Goal: Feedback & Contribution: Contribute content

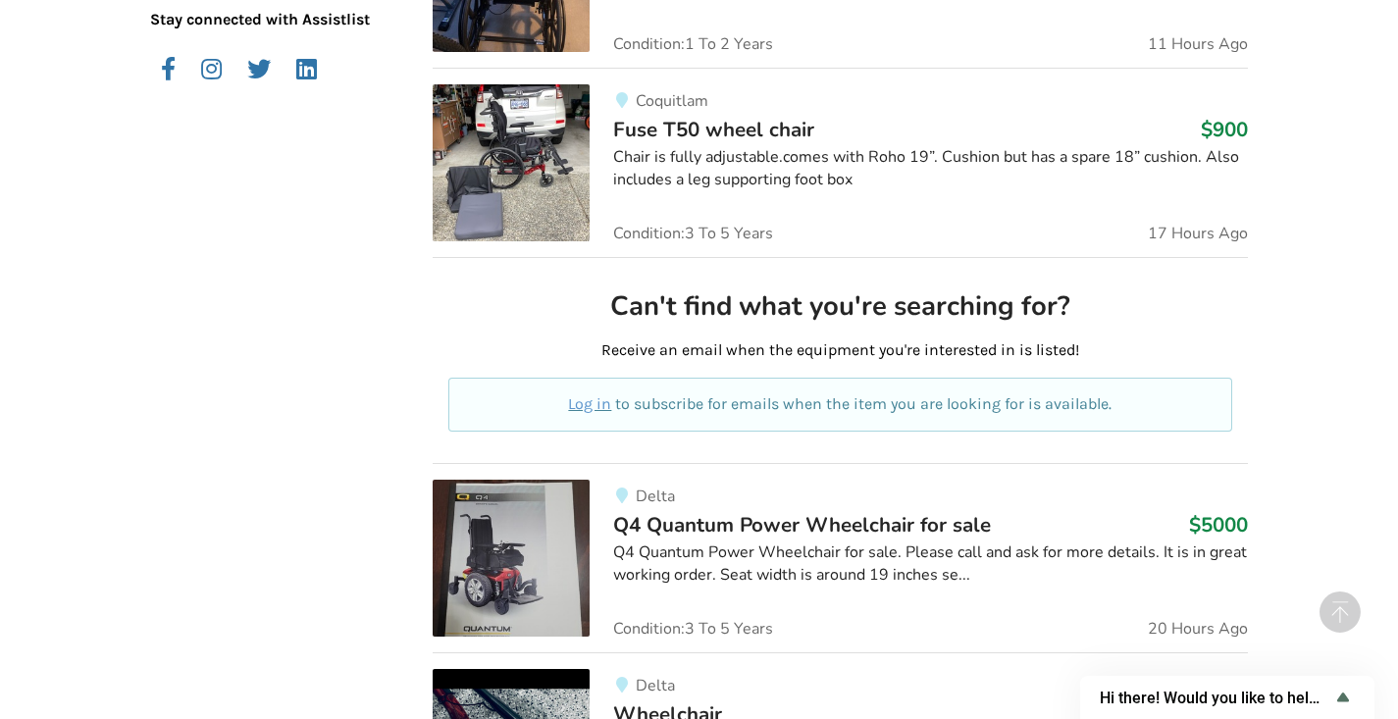
scroll to position [461, 0]
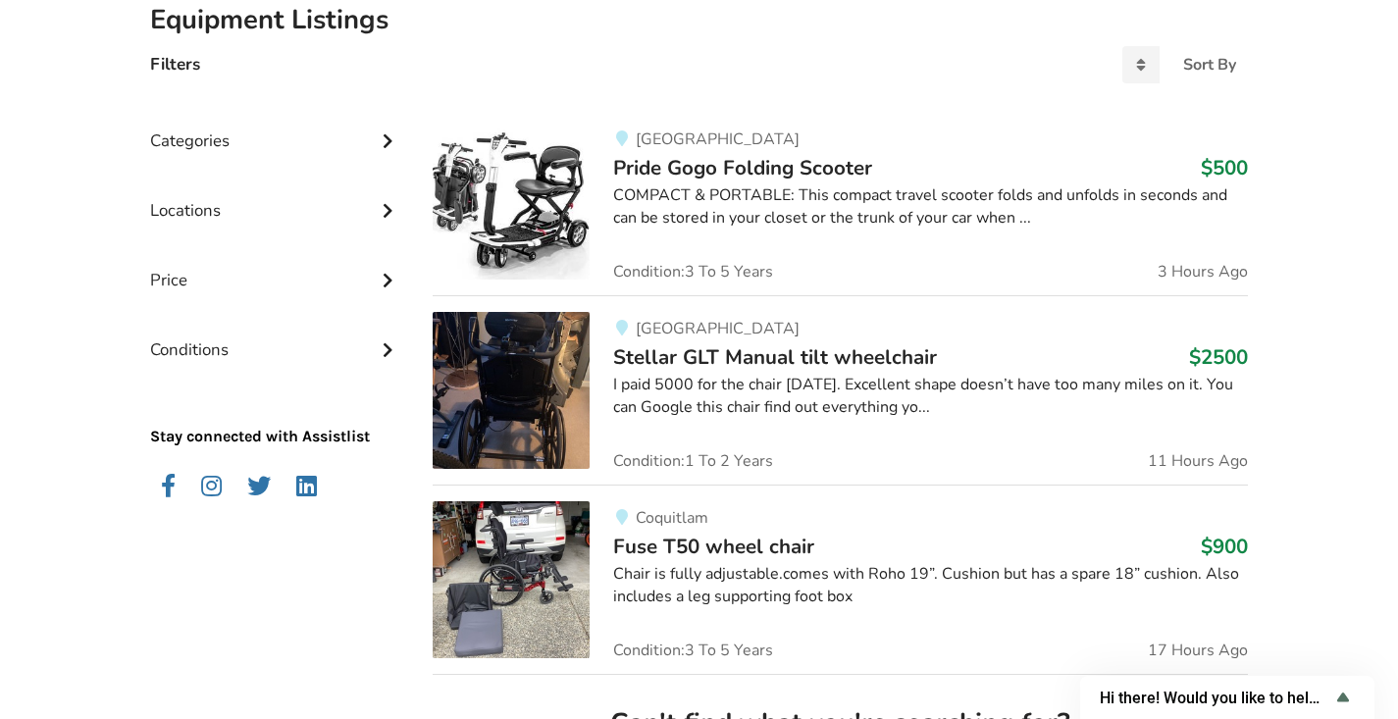
click at [188, 135] on div "Categories" at bounding box center [275, 126] width 251 height 70
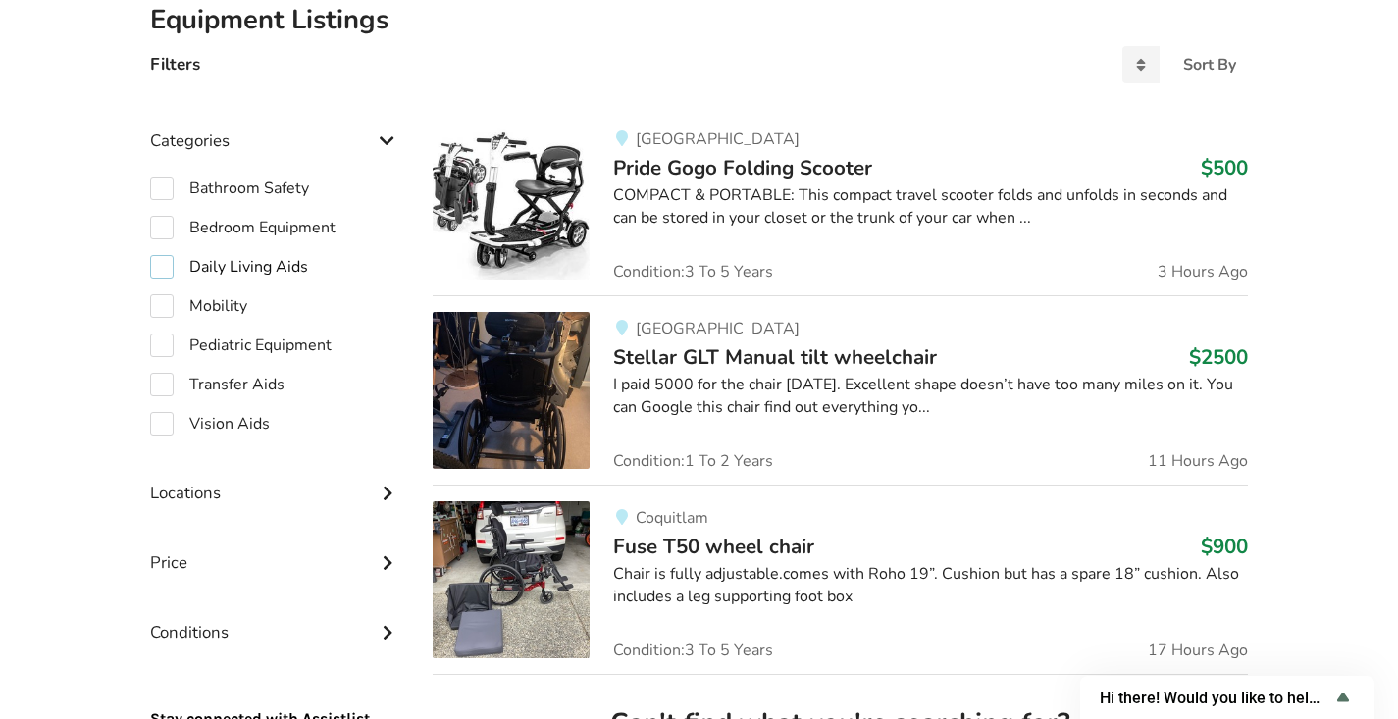
click at [161, 262] on label "Daily Living Aids" at bounding box center [229, 267] width 158 height 24
checkbox input "true"
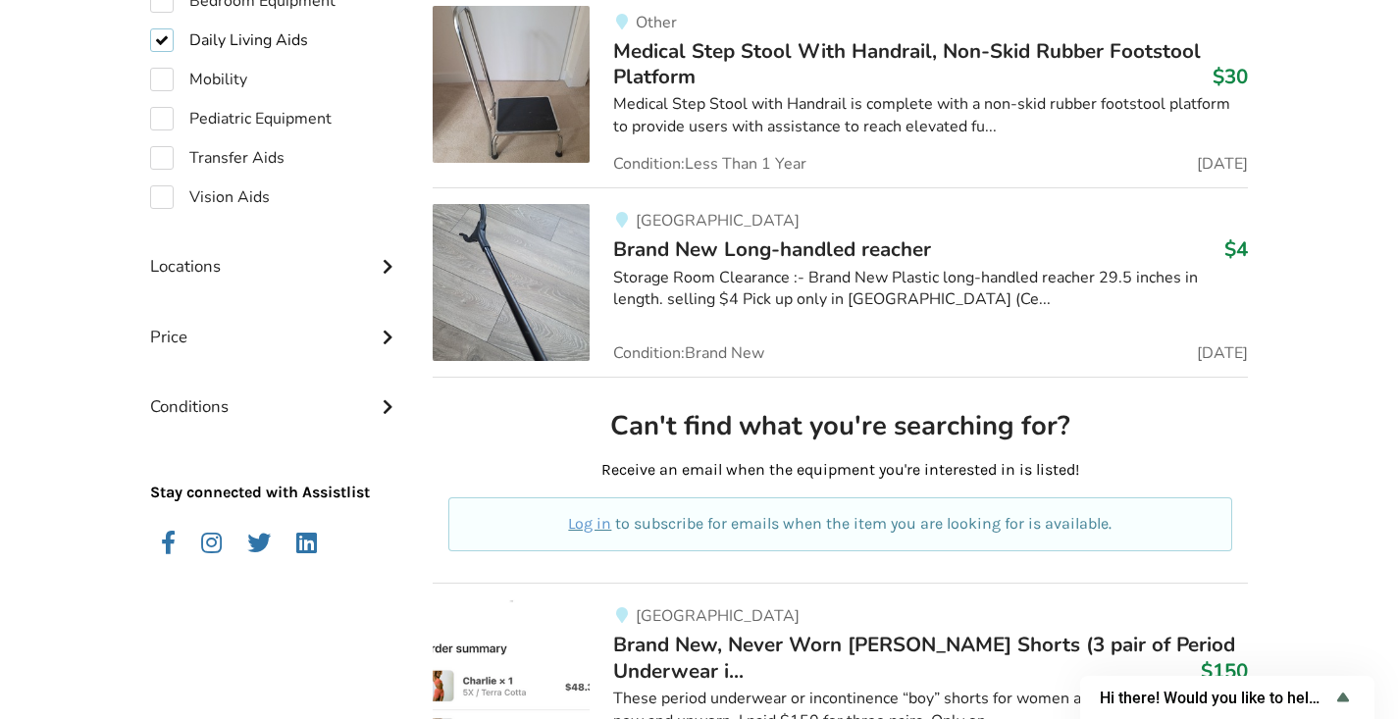
scroll to position [119, 0]
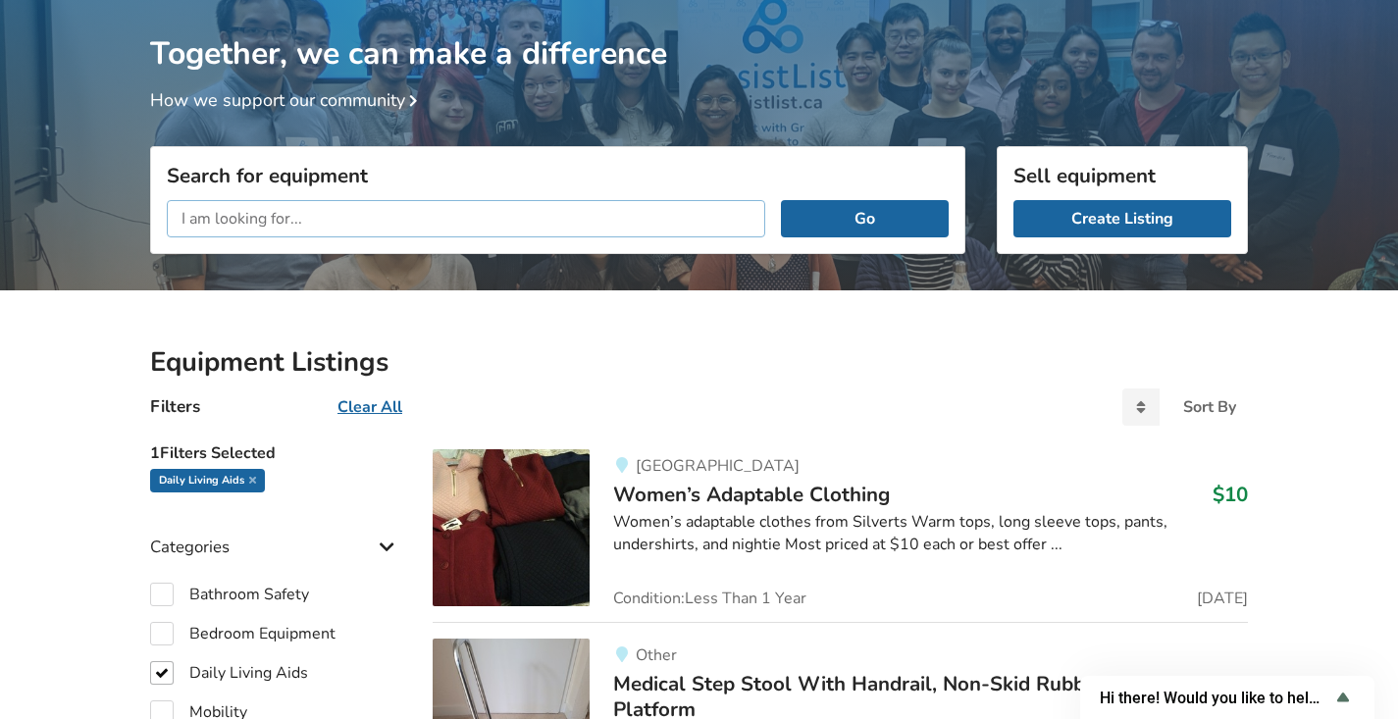
click at [179, 215] on input "text" at bounding box center [466, 218] width 598 height 37
click at [864, 218] on button "Go" at bounding box center [865, 218] width 168 height 37
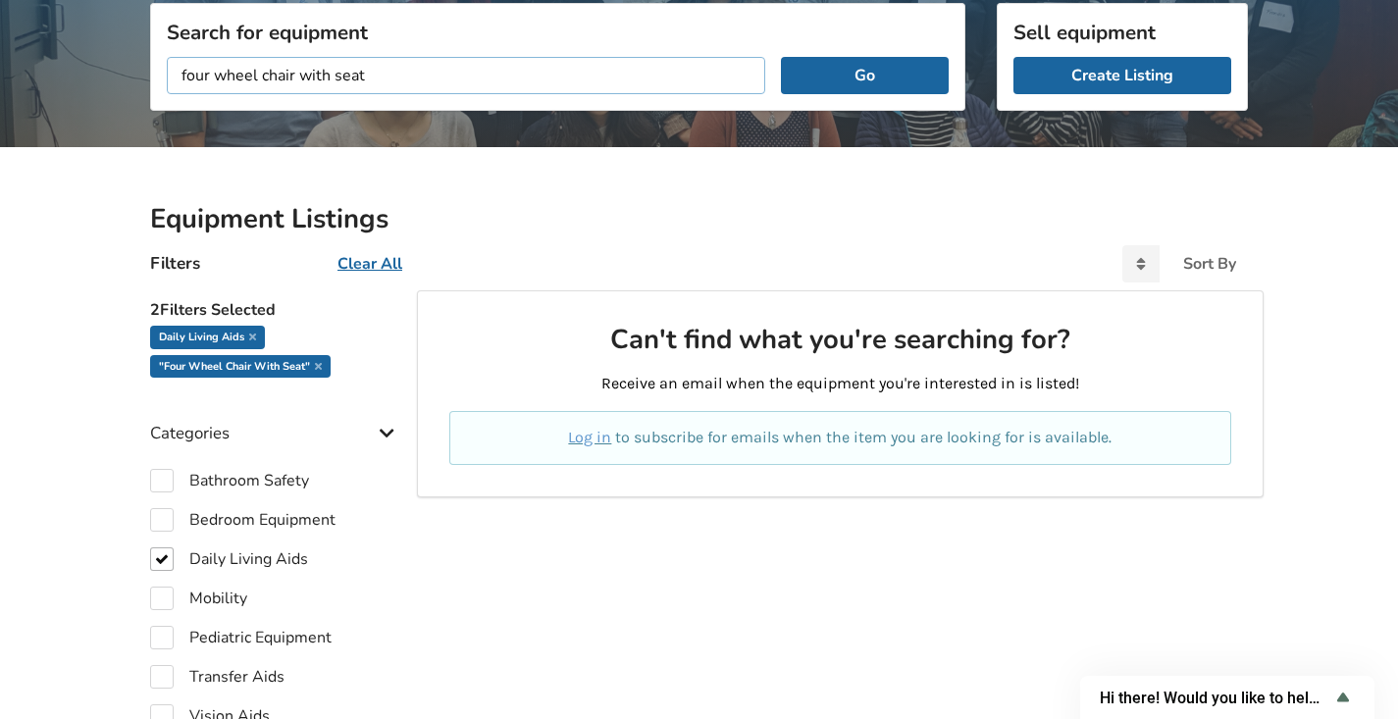
scroll to position [254, 0]
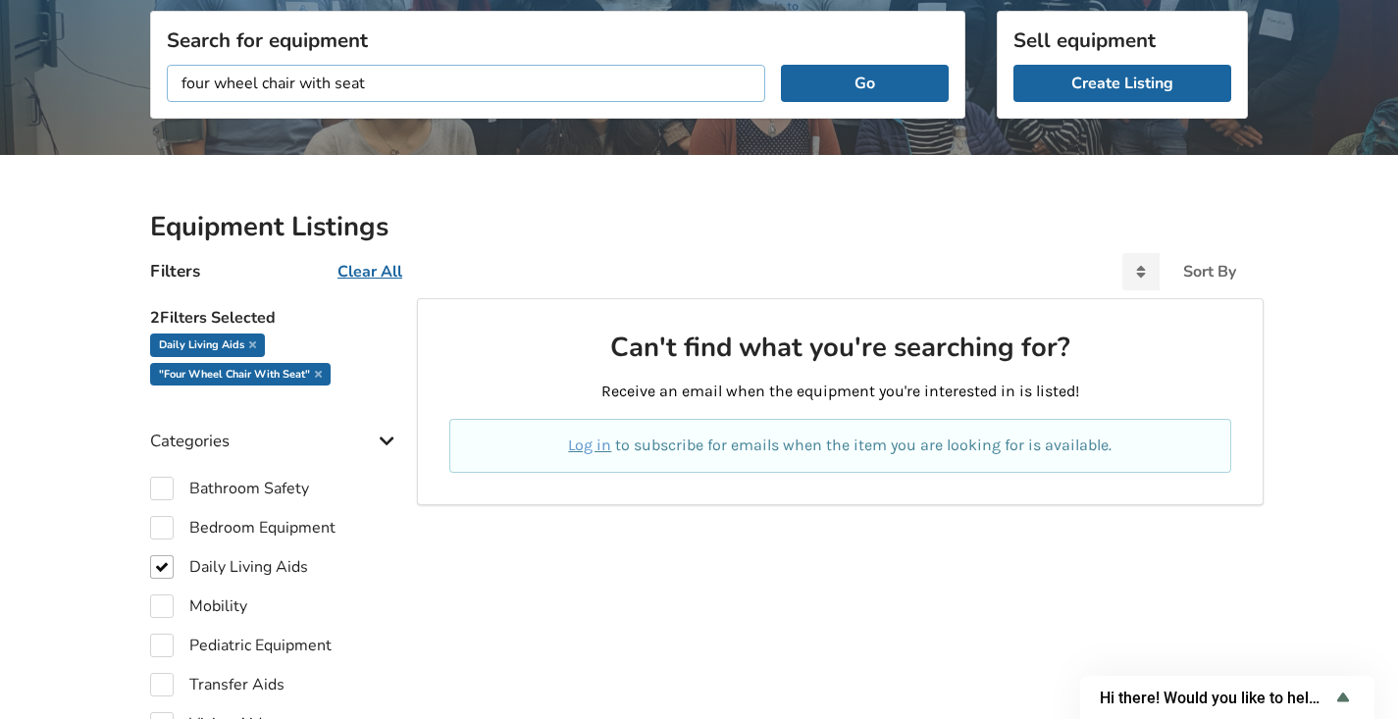
click at [298, 83] on input "four wheel chair with seat" at bounding box center [466, 83] width 598 height 37
type input "four wheel [PERSON_NAME] with seat"
click at [885, 80] on button "Go" at bounding box center [865, 83] width 168 height 37
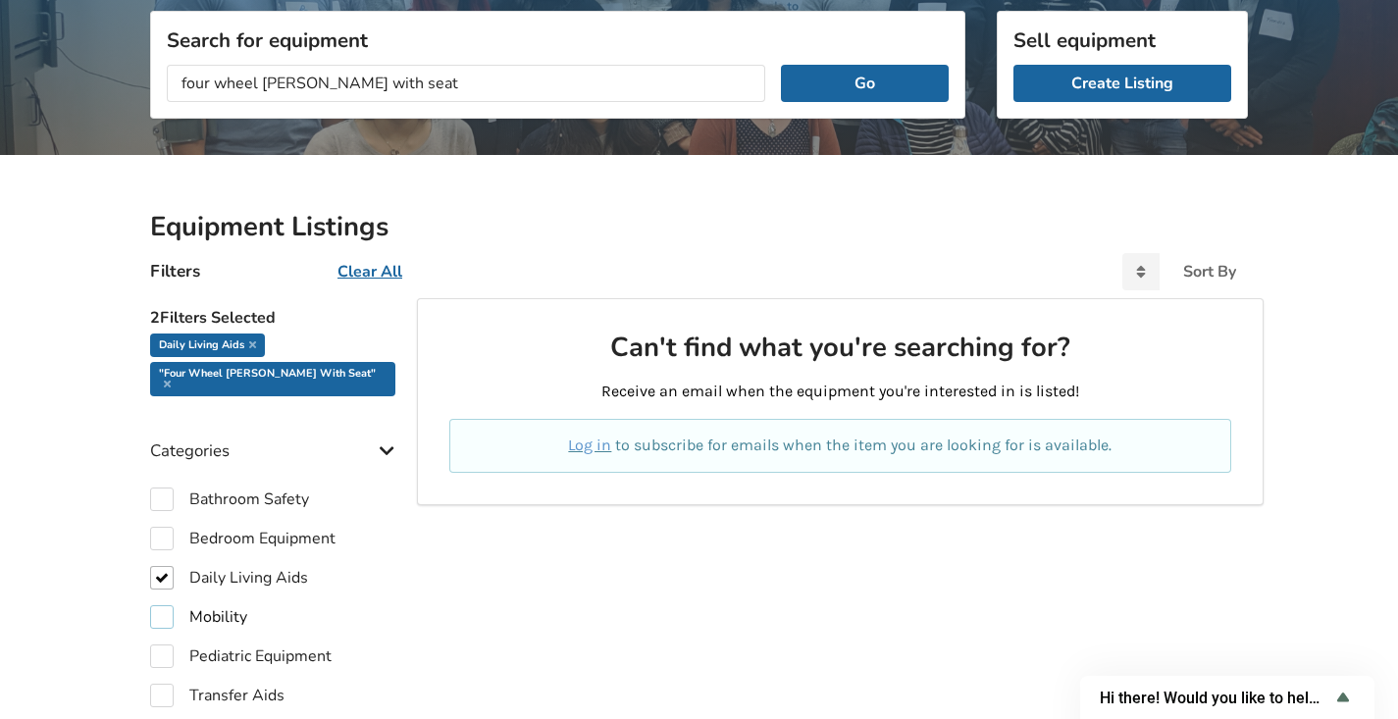
click at [157, 610] on label "Mobility" at bounding box center [198, 617] width 97 height 24
checkbox input "true"
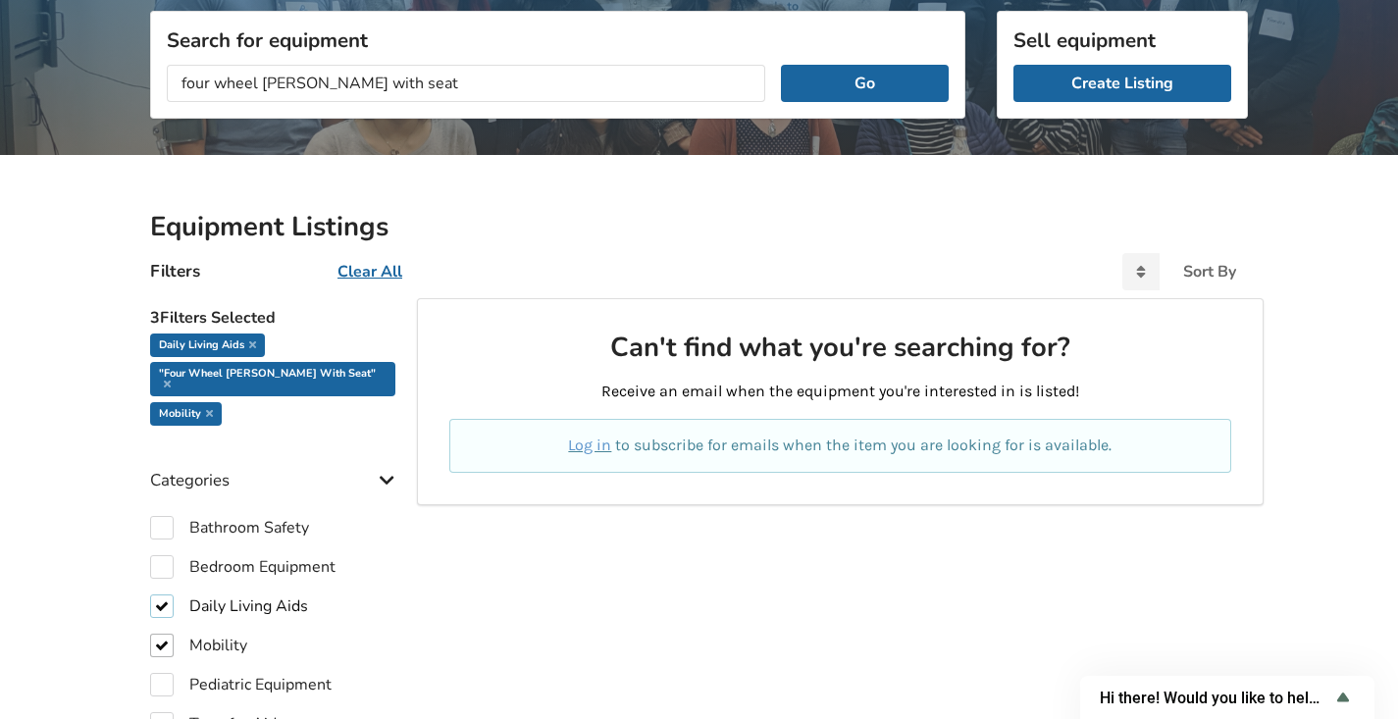
click at [163, 594] on label "Daily Living Aids" at bounding box center [229, 606] width 158 height 24
checkbox input "false"
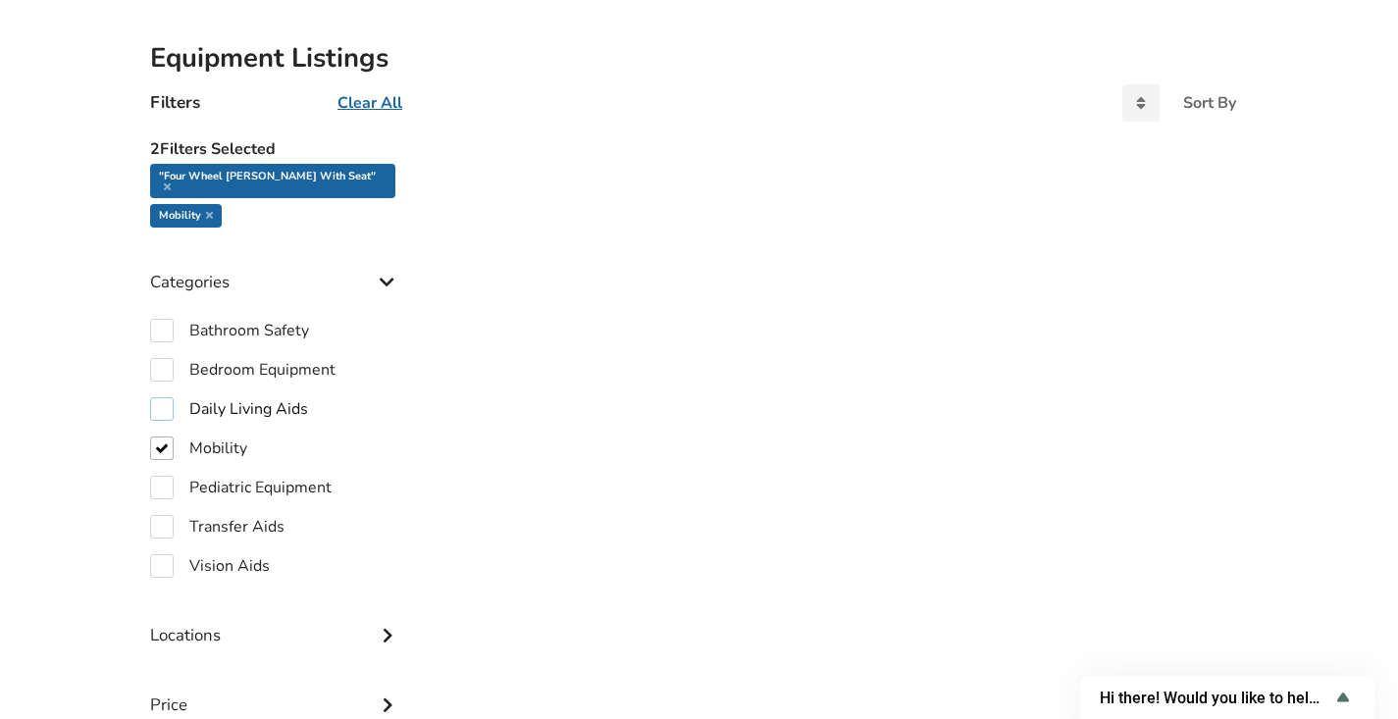
scroll to position [230, 0]
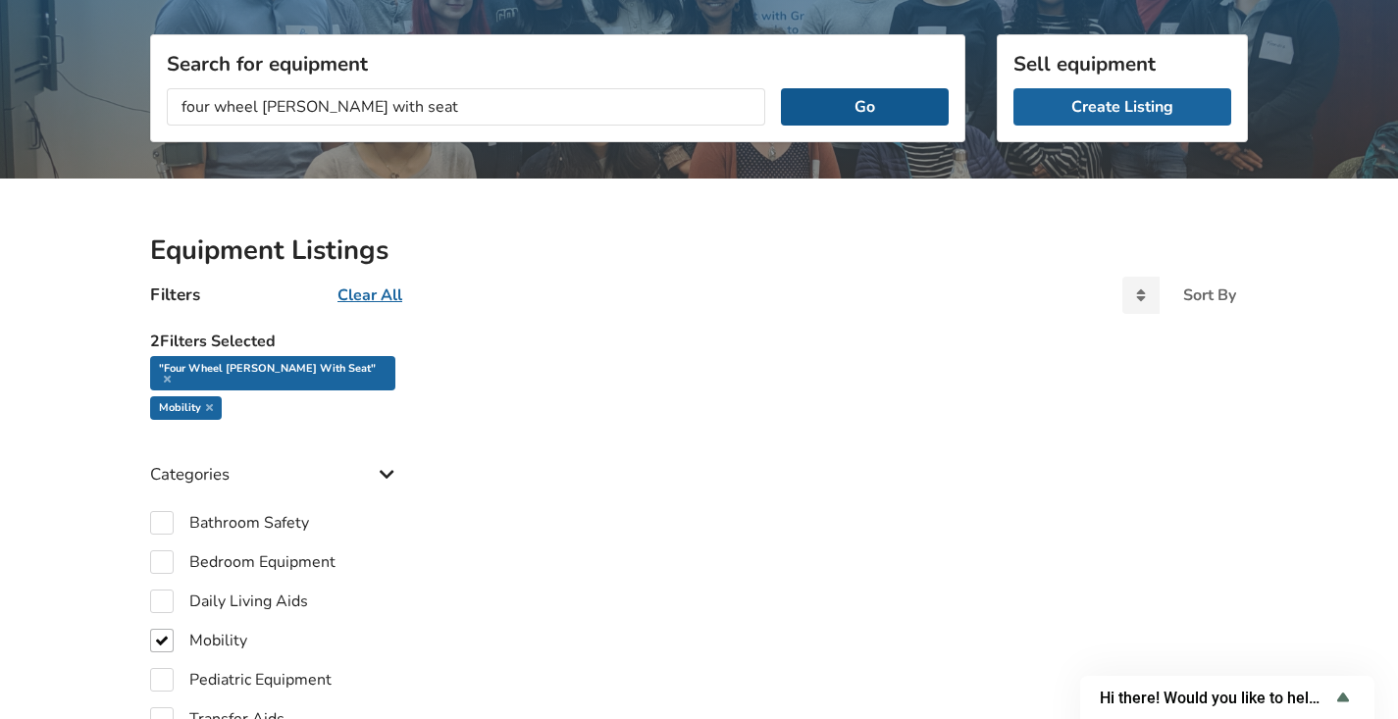
click at [864, 106] on button "Go" at bounding box center [865, 106] width 168 height 37
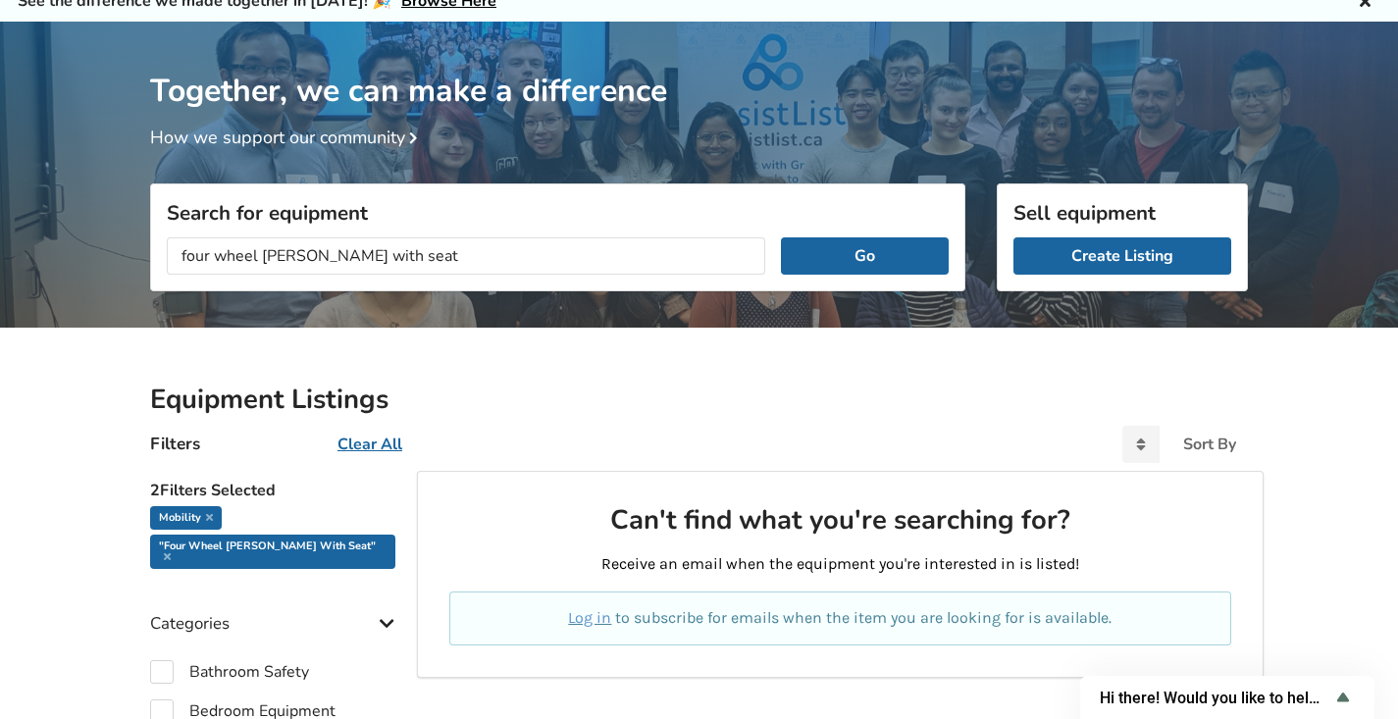
scroll to position [0, 0]
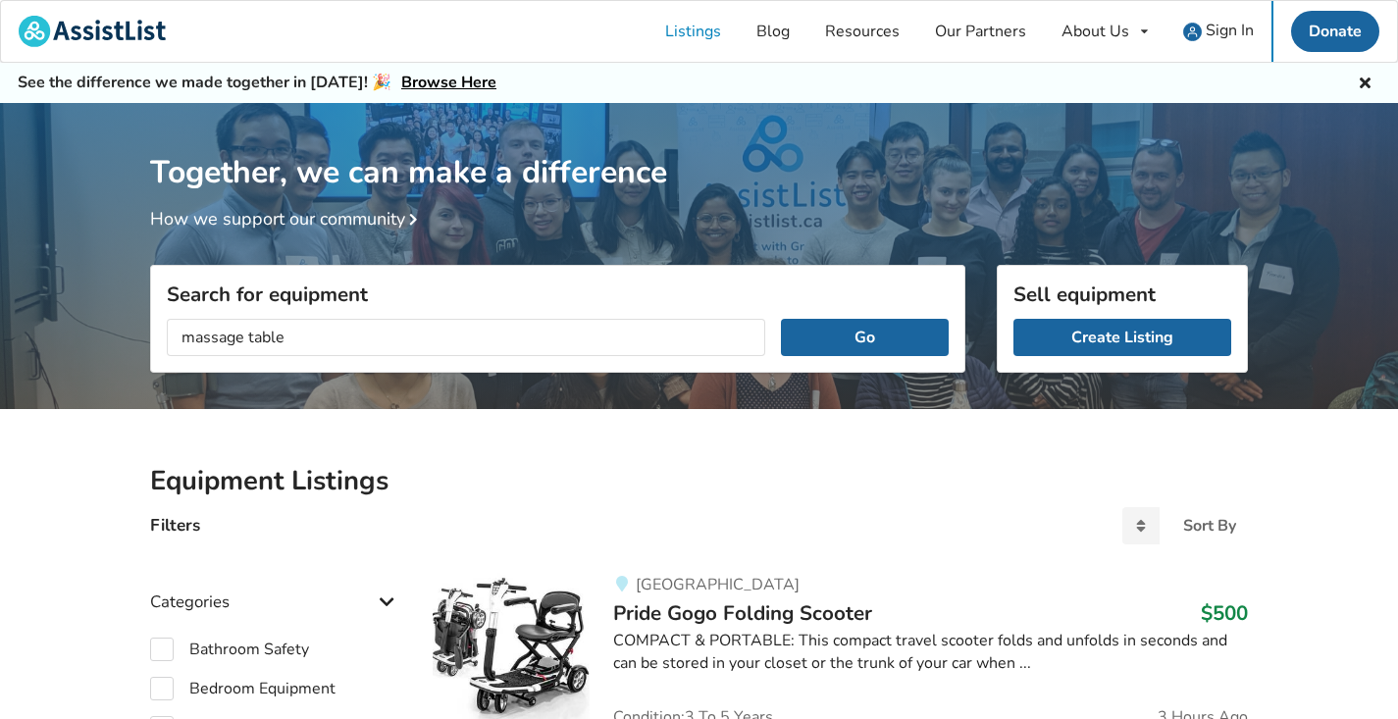
type input "massage table"
click at [864, 336] on button "Go" at bounding box center [865, 337] width 168 height 37
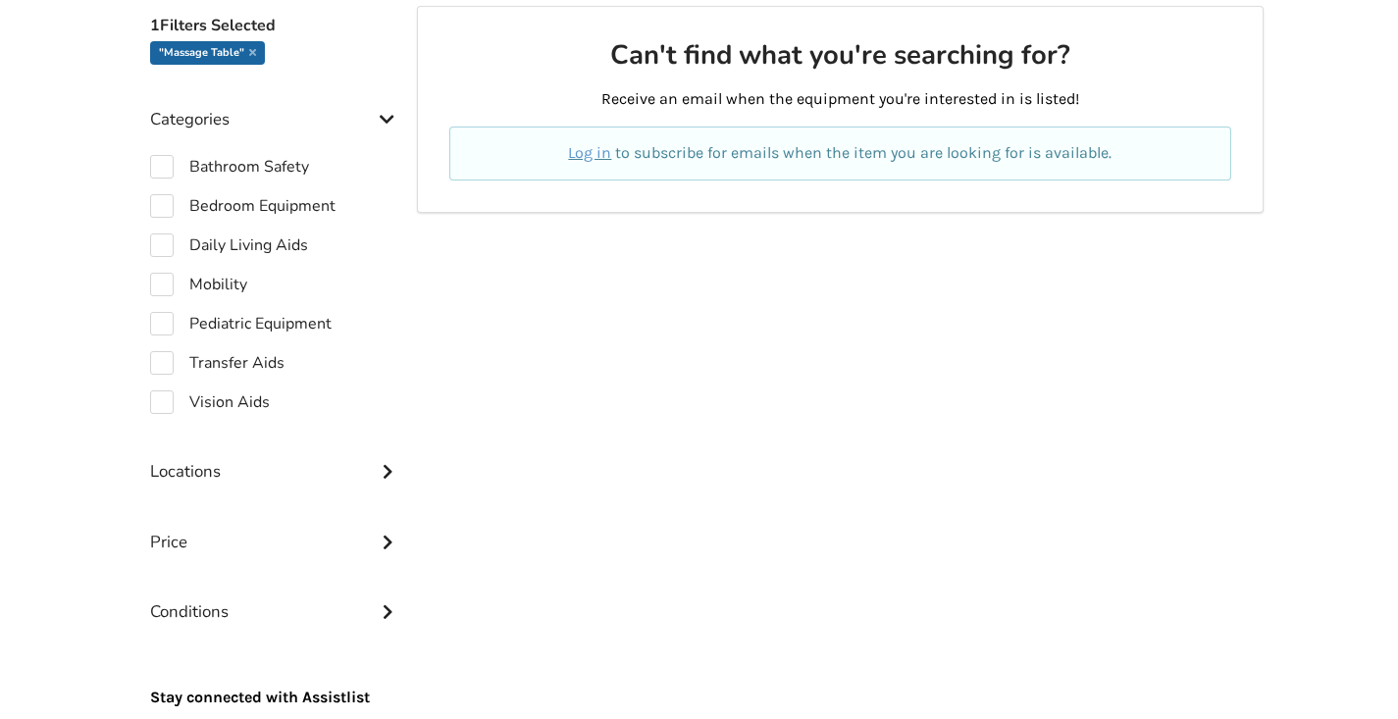
scroll to position [562, 0]
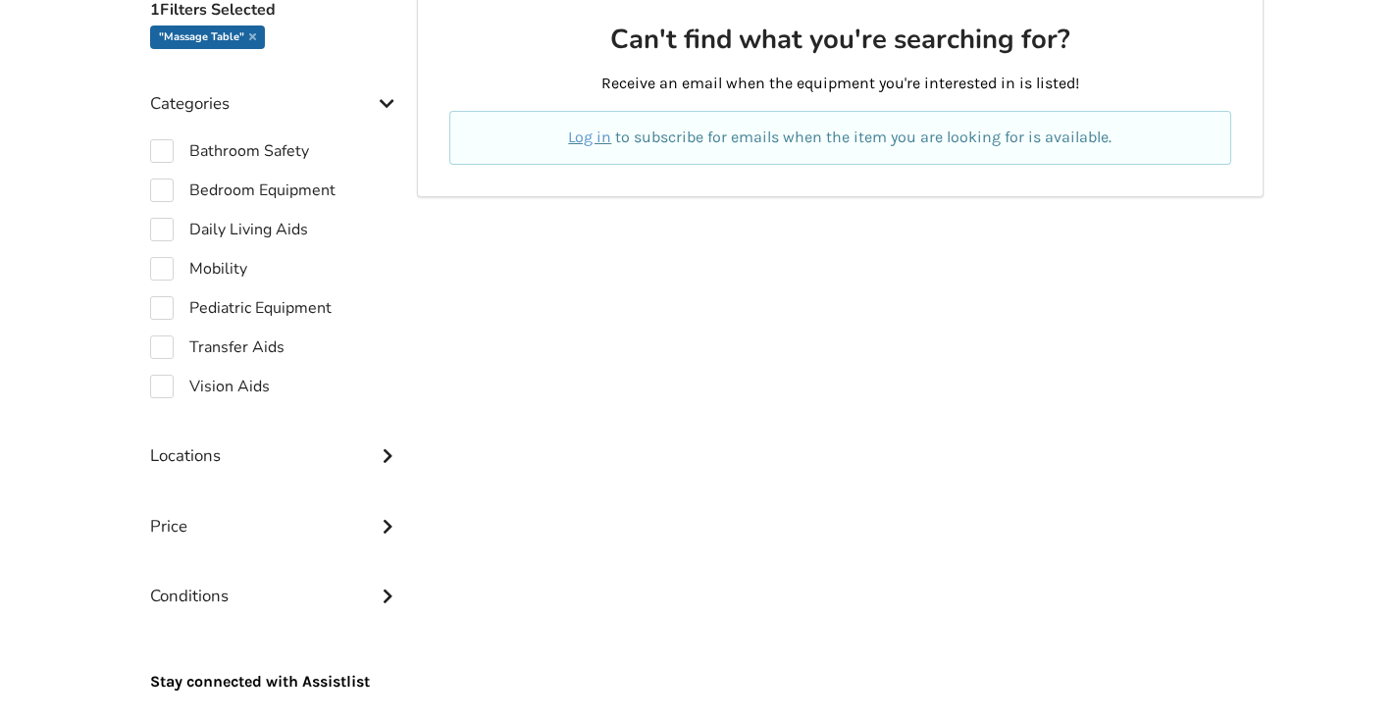
click at [382, 518] on icon at bounding box center [388, 524] width 20 height 17
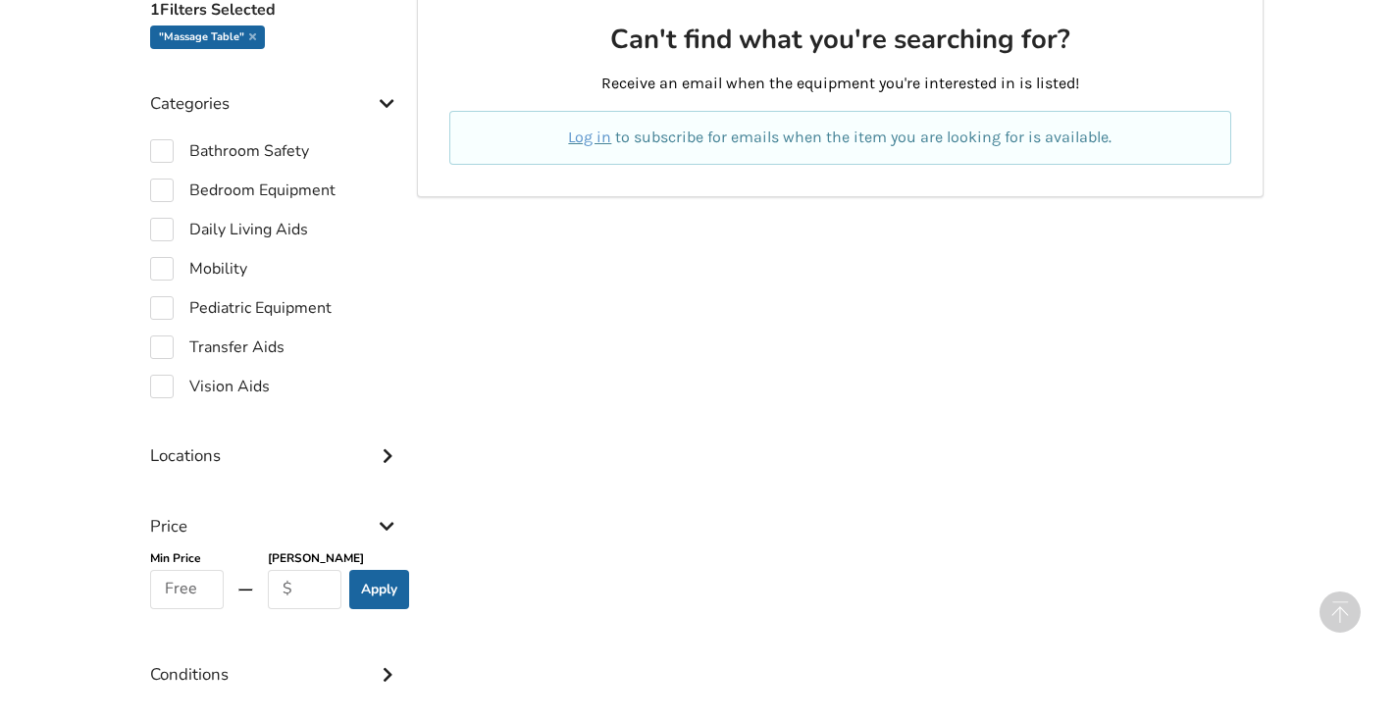
scroll to position [689, 0]
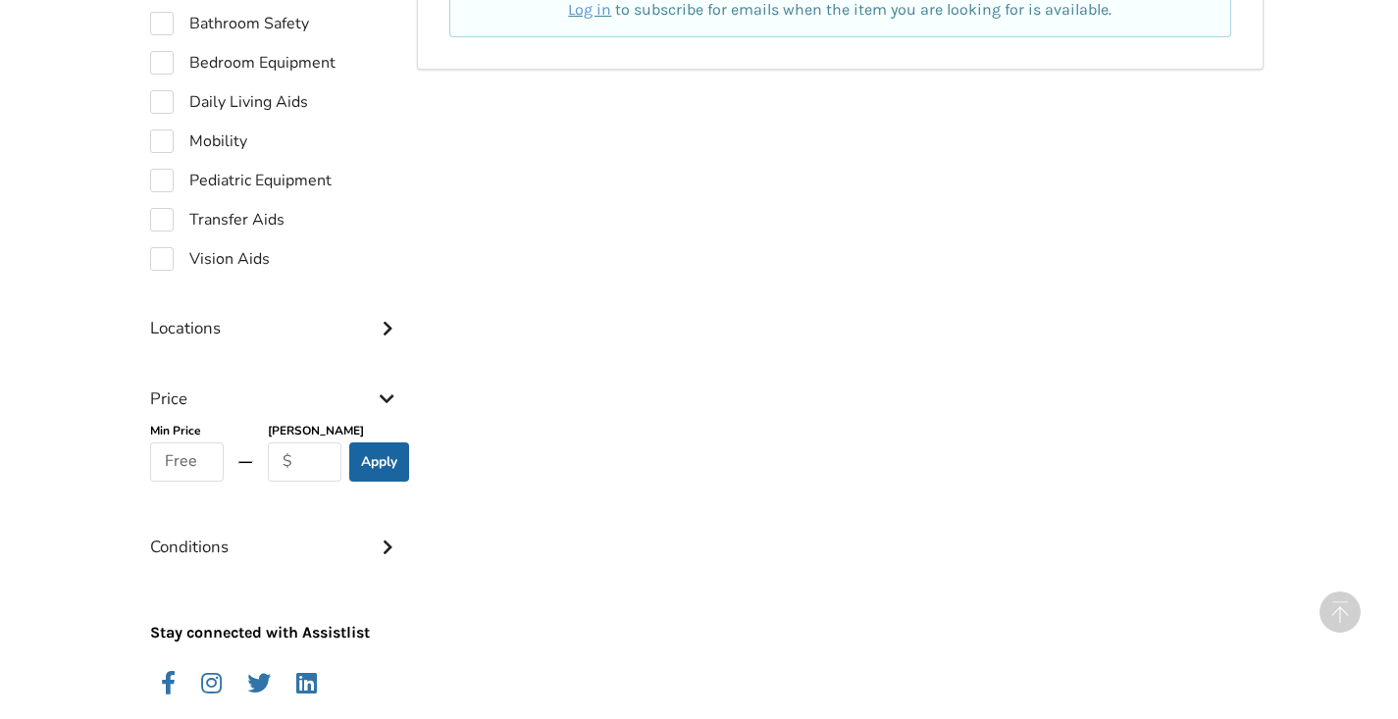
click at [386, 546] on icon at bounding box center [388, 544] width 20 height 17
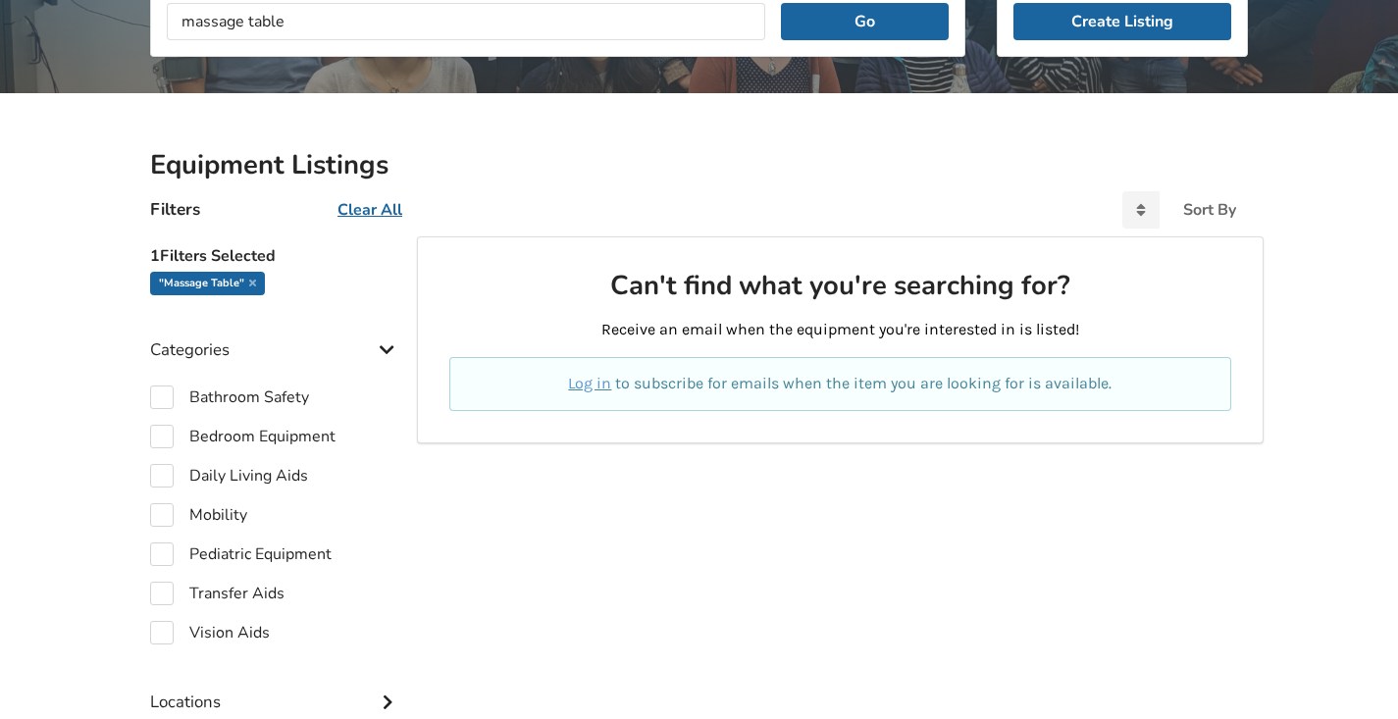
scroll to position [236, 0]
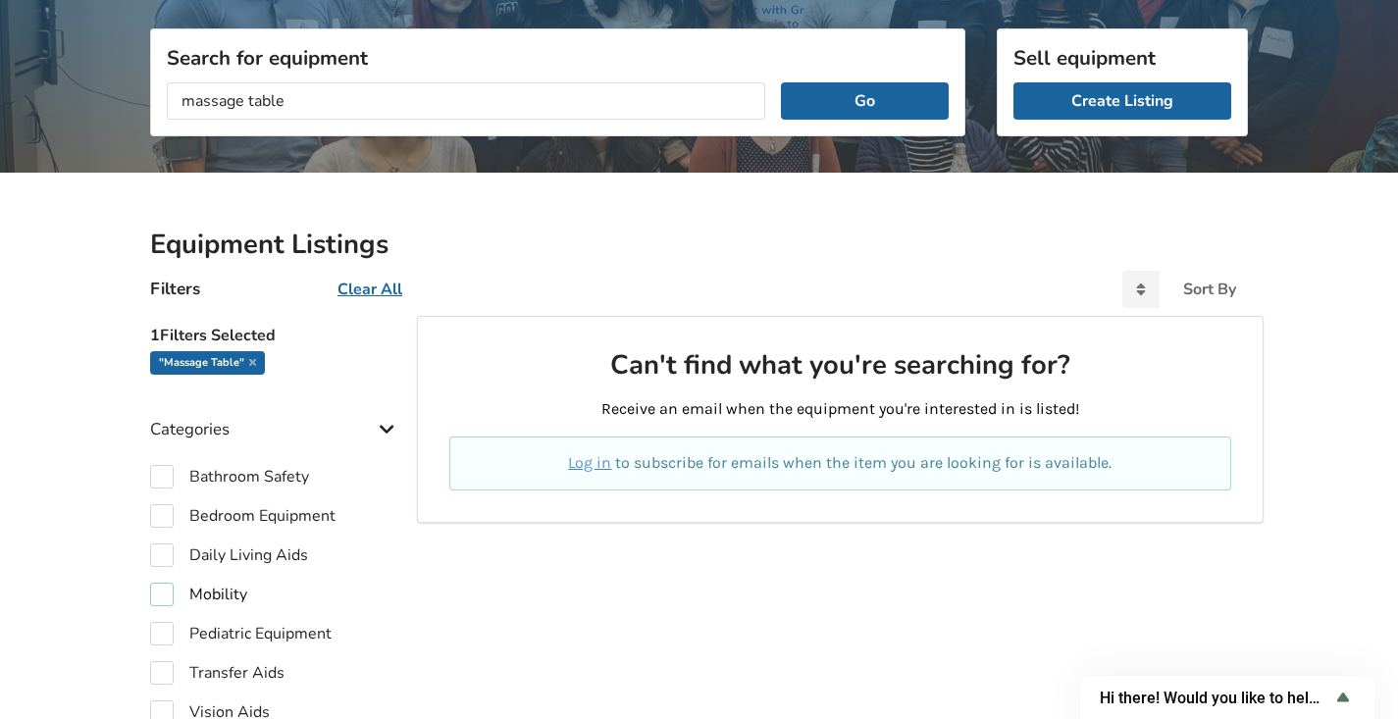
click at [211, 589] on label "Mobility" at bounding box center [198, 595] width 97 height 24
checkbox input "true"
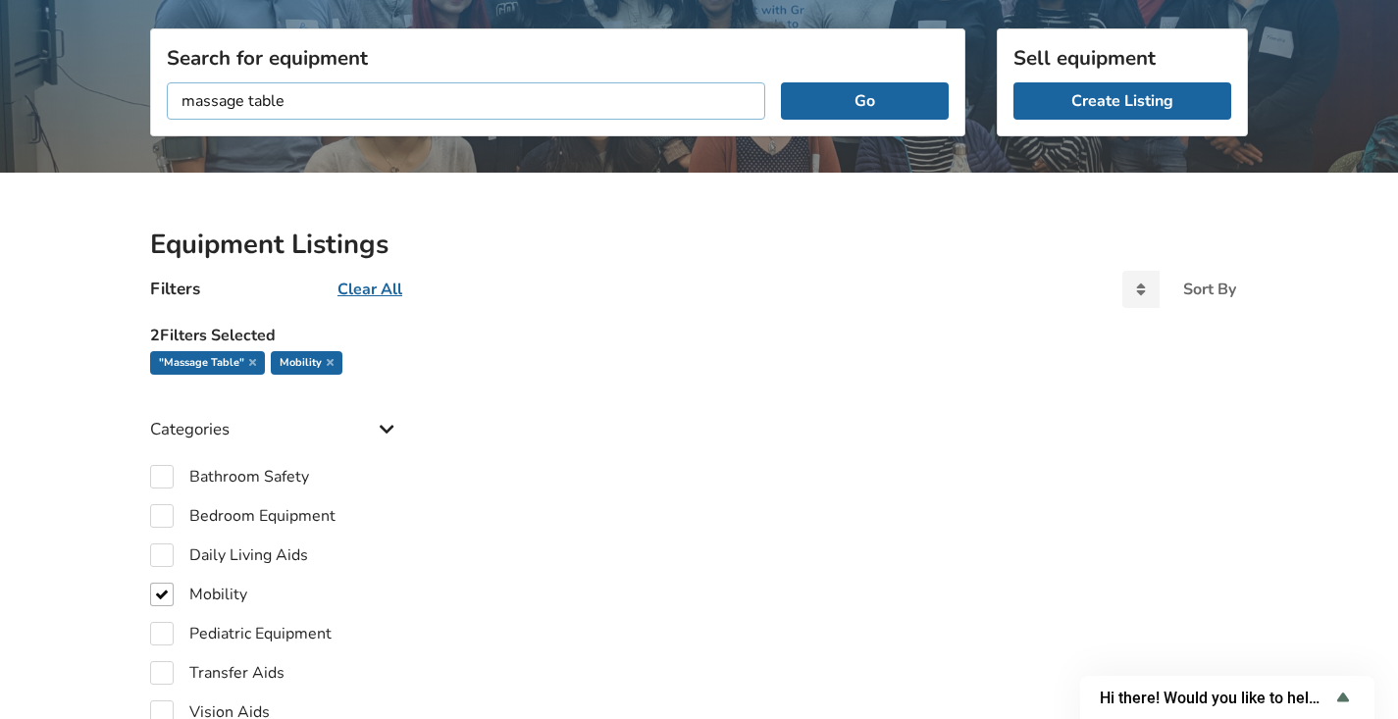
drag, startPoint x: 284, startPoint y: 97, endPoint x: 141, endPoint y: 94, distance: 143.2
click at [141, 94] on div "Together, we can make a difference How we support our community Search for equi…" at bounding box center [699, 646] width 1398 height 1558
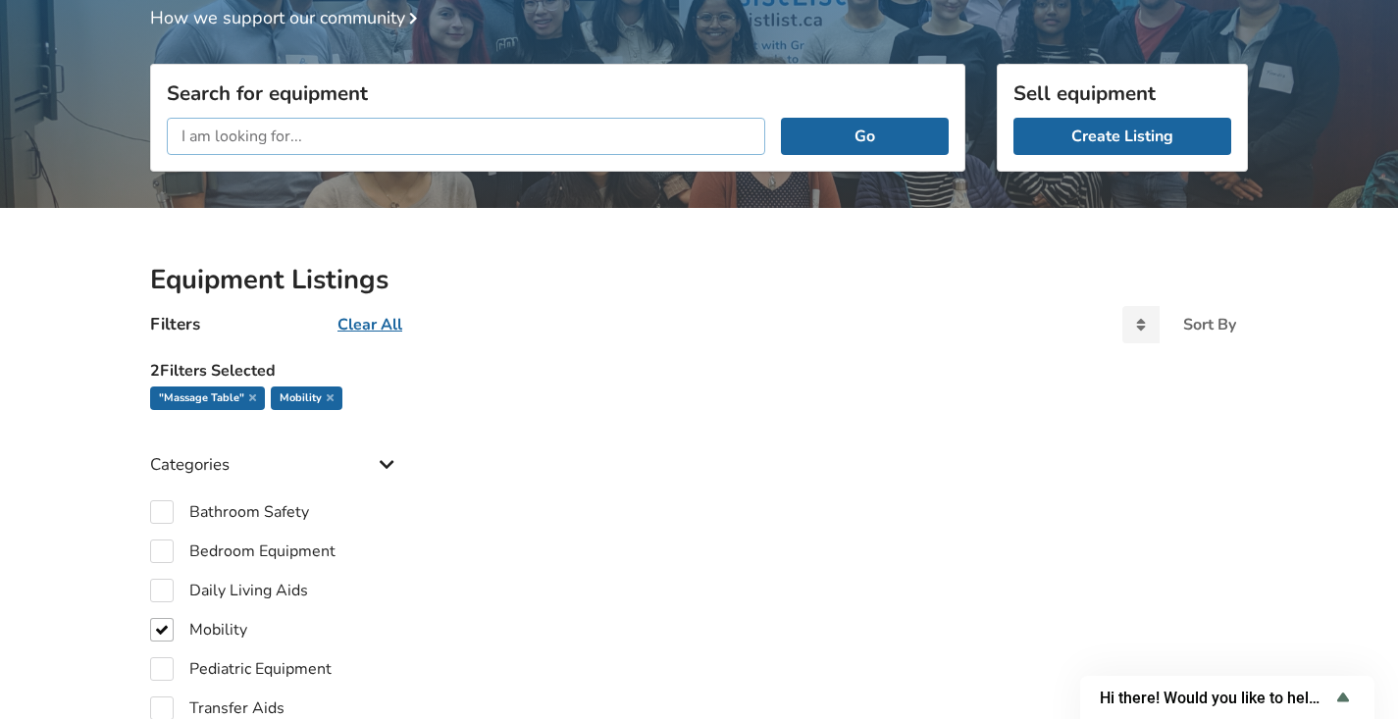
scroll to position [25, 0]
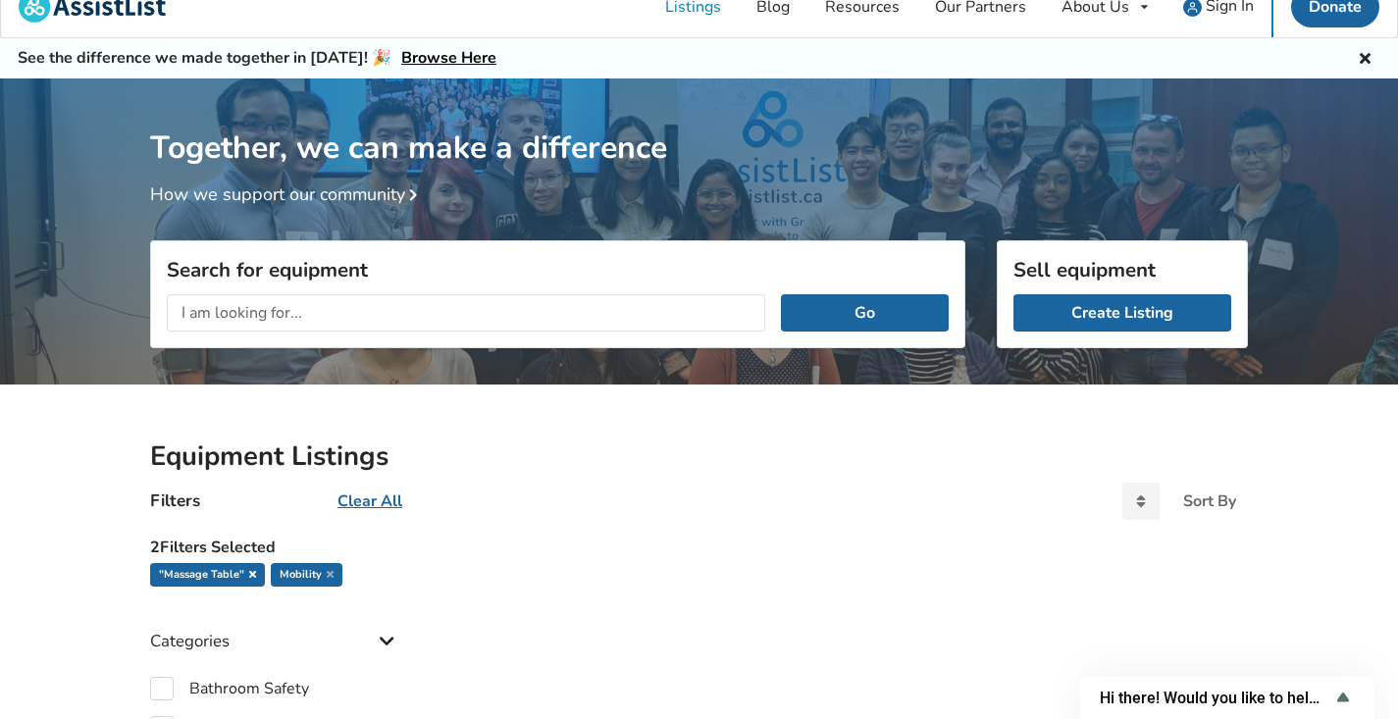
click at [254, 574] on icon at bounding box center [252, 574] width 7 height 10
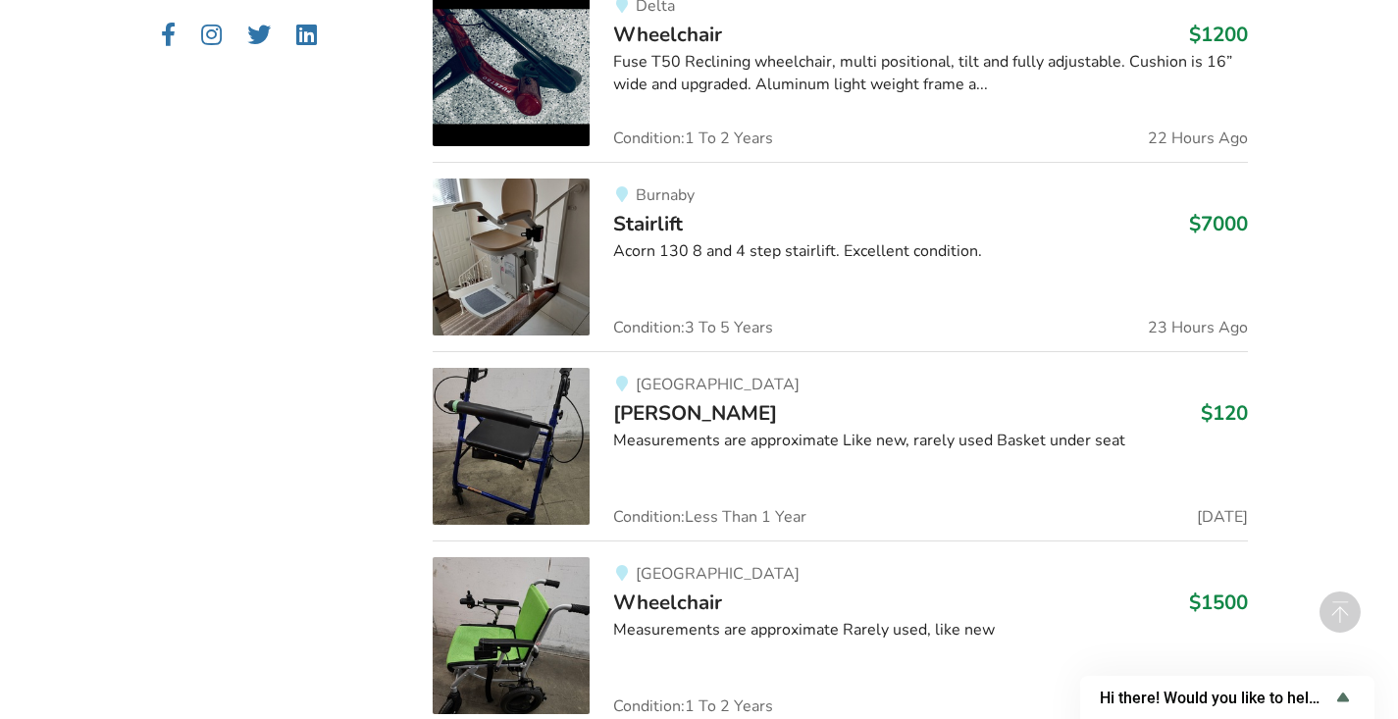
scroll to position [1568, 0]
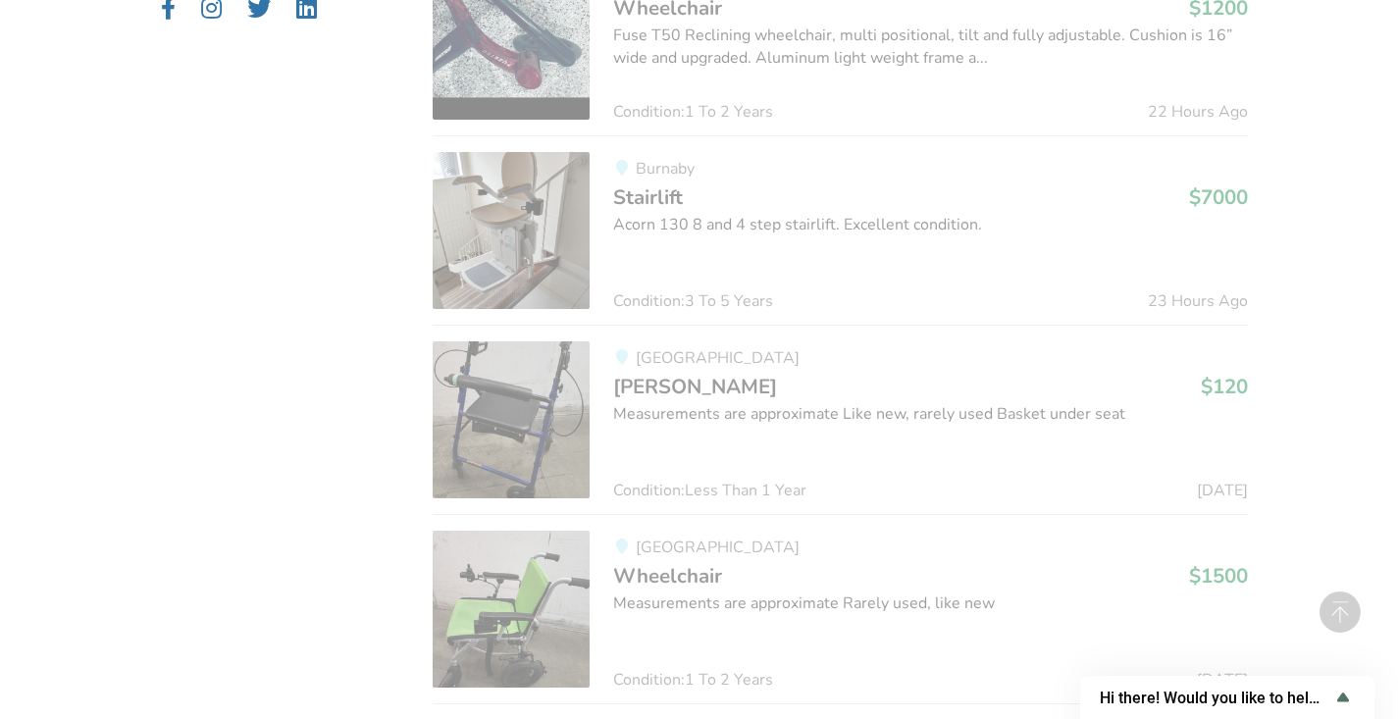
click at [894, 456] on div "Vancouver Walker $120 Measurements are approximate Like new, rarely used Basket…" at bounding box center [918, 419] width 658 height 157
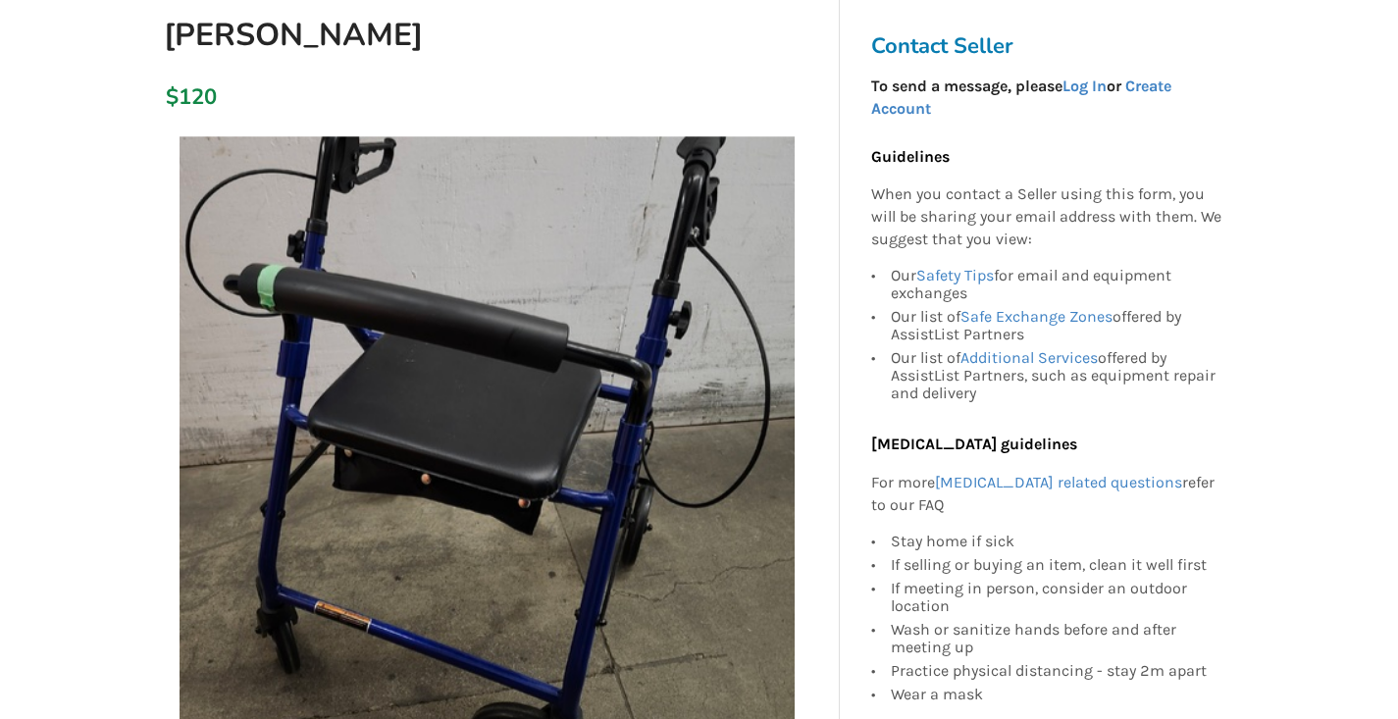
scroll to position [218, 0]
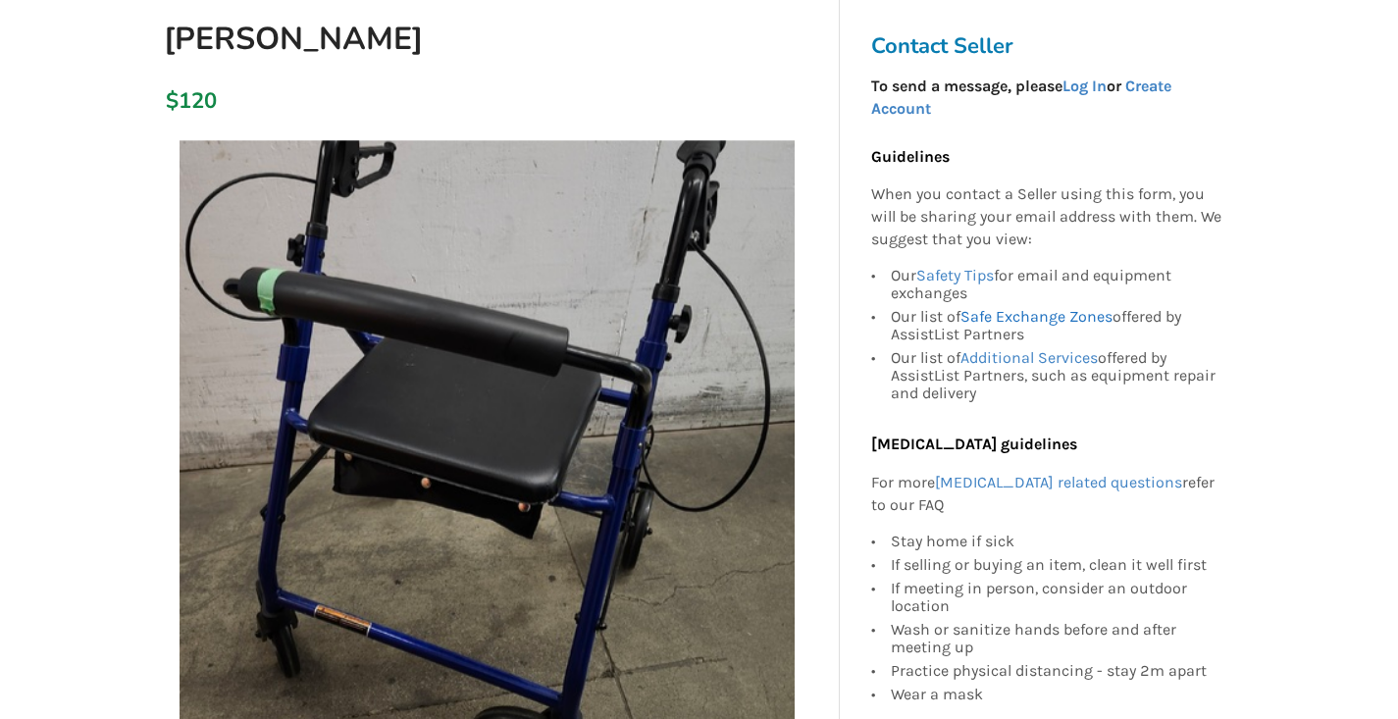
click at [1046, 312] on link "Safe Exchange Zones" at bounding box center [1036, 316] width 152 height 19
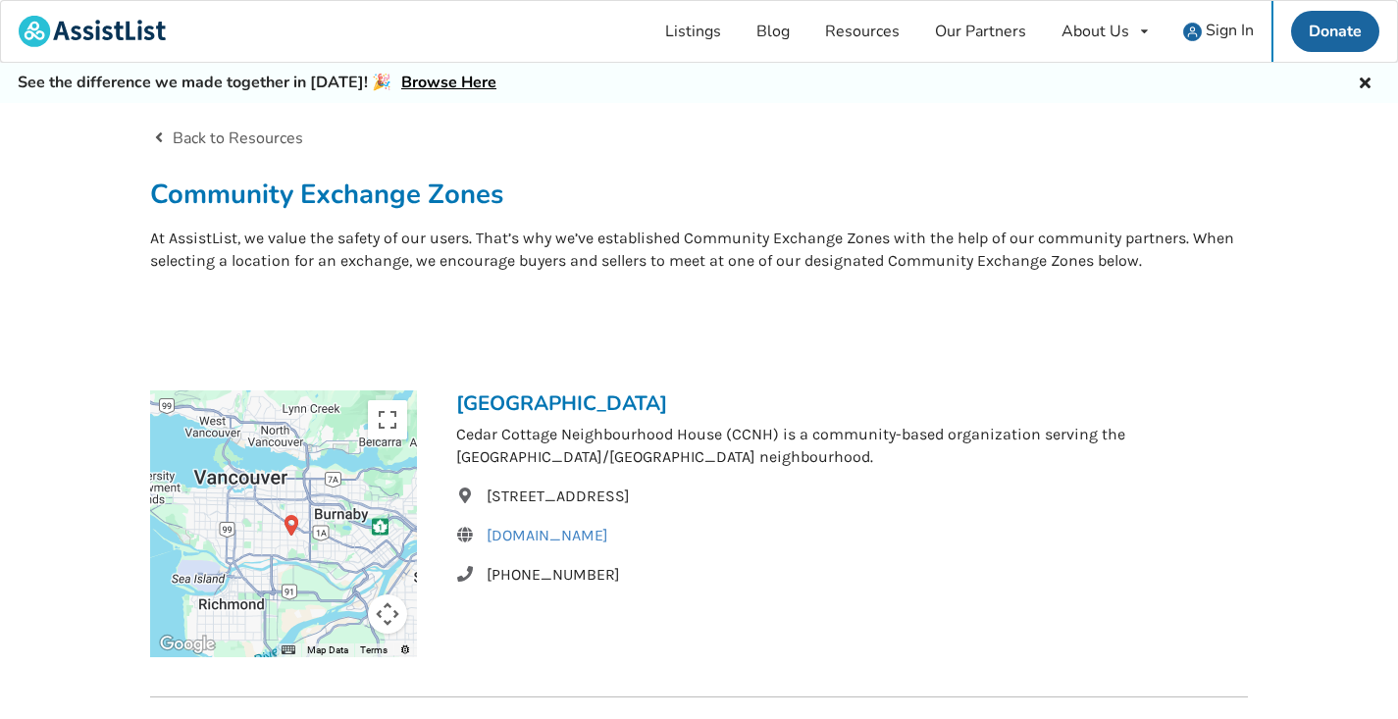
click at [418, 83] on link "Browse Here" at bounding box center [448, 83] width 95 height 22
click at [1232, 27] on span "Sign In" at bounding box center [1229, 31] width 48 height 22
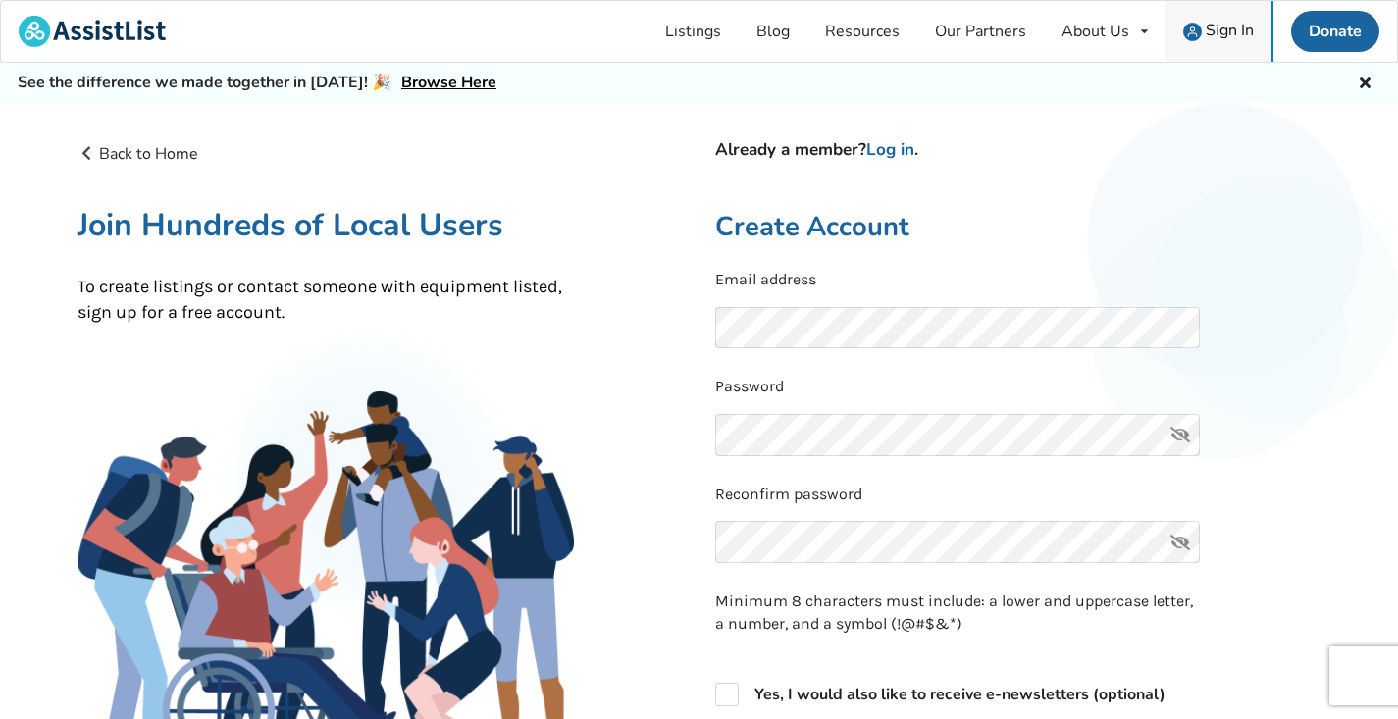
click at [1229, 30] on span "Sign In" at bounding box center [1229, 31] width 48 height 22
click at [1203, 26] on div "Sign In" at bounding box center [1218, 32] width 71 height 19
click at [1222, 29] on span "Sign In" at bounding box center [1229, 31] width 48 height 22
click at [1188, 29] on img at bounding box center [1192, 32] width 19 height 19
click at [893, 146] on link "Log in" at bounding box center [890, 149] width 48 height 23
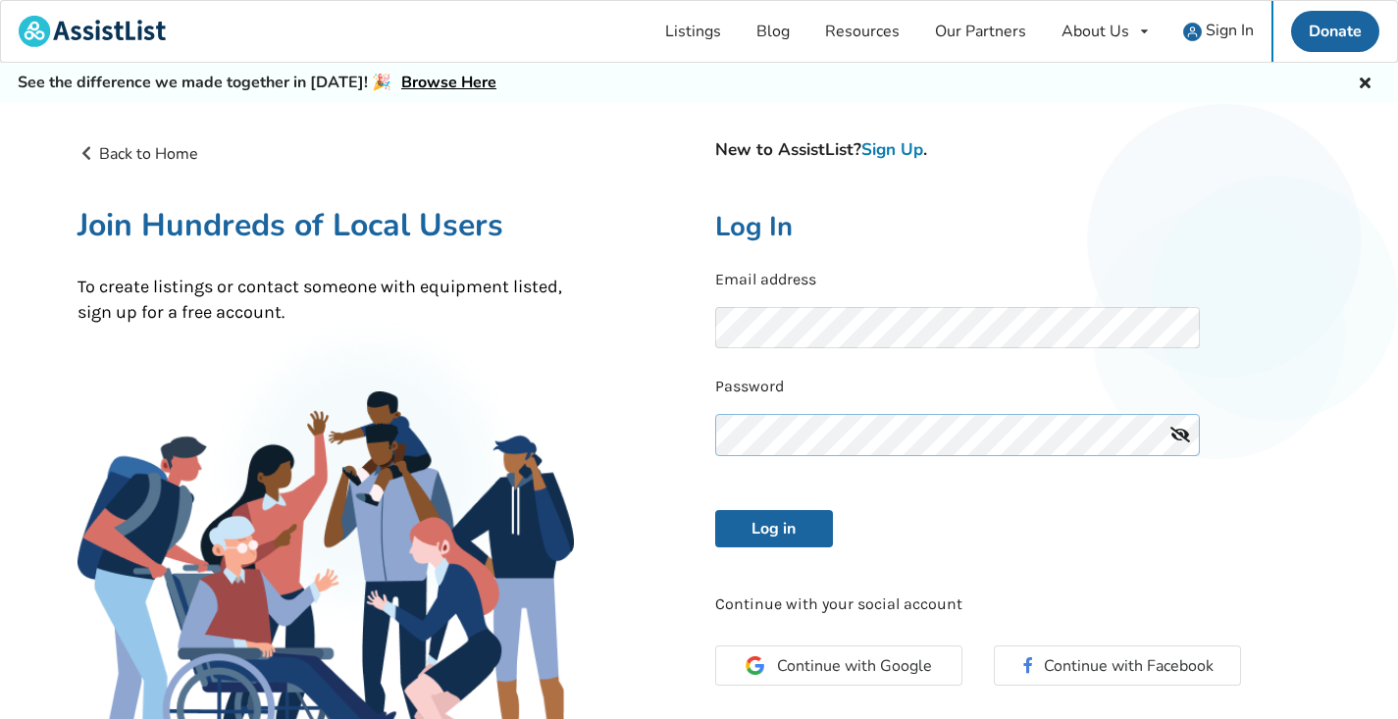
click at [773, 525] on button "Log in" at bounding box center [774, 528] width 118 height 37
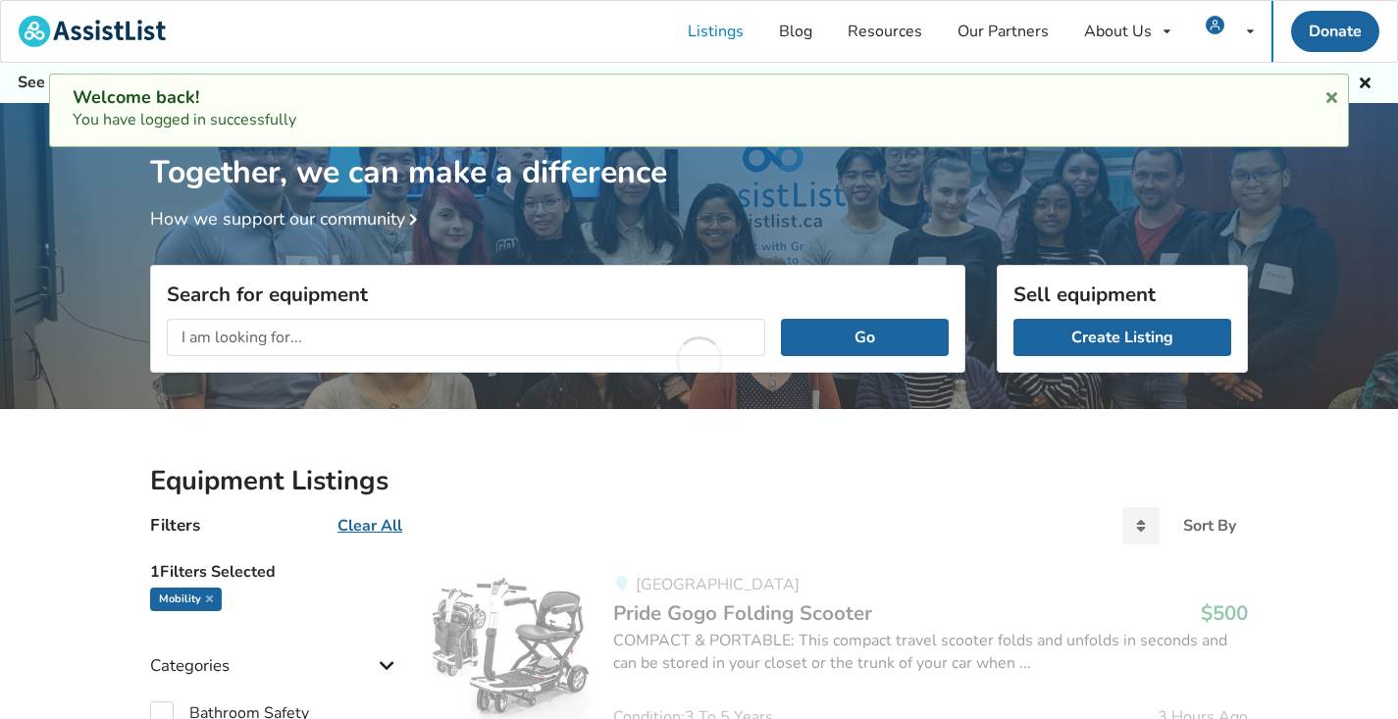
scroll to position [1568, 0]
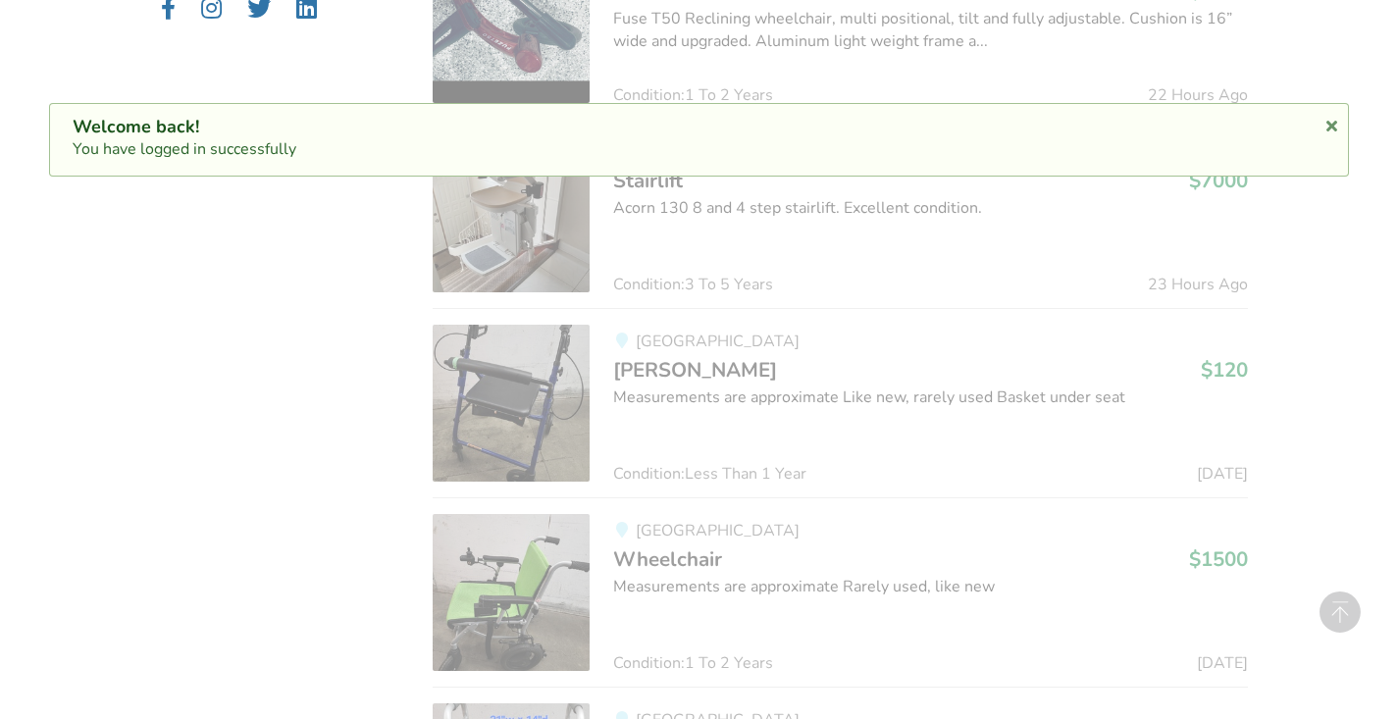
click at [256, 397] on div "1 Filters Selected Mobility Categories Bathroom Safety Bedroom Equipment Daily …" at bounding box center [275, 58] width 282 height 2149
click at [1329, 124] on icon at bounding box center [1331, 123] width 19 height 16
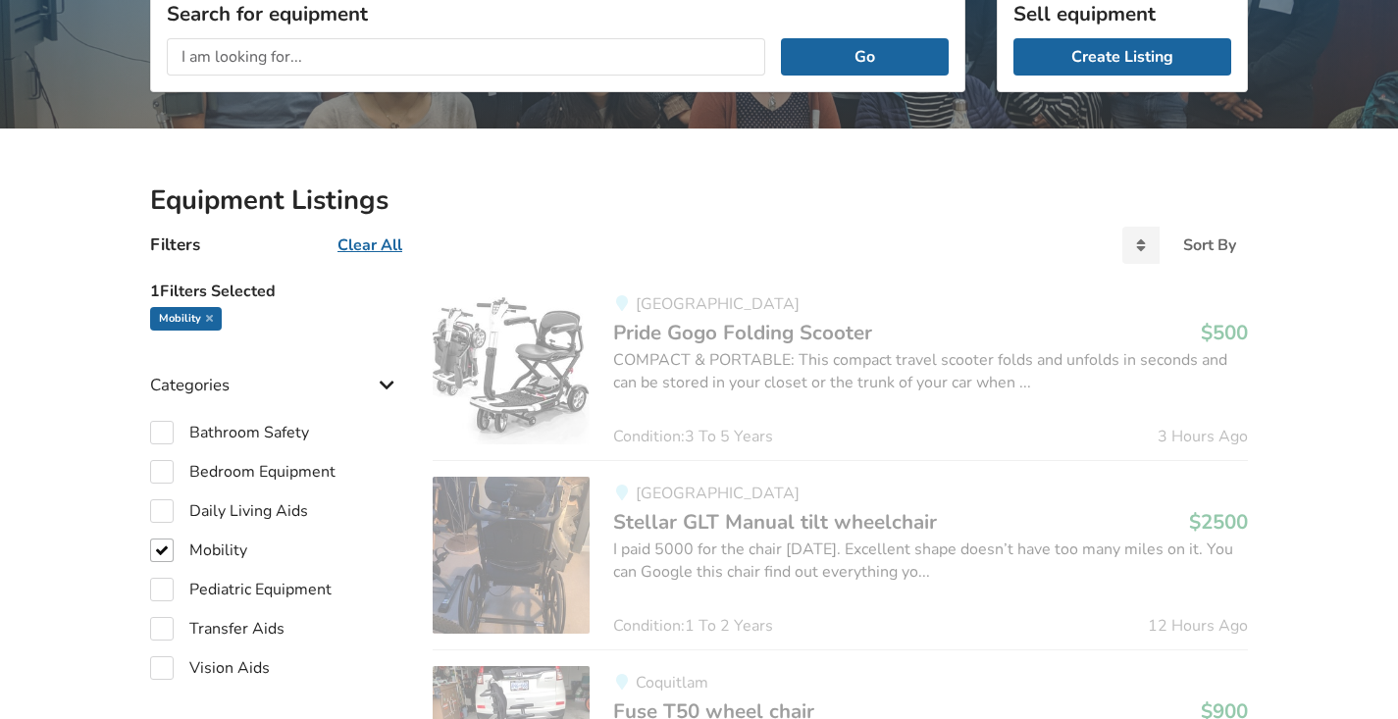
scroll to position [0, 0]
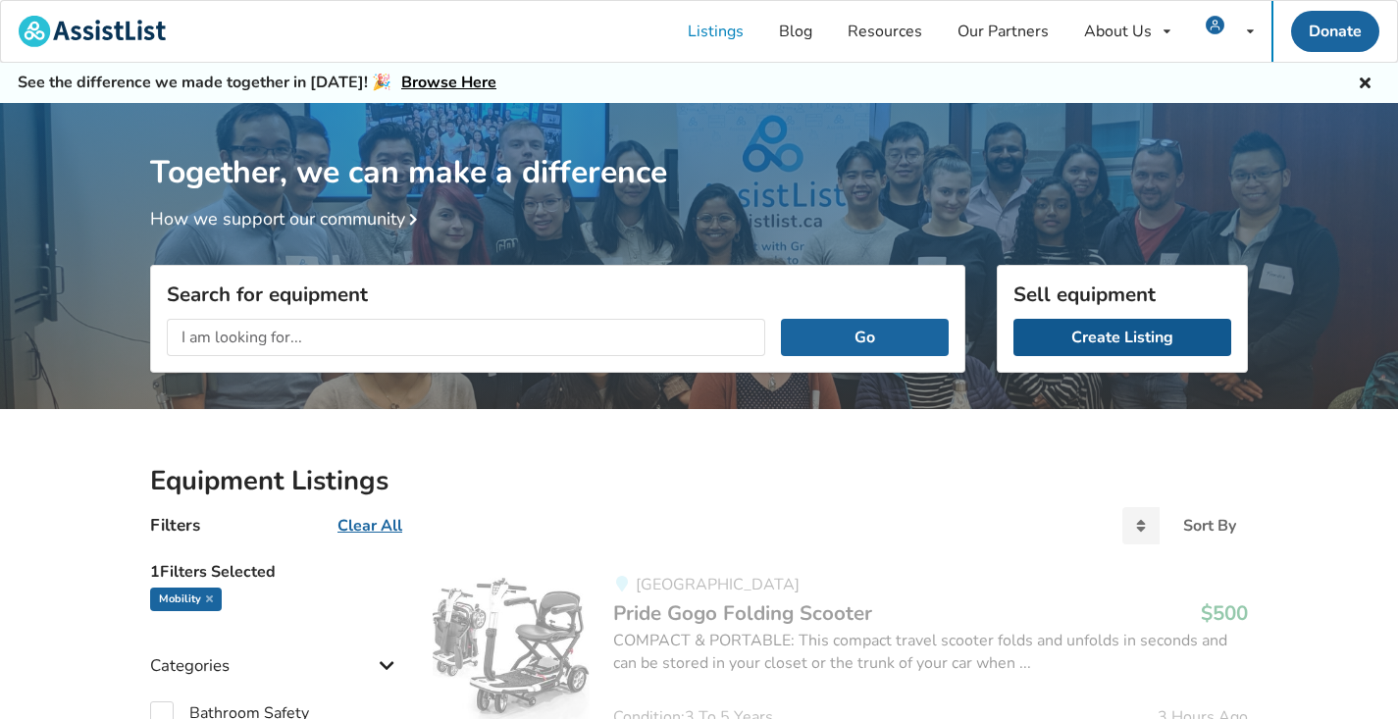
click at [1126, 334] on link "Create Listing" at bounding box center [1122, 337] width 218 height 37
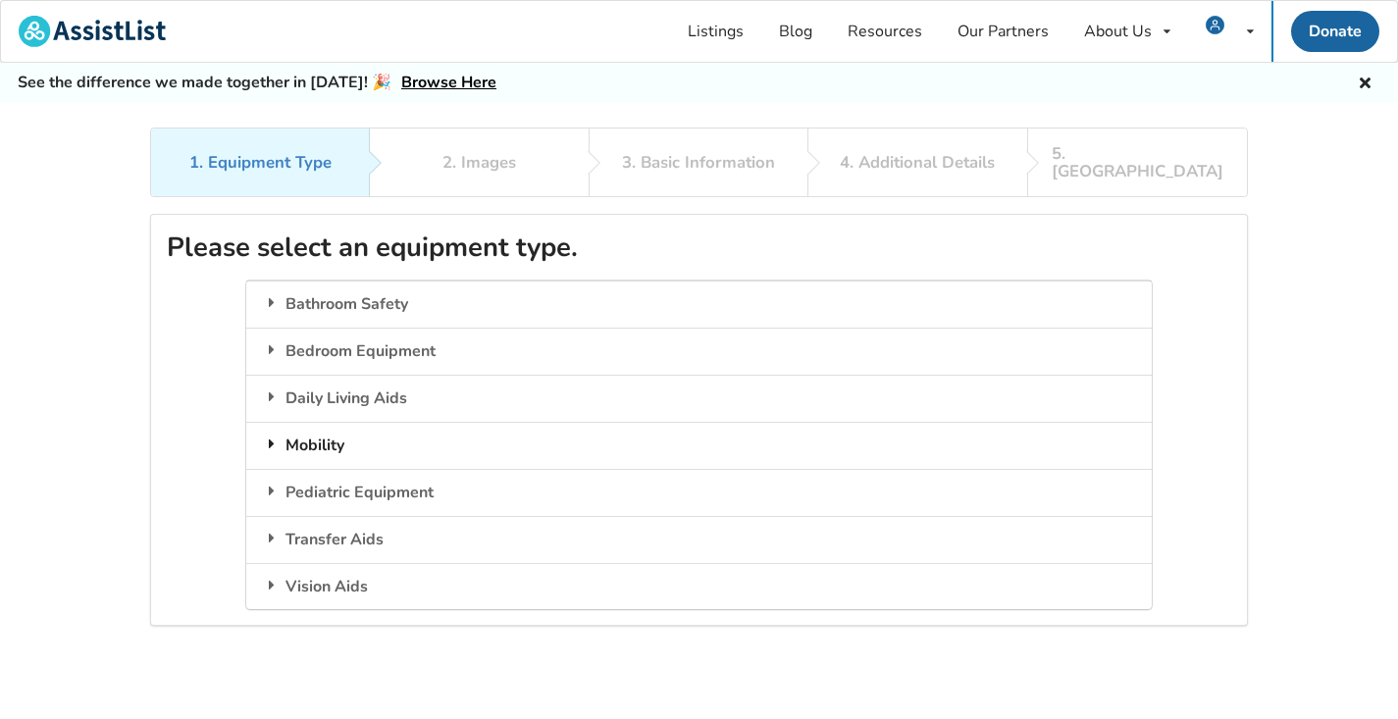
click at [312, 425] on div "Mobility" at bounding box center [698, 445] width 904 height 47
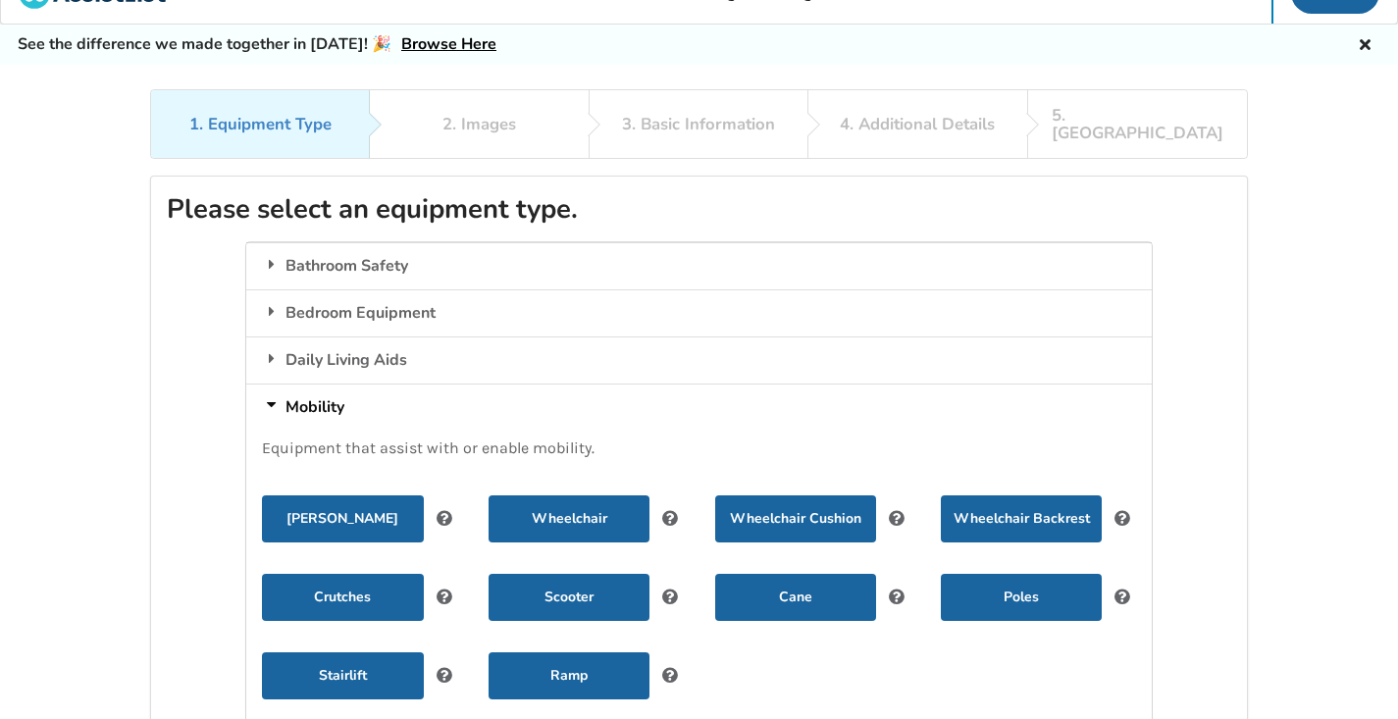
scroll to position [142, 0]
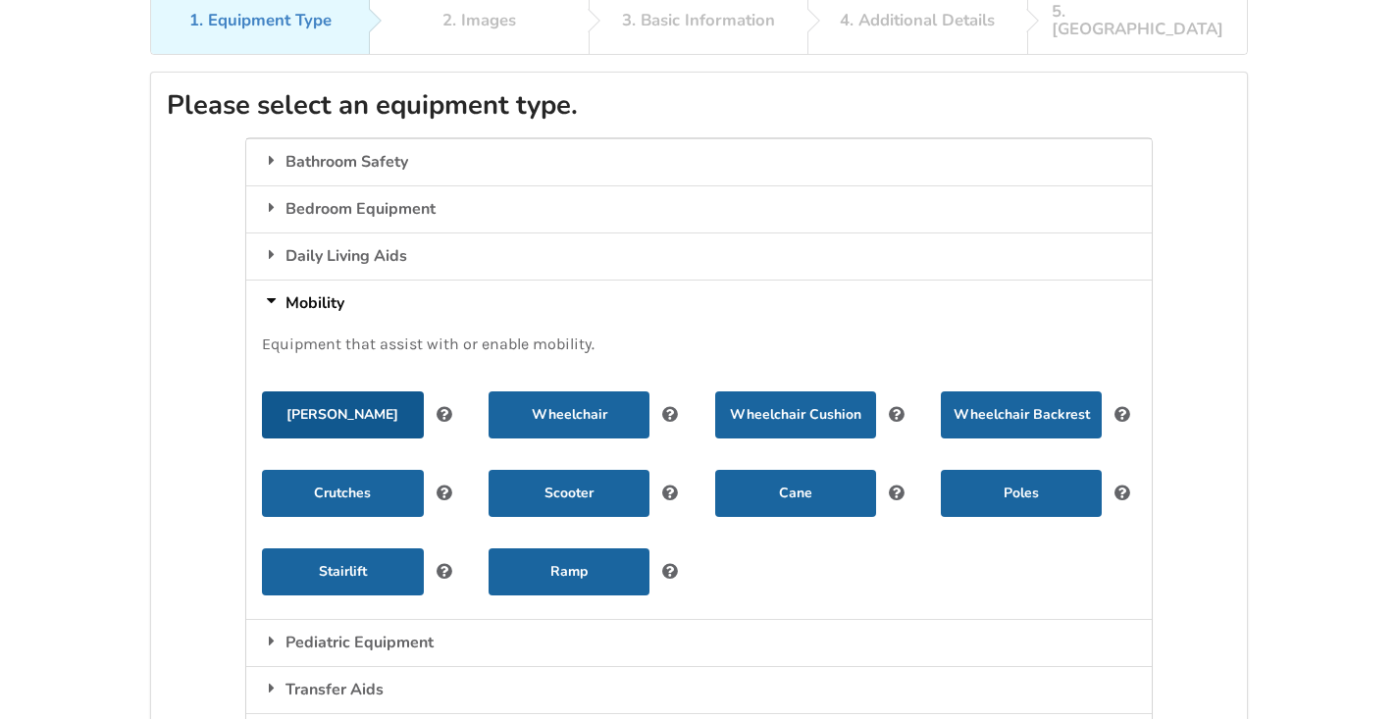
click at [340, 391] on button "[PERSON_NAME]" at bounding box center [342, 414] width 161 height 47
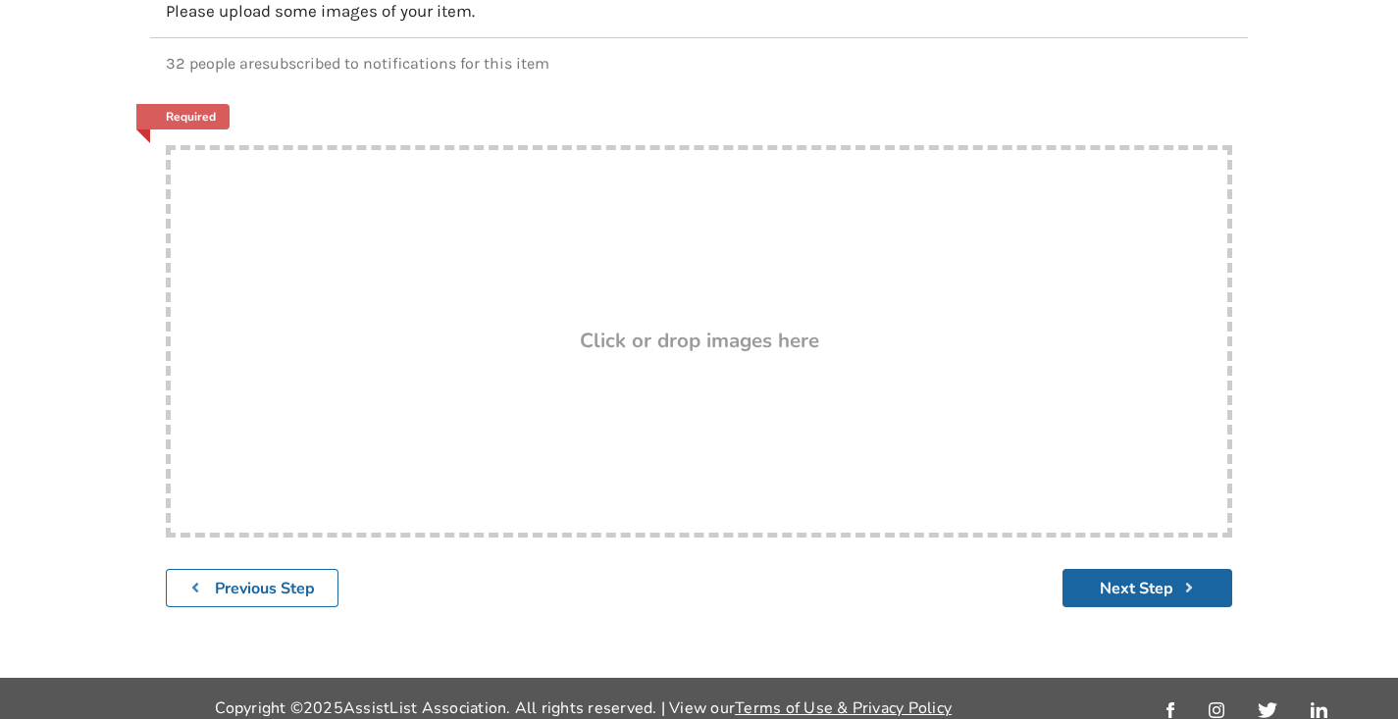
scroll to position [275, 0]
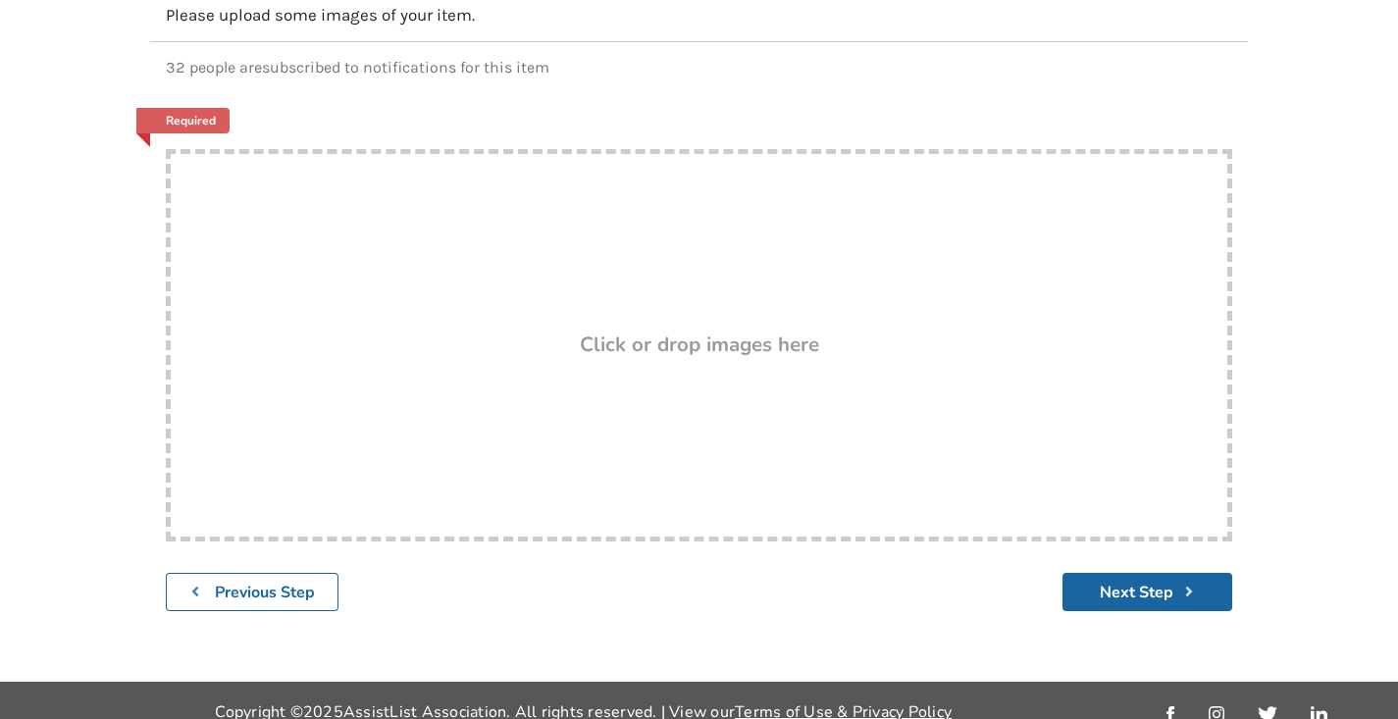
click at [712, 331] on h3 "Click or drop images here" at bounding box center [699, 343] width 239 height 25
type input "C:\fakepath\IMG_4047.jpg"
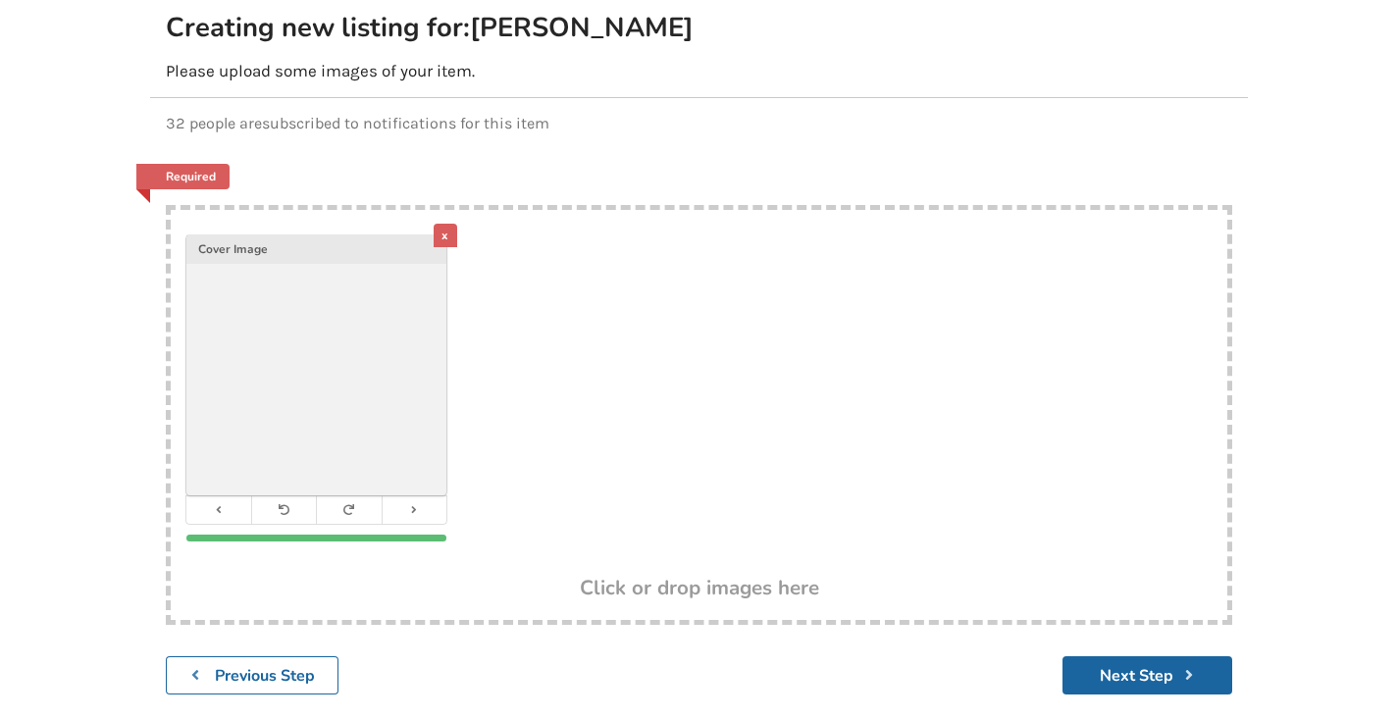
scroll to position [241, 0]
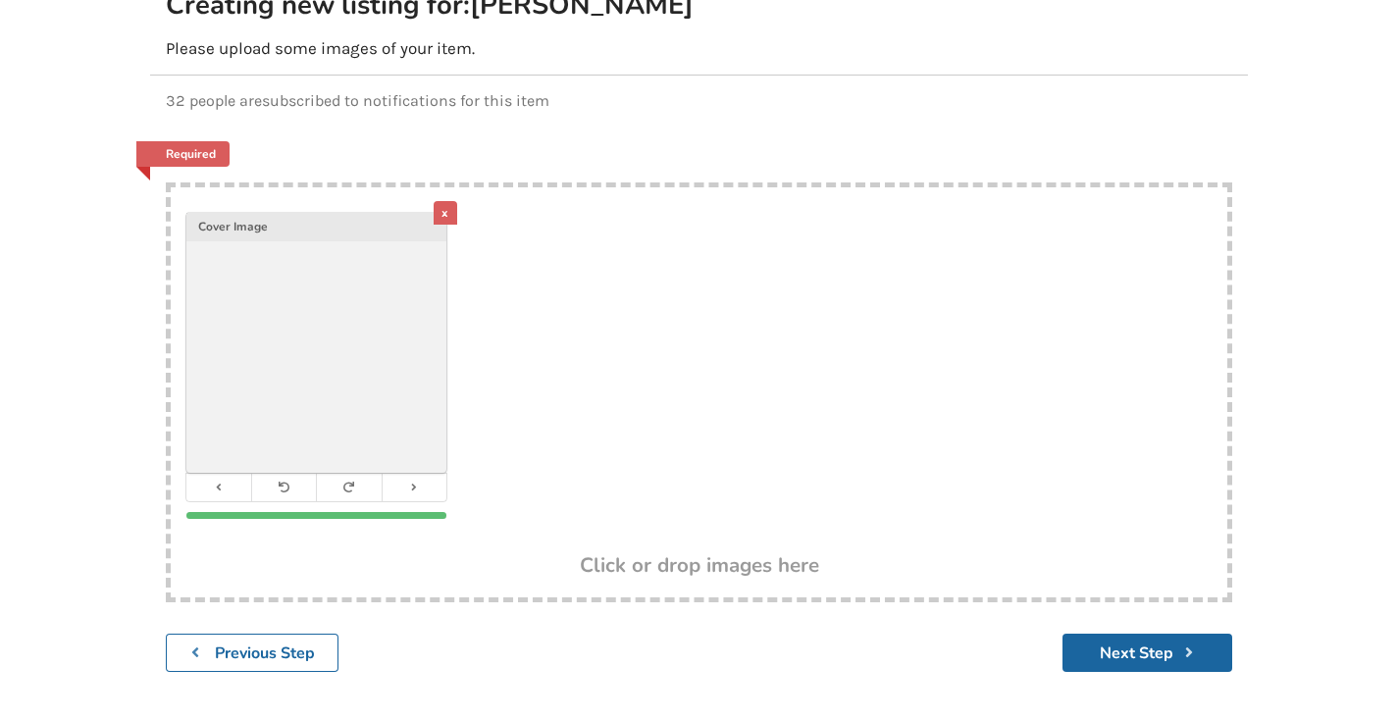
click at [696, 552] on h3 "Click or drop images here" at bounding box center [699, 564] width 239 height 25
type input "C:\fakepath\IMG_4048.jpg"
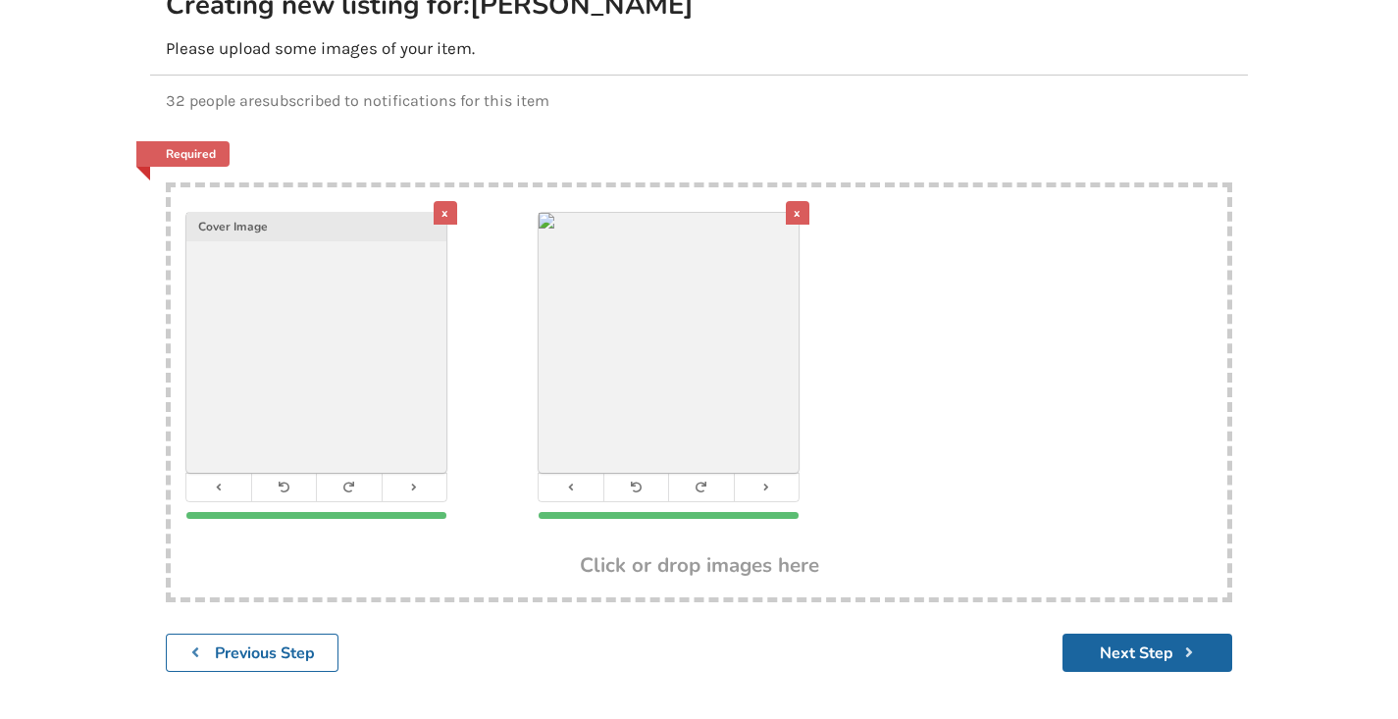
click at [733, 552] on h3 "Click or drop images here" at bounding box center [699, 564] width 239 height 25
type input "C:\fakepath\IMG_4049.jpg"
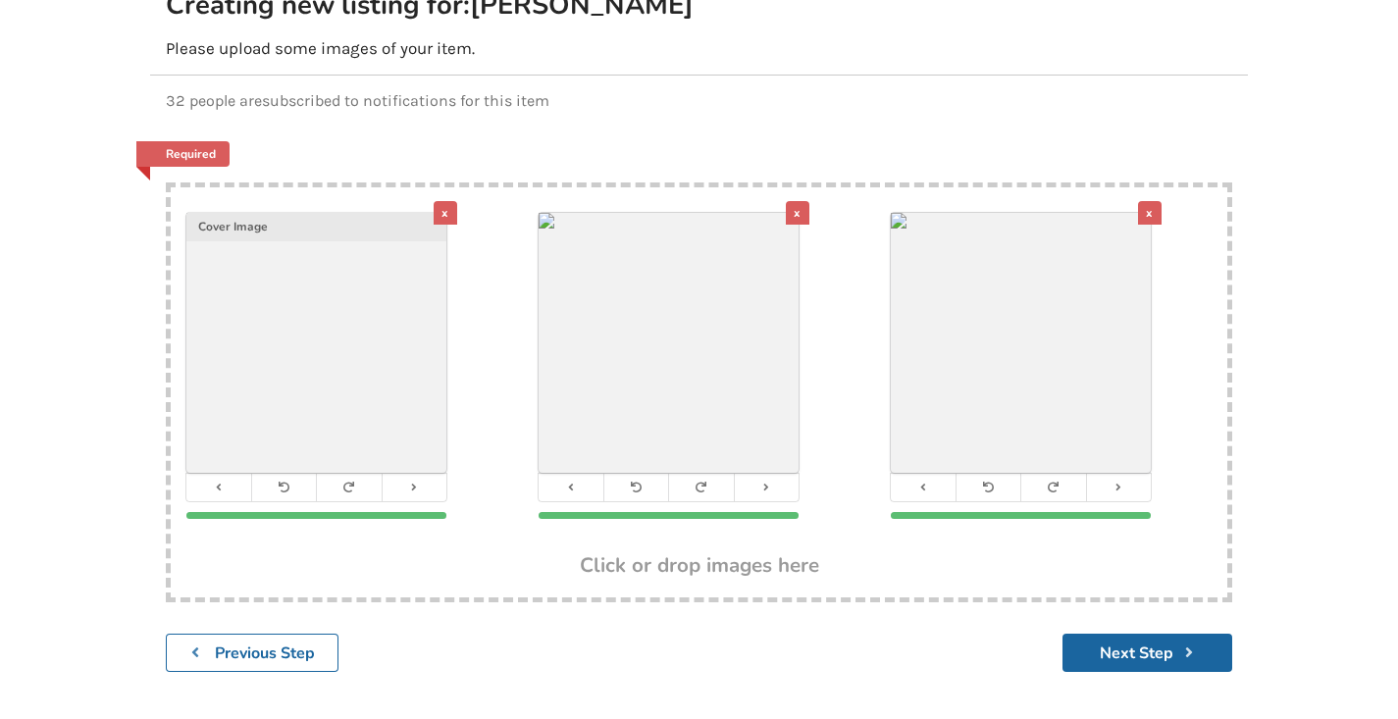
click at [730, 552] on h3 "Click or drop images here" at bounding box center [699, 564] width 239 height 25
type input "C:\fakepath\IMG_4050.jpg"
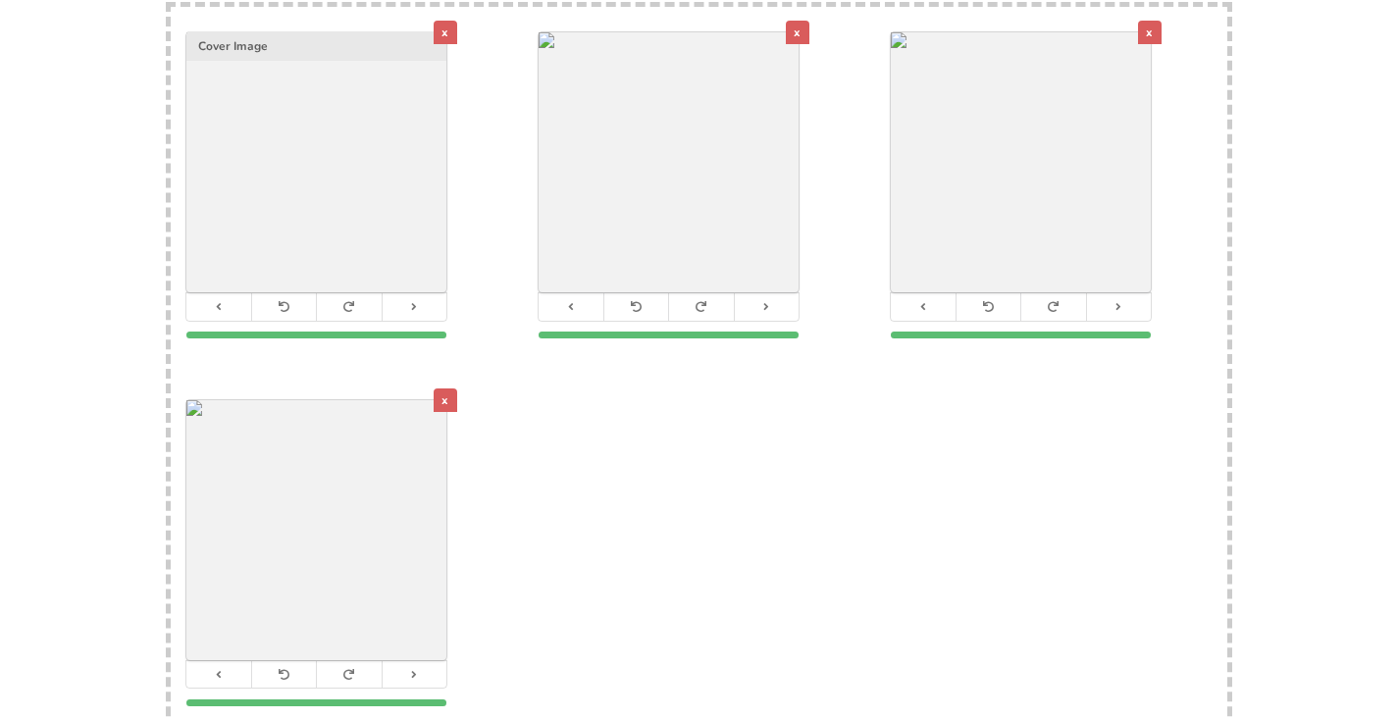
scroll to position [596, 0]
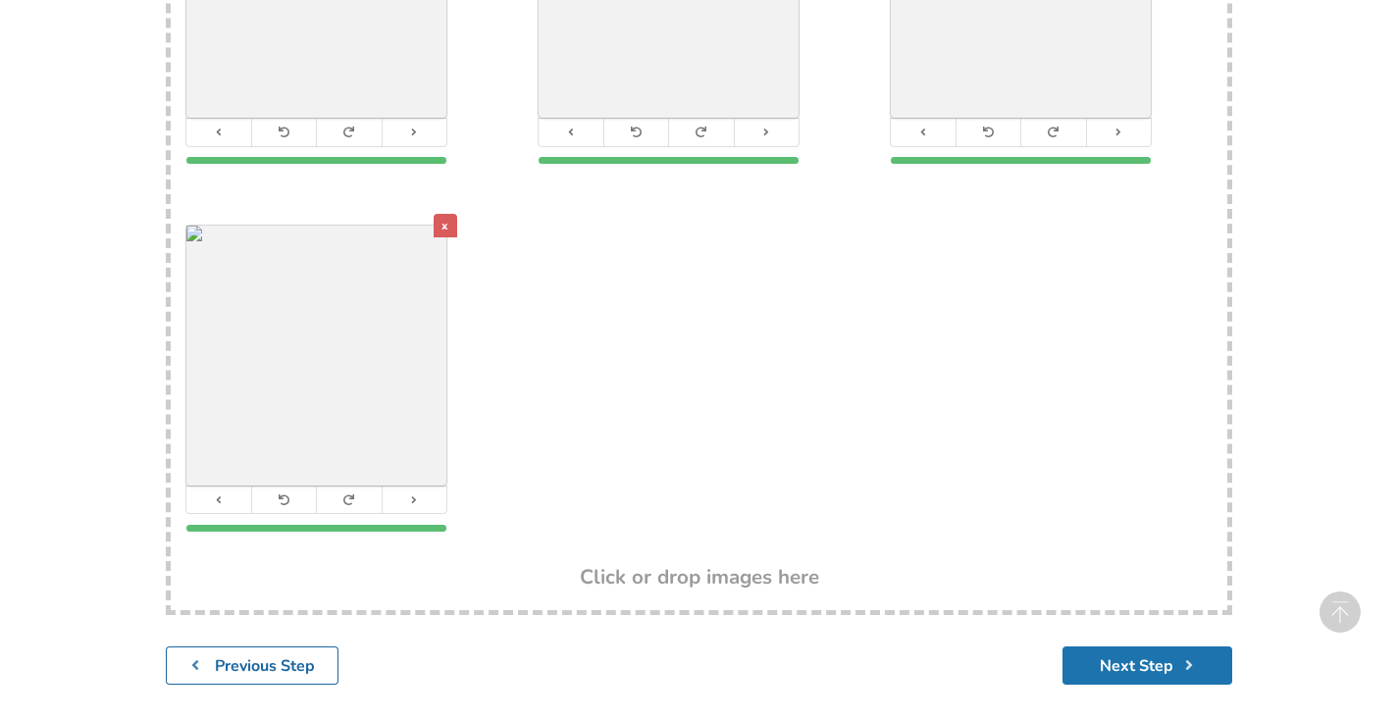
click at [1138, 646] on button "Next Step" at bounding box center [1147, 665] width 170 height 38
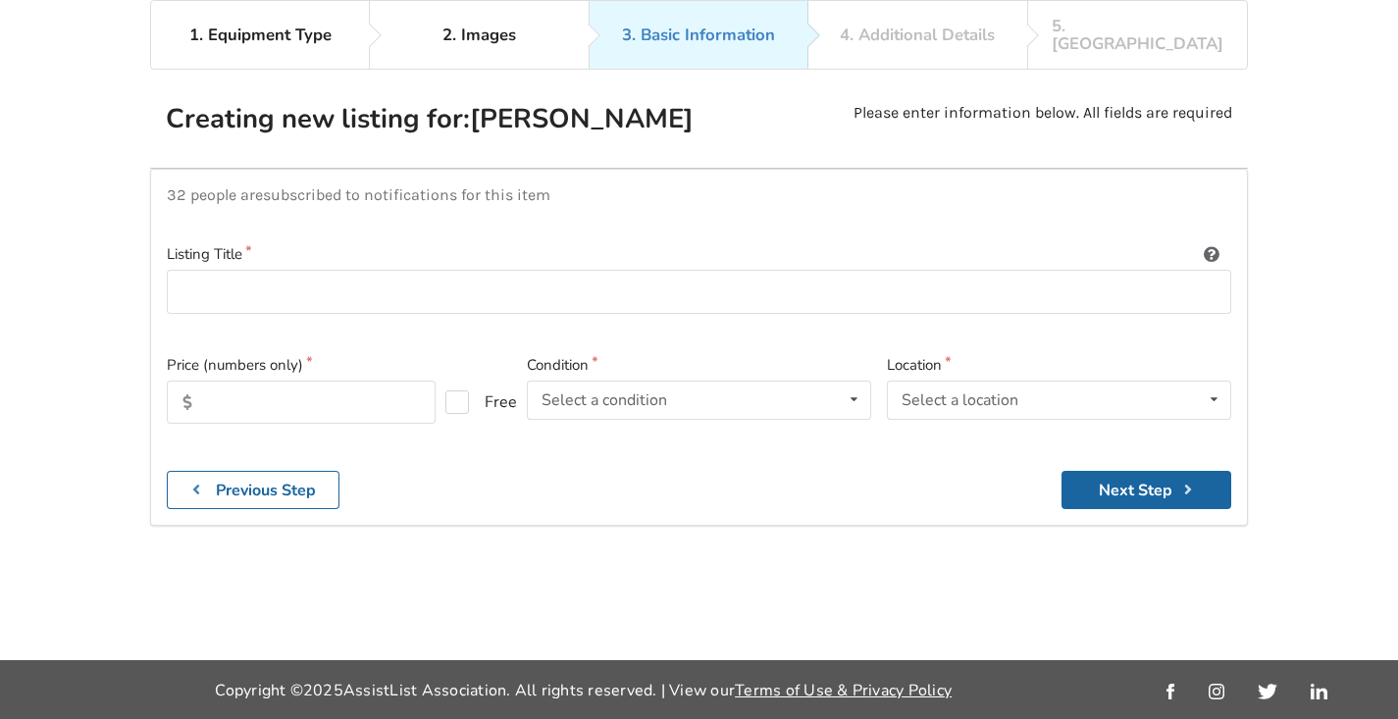
scroll to position [181, 0]
click at [215, 270] on input at bounding box center [699, 292] width 1064 height 44
click at [854, 382] on icon at bounding box center [854, 400] width 28 height 36
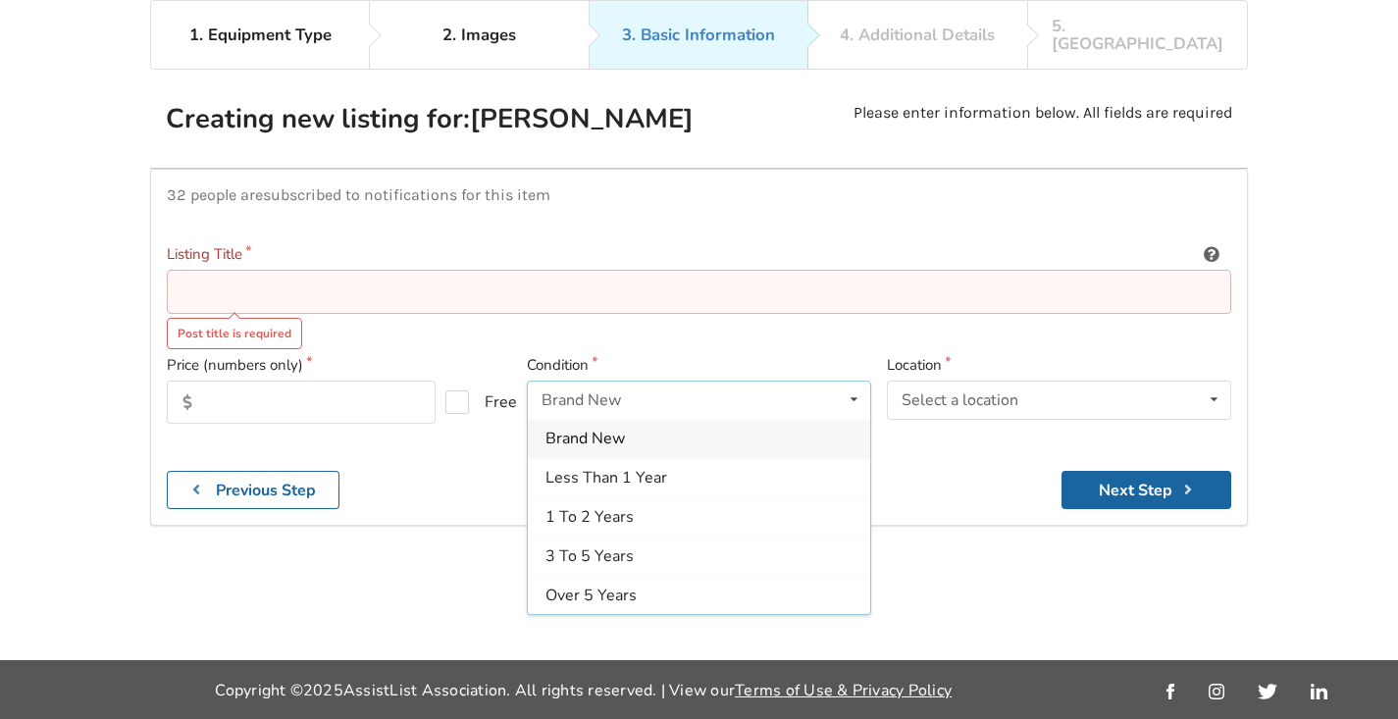
click at [669, 419] on div "Brand New" at bounding box center [699, 438] width 342 height 39
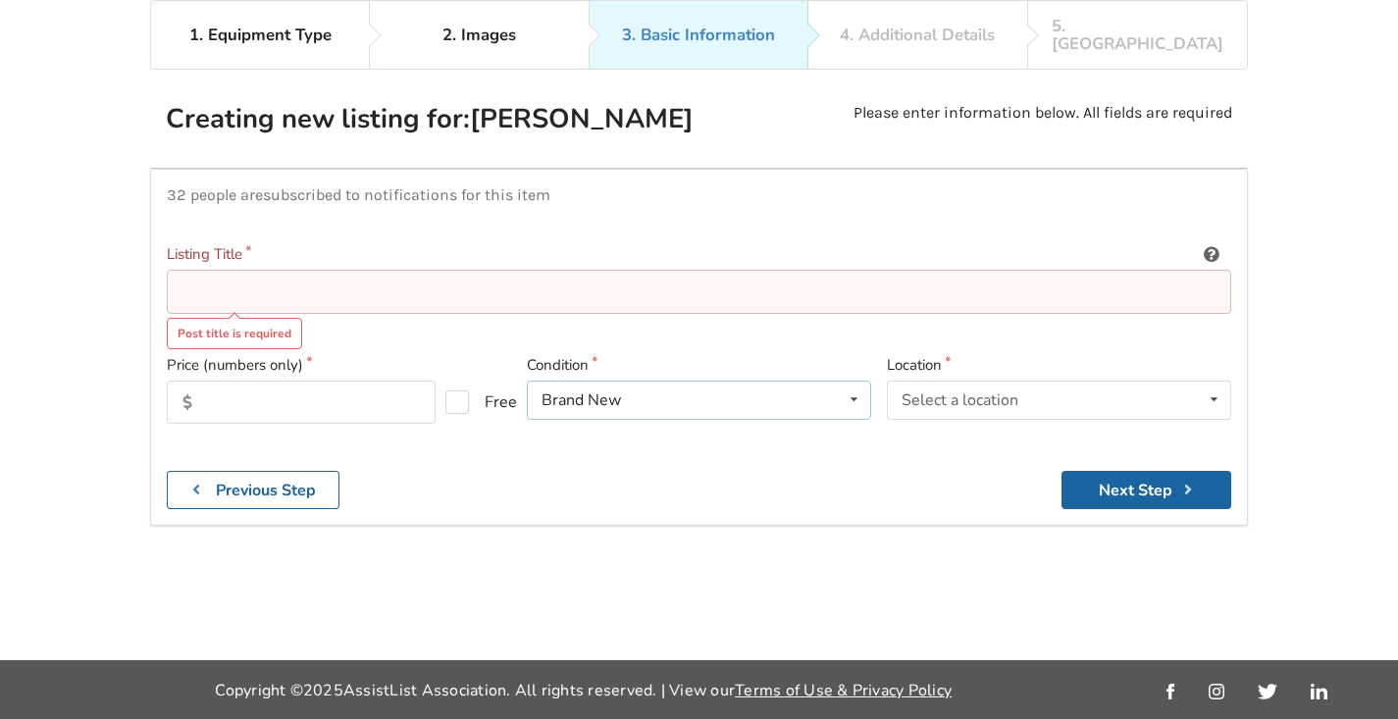
click at [851, 382] on icon at bounding box center [854, 400] width 28 height 36
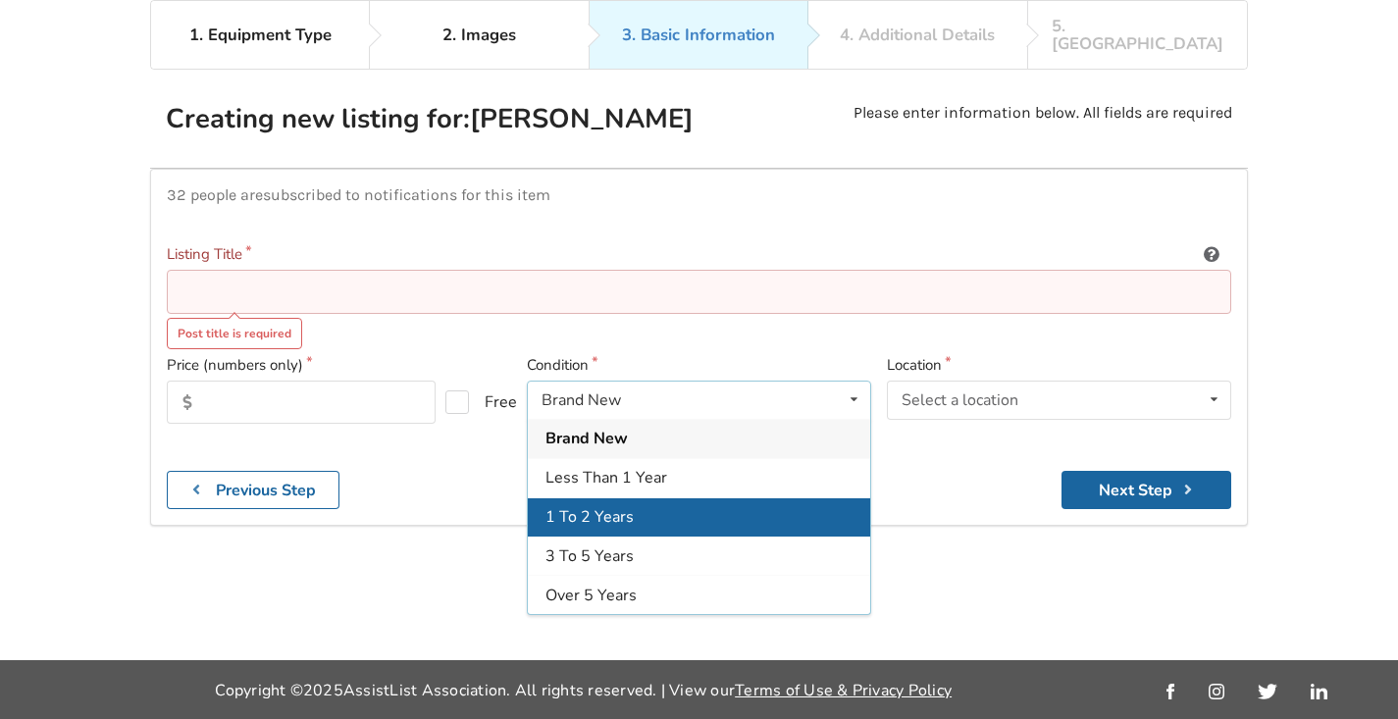
click at [660, 497] on div "1 To 2 Years" at bounding box center [699, 516] width 342 height 39
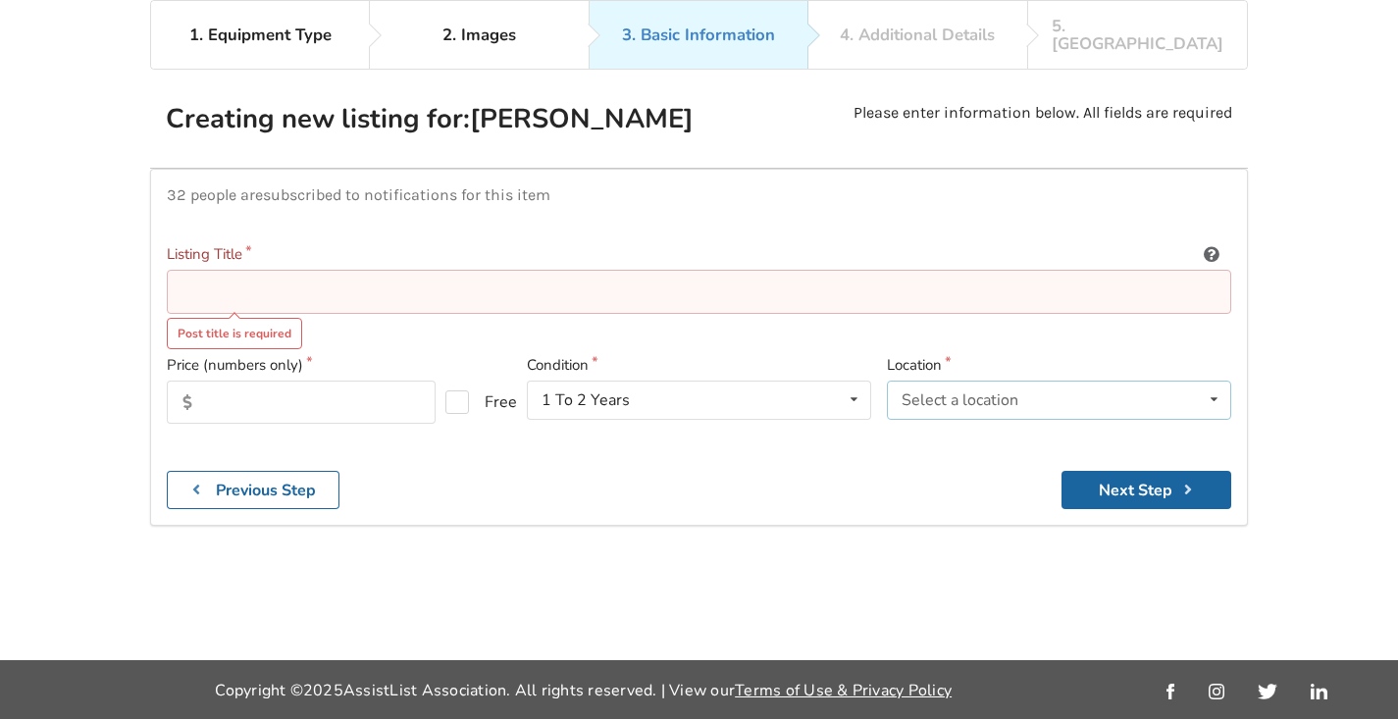
click at [1216, 382] on icon at bounding box center [1213, 400] width 28 height 36
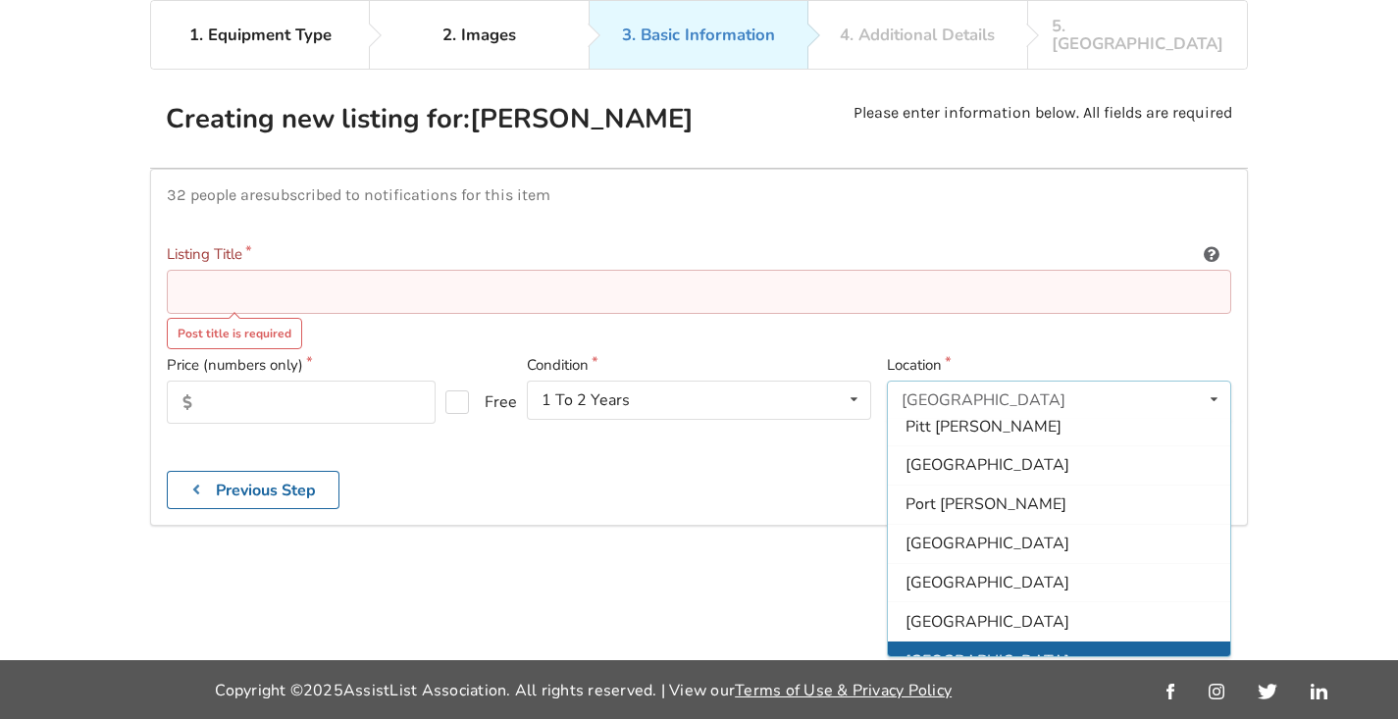
scroll to position [584, 0]
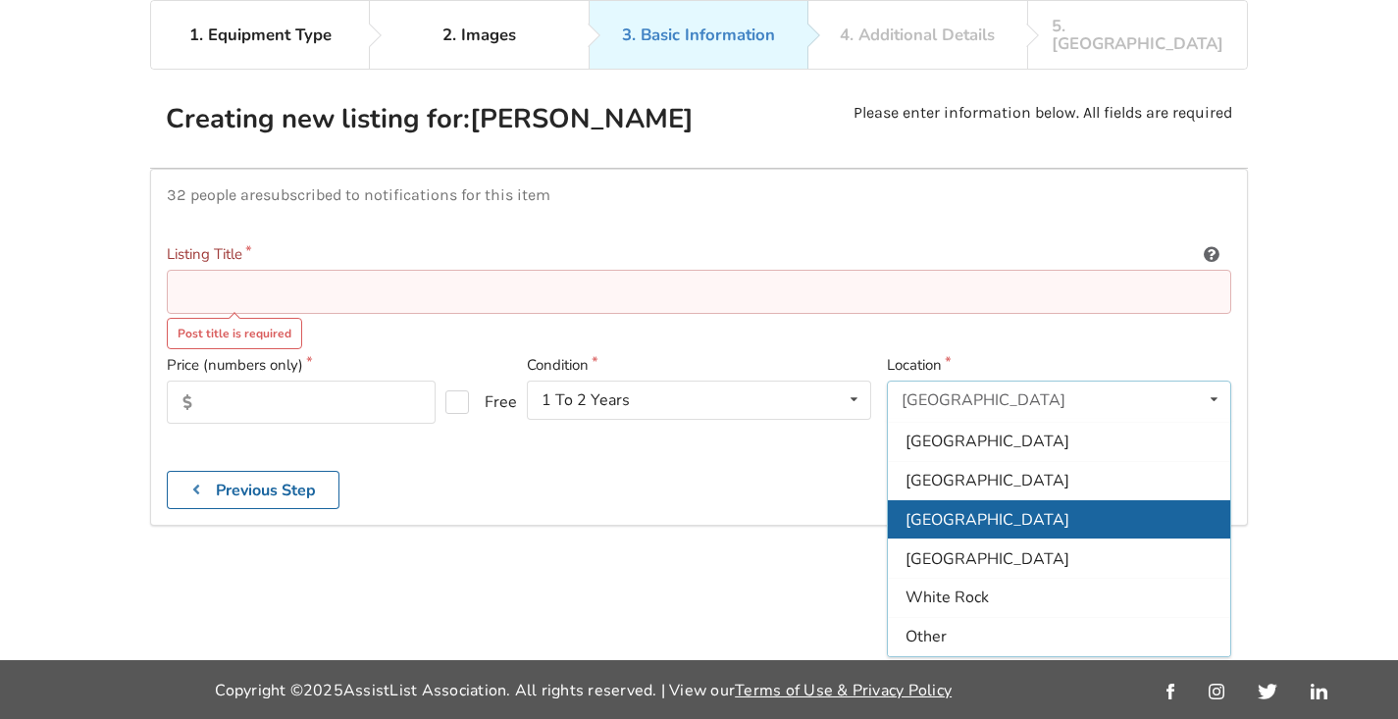
click at [953, 509] on span "[GEOGRAPHIC_DATA]" at bounding box center [987, 520] width 164 height 22
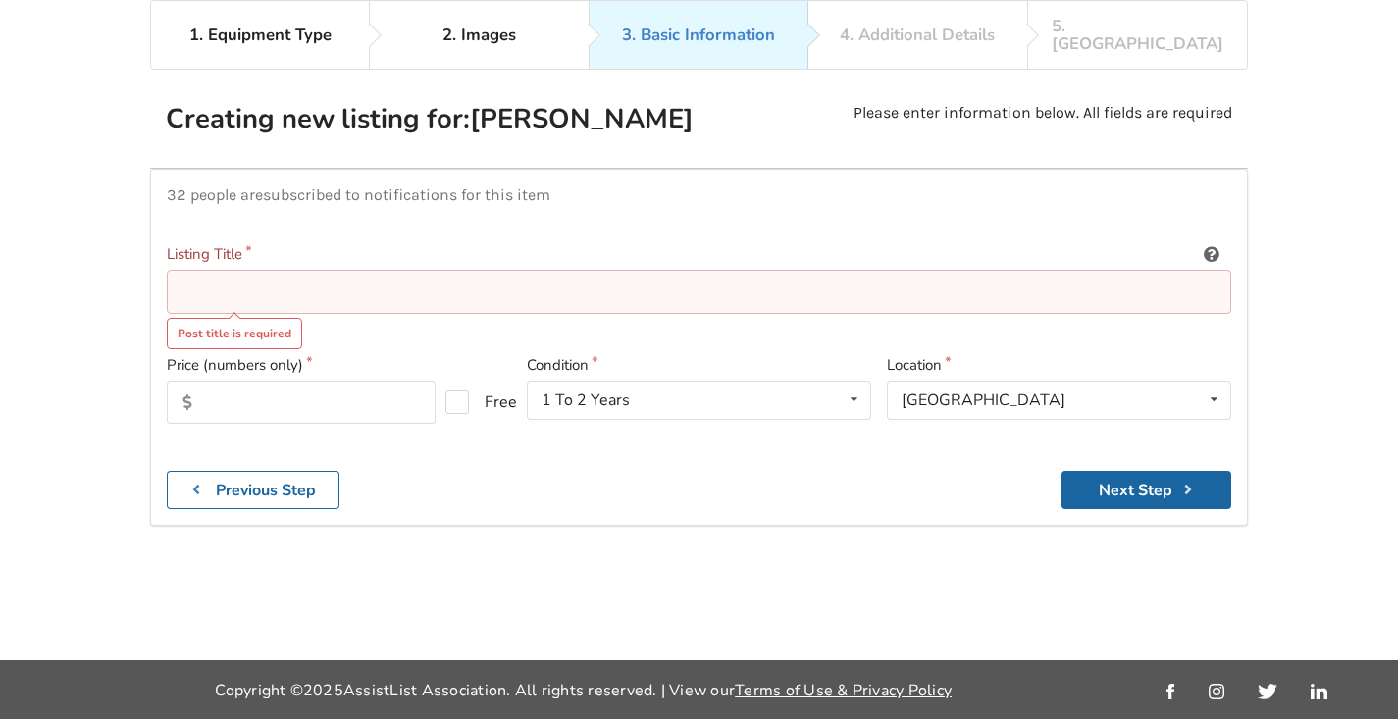
click at [183, 270] on input at bounding box center [699, 292] width 1064 height 44
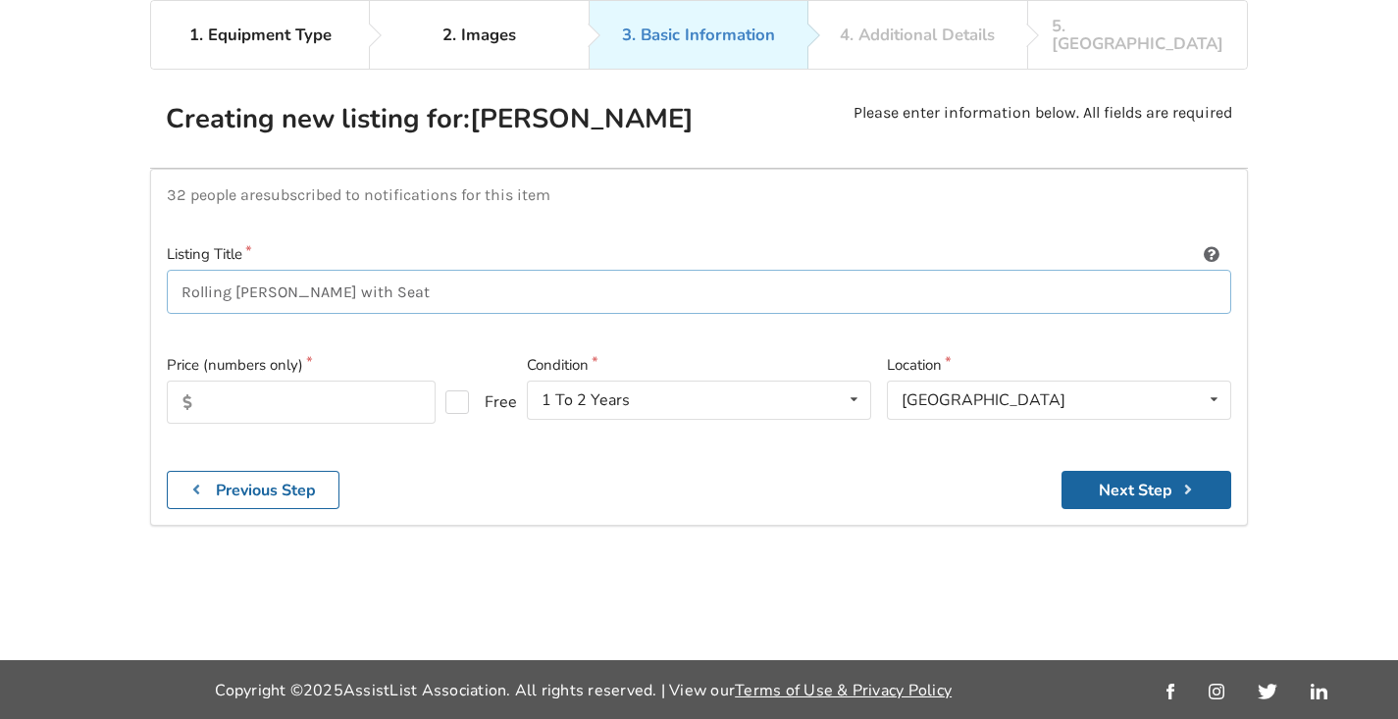
type input "Rolling Walker with Seat"
click at [237, 381] on input "text" at bounding box center [301, 402] width 269 height 43
type input "6"
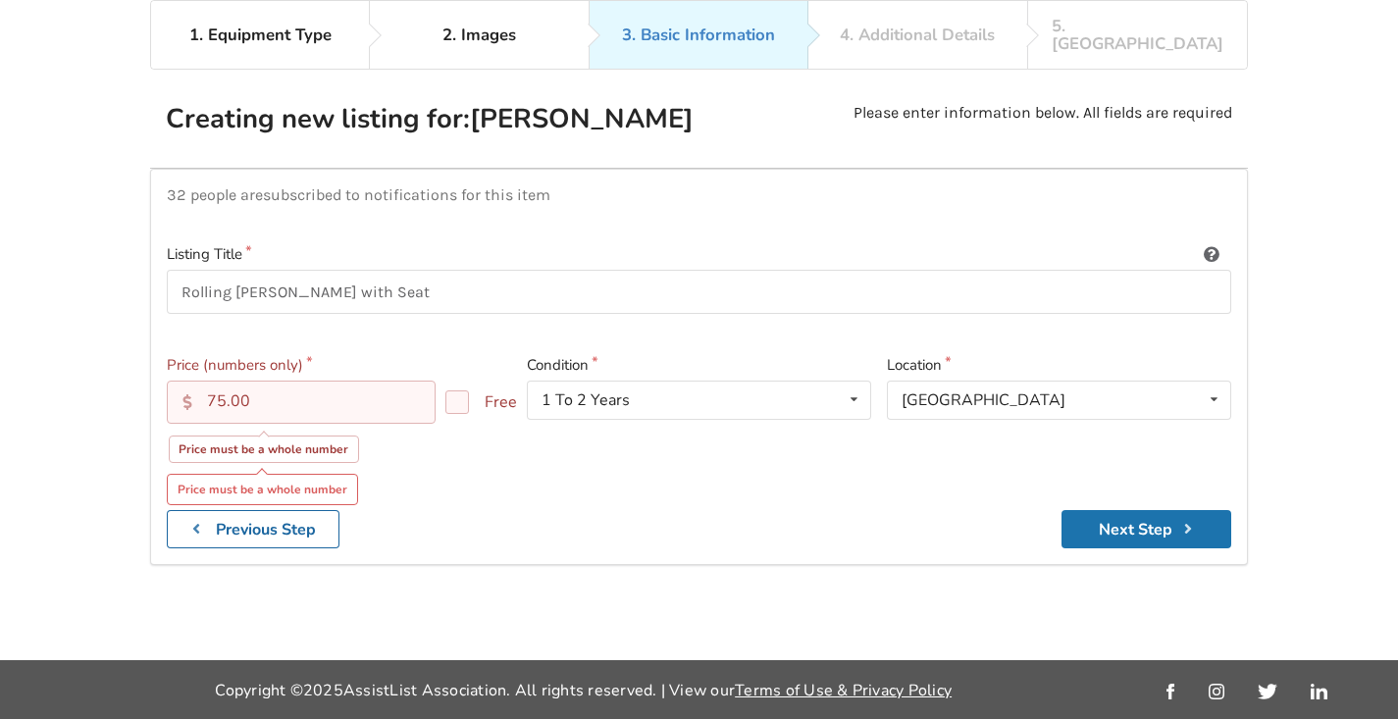
click at [1153, 418] on div "32 people are subscribed to notifications for this item Listing Title Rolling W…" at bounding box center [698, 366] width 1097 height 395
click at [261, 381] on input "75.00" at bounding box center [301, 402] width 269 height 43
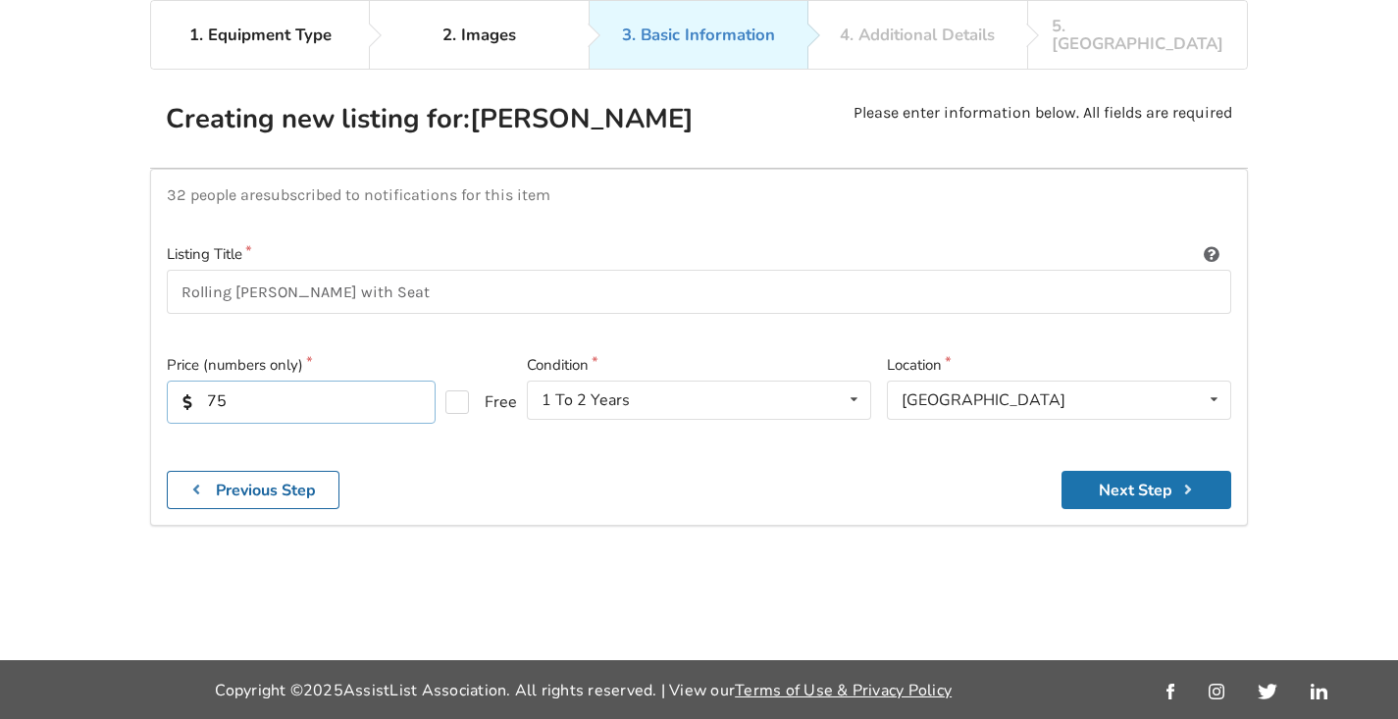
type input "75"
click at [1142, 471] on button "Next Step" at bounding box center [1146, 490] width 170 height 38
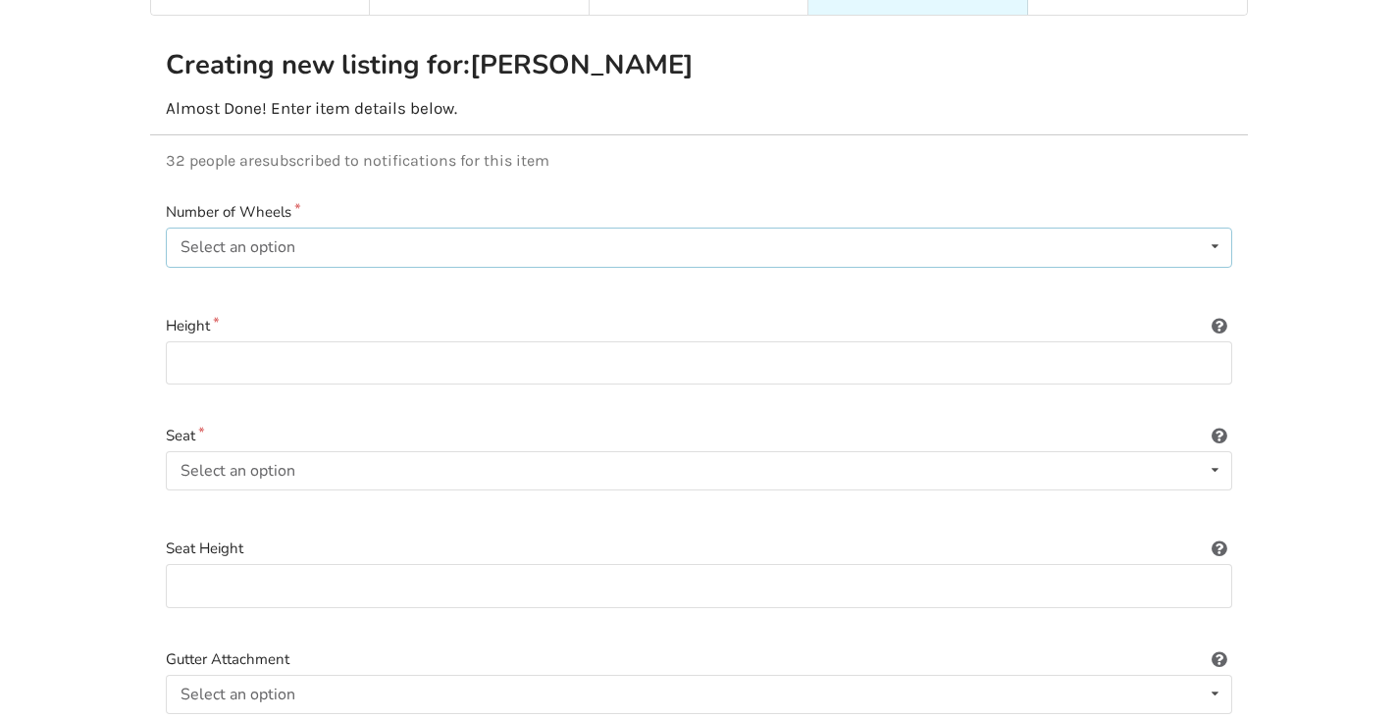
click at [1215, 229] on icon at bounding box center [1214, 247] width 28 height 36
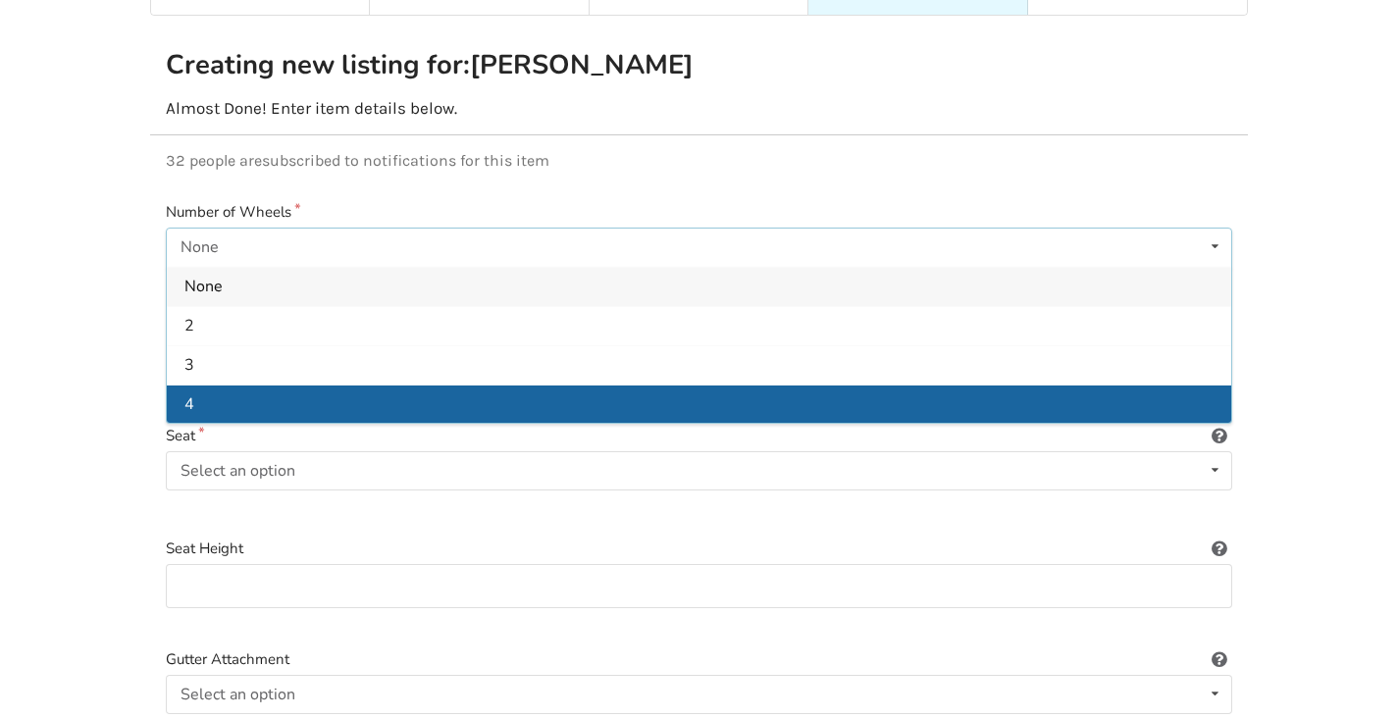
click at [530, 390] on div "4" at bounding box center [699, 402] width 1064 height 39
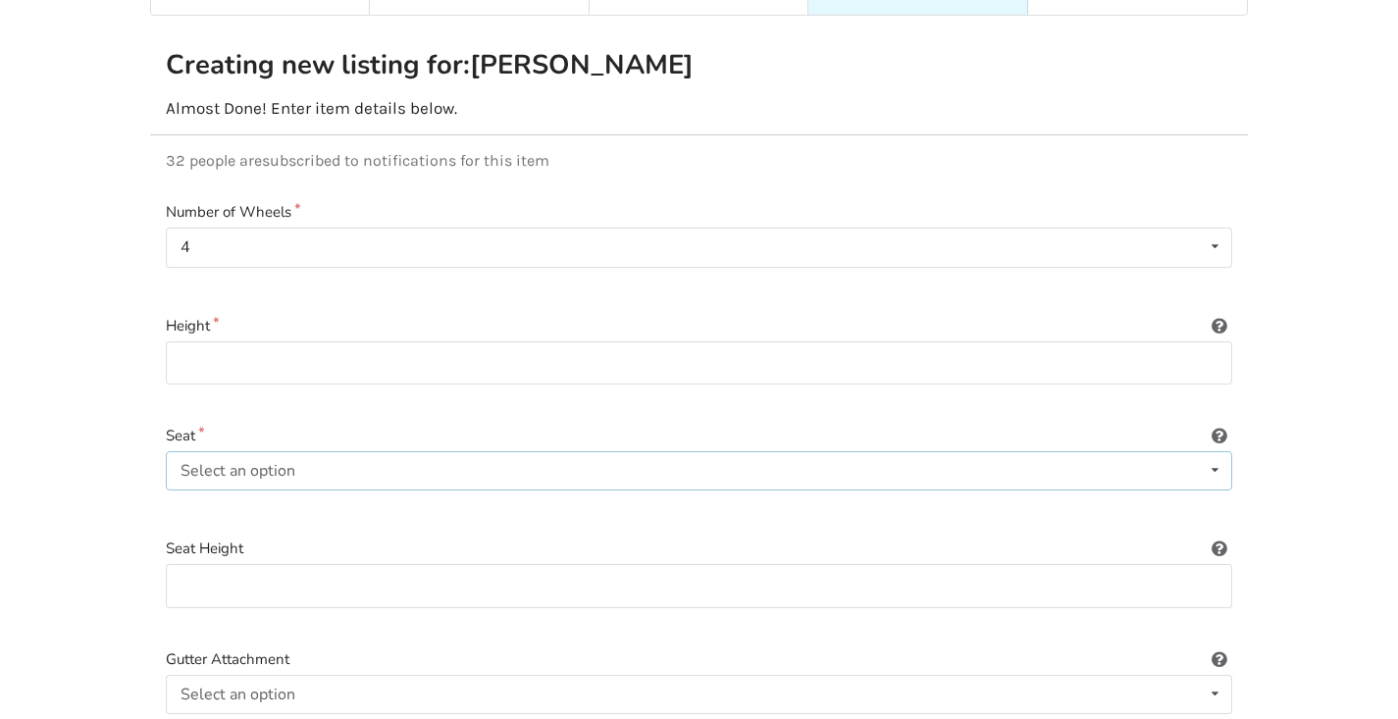
click at [1214, 452] on icon at bounding box center [1214, 470] width 28 height 36
click at [570, 451] on div "Included Included Not included" at bounding box center [699, 470] width 1066 height 39
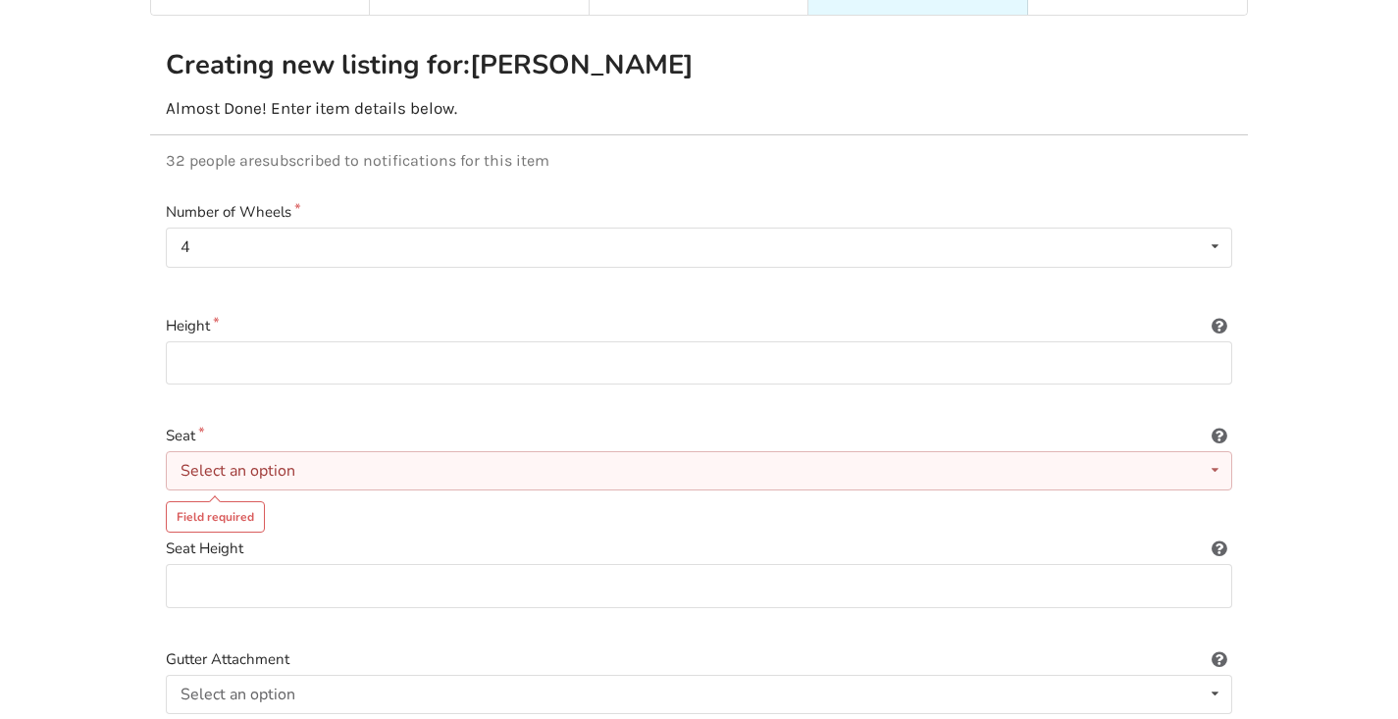
scroll to position [216, 0]
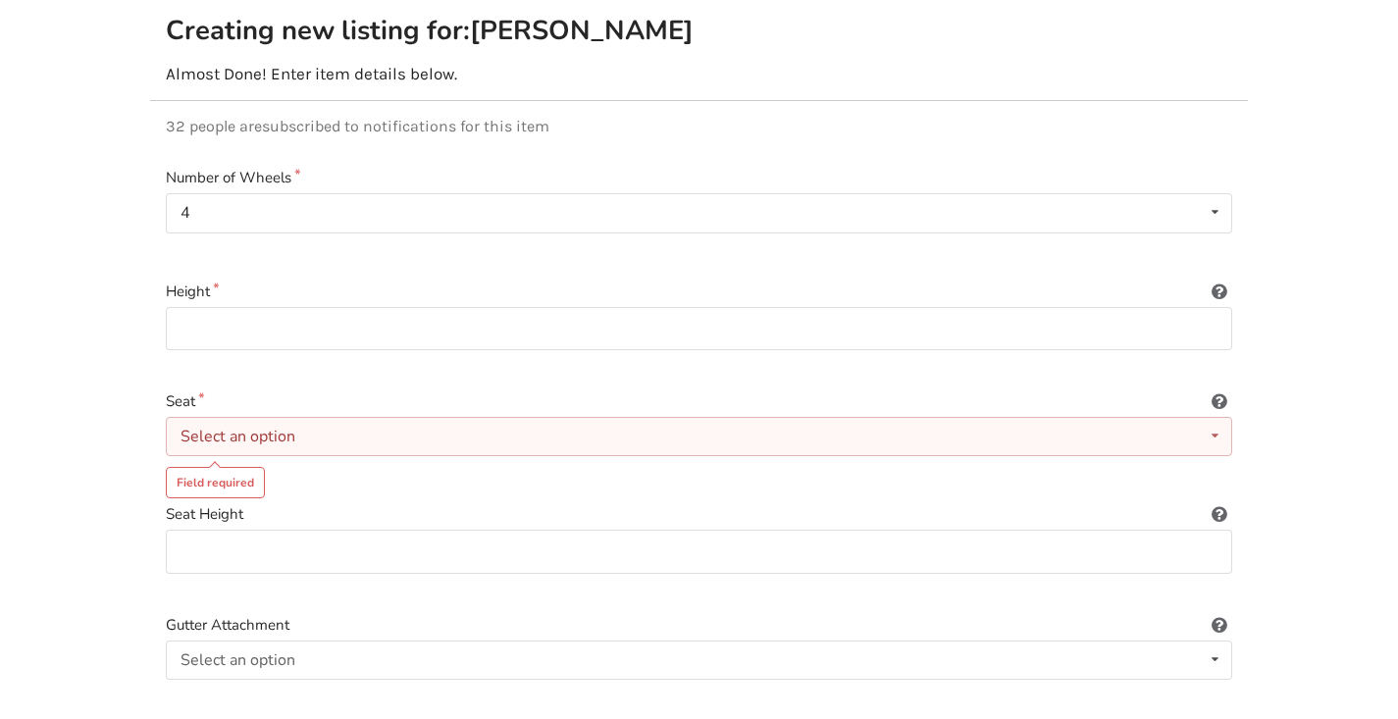
click at [1215, 418] on icon at bounding box center [1214, 436] width 28 height 36
click at [208, 429] on div "Included" at bounding box center [210, 437] width 60 height 16
click at [201, 467] on div "Field required" at bounding box center [215, 482] width 99 height 31
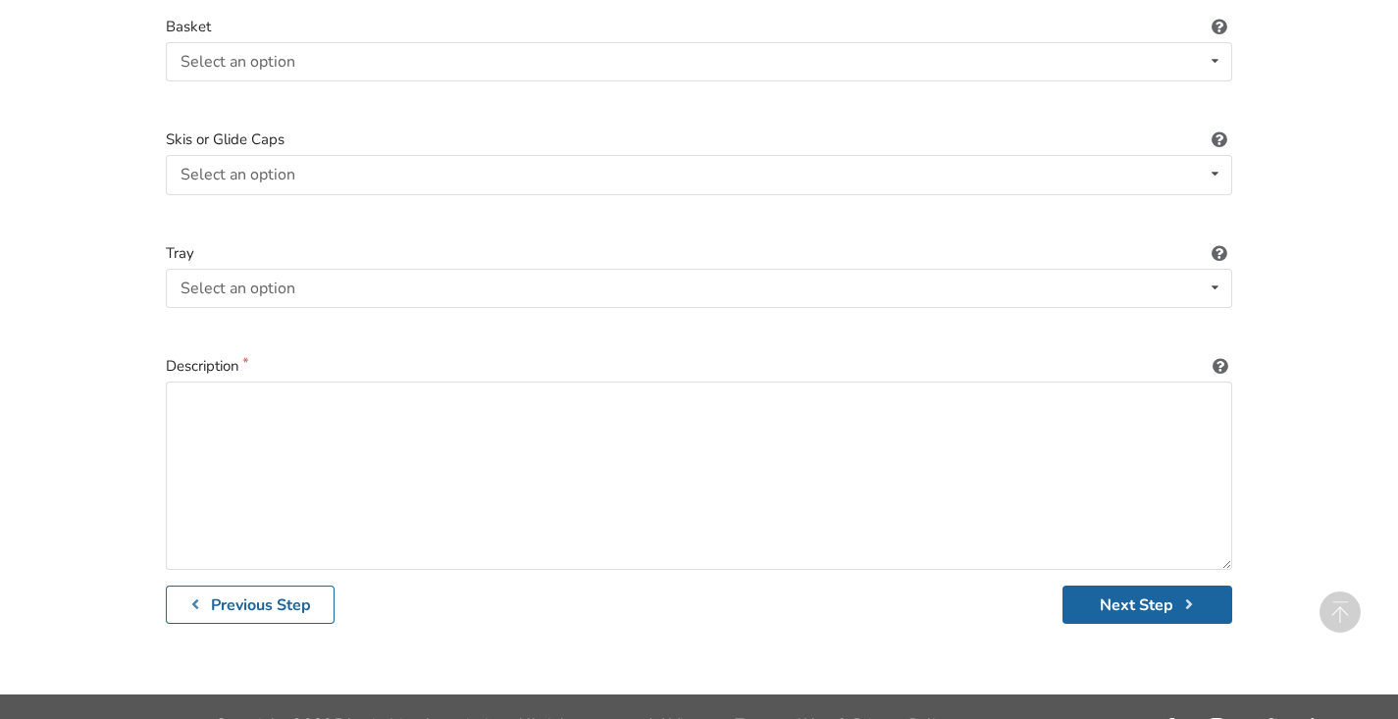
scroll to position [899, 0]
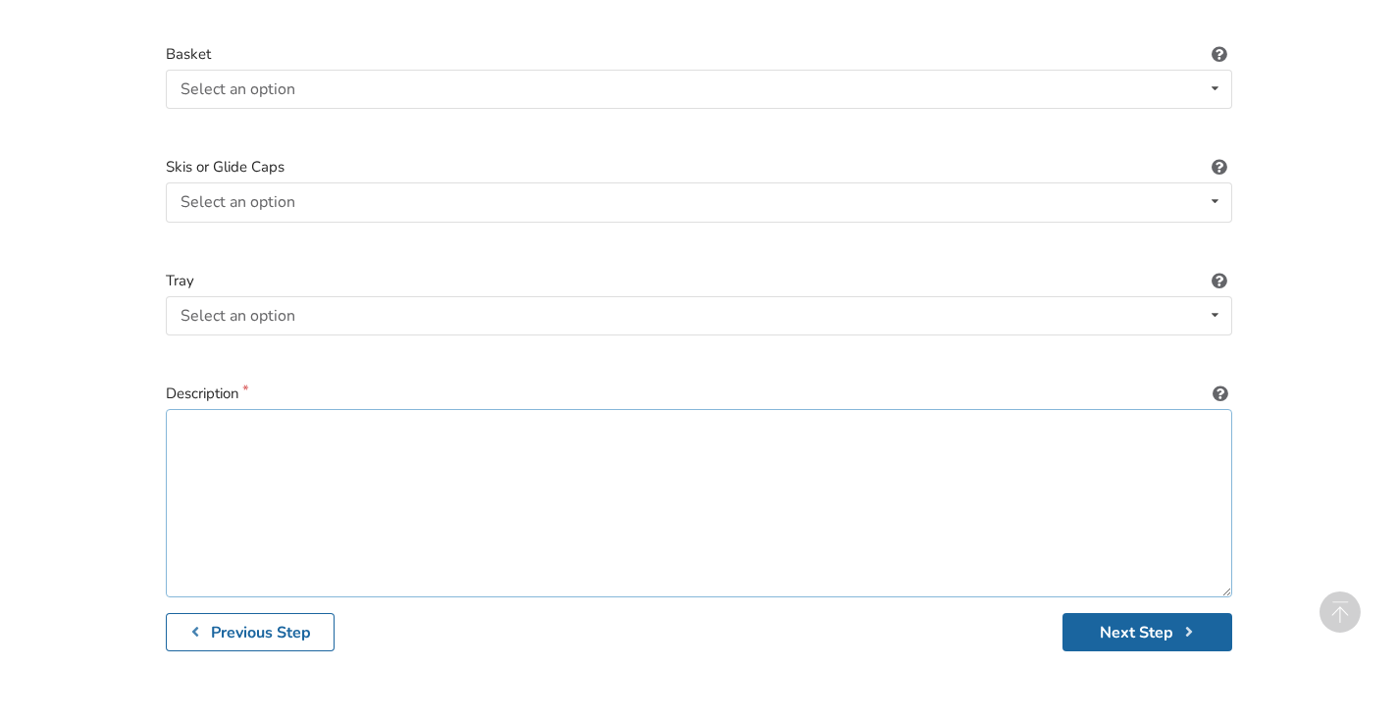
click at [204, 416] on textarea at bounding box center [699, 503] width 1066 height 188
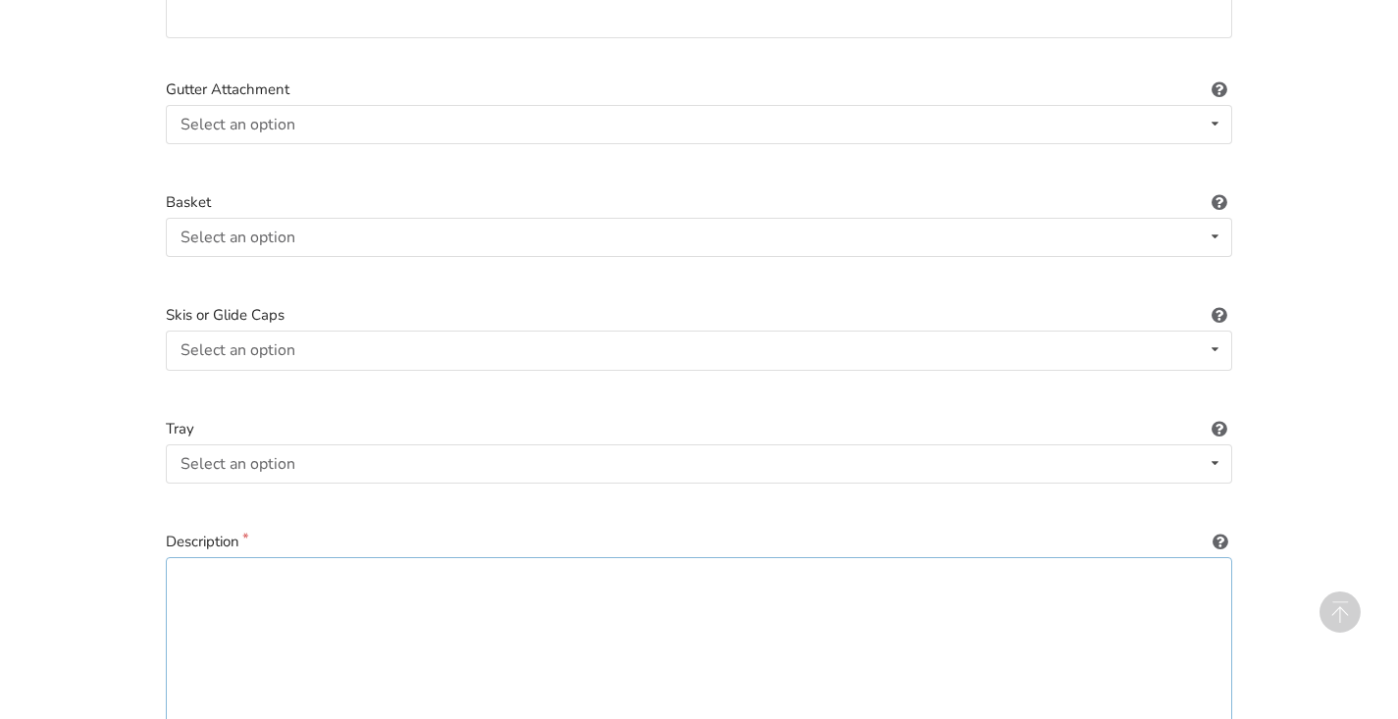
scroll to position [598, 0]
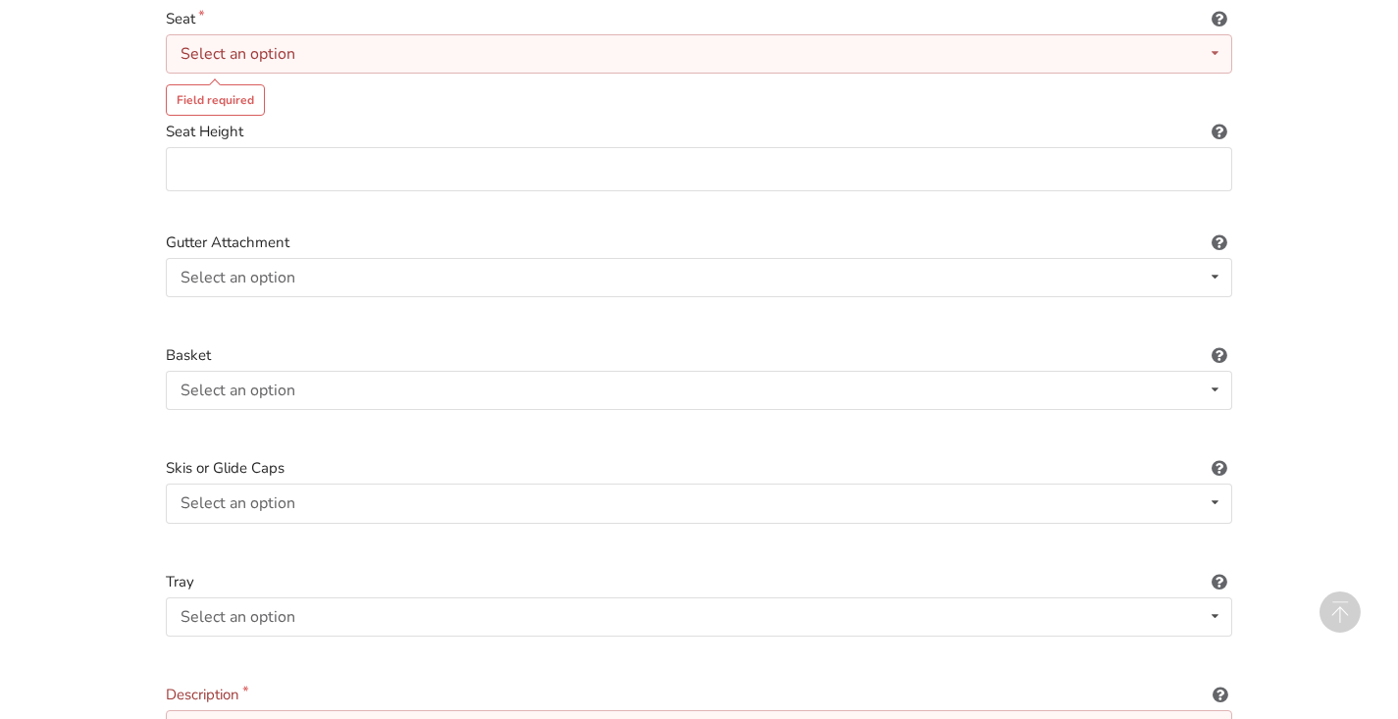
click at [444, 199] on div at bounding box center [699, 207] width 1066 height 17
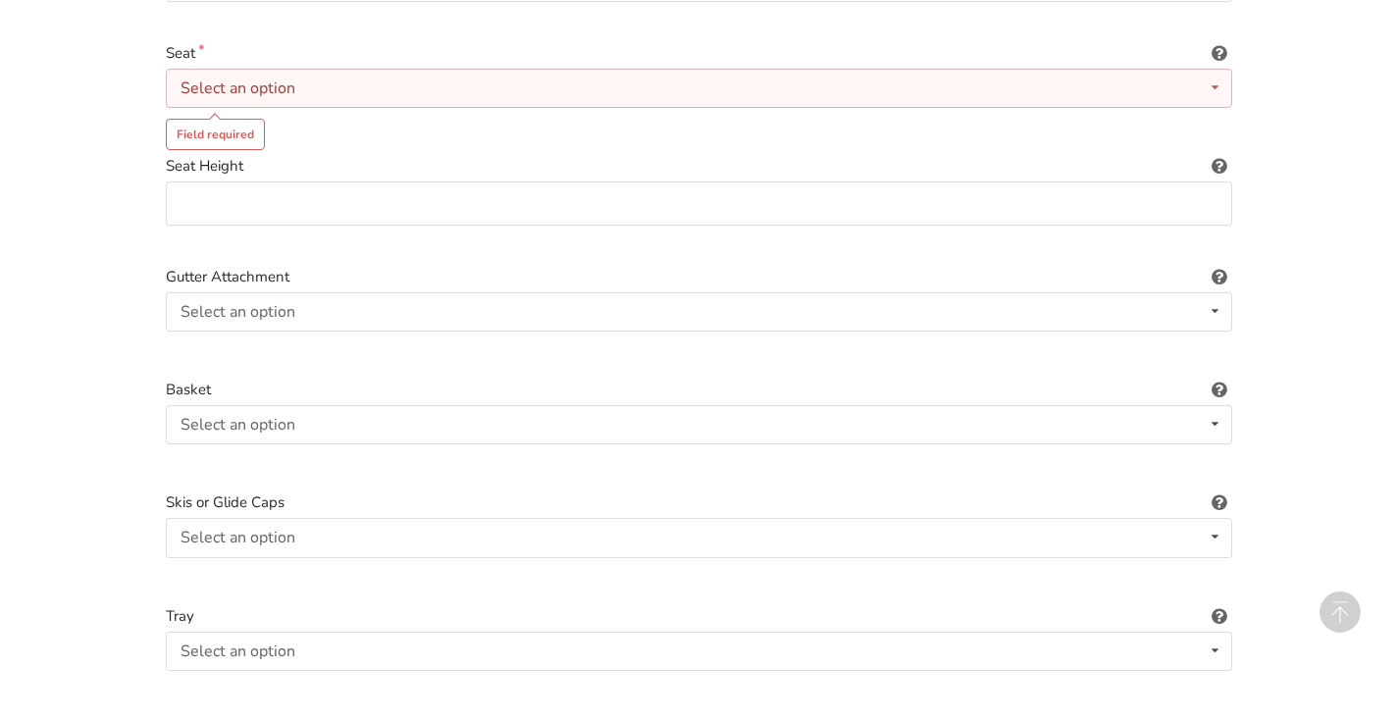
scroll to position [461, 0]
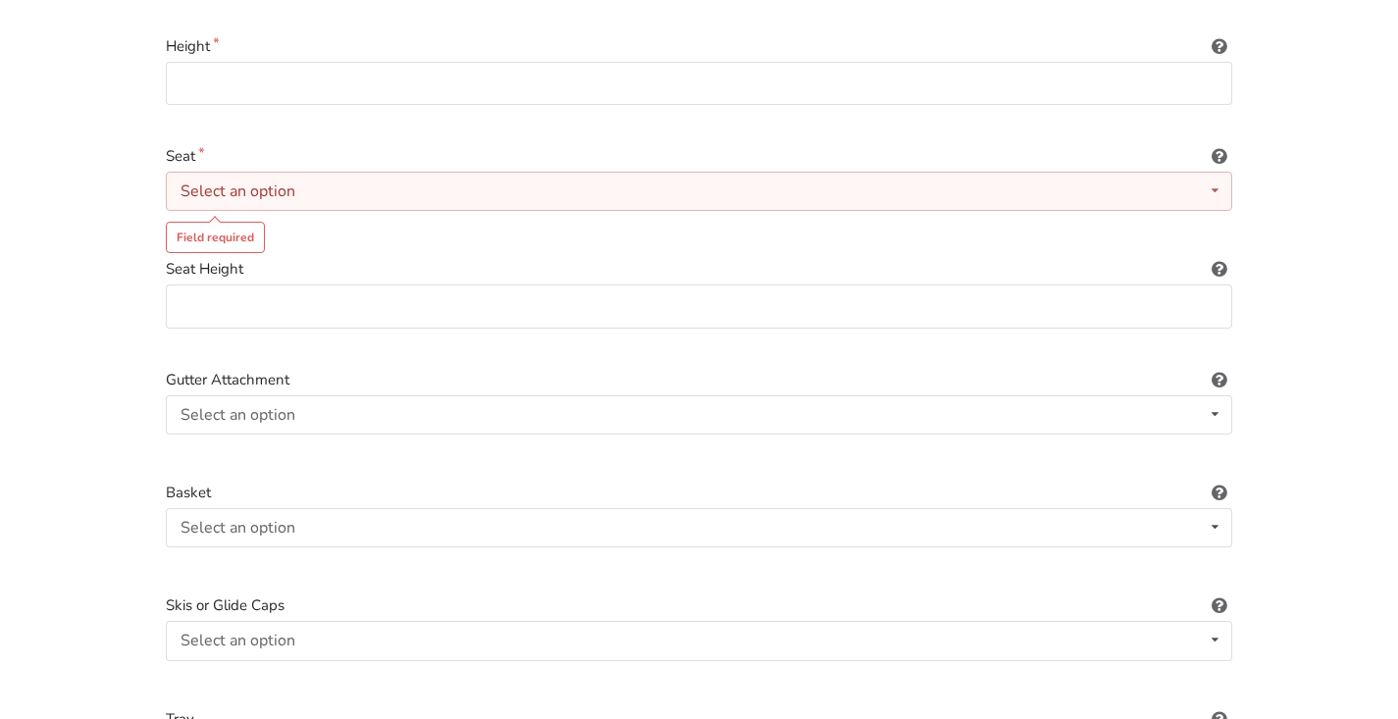
click at [1215, 173] on icon at bounding box center [1214, 191] width 28 height 36
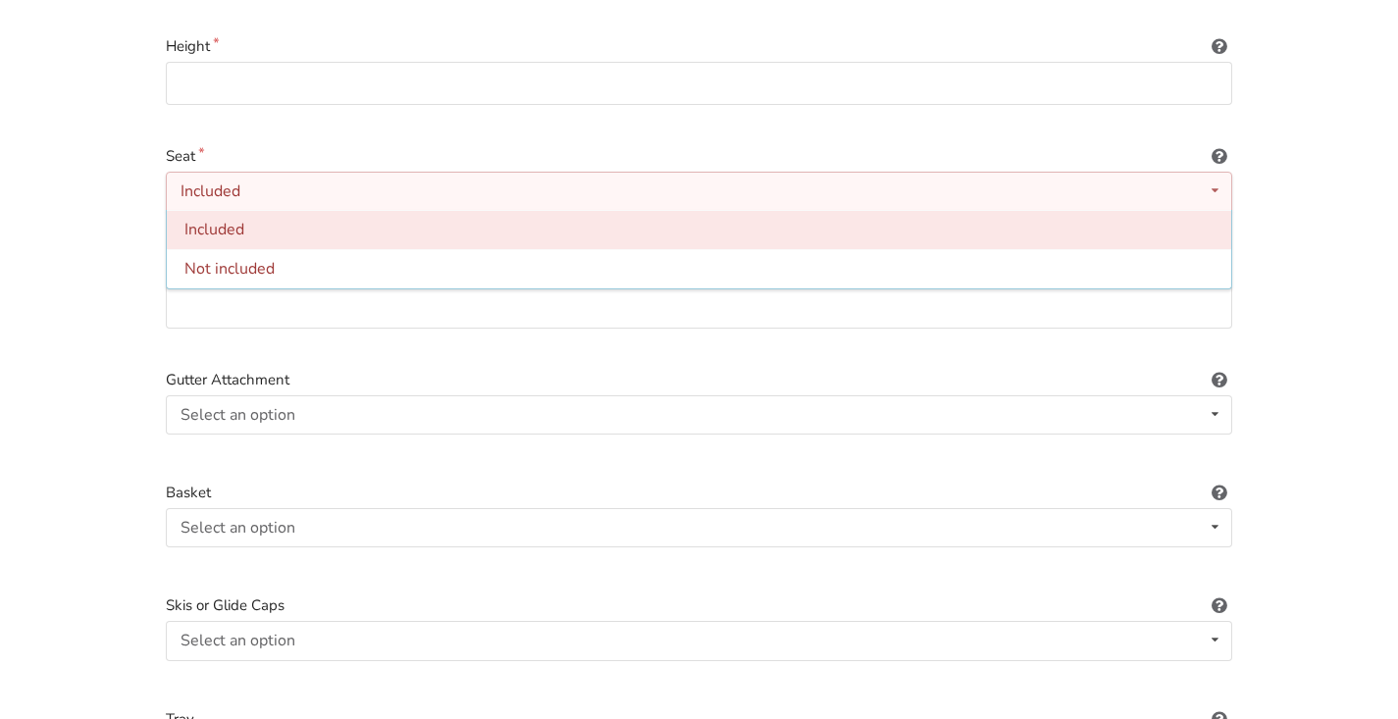
click at [245, 212] on div "Included" at bounding box center [699, 229] width 1064 height 39
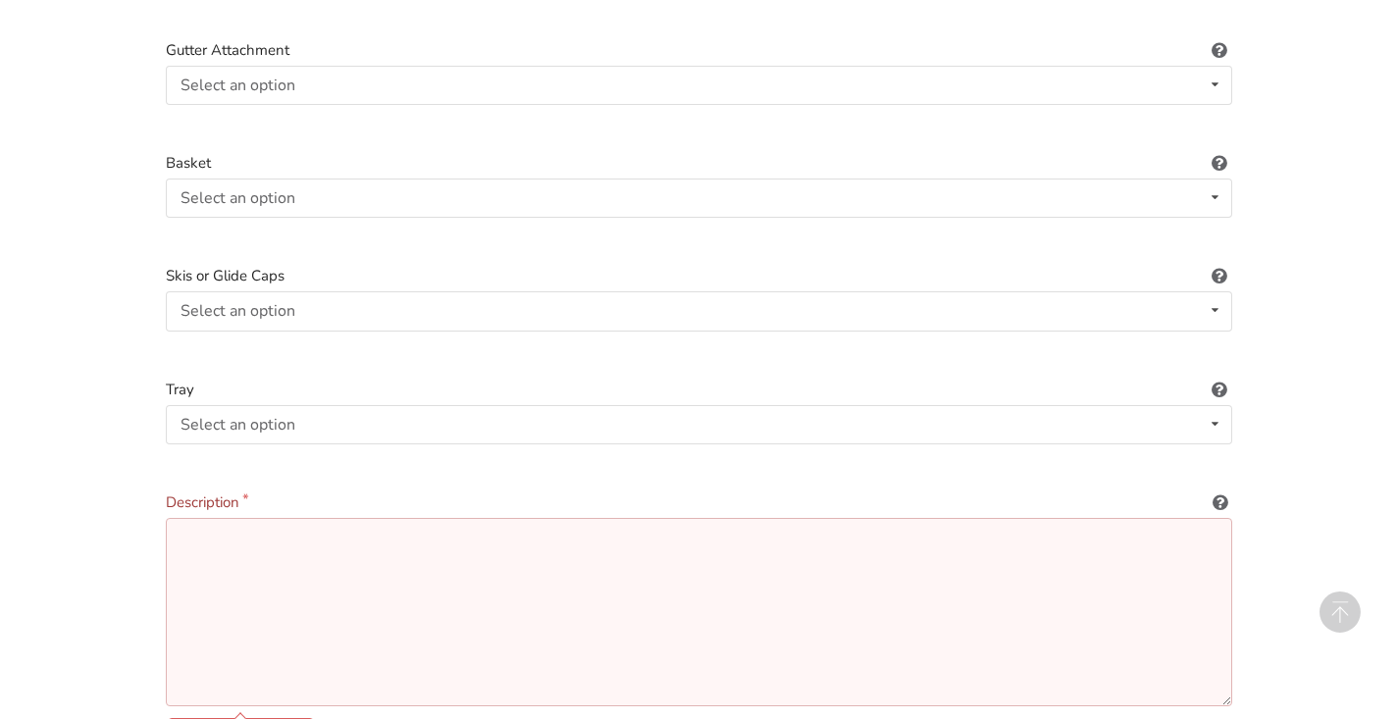
scroll to position [794, 0]
click at [1211, 402] on icon at bounding box center [1214, 420] width 28 height 36
click at [565, 338] on div "Number of Wheels 4 None 2 3 4 Height Seat Included Included Not included Seat H…" at bounding box center [698, 191] width 1097 height 1238
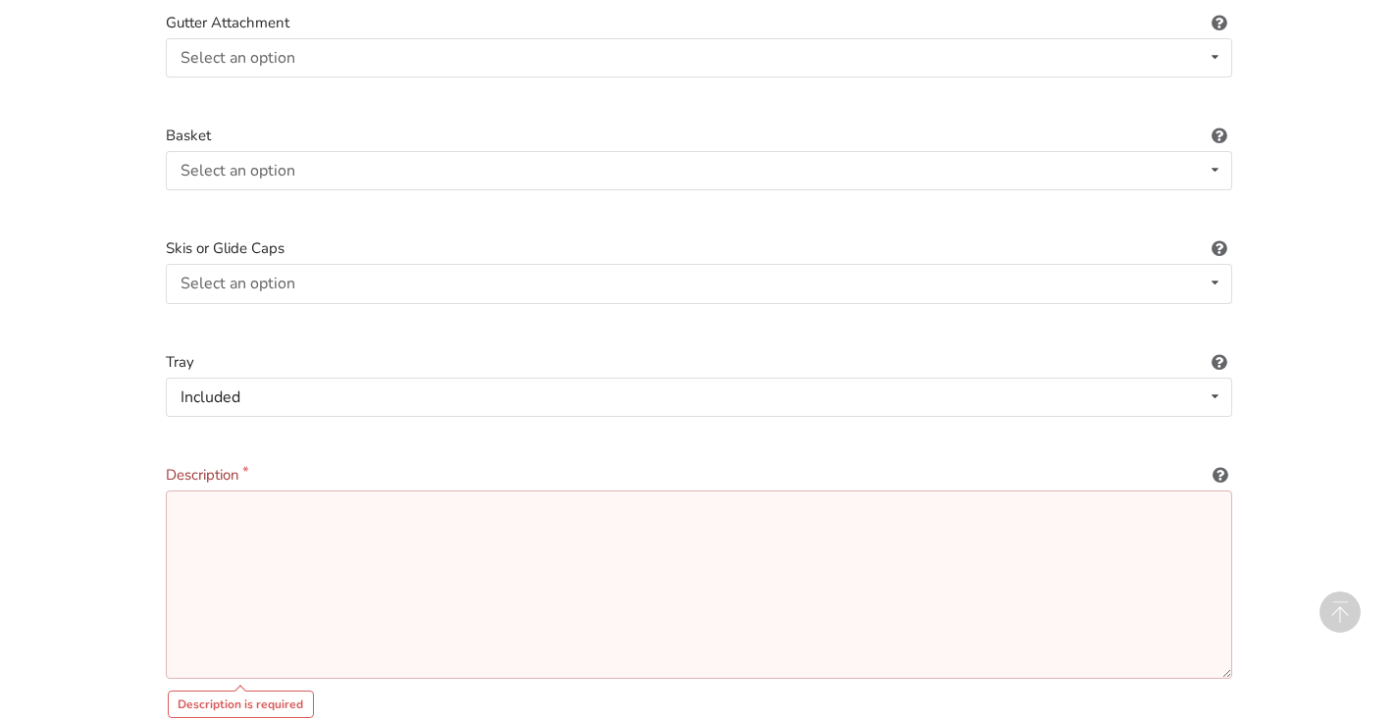
scroll to position [909, 0]
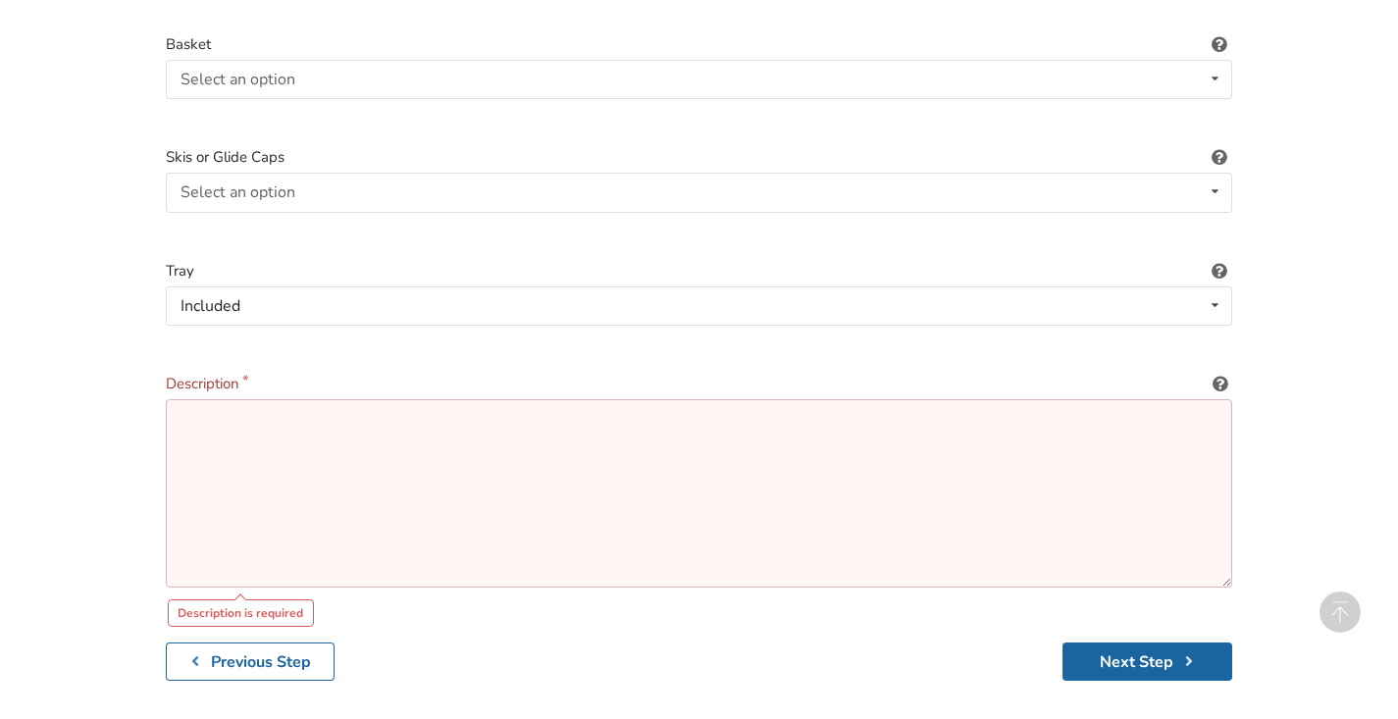
click at [188, 399] on textarea at bounding box center [699, 493] width 1066 height 188
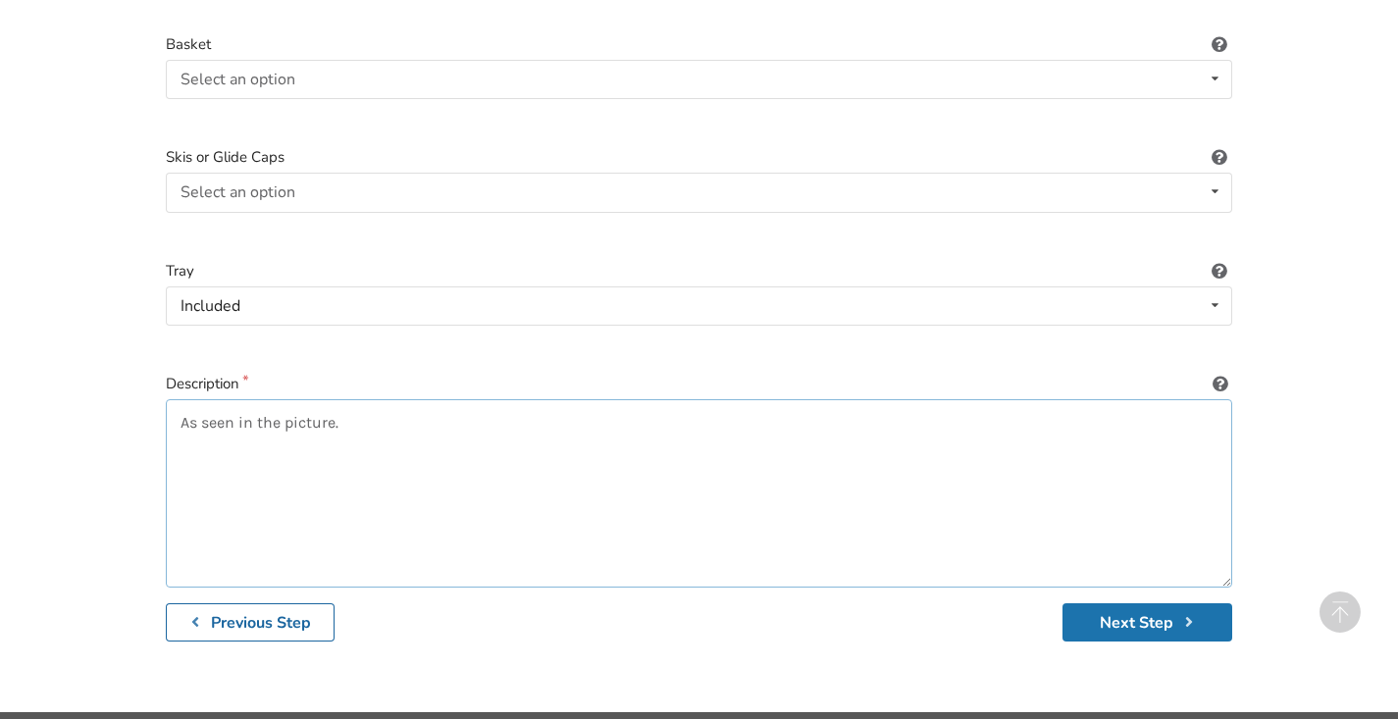
type textarea "As seen in the picture."
click at [1149, 603] on button "Next Step" at bounding box center [1147, 622] width 170 height 38
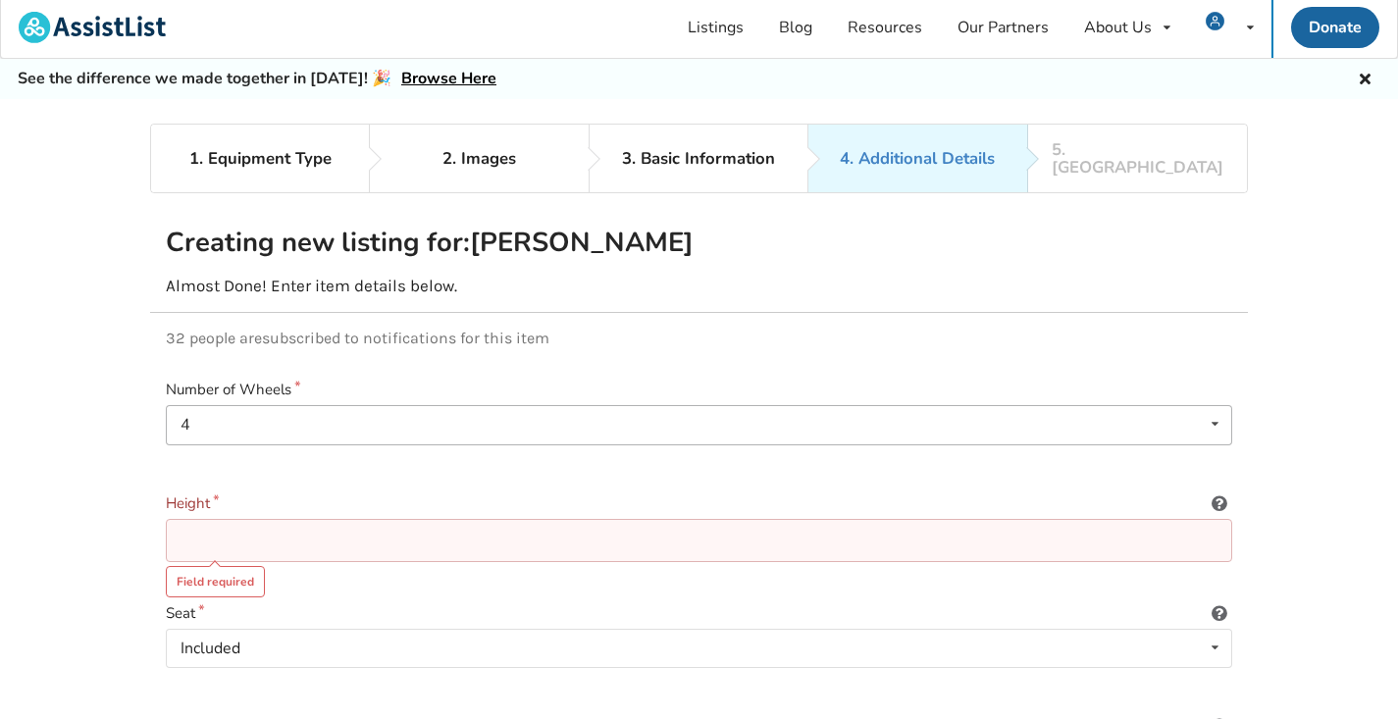
scroll to position [58, 0]
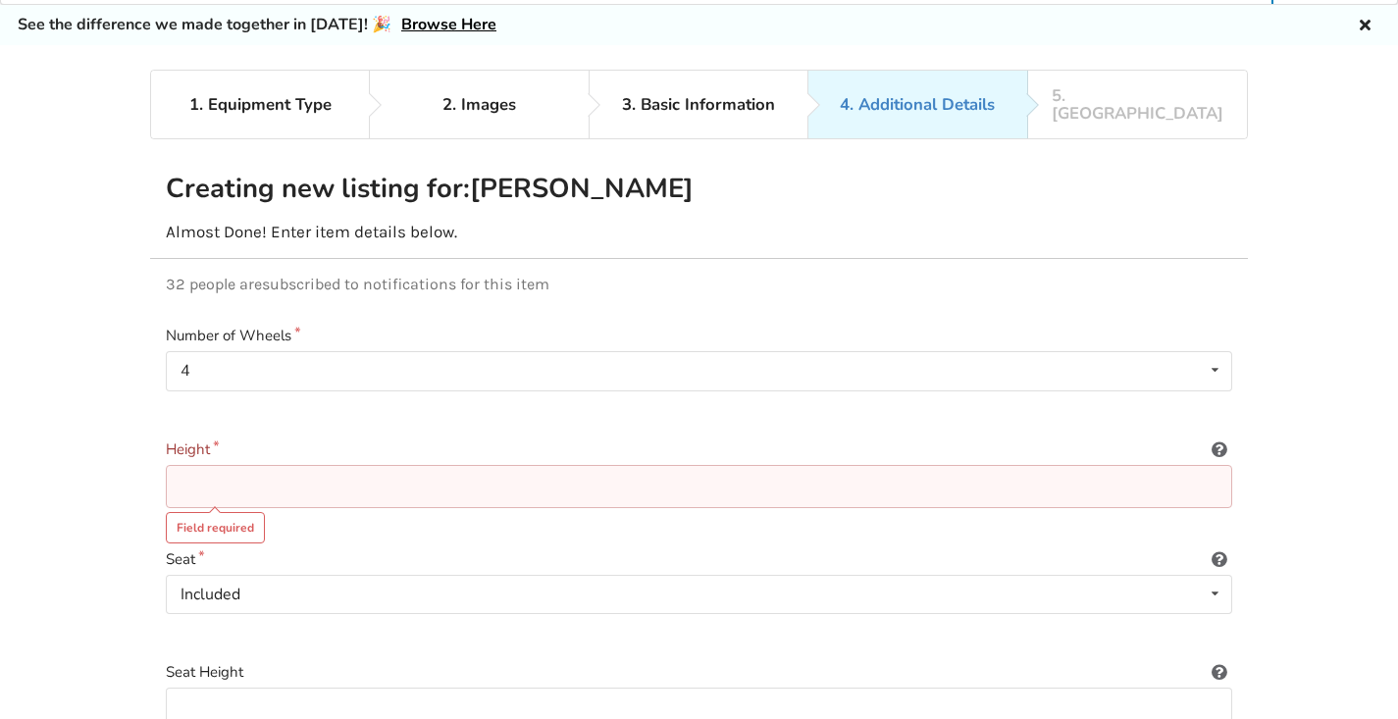
click at [177, 465] on input at bounding box center [699, 487] width 1066 height 44
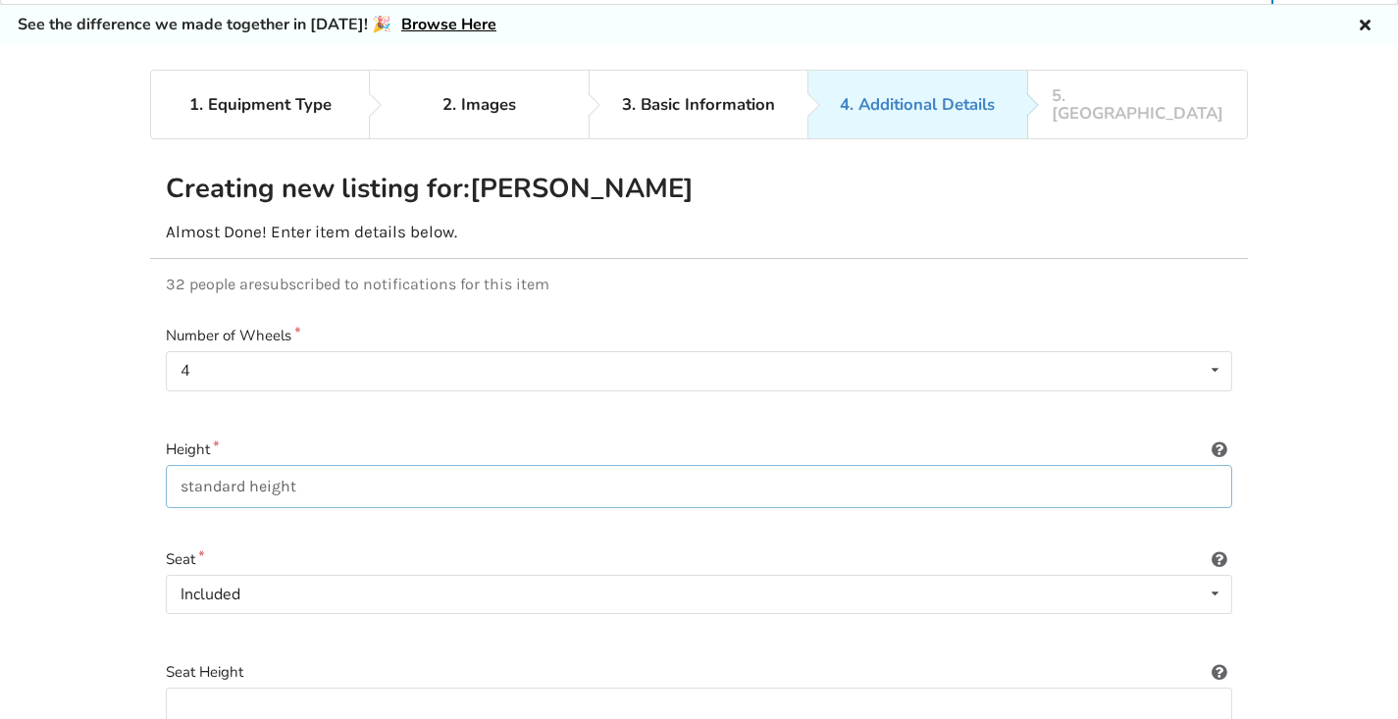
type input "standard height"
click at [642, 406] on div at bounding box center [699, 414] width 1066 height 17
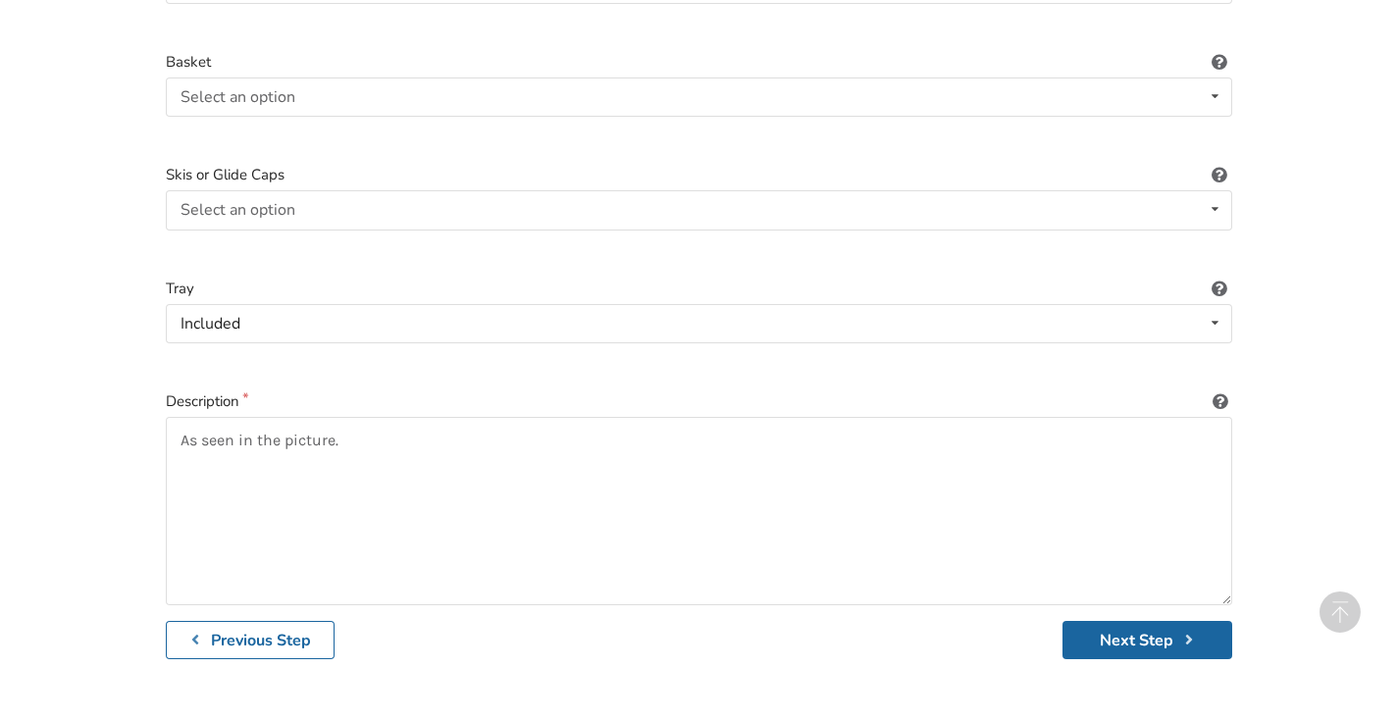
scroll to position [910, 0]
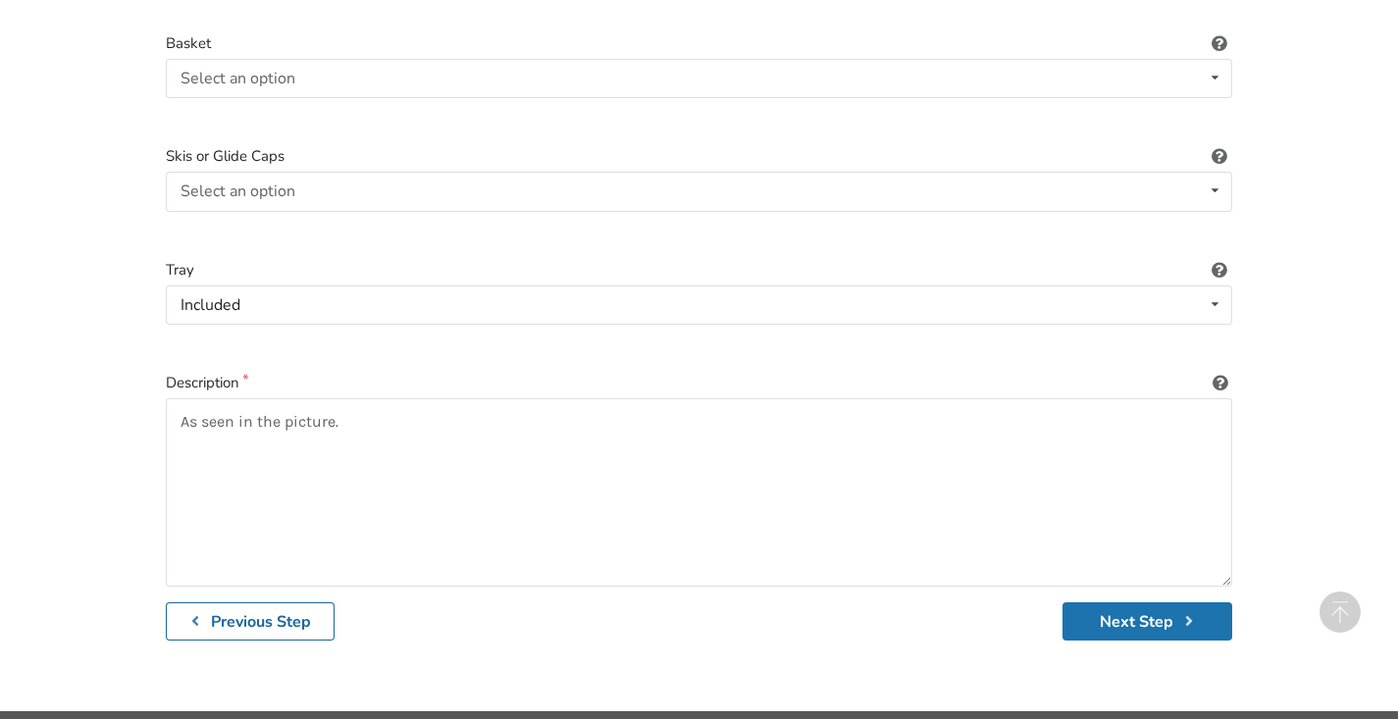
click at [1144, 602] on button "Next Step" at bounding box center [1147, 621] width 170 height 38
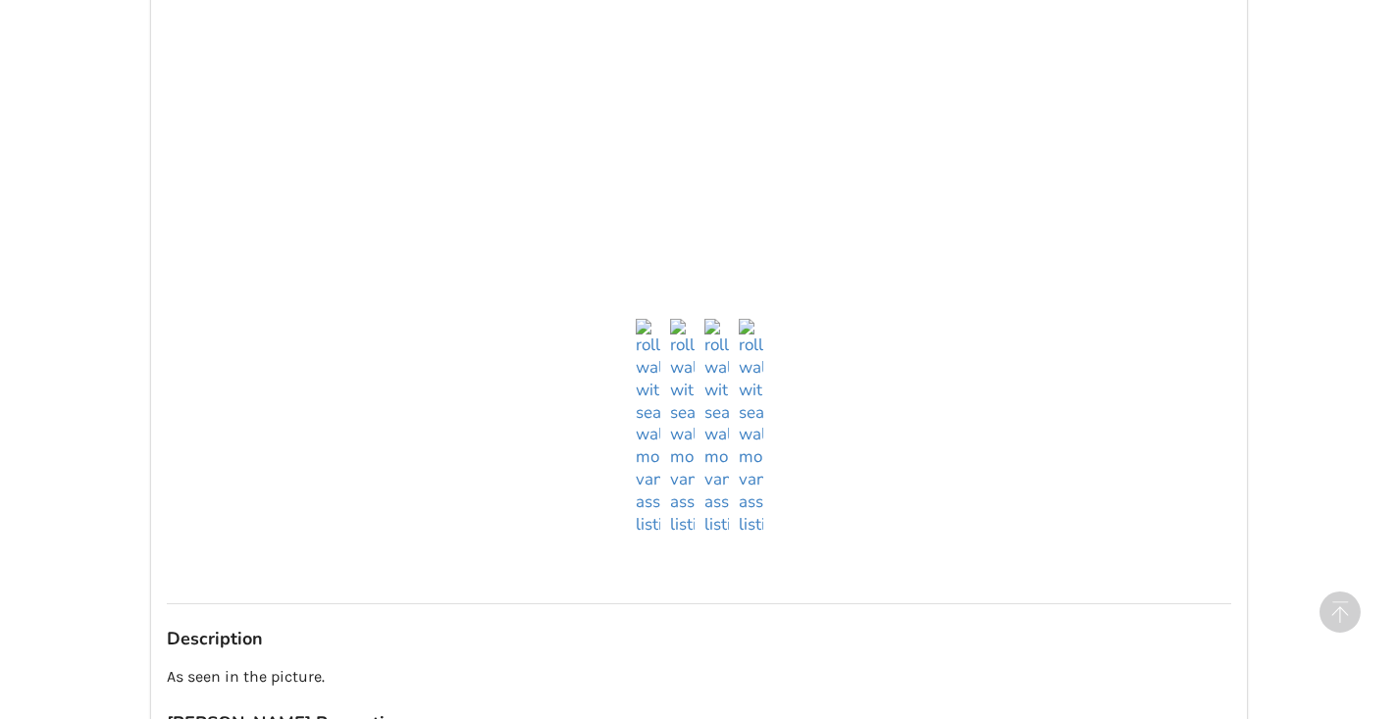
scroll to position [1558, 0]
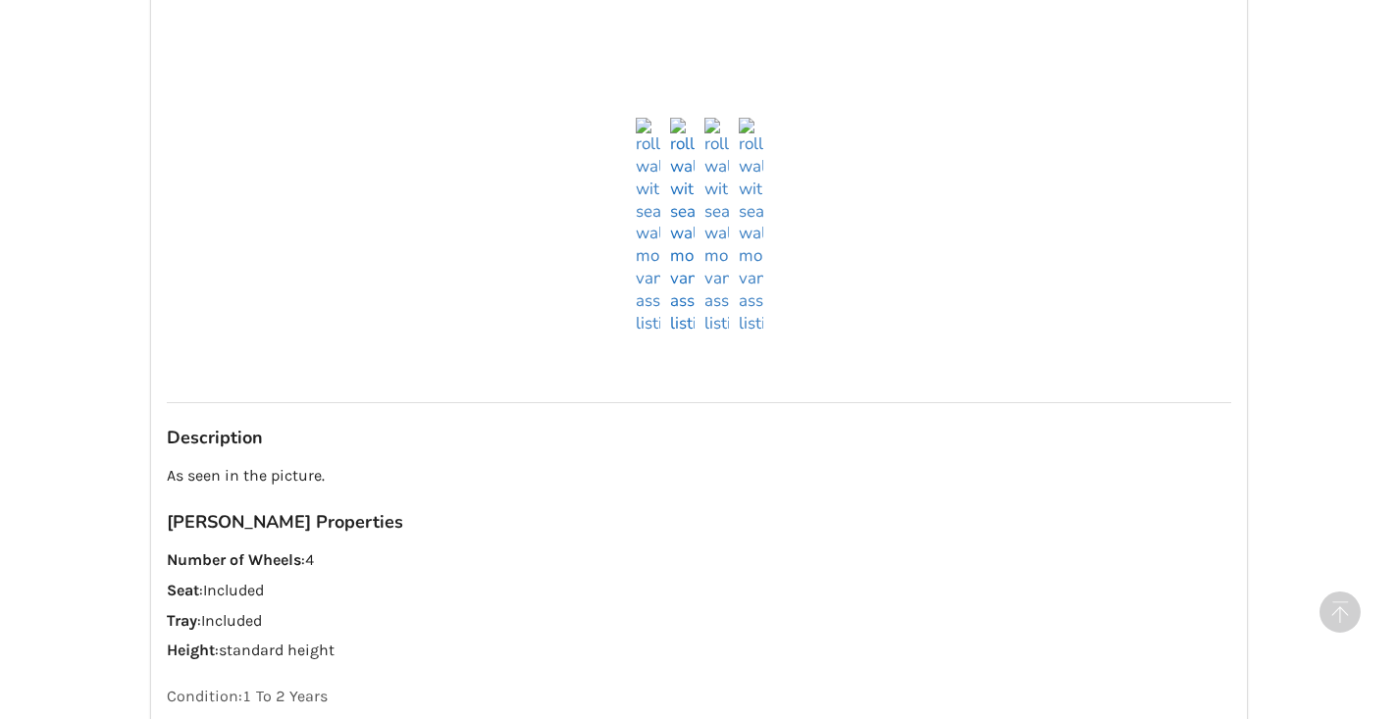
click at [682, 298] on img at bounding box center [682, 227] width 25 height 218
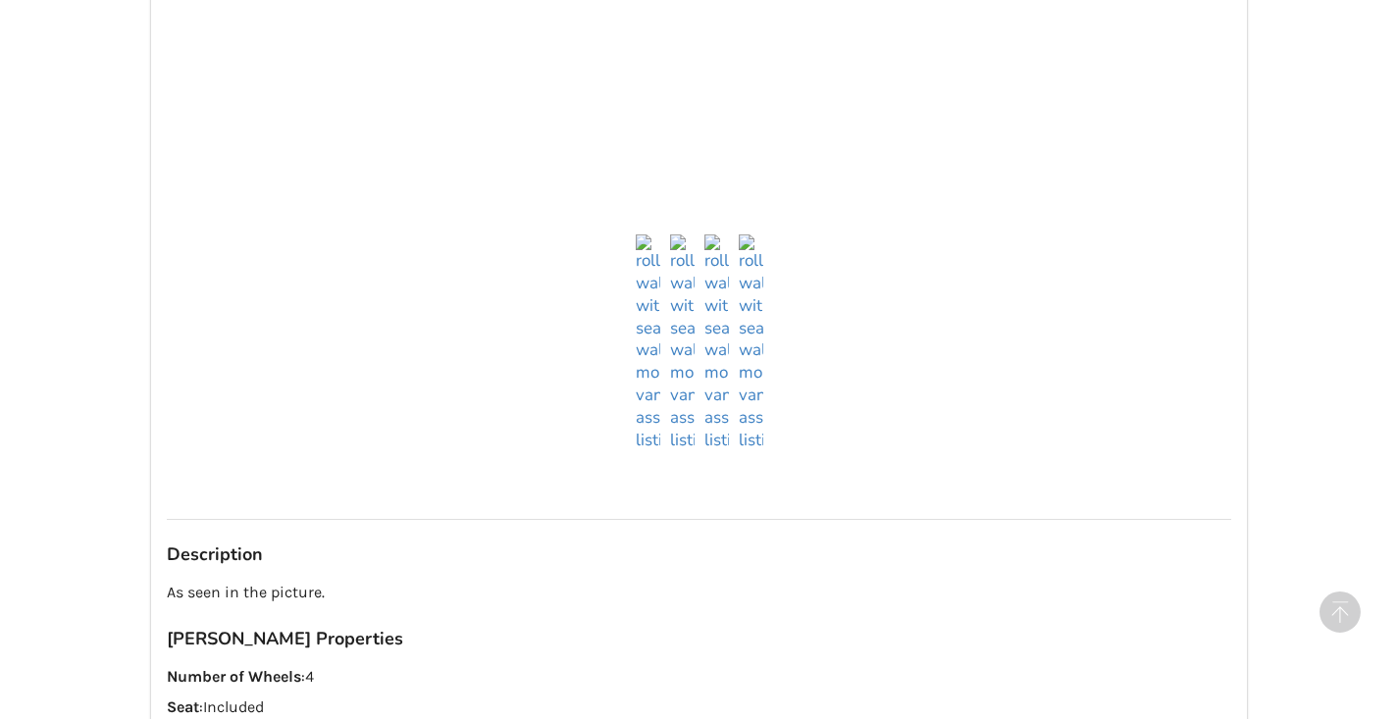
scroll to position [999, 0]
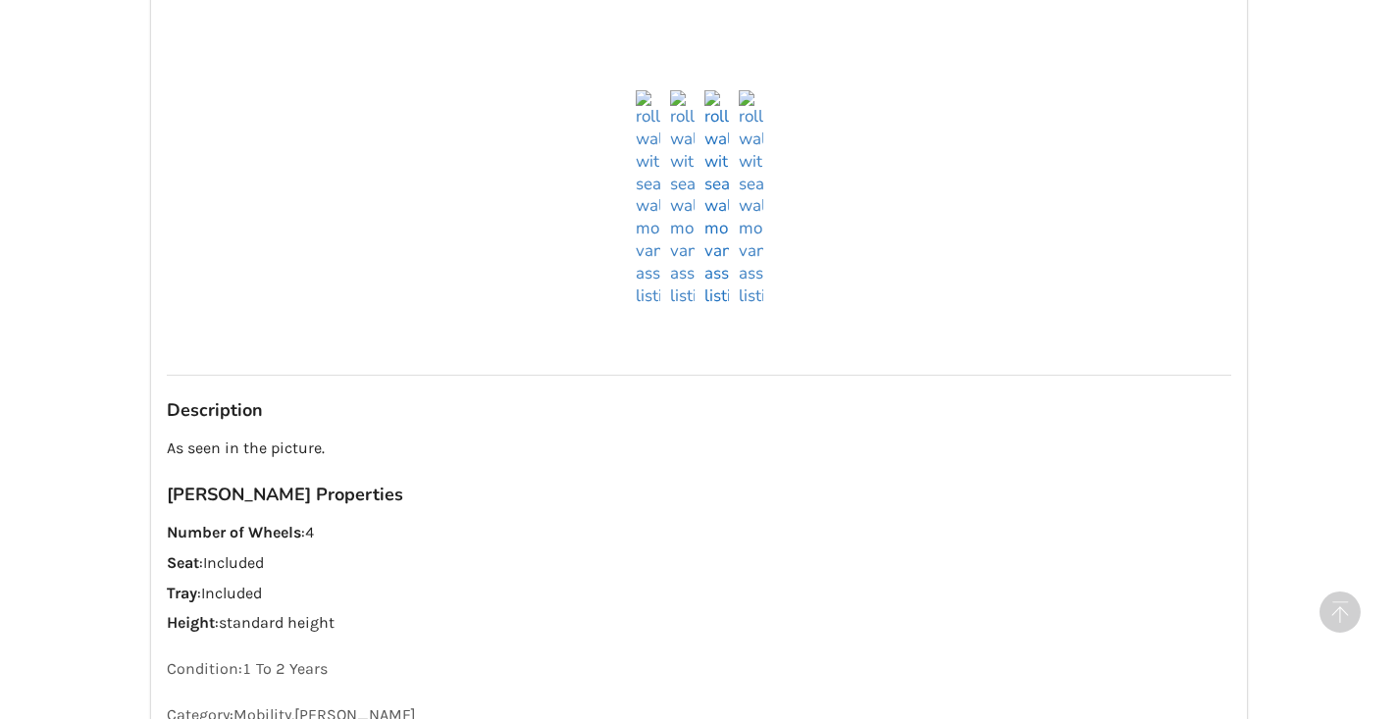
click at [719, 271] on img at bounding box center [716, 199] width 25 height 218
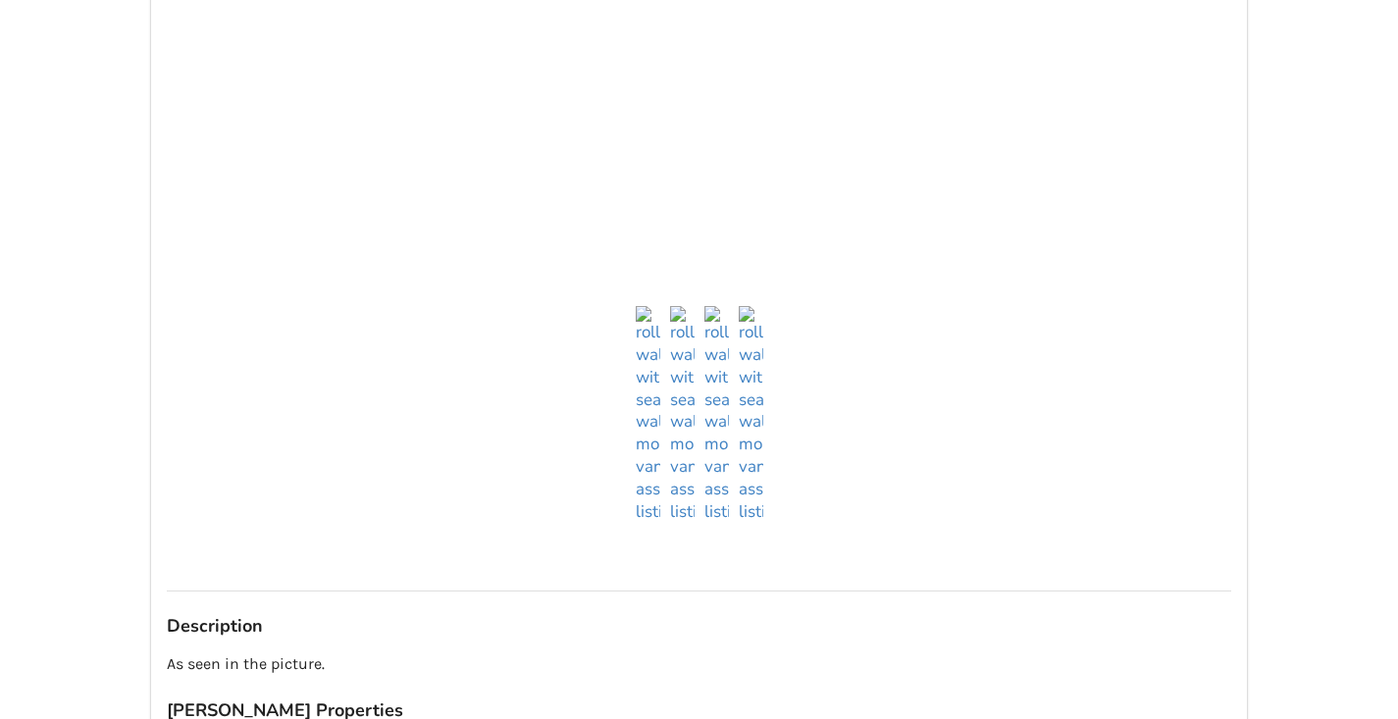
scroll to position [963, 0]
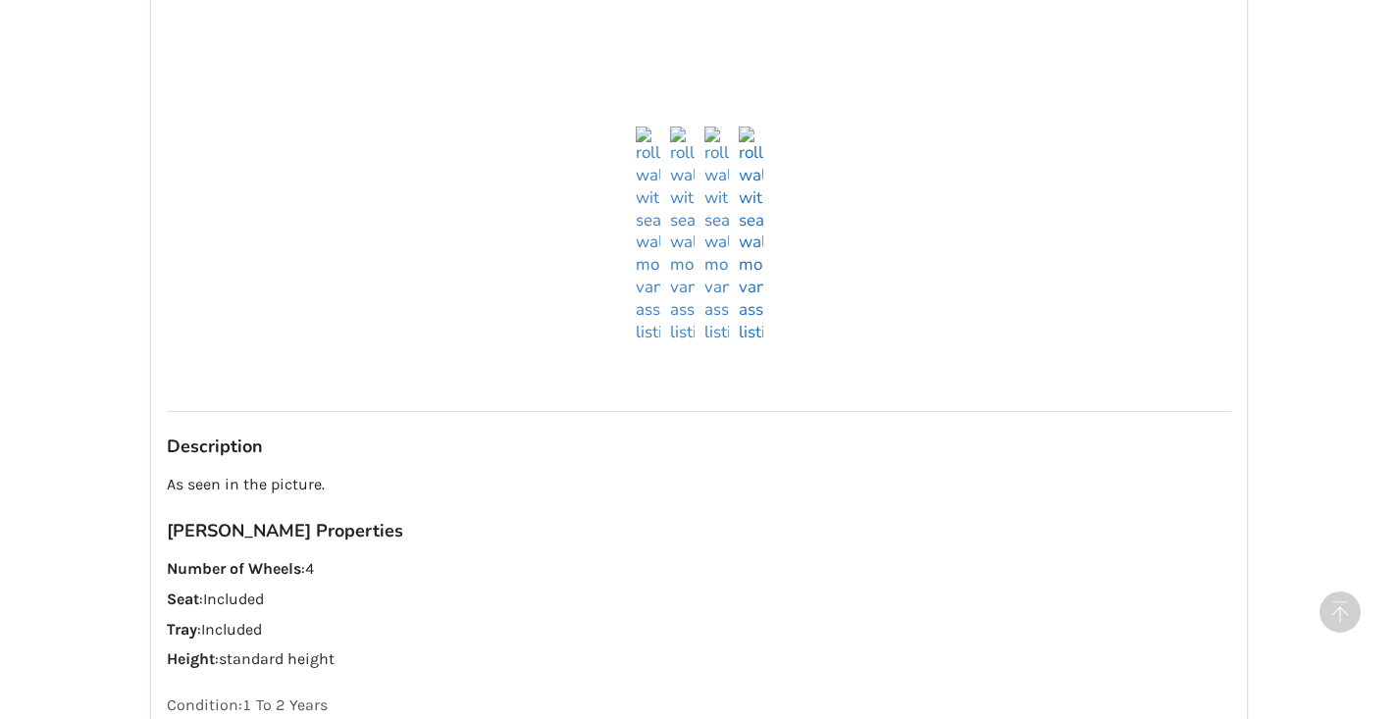
click at [756, 305] on img at bounding box center [750, 236] width 25 height 218
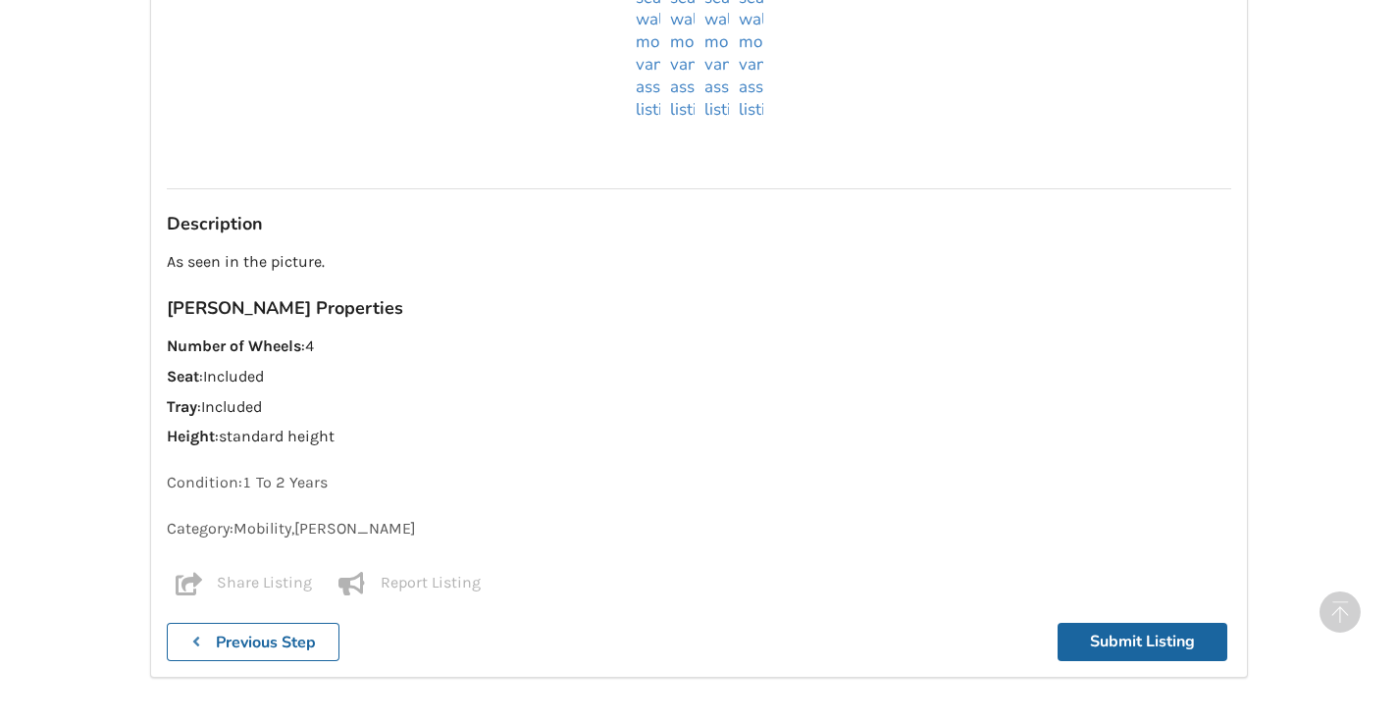
scroll to position [1231, 0]
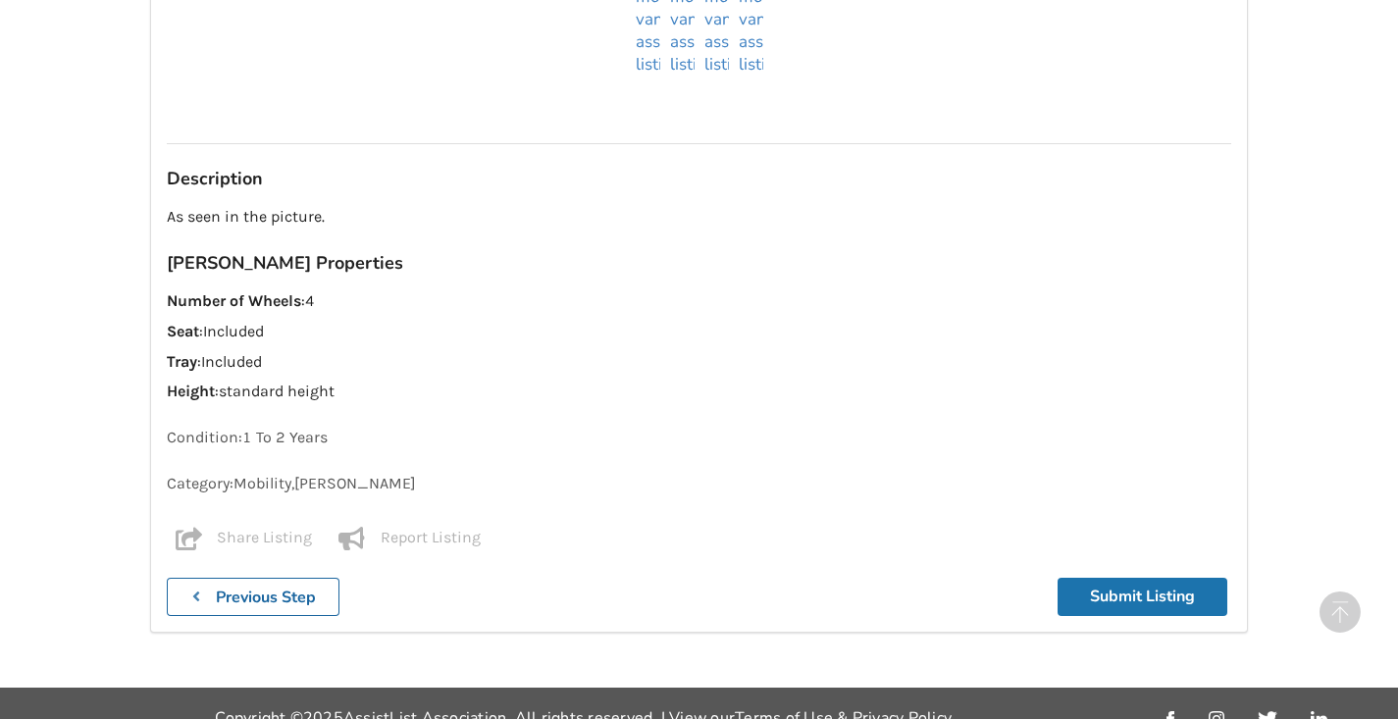
click at [1127, 578] on button "Submit Listing" at bounding box center [1142, 597] width 170 height 38
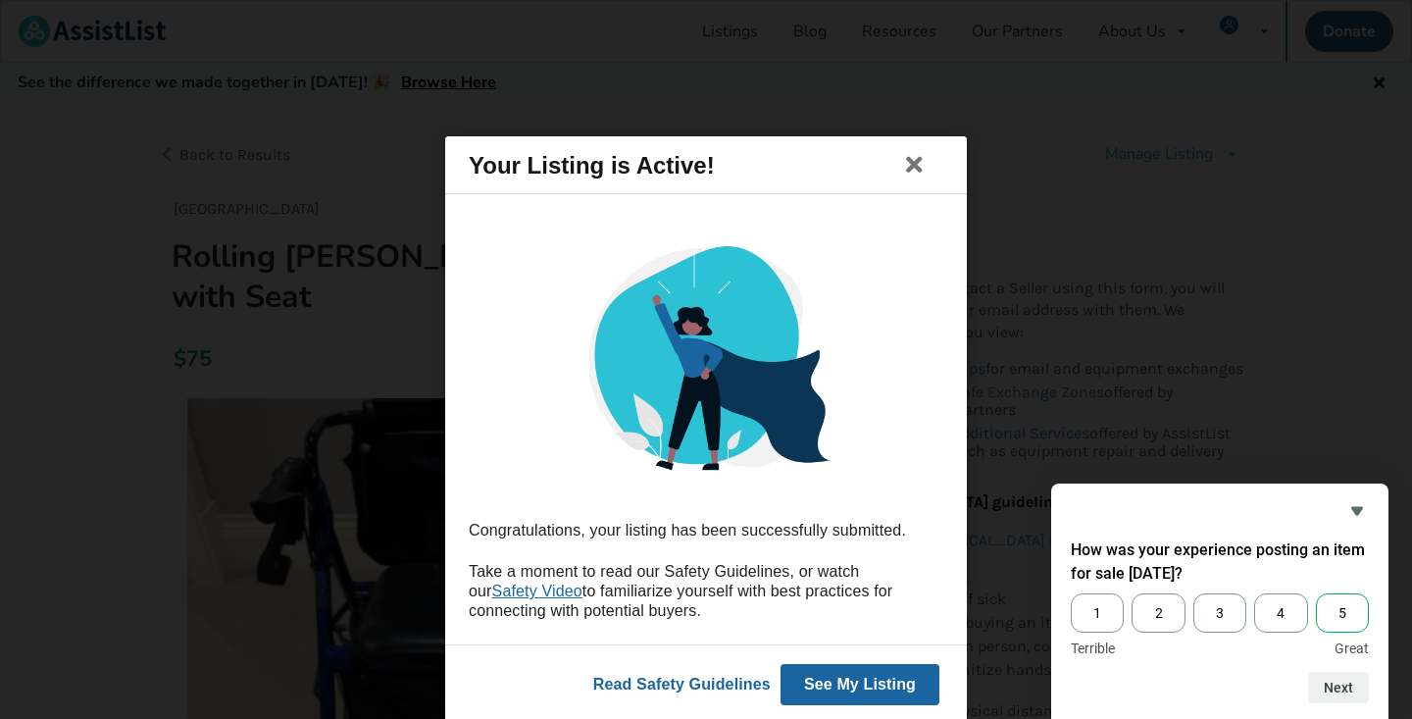
click at [1346, 613] on span "5" at bounding box center [1342, 612] width 53 height 39
click at [1316, 593] on input "5" at bounding box center [1316, 593] width 0 height 0
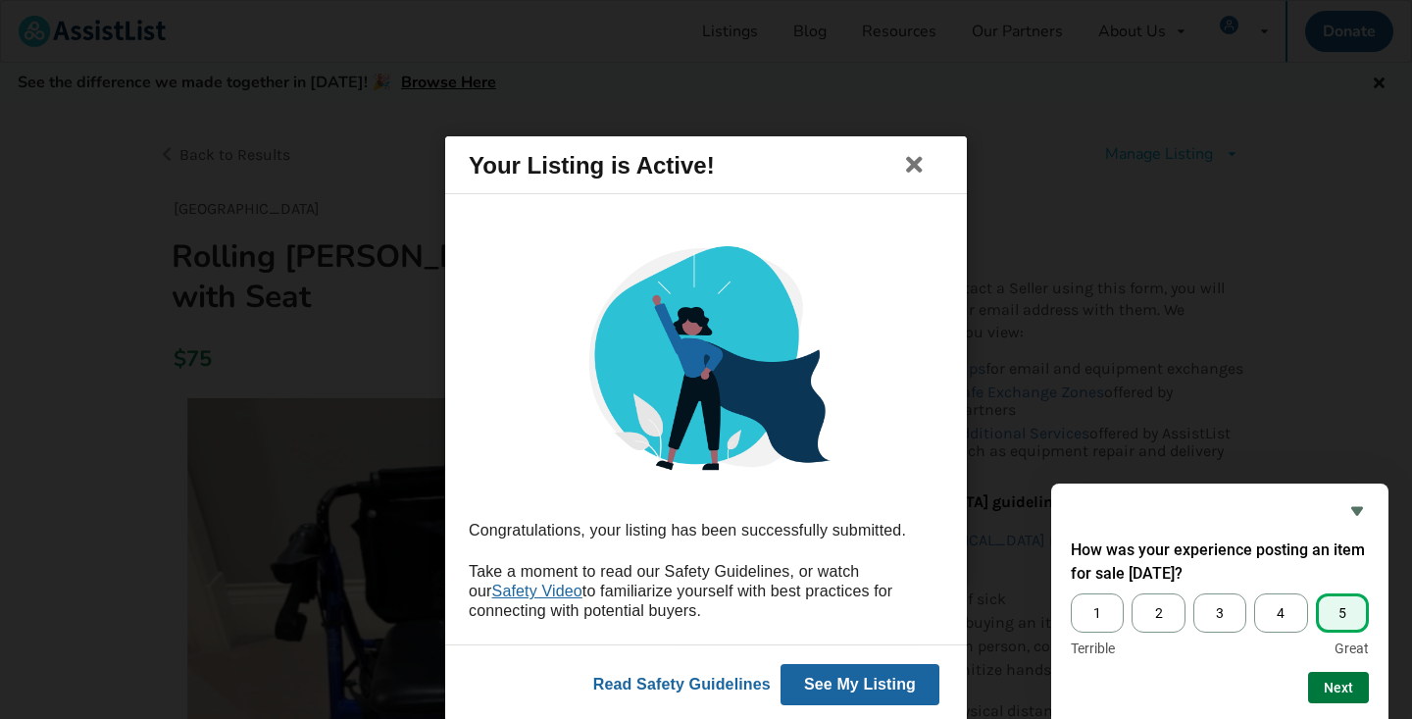
click at [1331, 686] on button "Next" at bounding box center [1338, 687] width 61 height 31
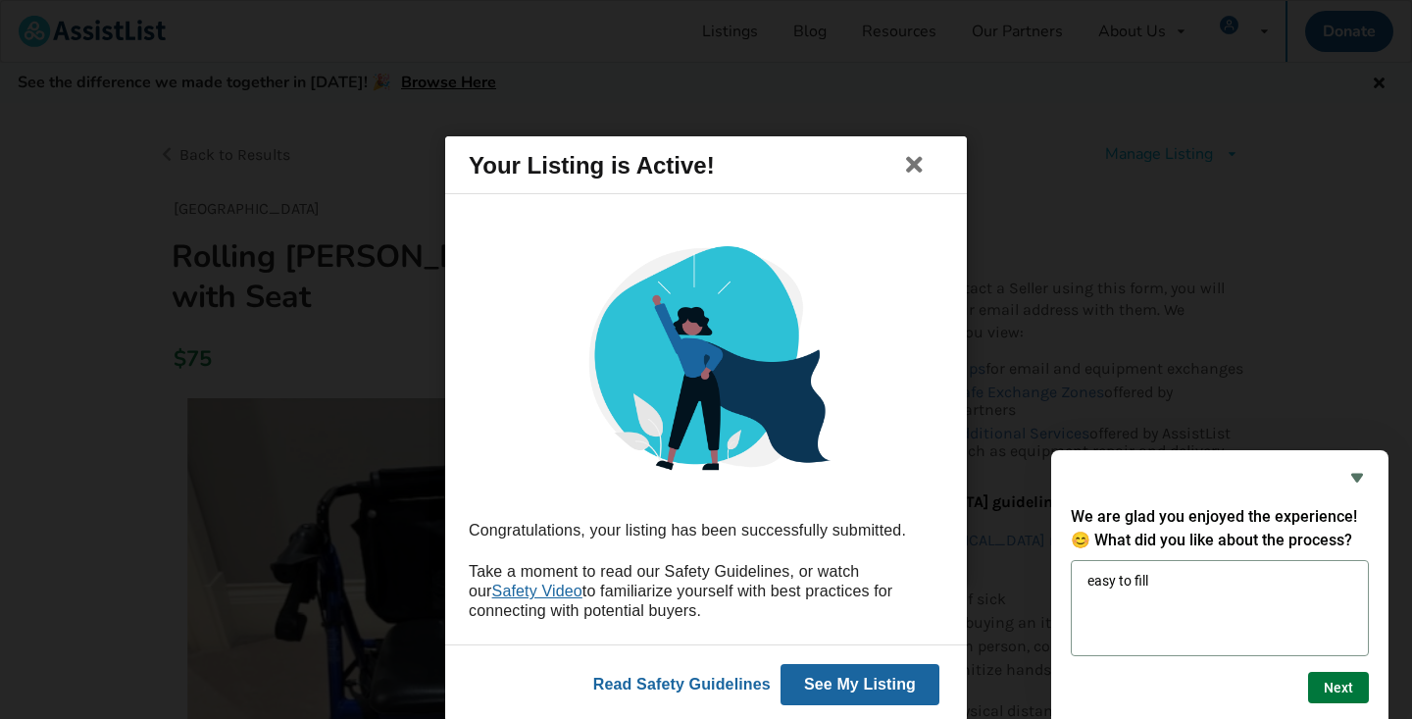
type textarea "easy to fill"
click at [1342, 693] on button "Next" at bounding box center [1338, 687] width 61 height 31
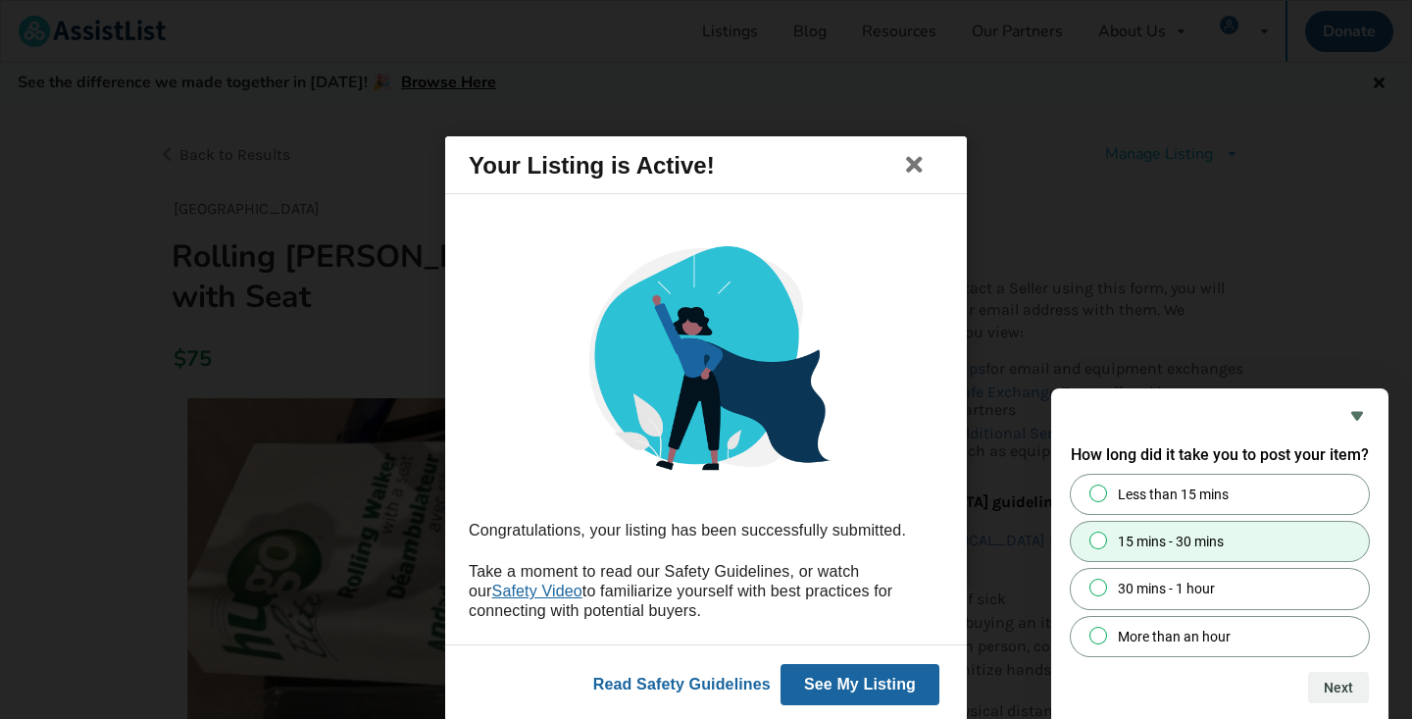
click at [1091, 541] on span at bounding box center [1099, 541] width 18 height 18
click at [1093, 541] on input "15 mins - 30 mins" at bounding box center [1099, 540] width 13 height 13
radio input "true"
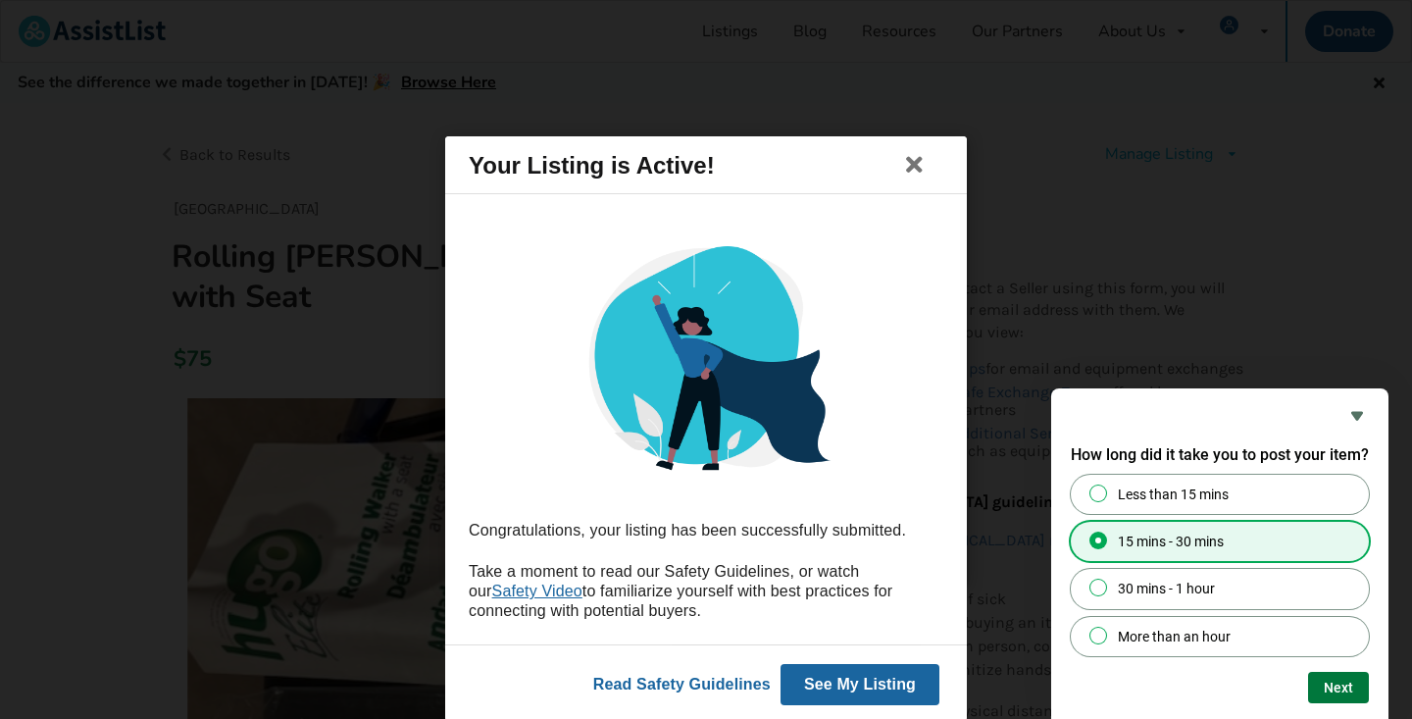
click at [1337, 686] on button "Next" at bounding box center [1338, 687] width 61 height 31
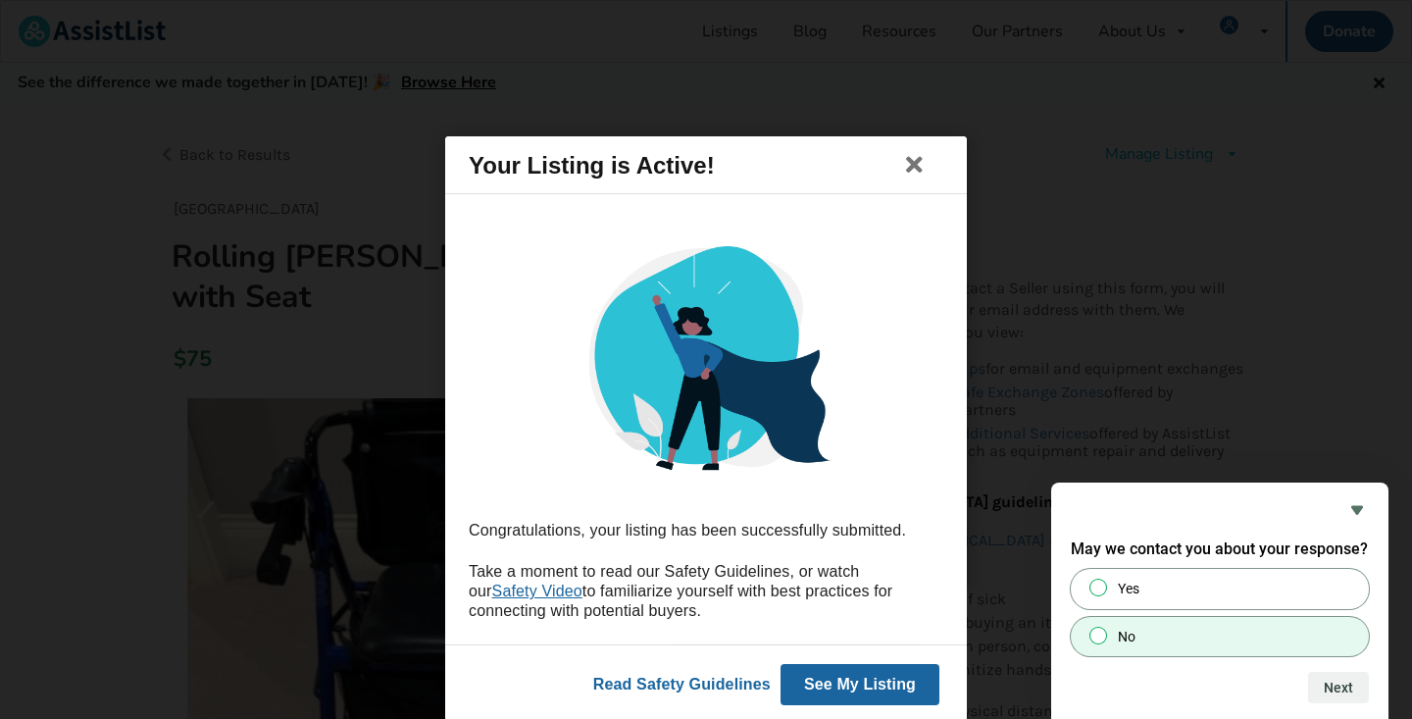
click at [1094, 636] on div at bounding box center [1099, 636] width 24 height 20
click at [1094, 636] on input "No" at bounding box center [1099, 635] width 13 height 13
radio input "true"
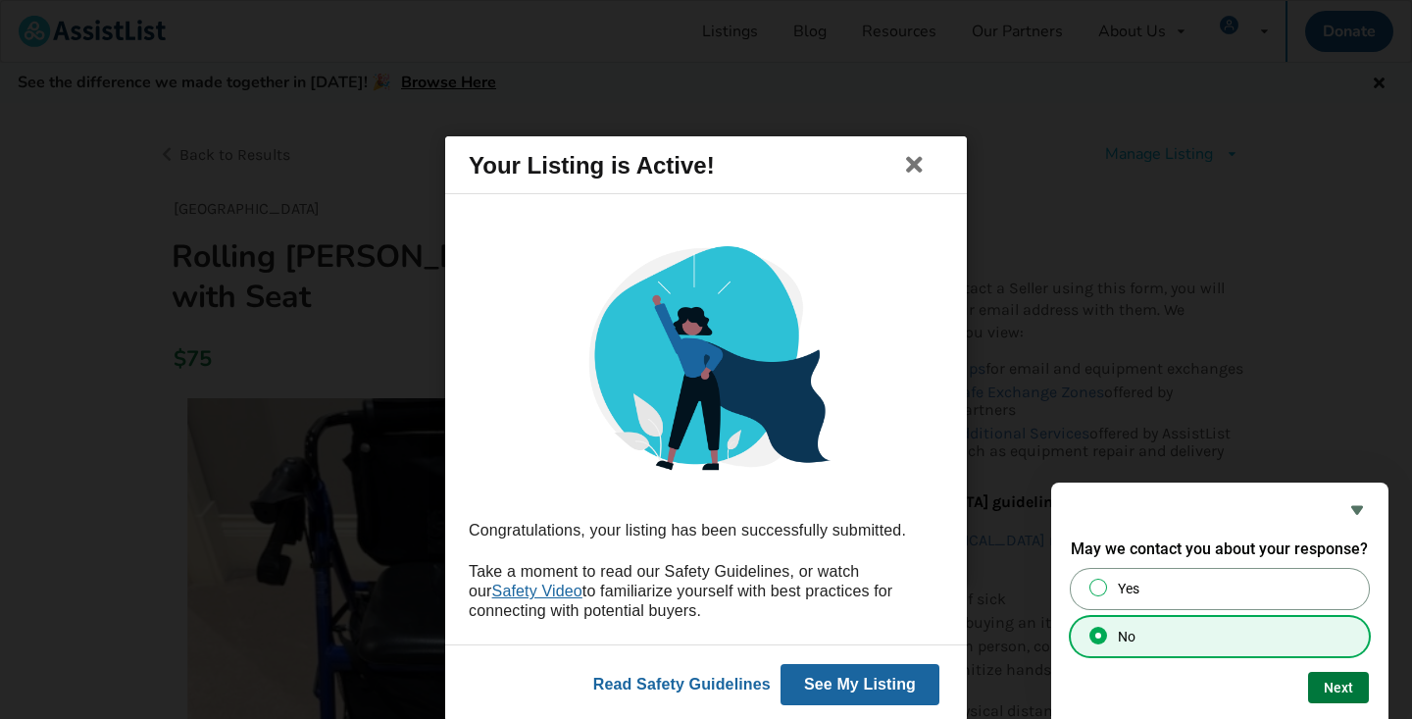
click at [1334, 687] on button "Next" at bounding box center [1338, 687] width 61 height 31
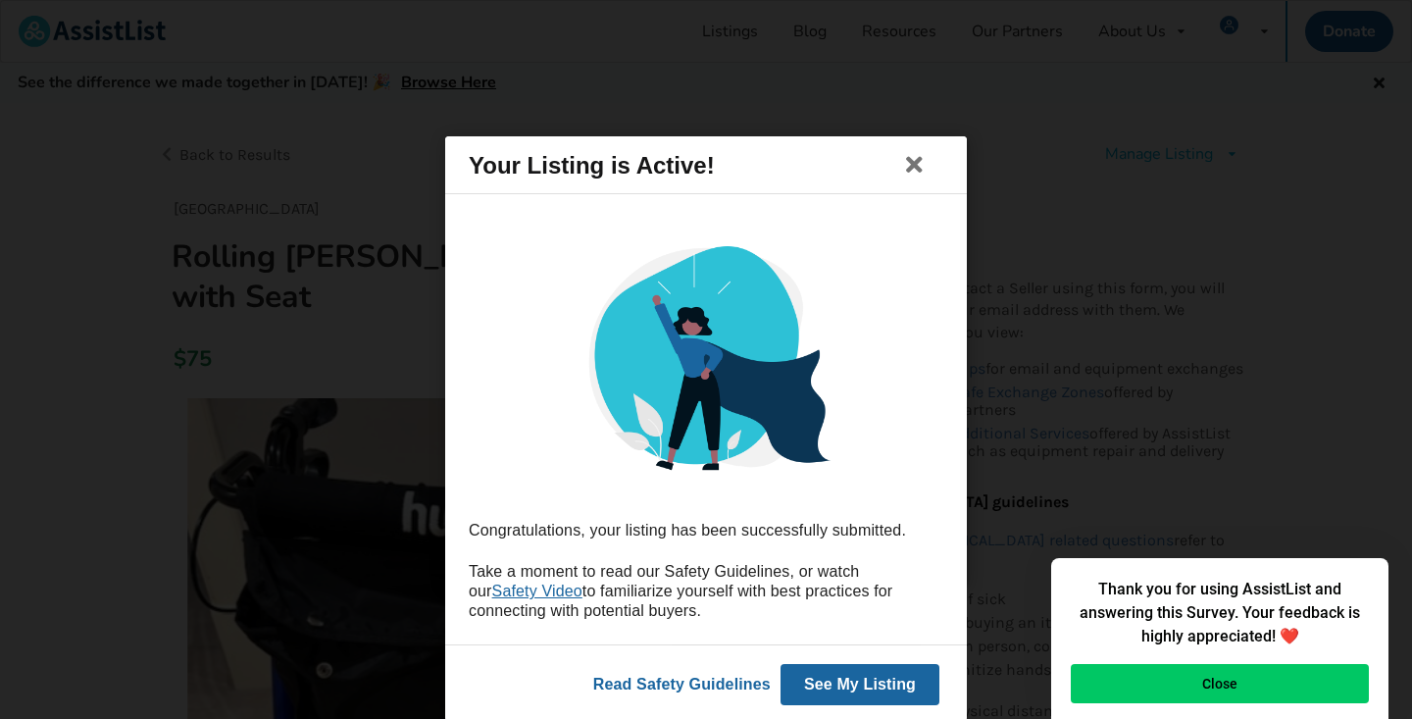
click at [859, 682] on button "See My Listing" at bounding box center [860, 683] width 159 height 41
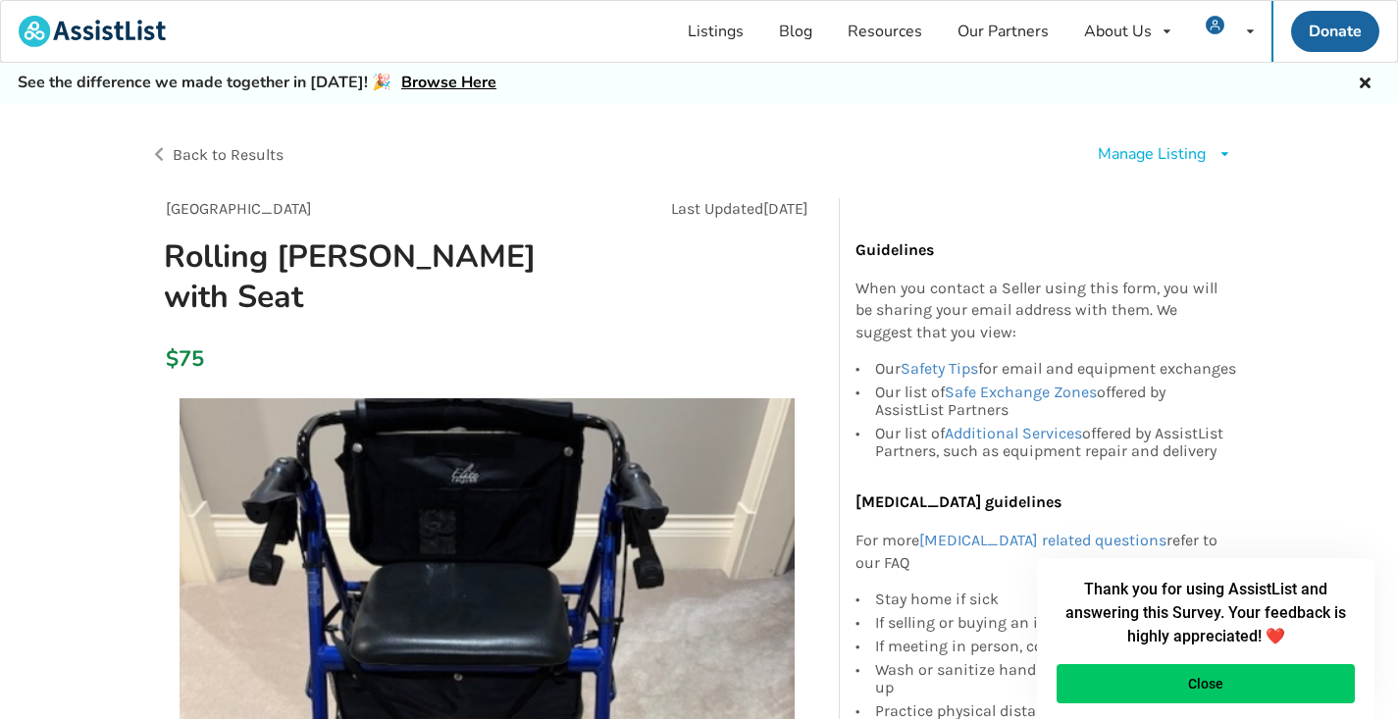
click at [1152, 150] on div "Manage Listing" at bounding box center [1151, 154] width 108 height 23
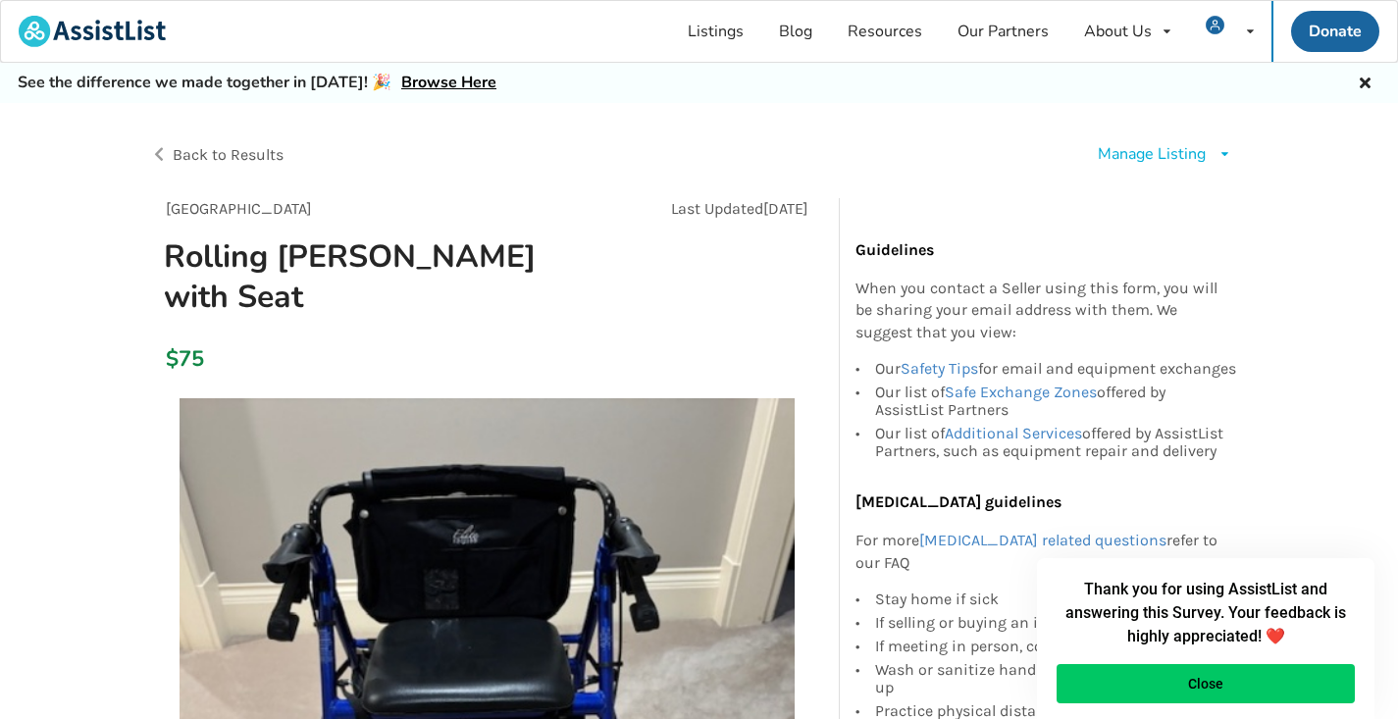
click at [1011, 146] on div "Manage Listing Edit listing Renew listing Mark as Sold Delete listing" at bounding box center [973, 154] width 549 height 55
click at [1156, 148] on div "Manage Listing" at bounding box center [1151, 154] width 108 height 23
click at [962, 151] on div "Manage Listing Edit listing Renew listing Mark as Sold Delete listing" at bounding box center [973, 154] width 549 height 55
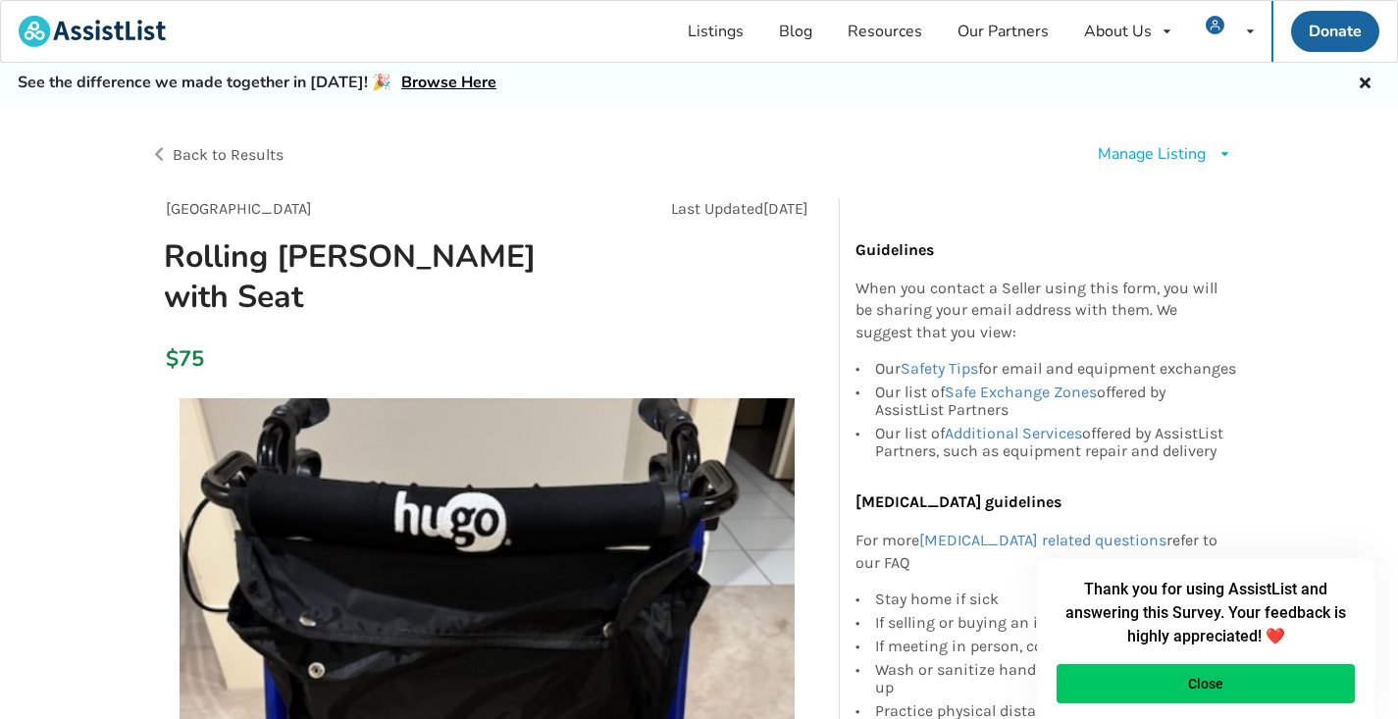
click at [216, 152] on span "Back to Results" at bounding box center [228, 154] width 111 height 19
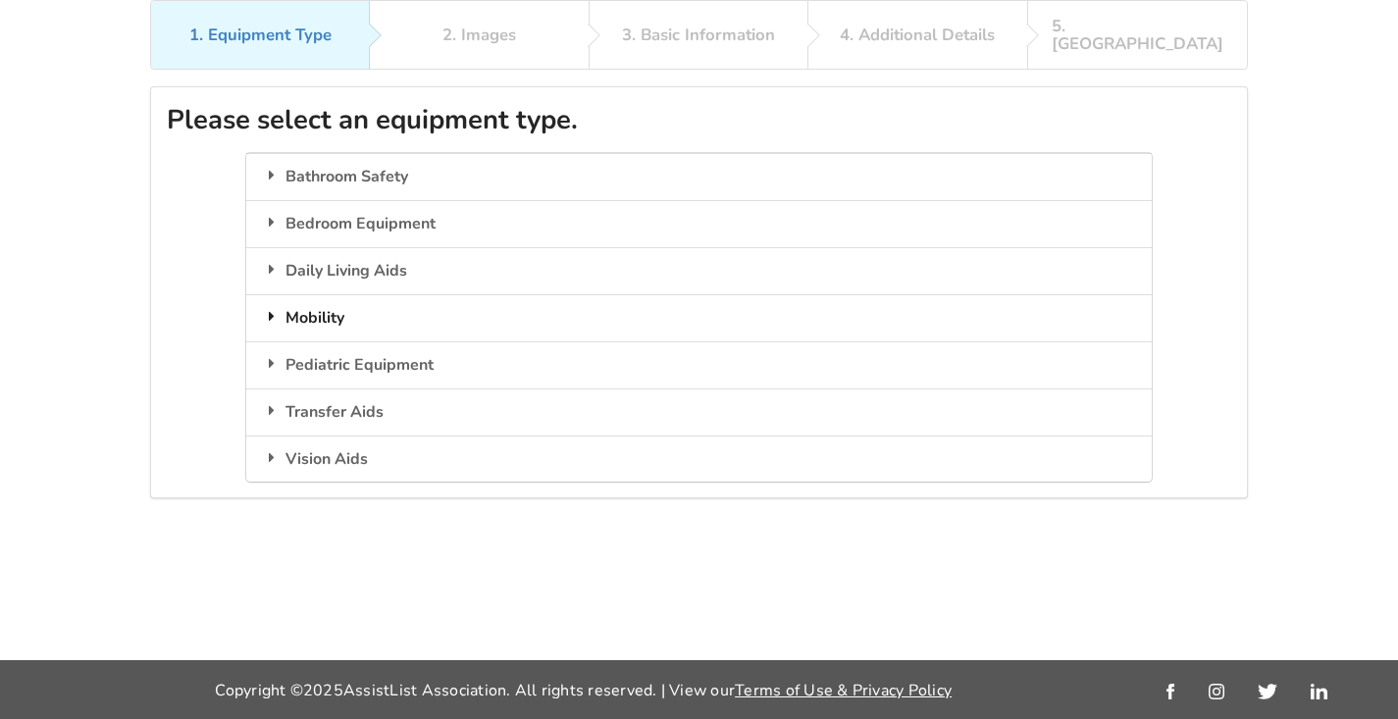
click at [319, 294] on div "Mobility" at bounding box center [698, 317] width 904 height 47
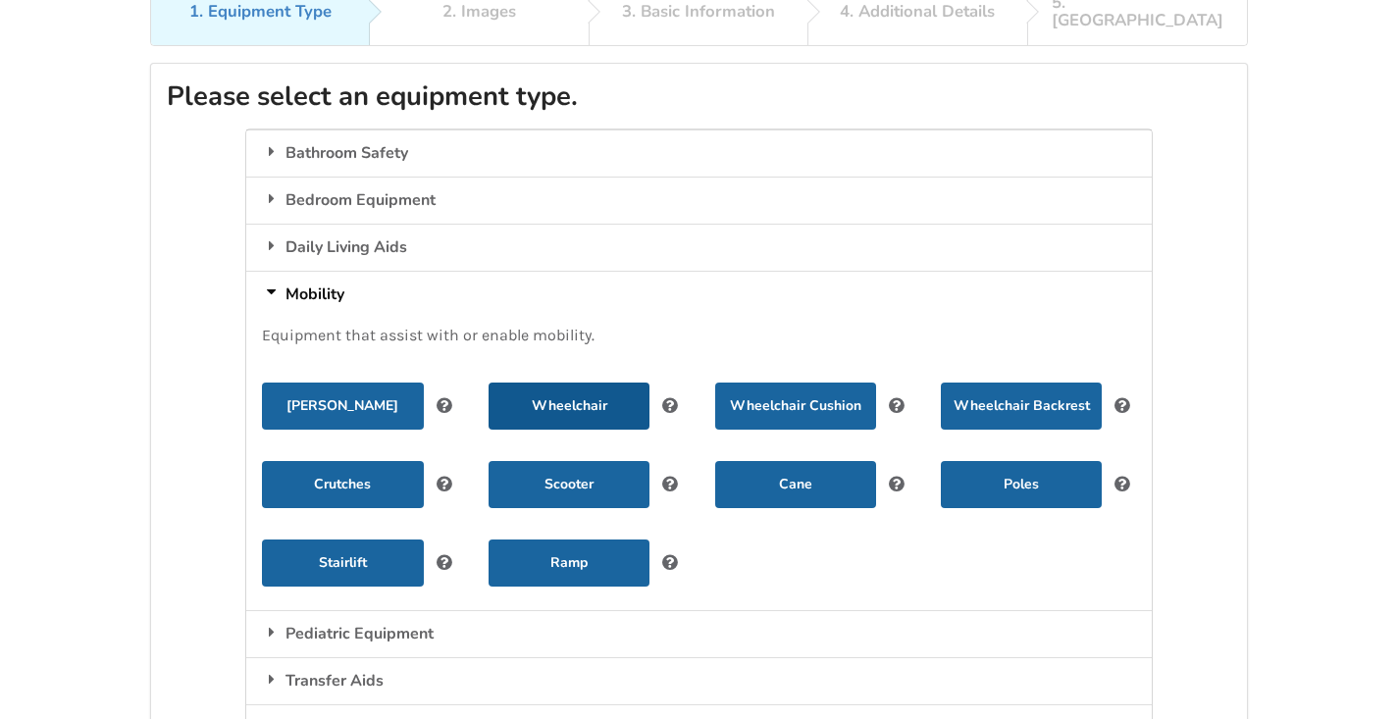
click at [566, 382] on button "Wheelchair" at bounding box center [568, 405] width 161 height 47
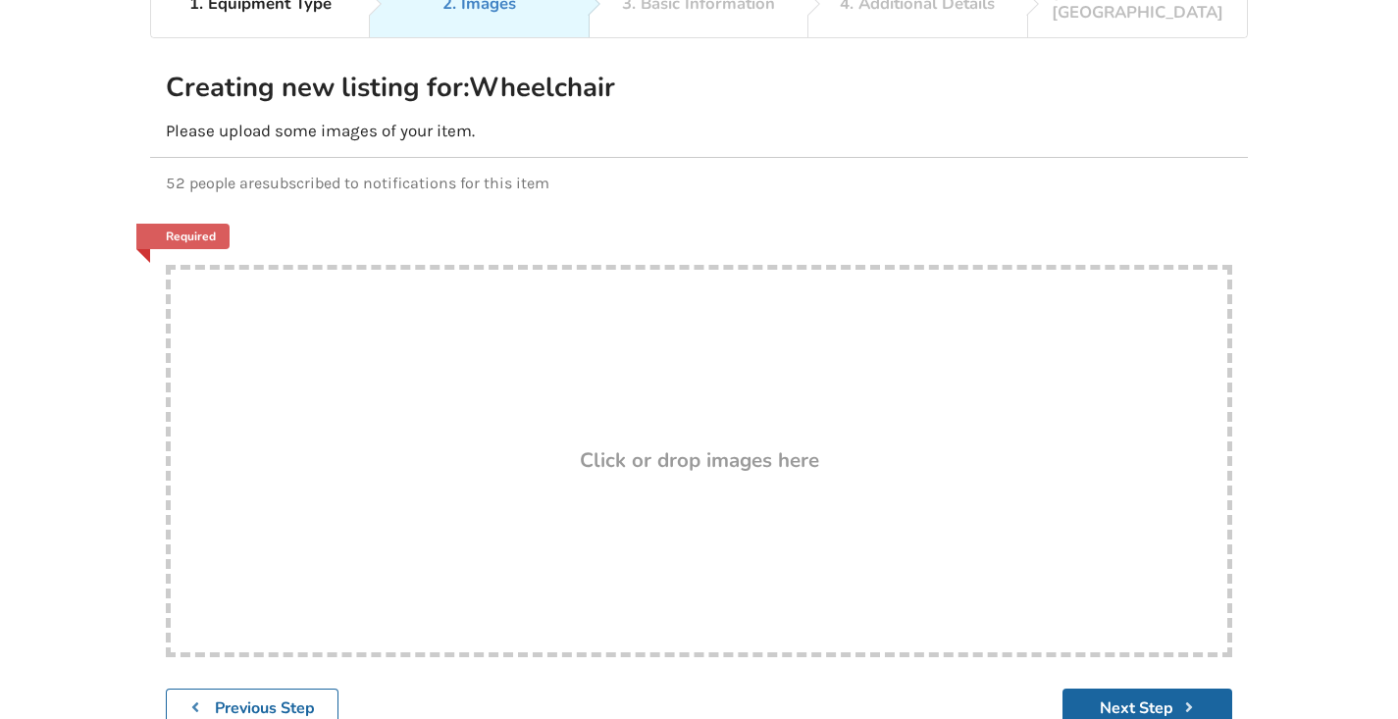
scroll to position [226, 0]
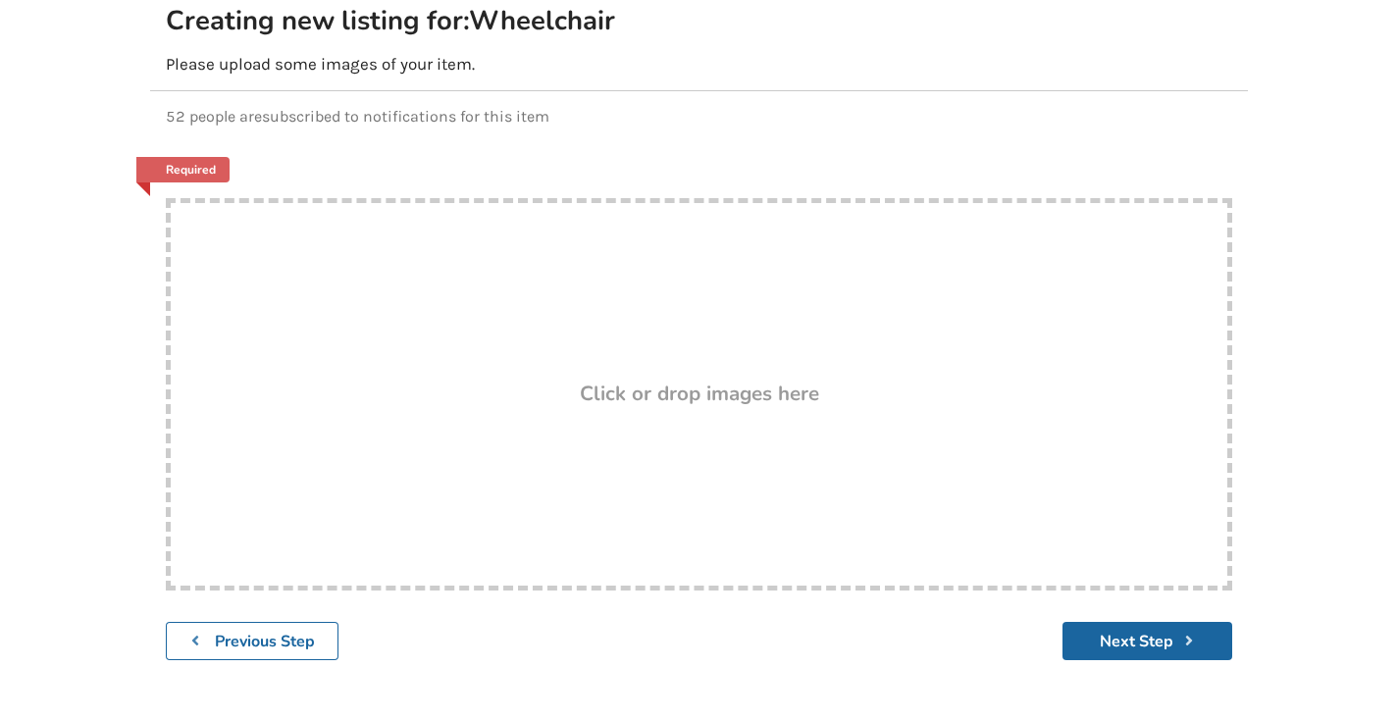
click at [701, 381] on h3 "Click or drop images here" at bounding box center [699, 393] width 239 height 25
type input "C:\fakepath\IMG_4062.jpg"
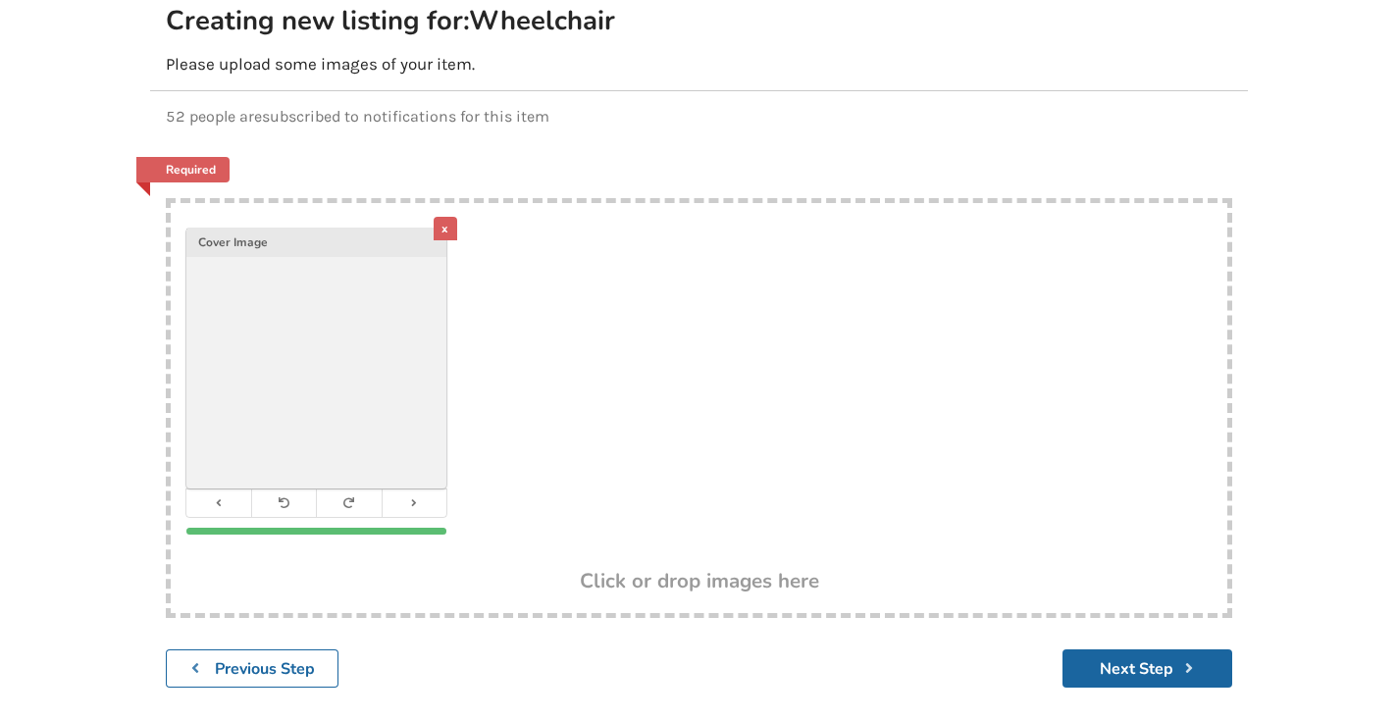
click at [443, 217] on div "x" at bounding box center [445, 229] width 24 height 24
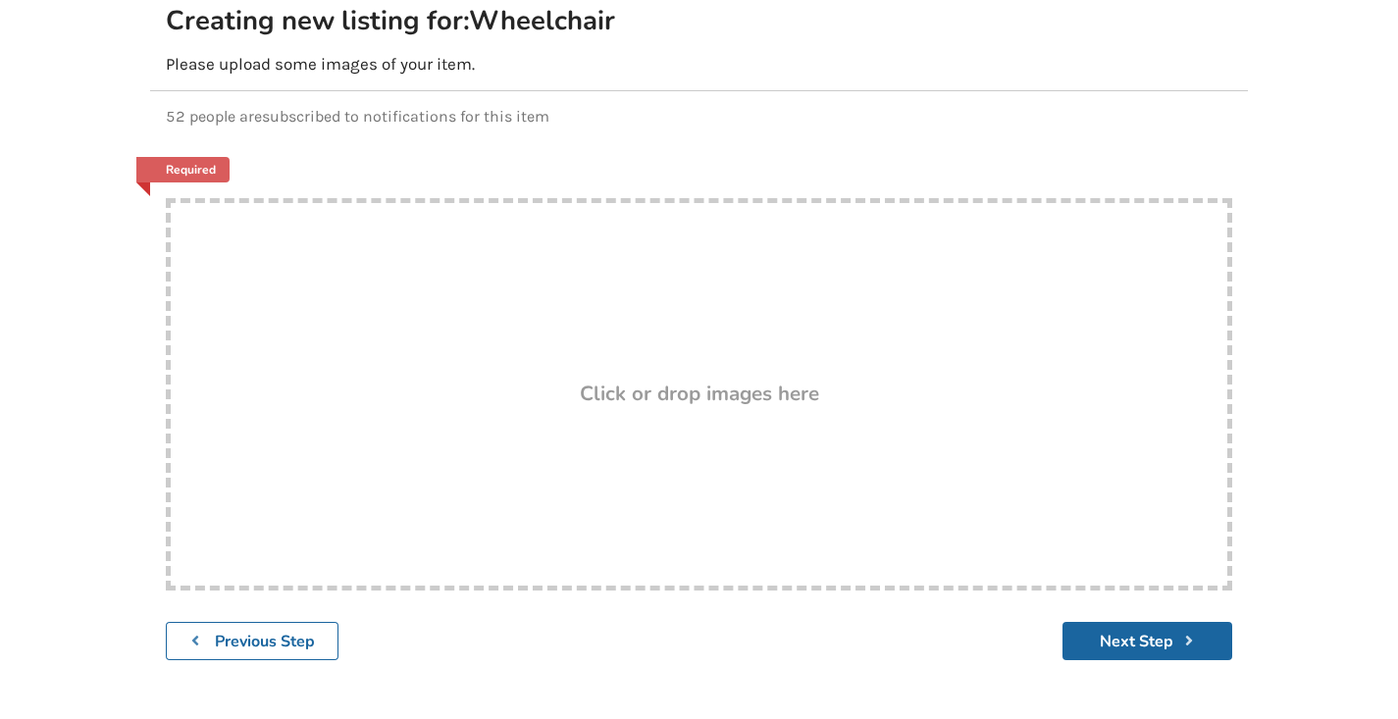
click at [685, 381] on h3 "Click or drop images here" at bounding box center [699, 393] width 239 height 25
type input "C:\fakepath\IMG_4063.jpg"
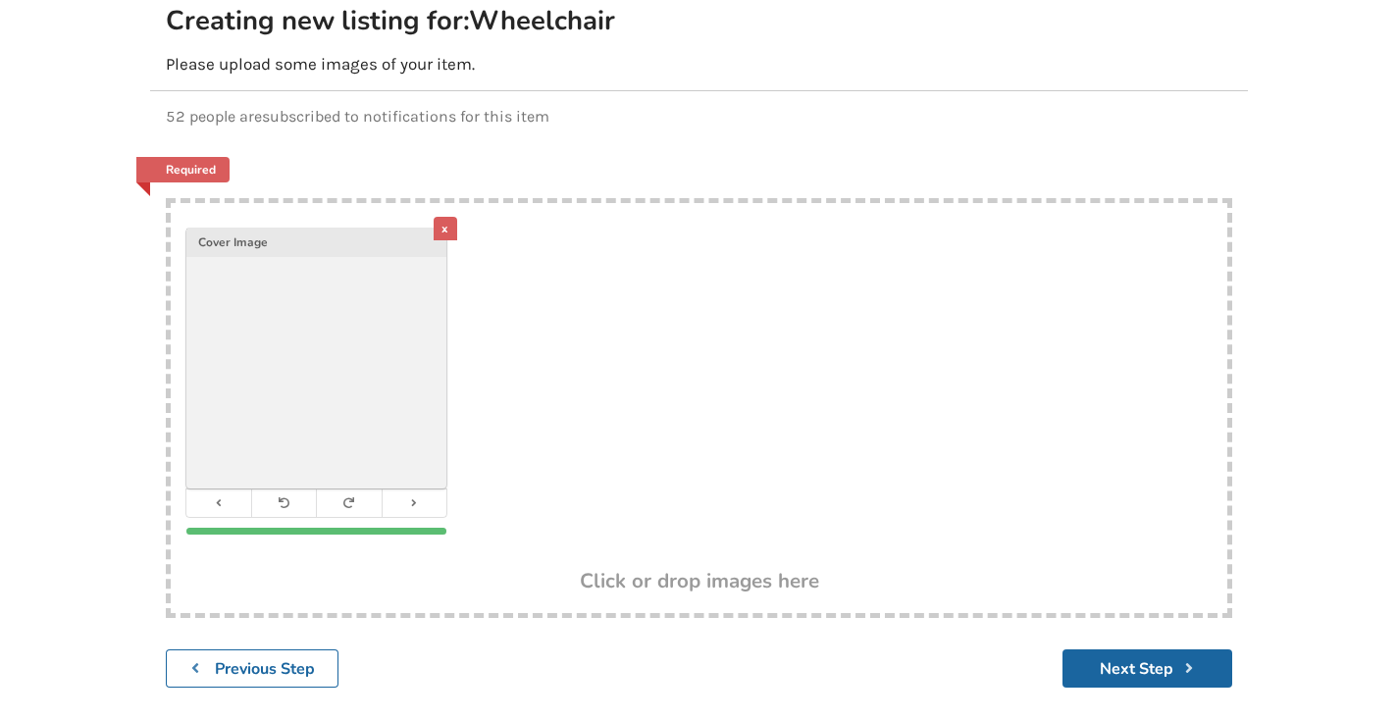
click at [692, 568] on h3 "Click or drop images here" at bounding box center [699, 580] width 239 height 25
type input "C:\fakepath\IMG_4062.jpg"
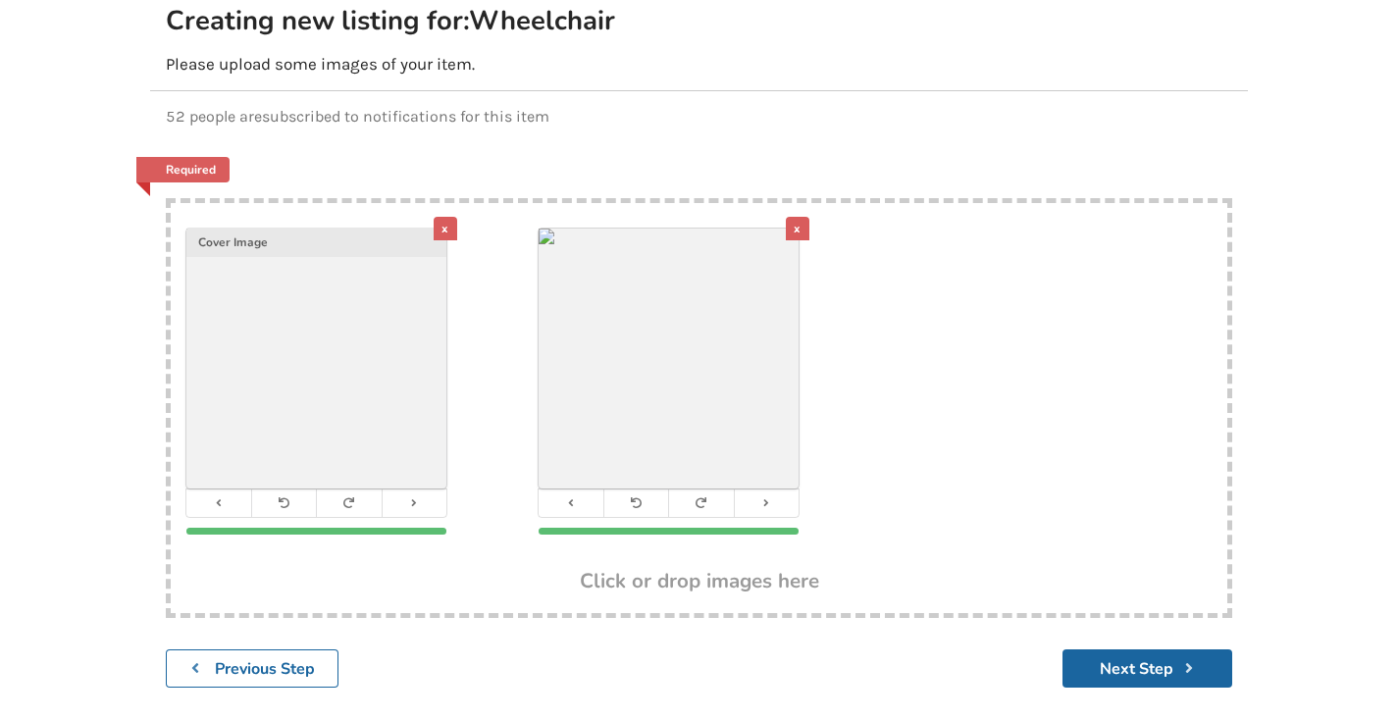
scroll to position [305, 0]
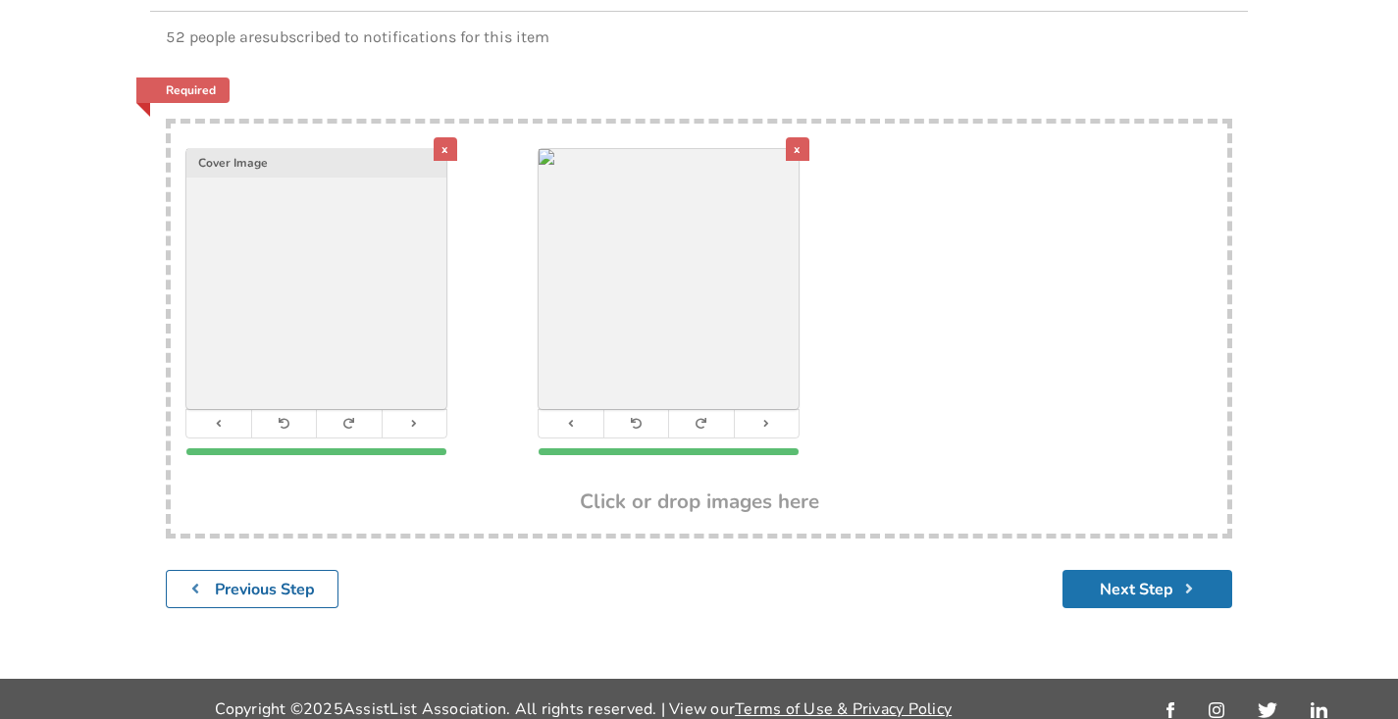
click at [1140, 570] on button "Next Step" at bounding box center [1147, 589] width 170 height 38
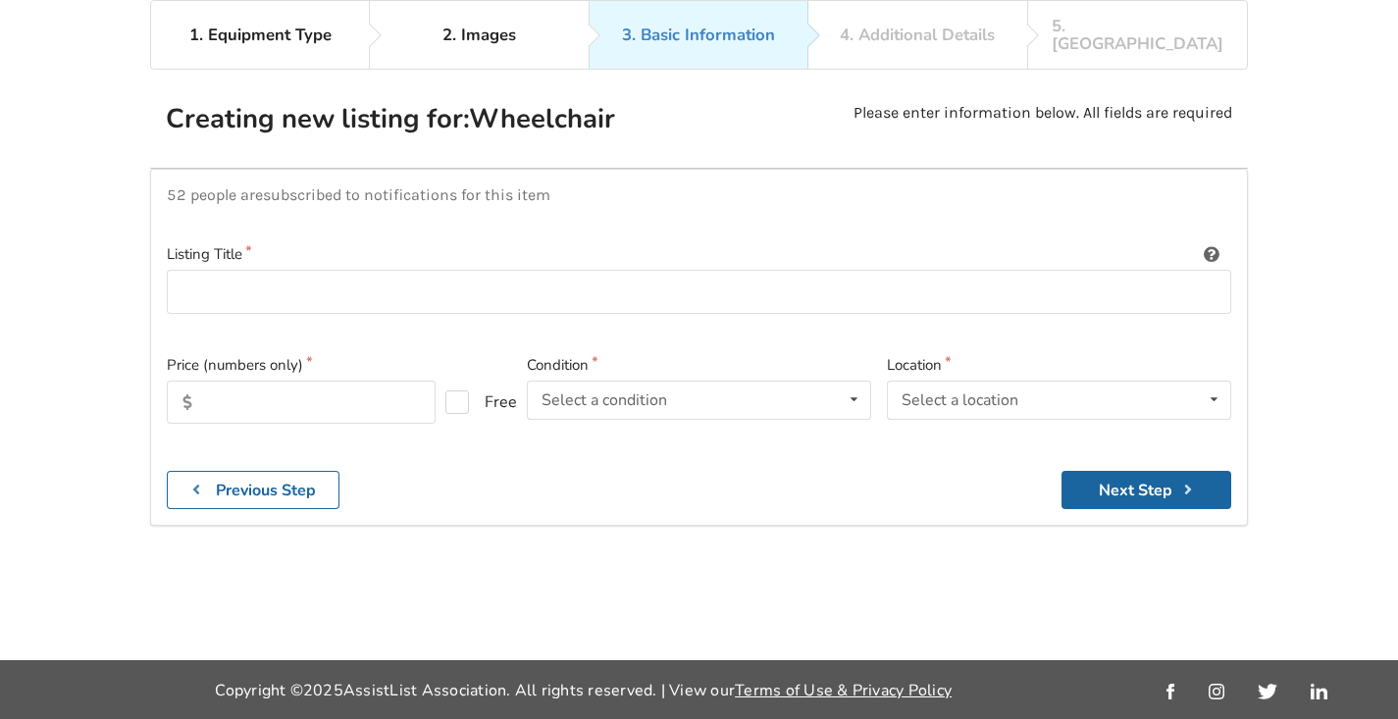
scroll to position [181, 0]
click at [217, 270] on input at bounding box center [699, 292] width 1064 height 44
click at [359, 270] on input "light weight wheel chair. Foldable" at bounding box center [699, 292] width 1064 height 44
type input "light weight wheel chair with hand brakes Foldable"
click at [228, 381] on input "text" at bounding box center [301, 402] width 269 height 43
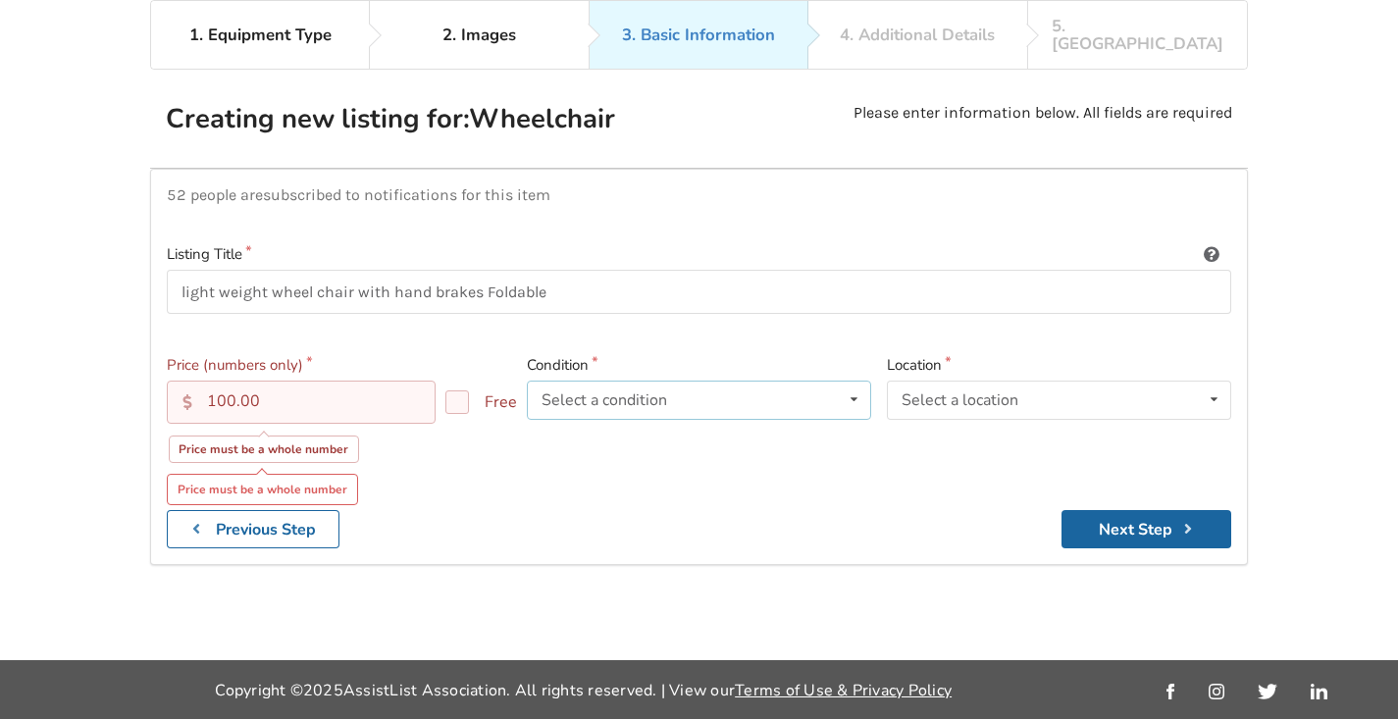
click at [850, 382] on icon at bounding box center [854, 400] width 28 height 36
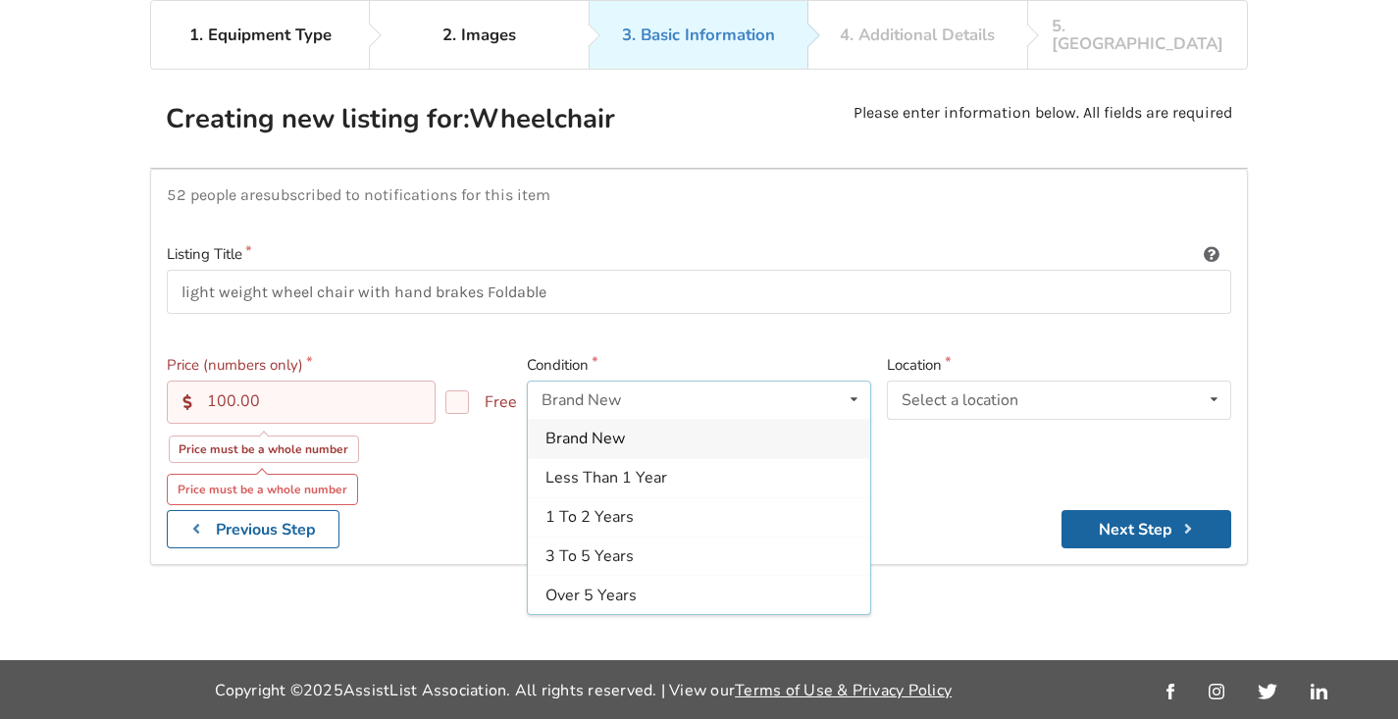
click at [260, 381] on input "100.00" at bounding box center [301, 402] width 269 height 43
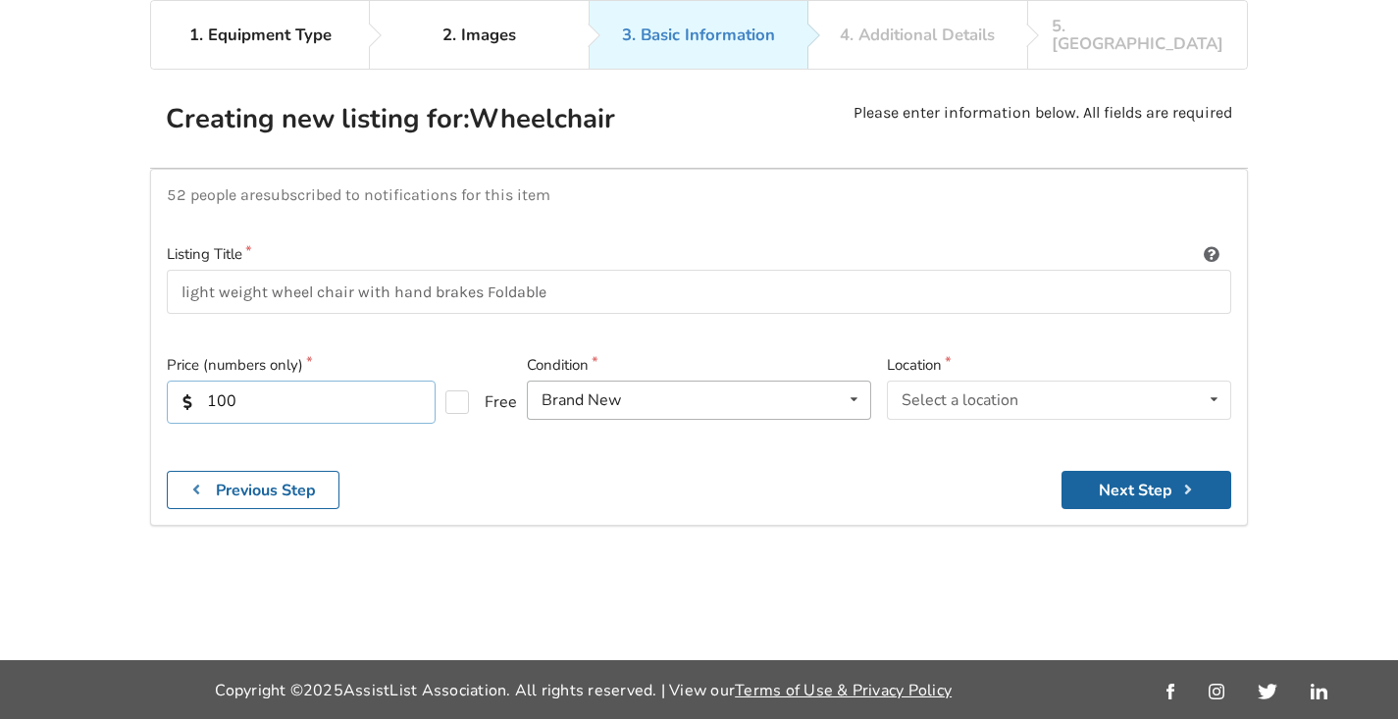
type input "100"
click at [856, 382] on icon at bounding box center [854, 400] width 28 height 36
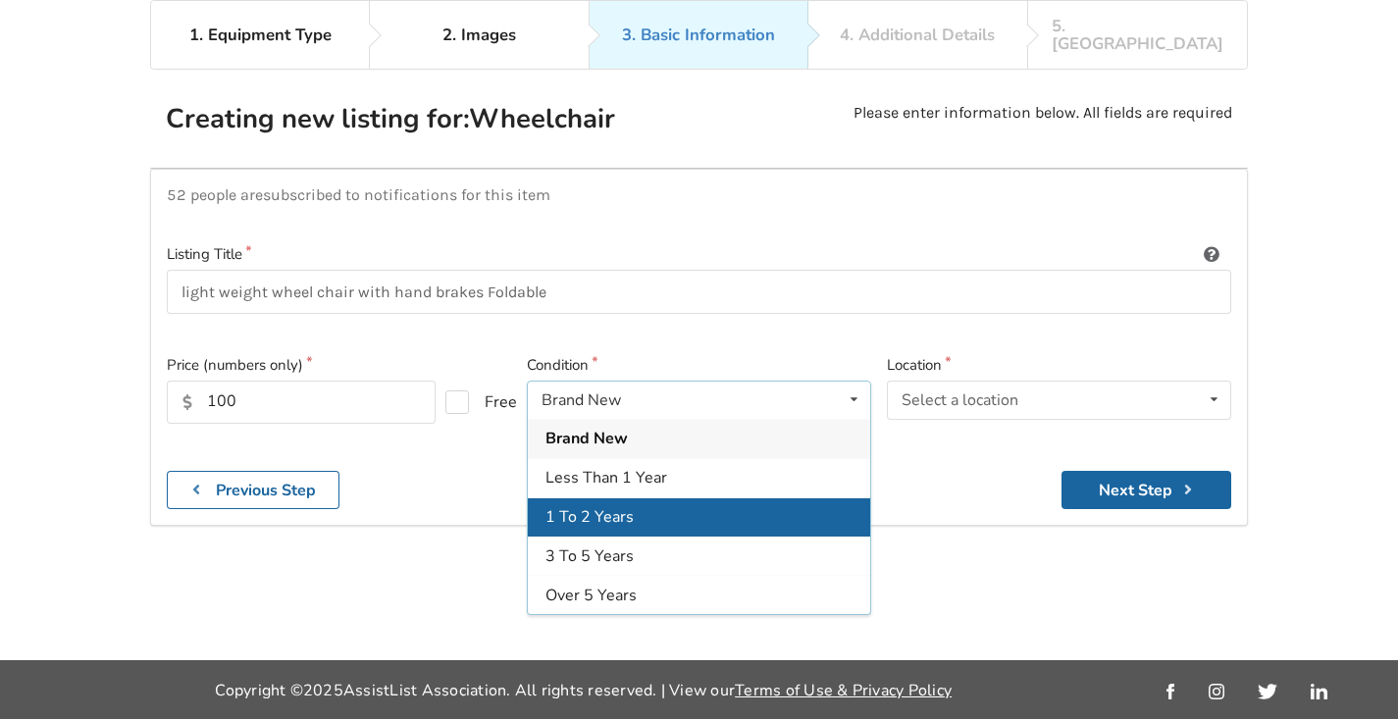
click at [605, 506] on span "1 To 2 Years" at bounding box center [589, 517] width 88 height 22
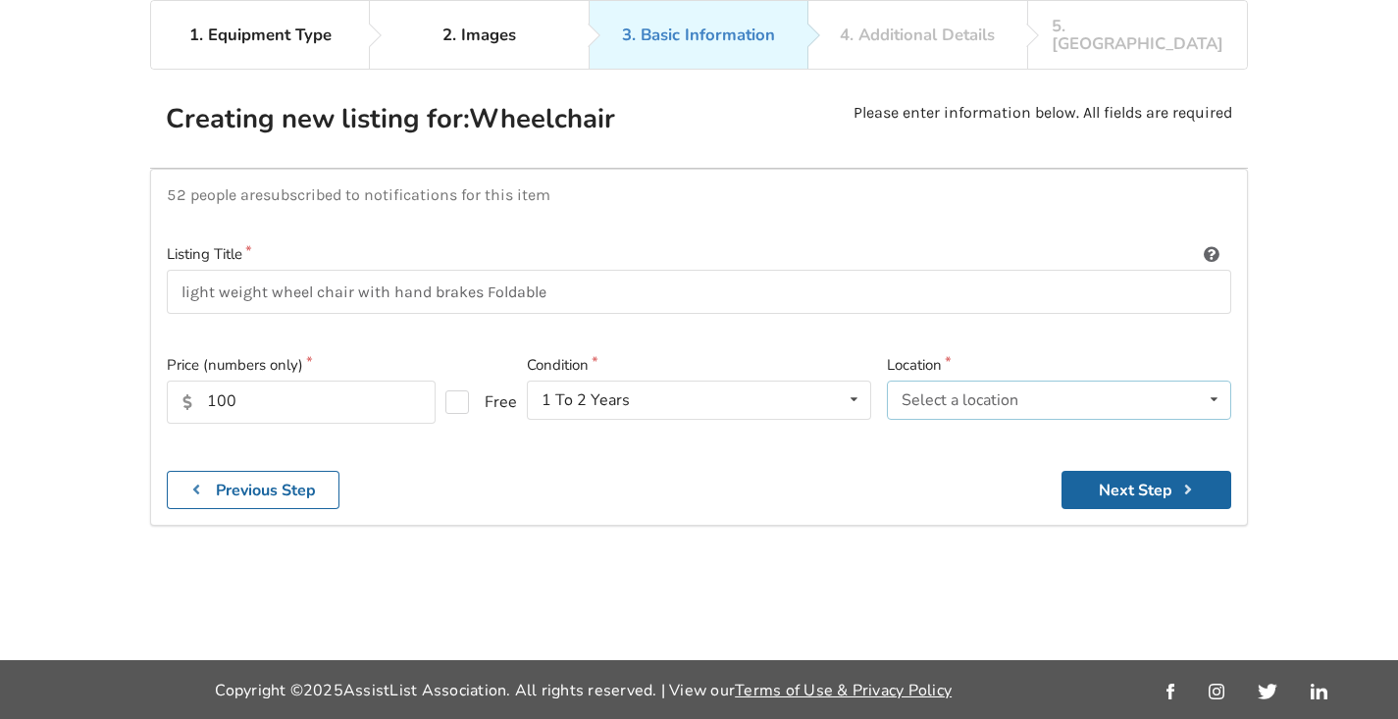
click at [1215, 382] on icon at bounding box center [1213, 400] width 28 height 36
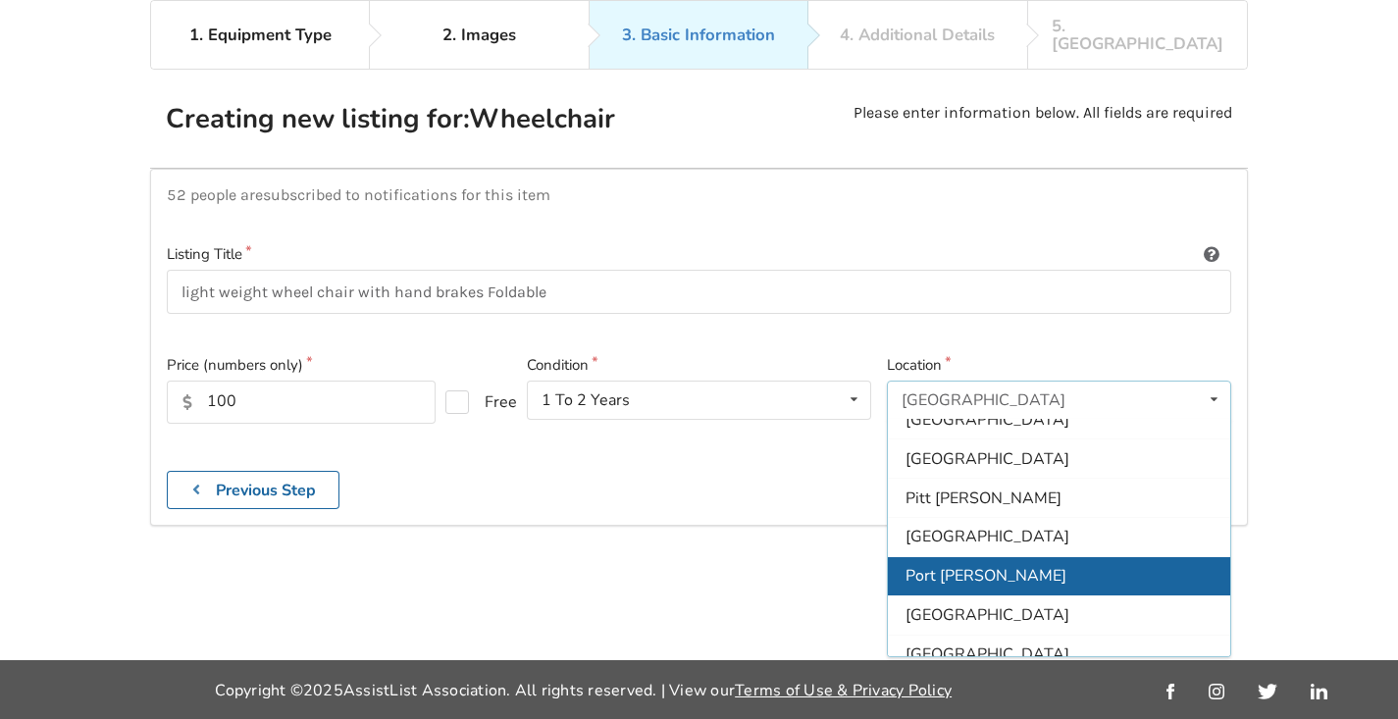
scroll to position [584, 0]
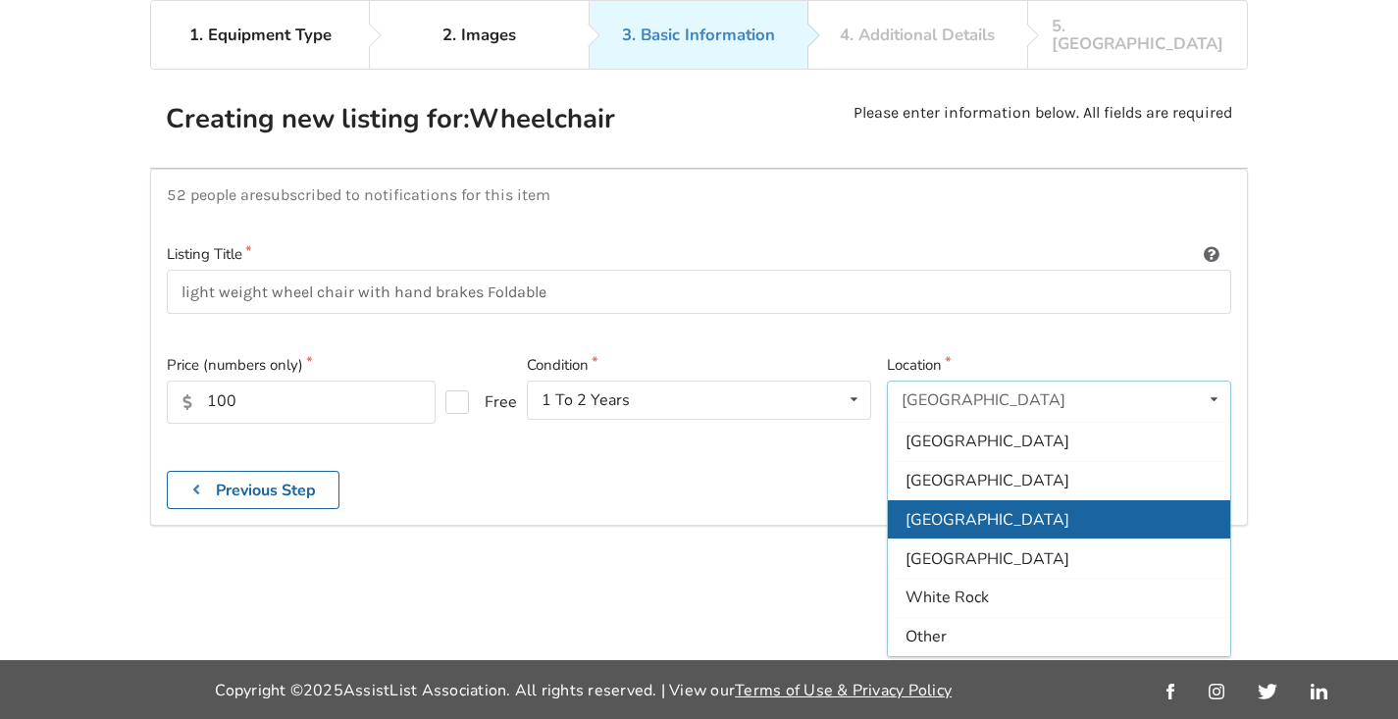
click at [940, 509] on span "[GEOGRAPHIC_DATA]" at bounding box center [987, 520] width 164 height 22
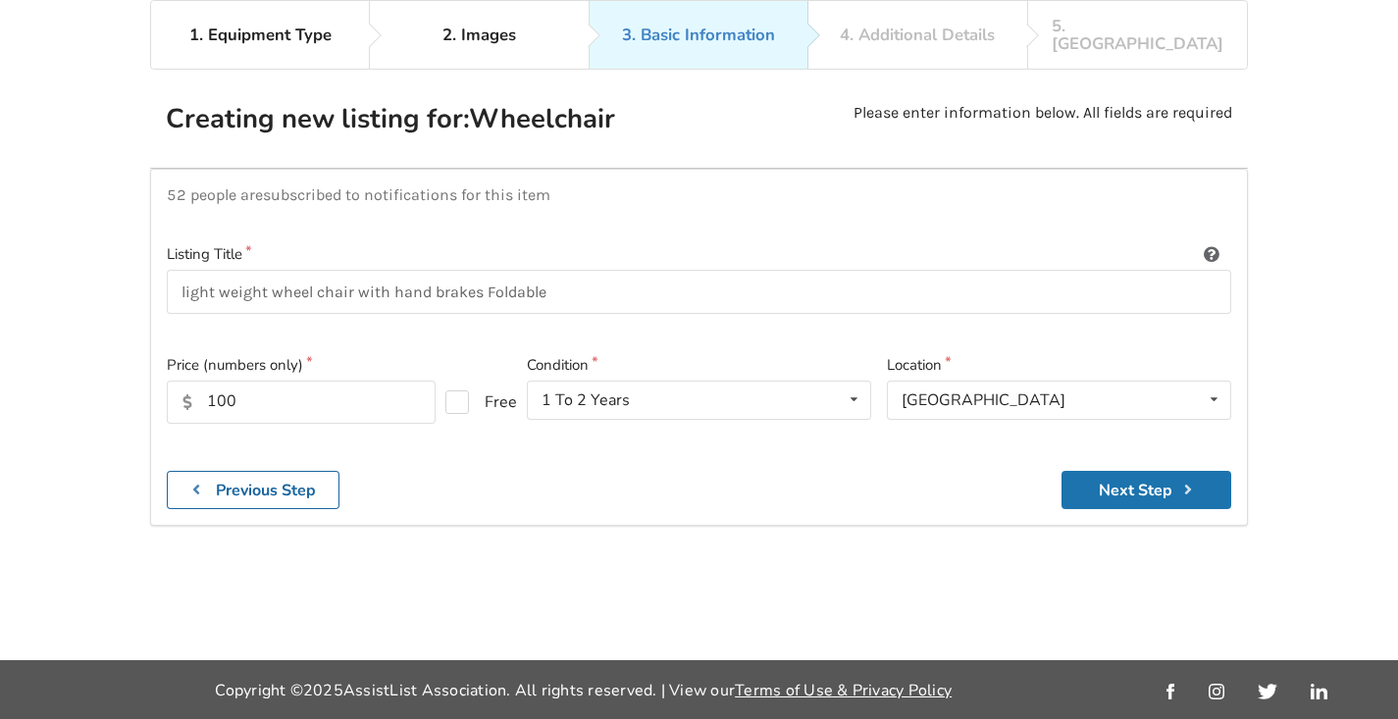
click at [1143, 471] on button "Next Step" at bounding box center [1146, 490] width 170 height 38
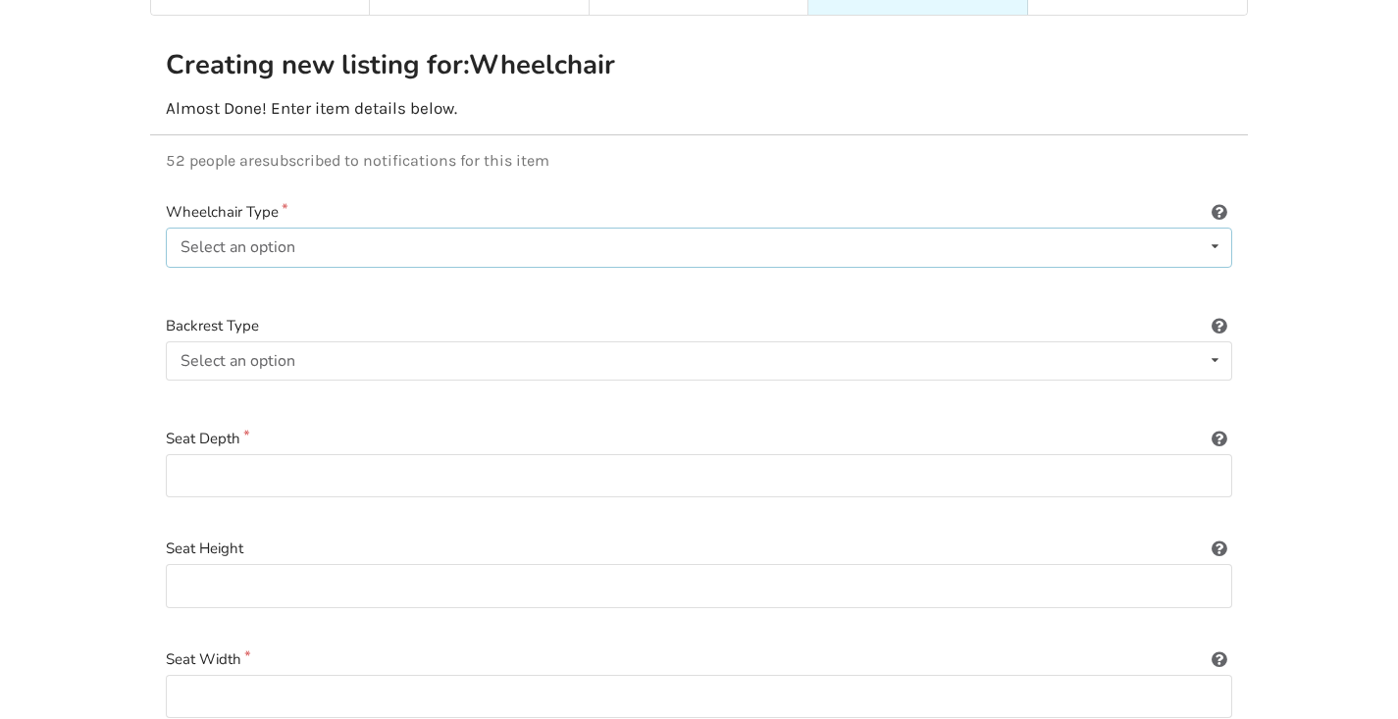
click at [1214, 229] on icon at bounding box center [1214, 247] width 28 height 36
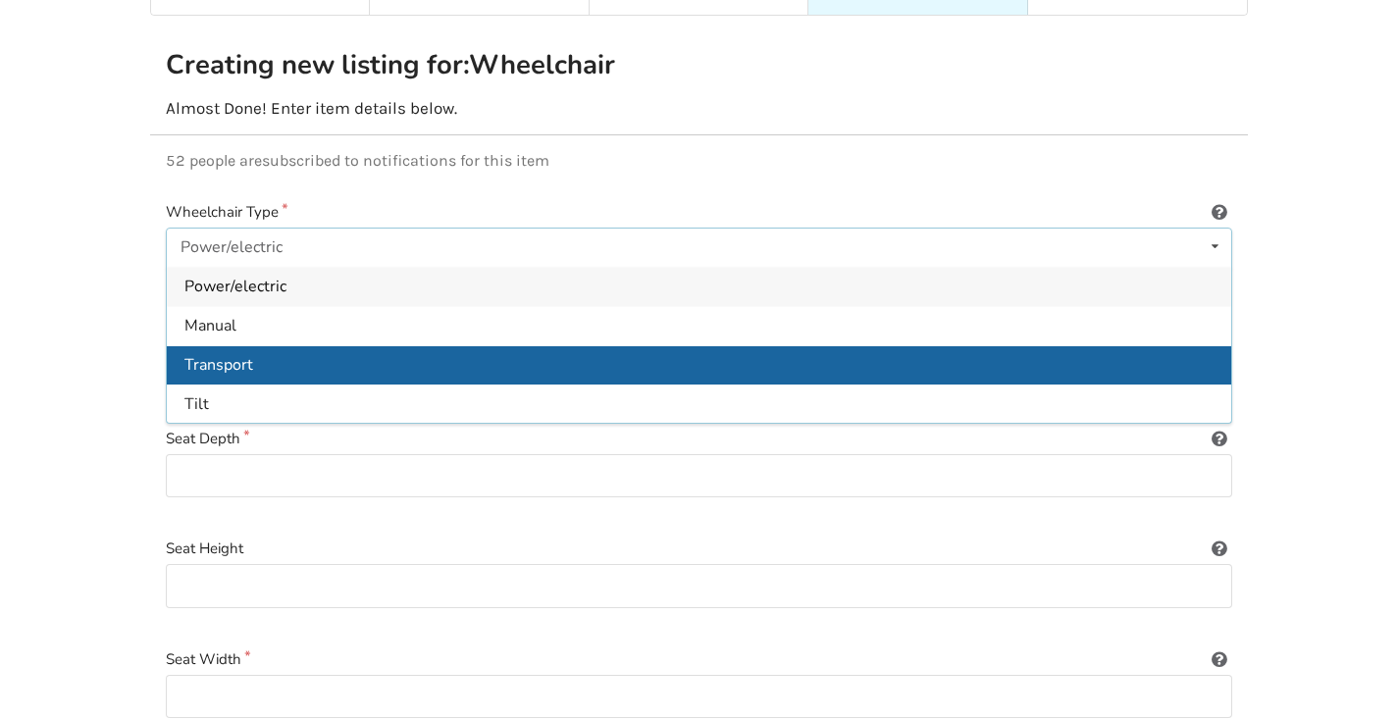
click at [236, 354] on span "Transport" at bounding box center [218, 365] width 69 height 22
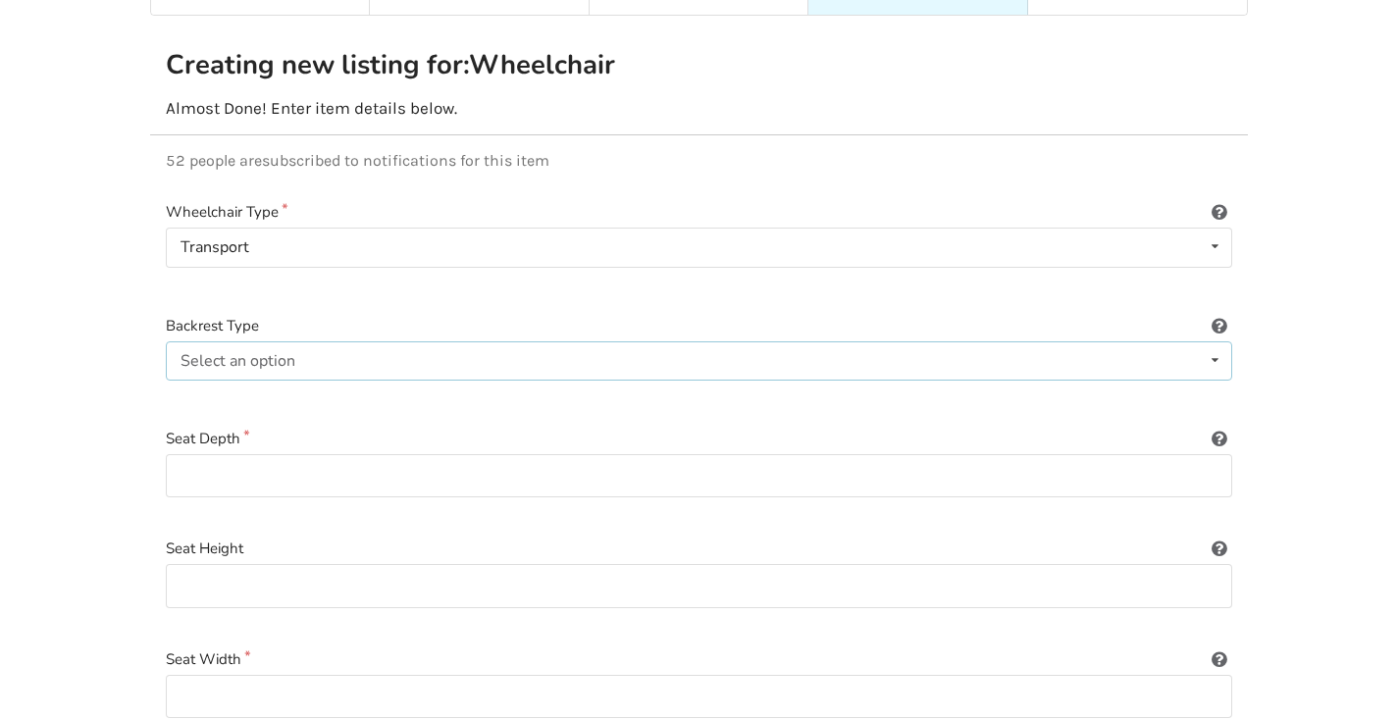
click at [1215, 342] on icon at bounding box center [1214, 360] width 28 height 36
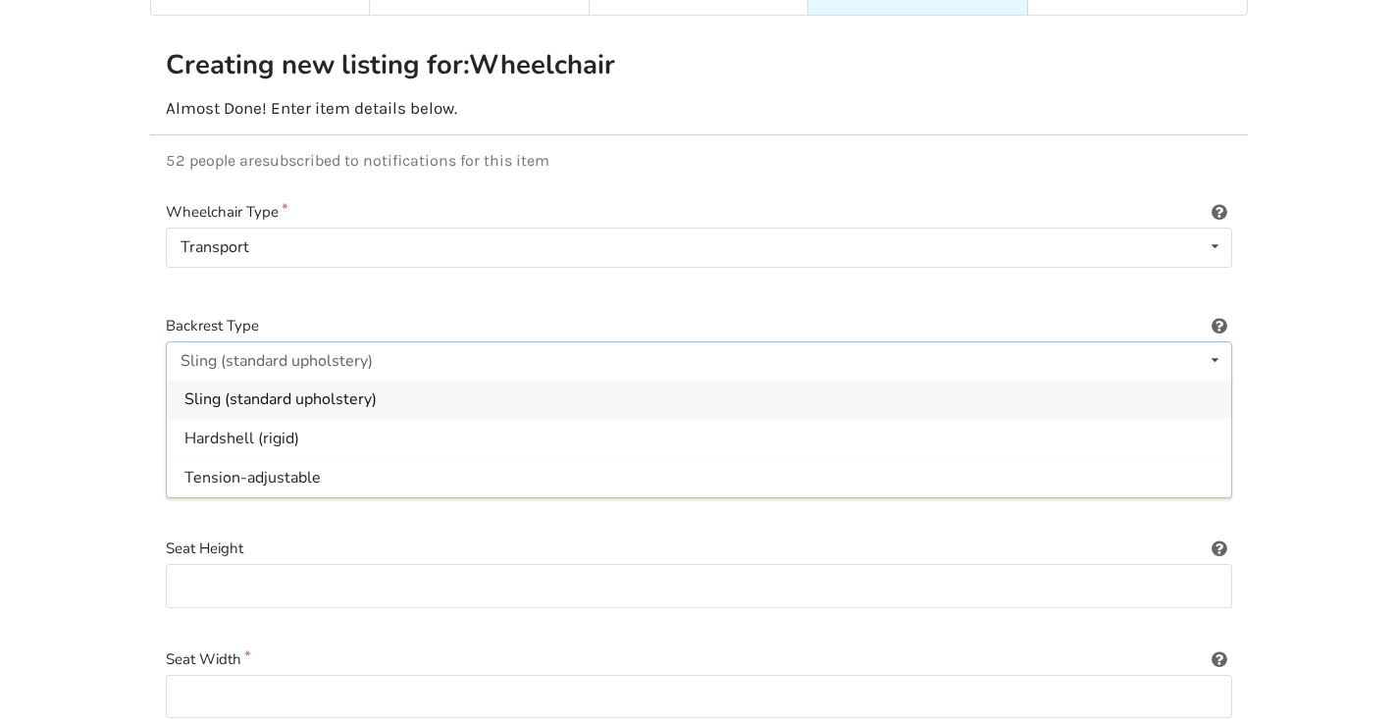
click at [645, 282] on div at bounding box center [699, 290] width 1066 height 17
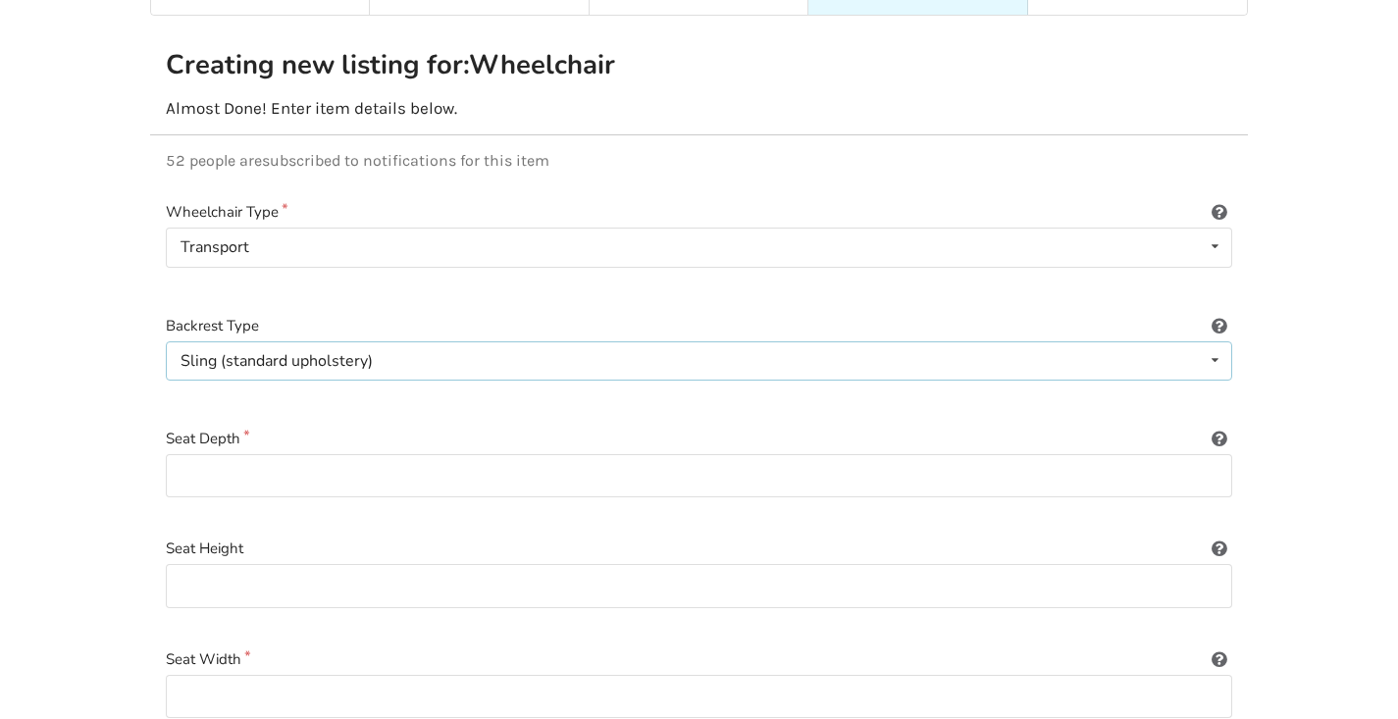
click at [1215, 342] on icon at bounding box center [1214, 360] width 28 height 36
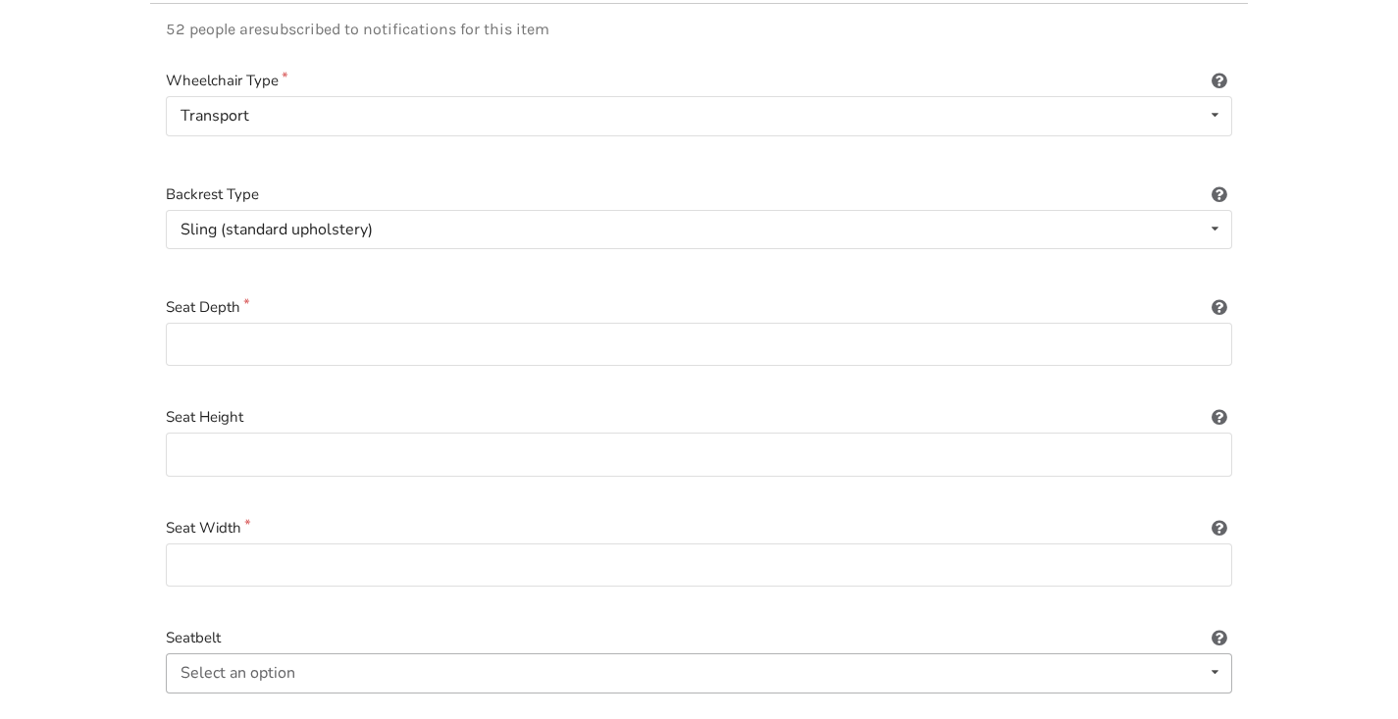
scroll to position [139, 0]
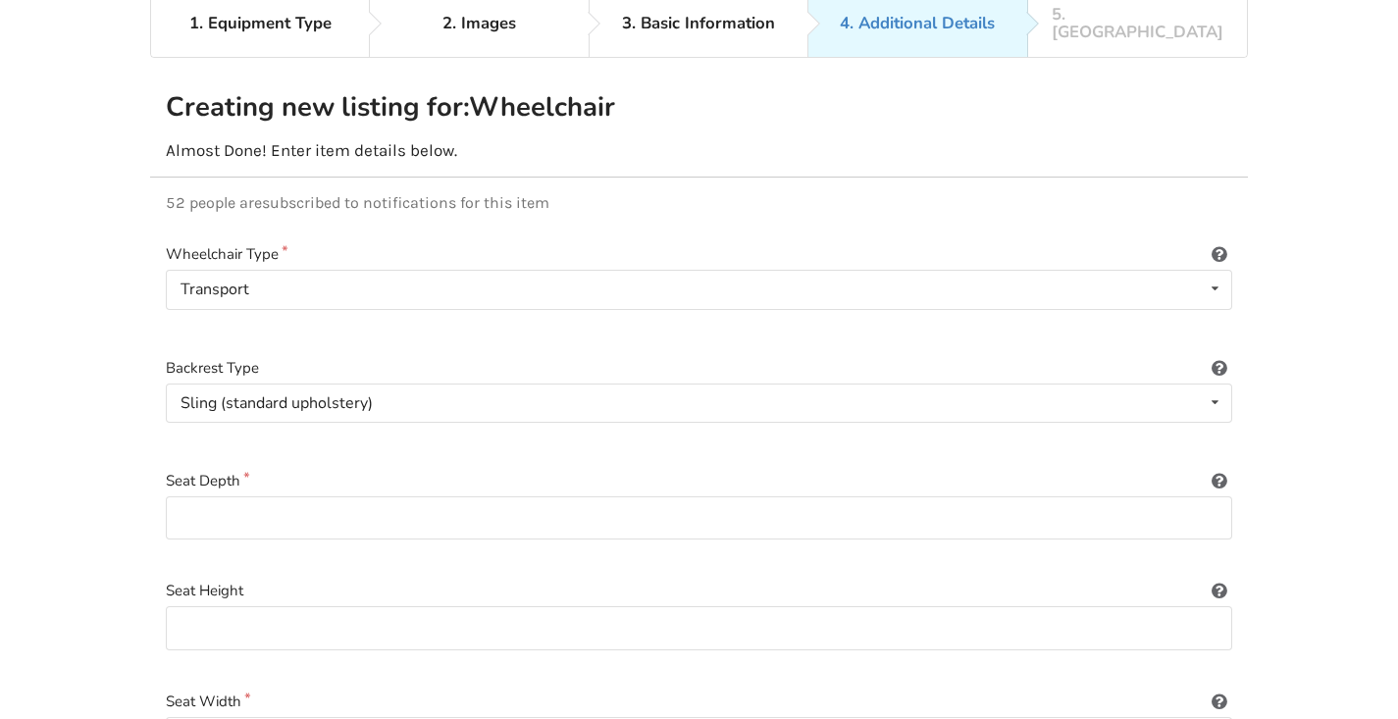
click at [1217, 357] on icon at bounding box center [1218, 365] width 19 height 16
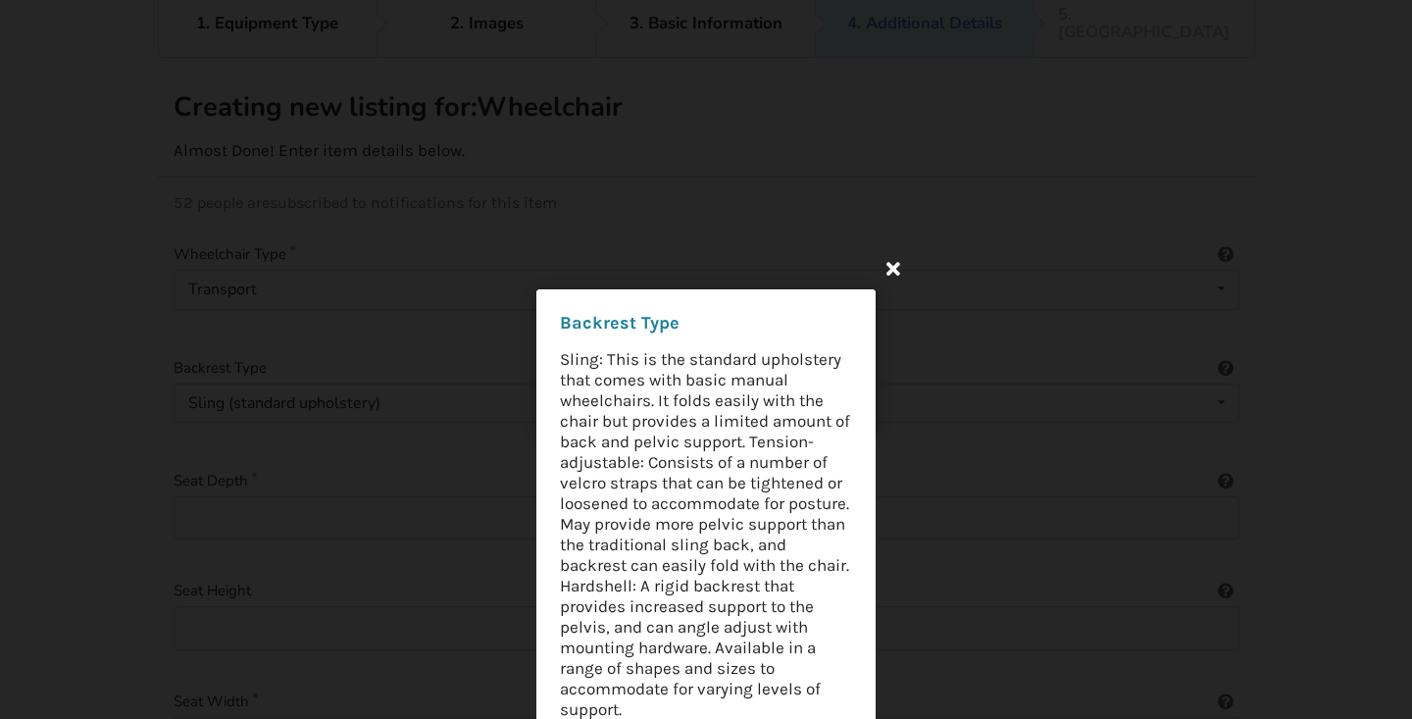
click at [890, 266] on icon at bounding box center [893, 267] width 35 height 35
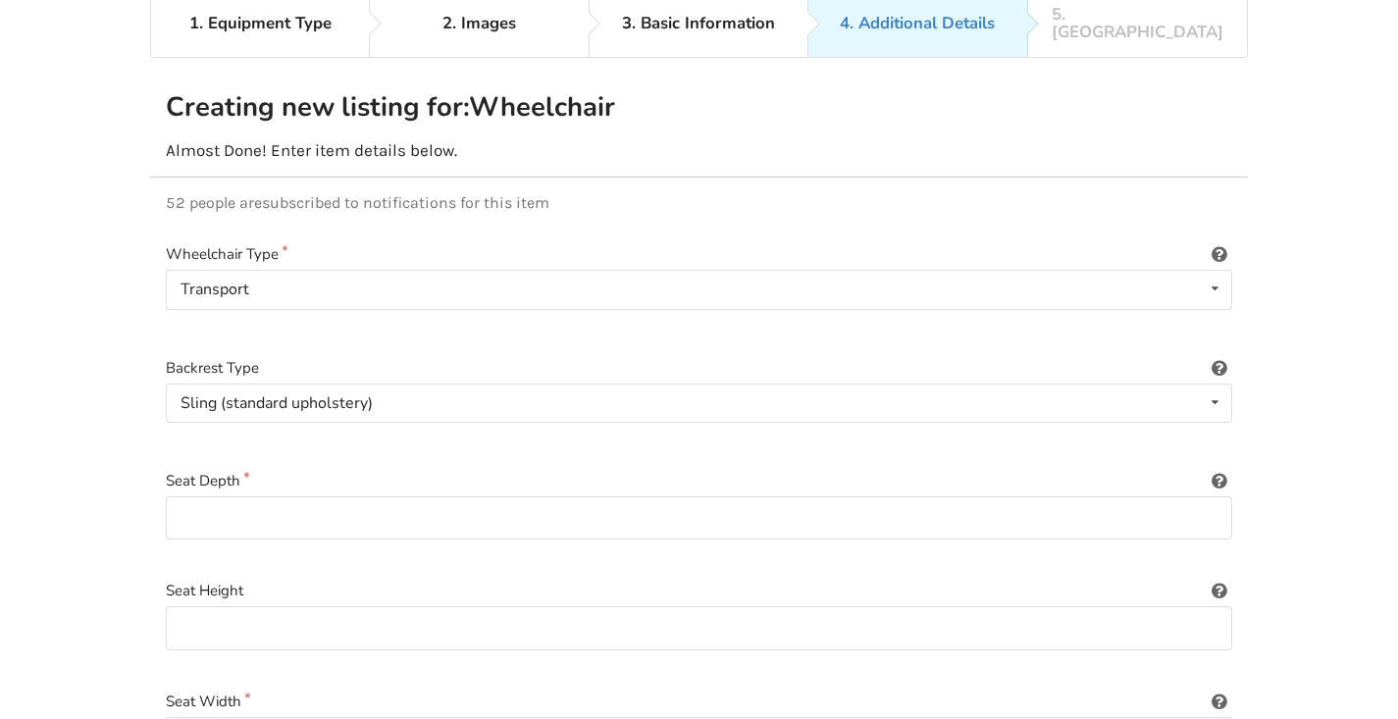
click at [1221, 470] on icon at bounding box center [1218, 478] width 19 height 16
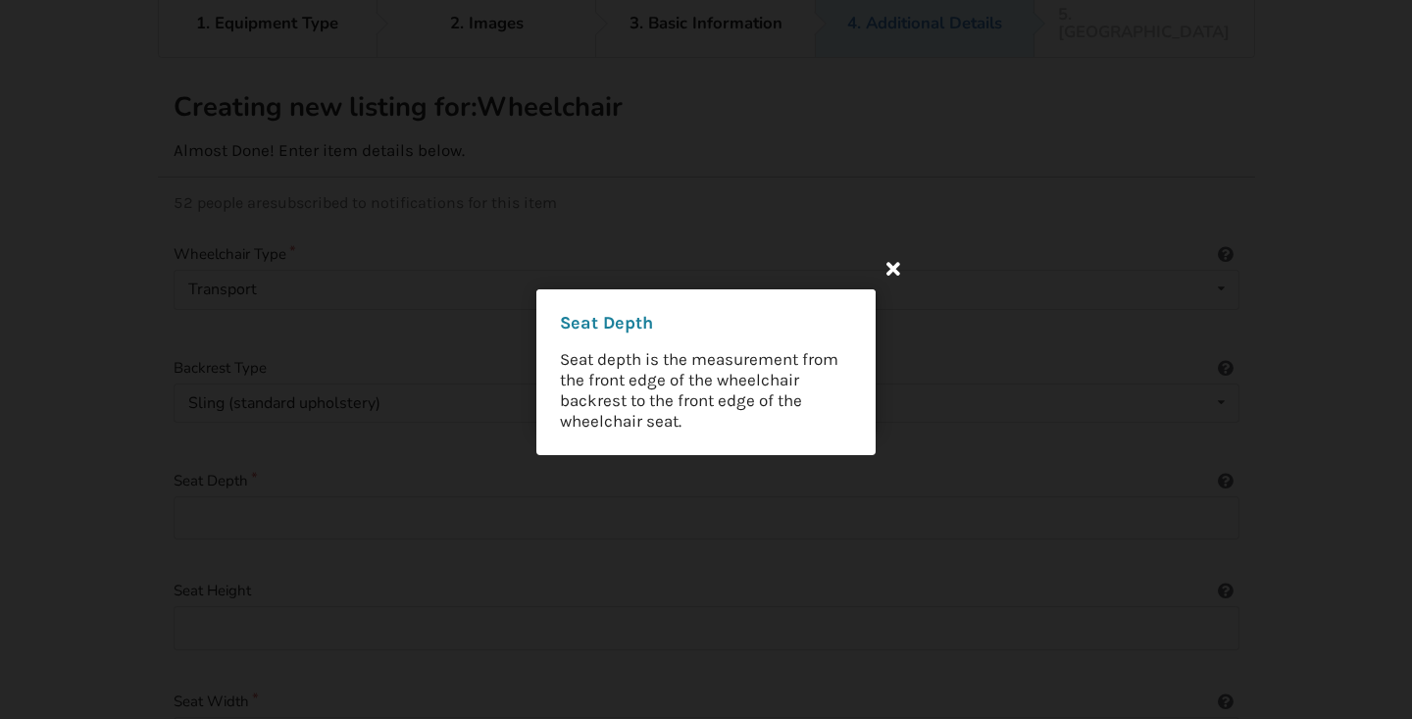
click at [894, 267] on icon at bounding box center [893, 267] width 35 height 35
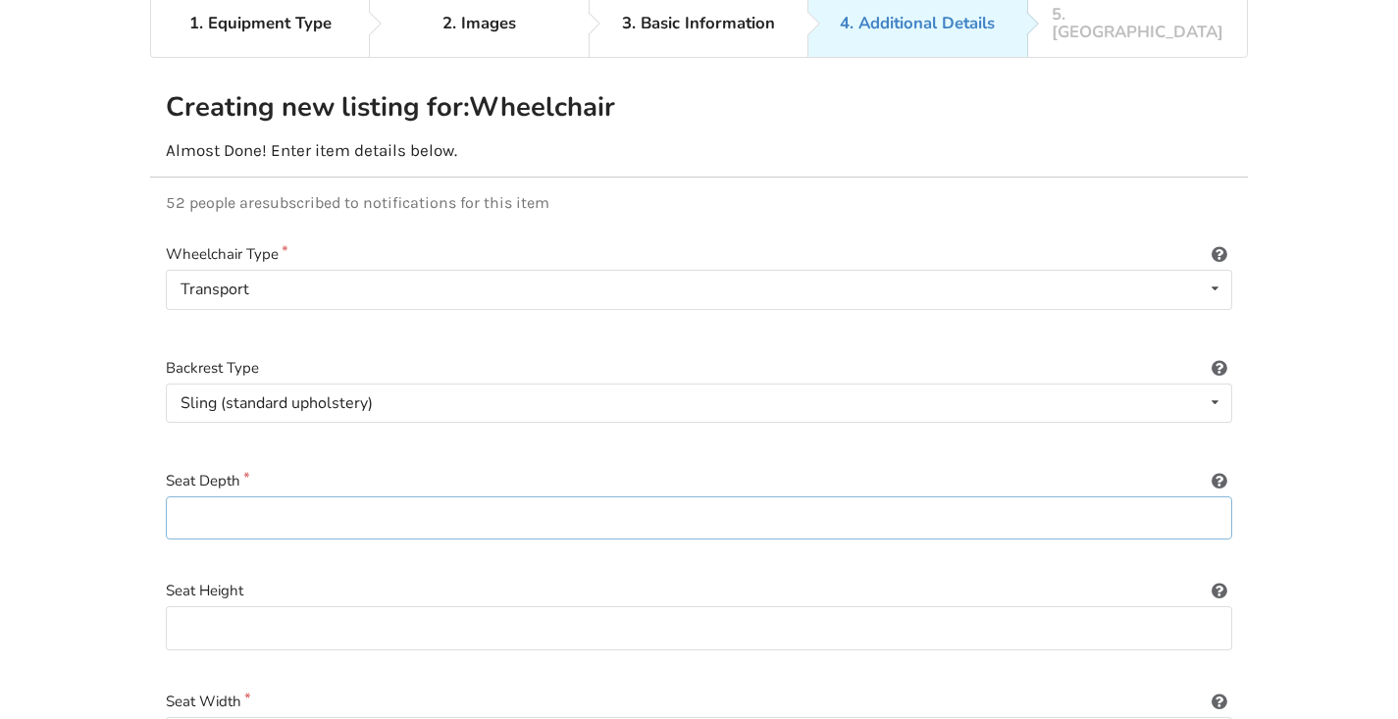
click at [198, 496] on input at bounding box center [699, 518] width 1066 height 44
type input "believe it is either 17 inch or 19 inch"
click at [184, 626] on input at bounding box center [699, 628] width 1066 height 44
click at [1218, 580] on icon at bounding box center [1218, 588] width 19 height 16
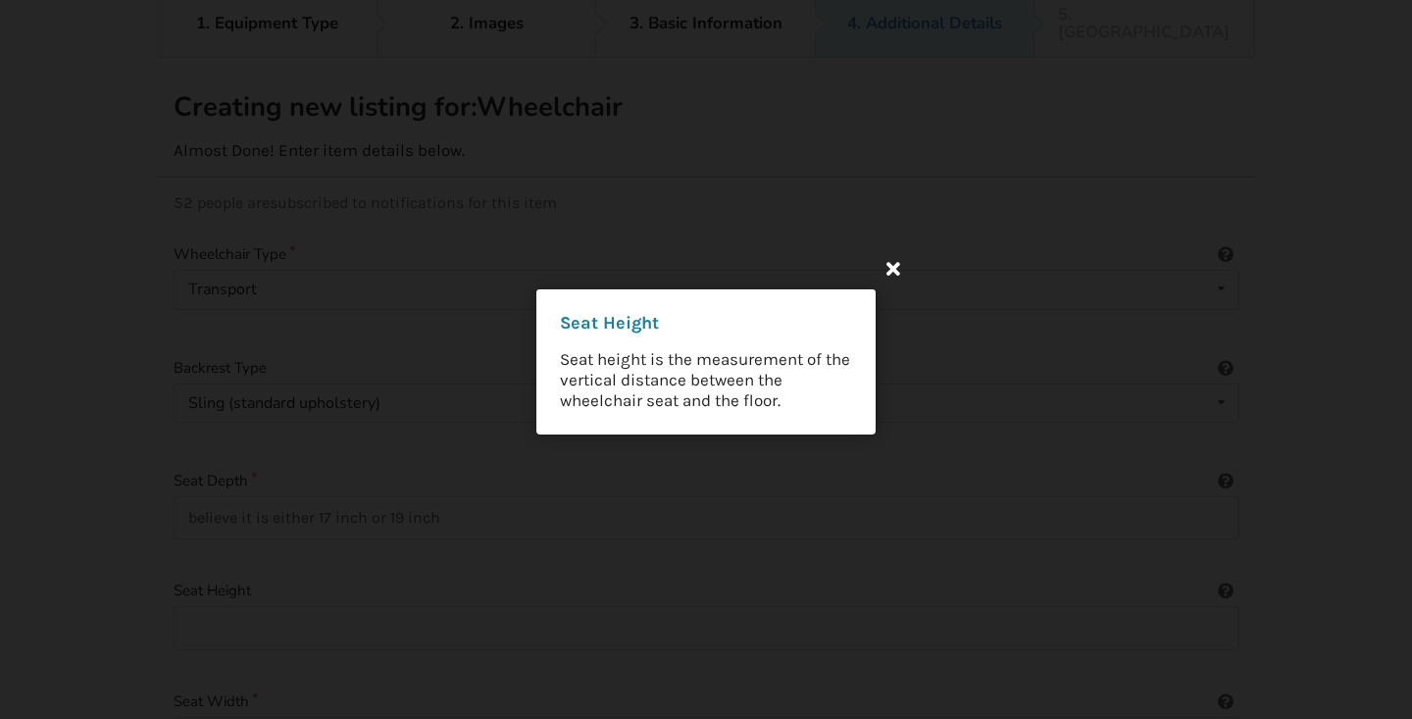
click at [895, 267] on icon at bounding box center [893, 267] width 35 height 35
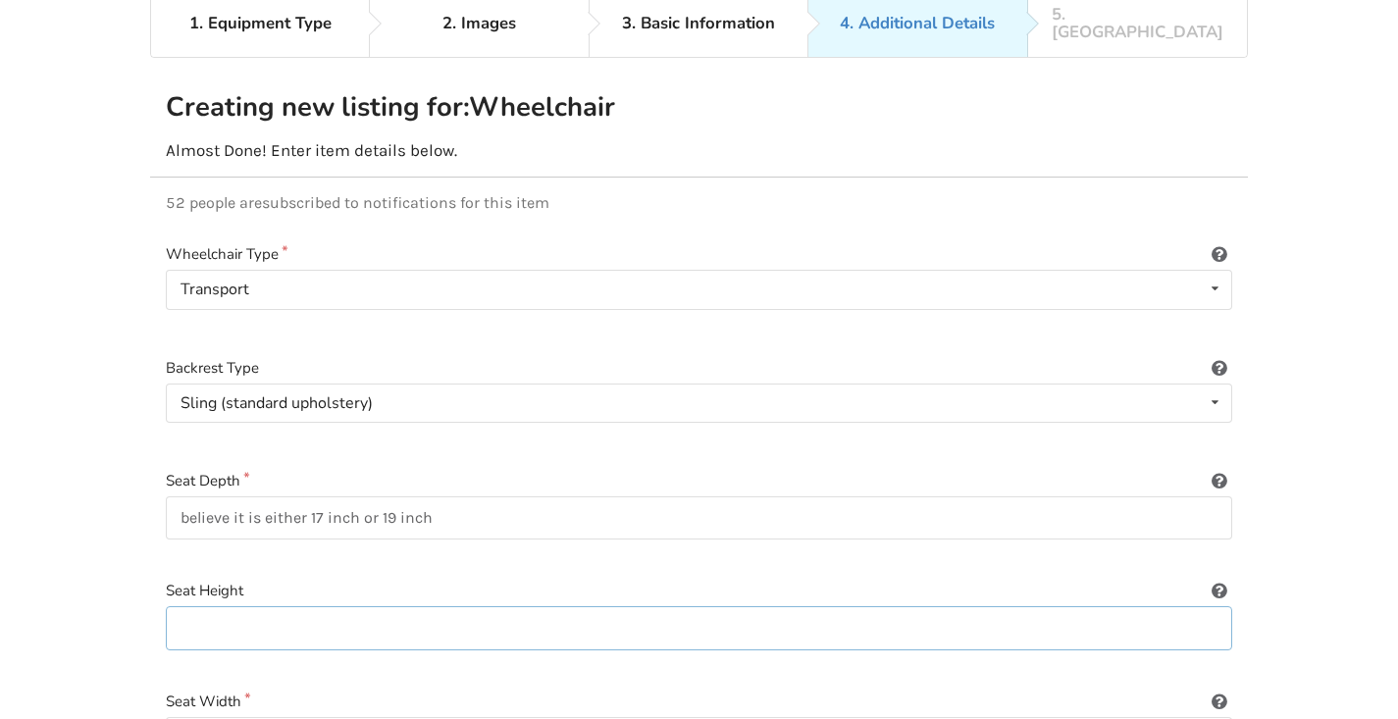
click at [179, 606] on input at bounding box center [699, 628] width 1066 height 44
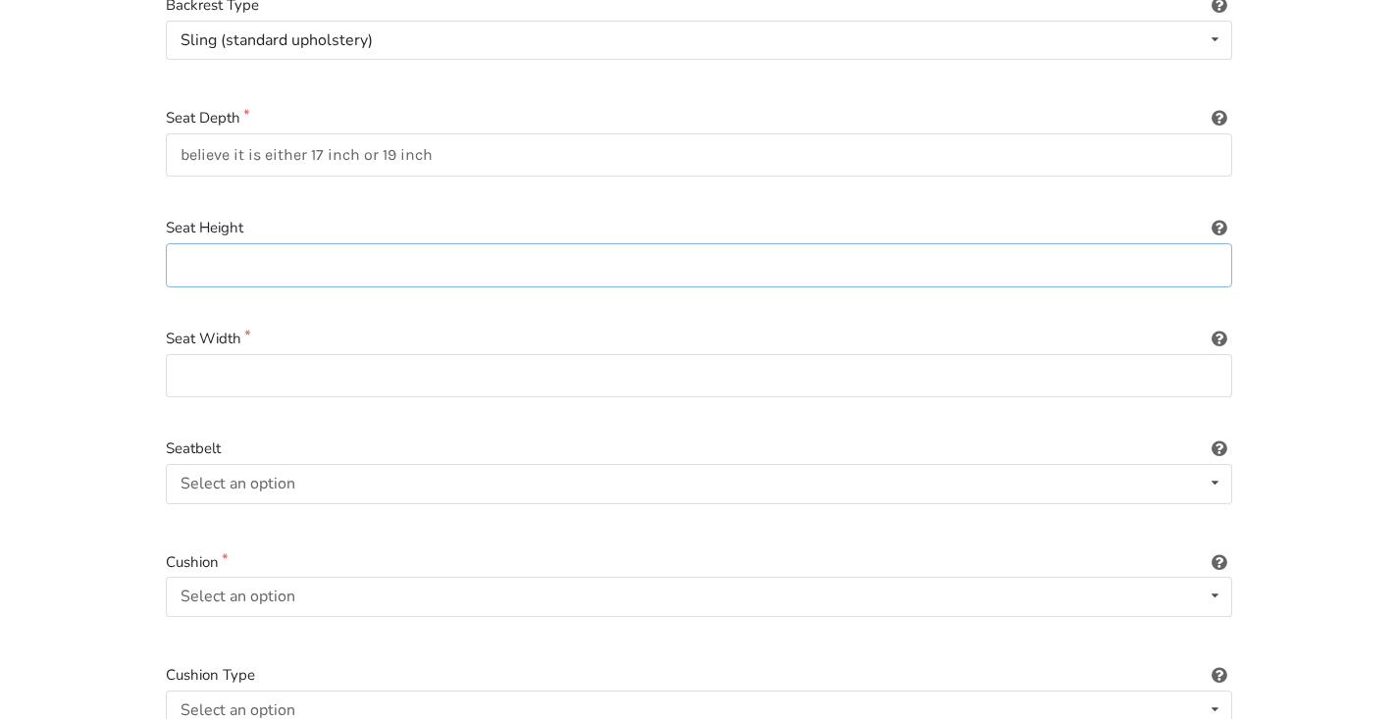
scroll to position [477, 0]
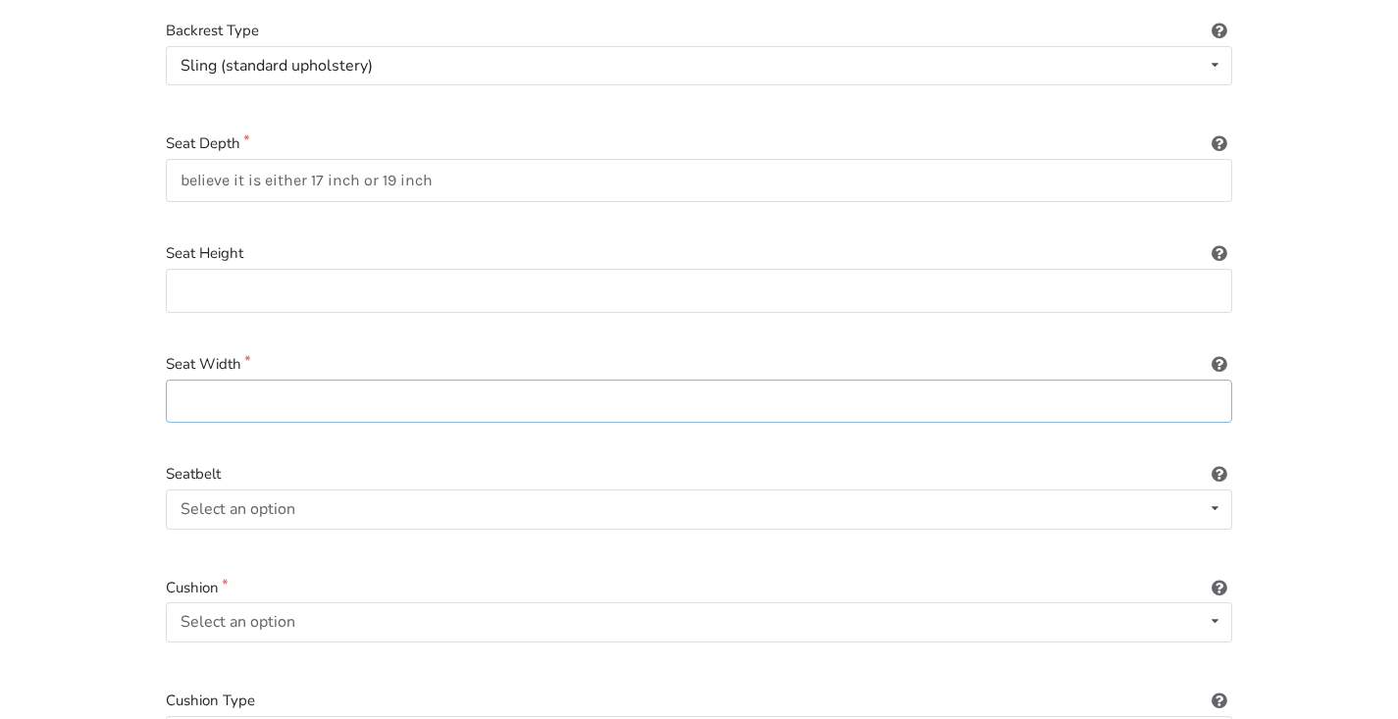
click at [186, 383] on input at bounding box center [699, 402] width 1066 height 44
type input "believe it is either 17 inch or 19 inch"
drag, startPoint x: 435, startPoint y: 158, endPoint x: 161, endPoint y: 158, distance: 274.6
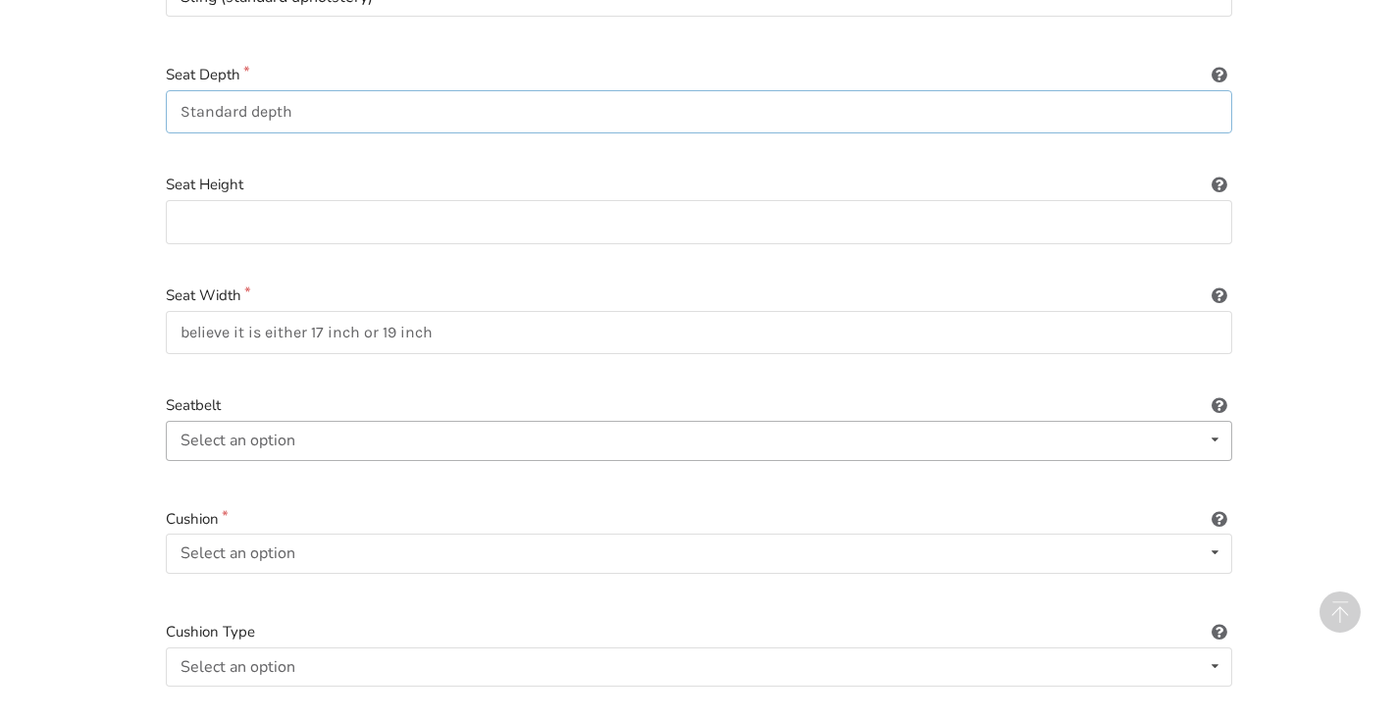
scroll to position [602, 0]
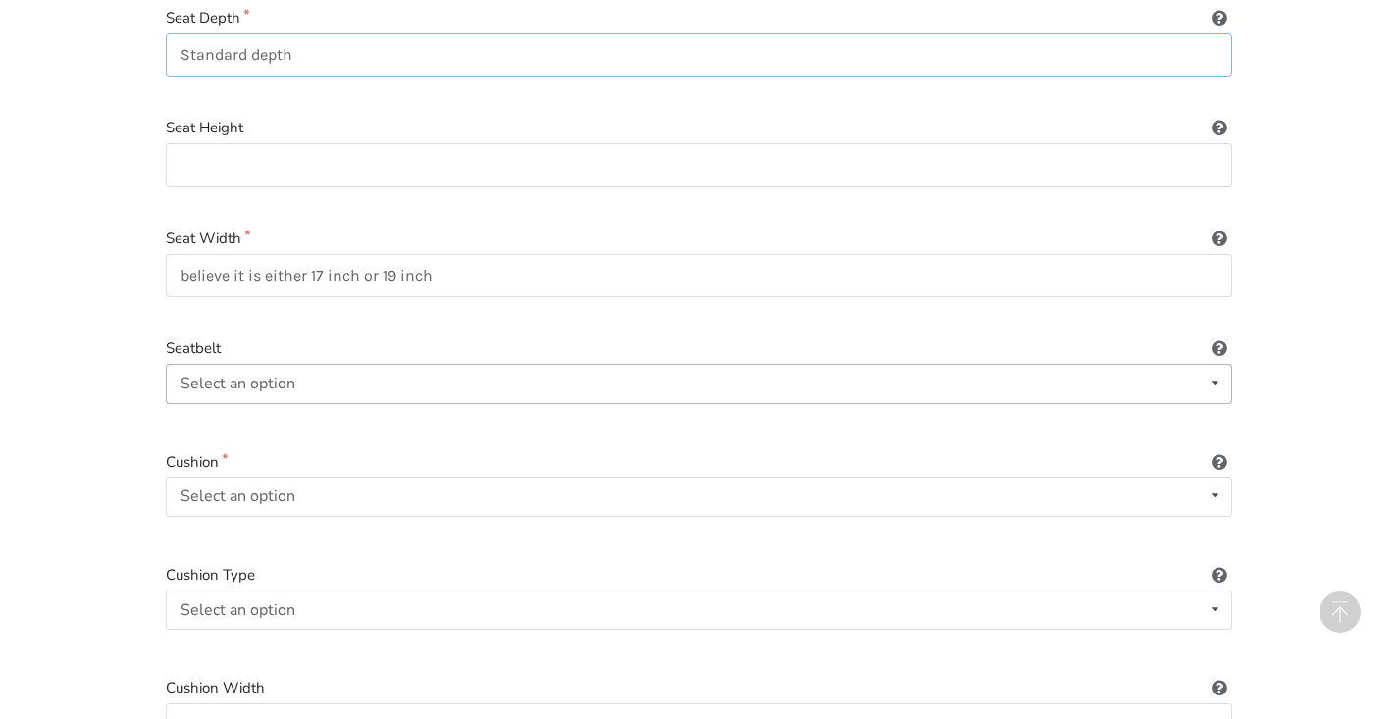
type input "Standard depth"
click at [300, 364] on div "Select an option Included Not included" at bounding box center [699, 383] width 1066 height 39
click at [240, 488] on div "Select an option" at bounding box center [237, 496] width 115 height 16
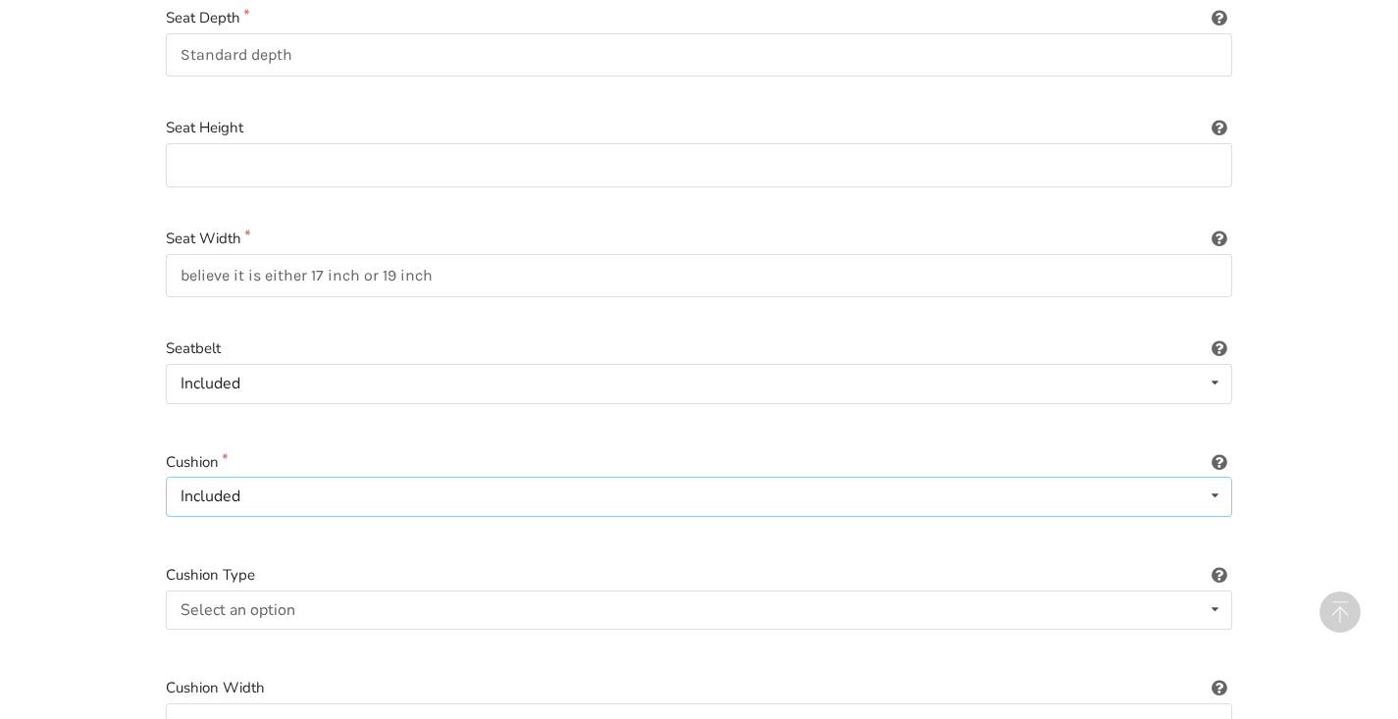
click at [189, 488] on div "Included" at bounding box center [210, 496] width 60 height 16
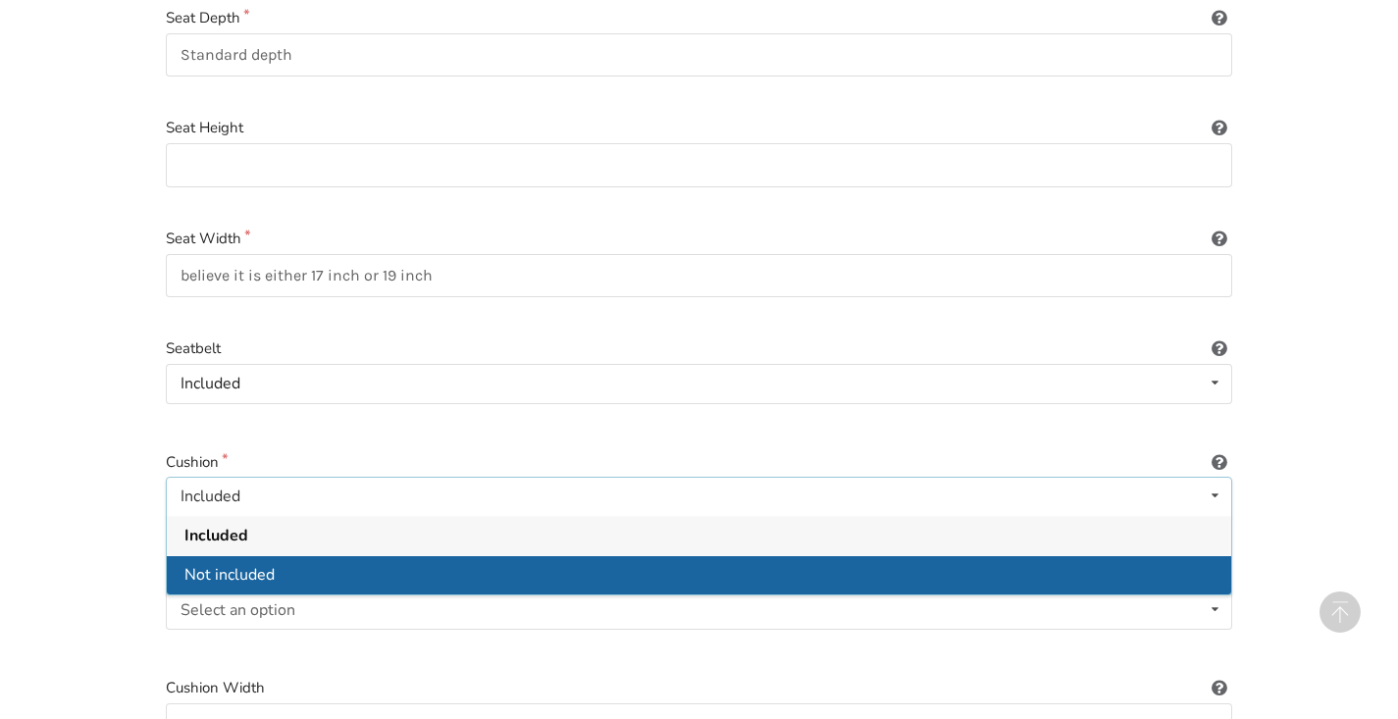
click at [215, 564] on span "Not included" at bounding box center [229, 575] width 90 height 22
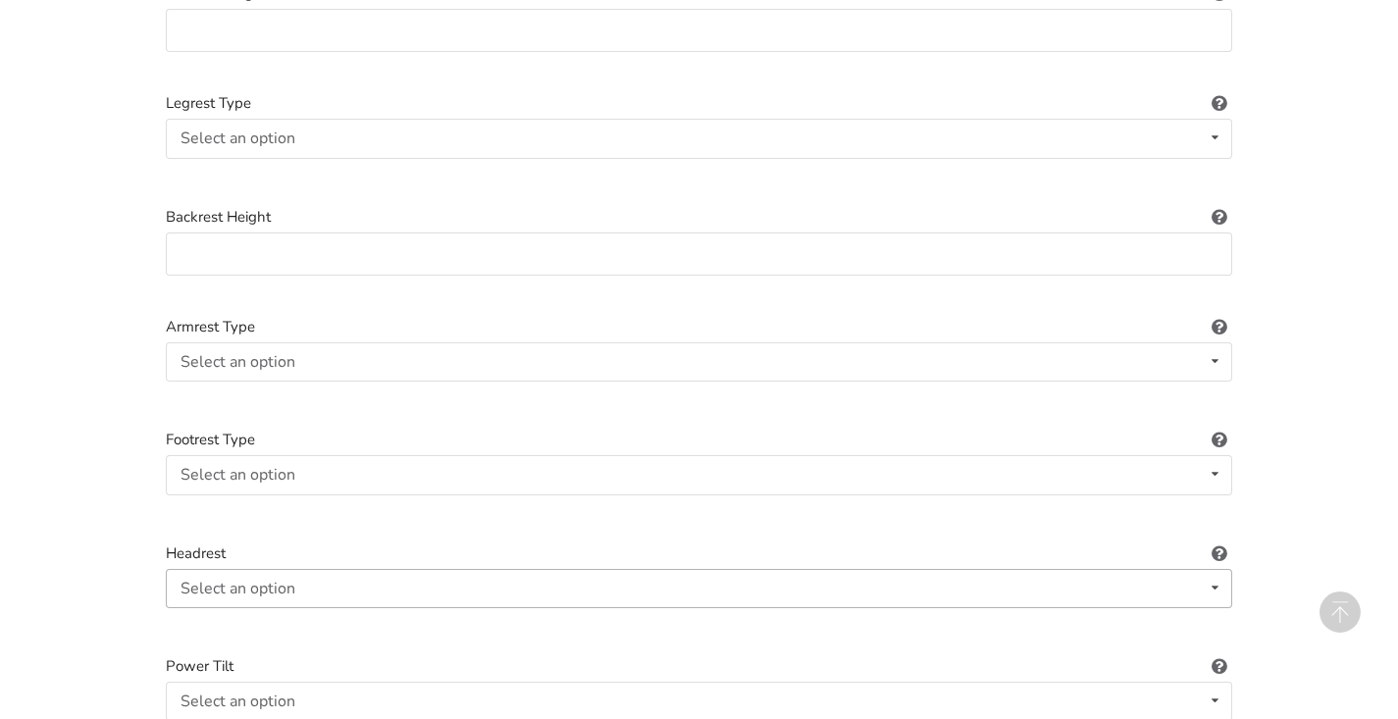
scroll to position [1541, 0]
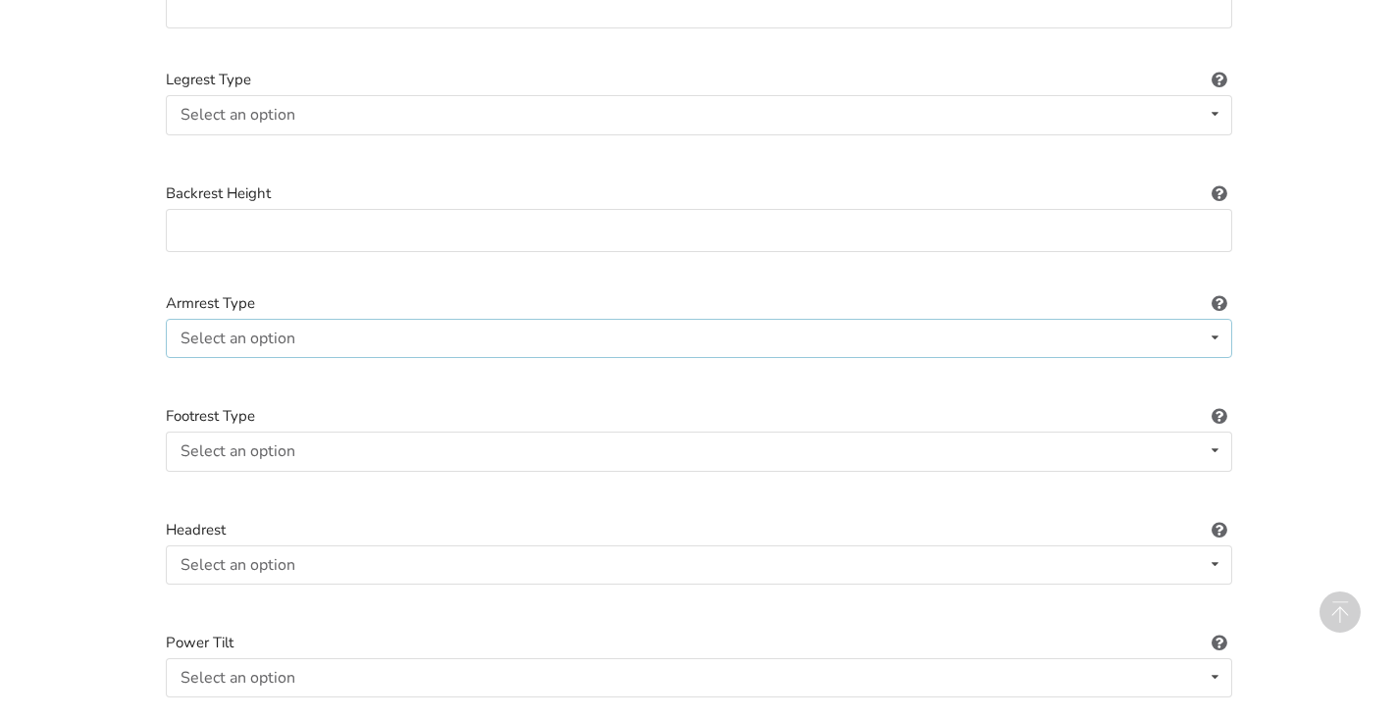
click at [1215, 320] on icon at bounding box center [1214, 338] width 28 height 36
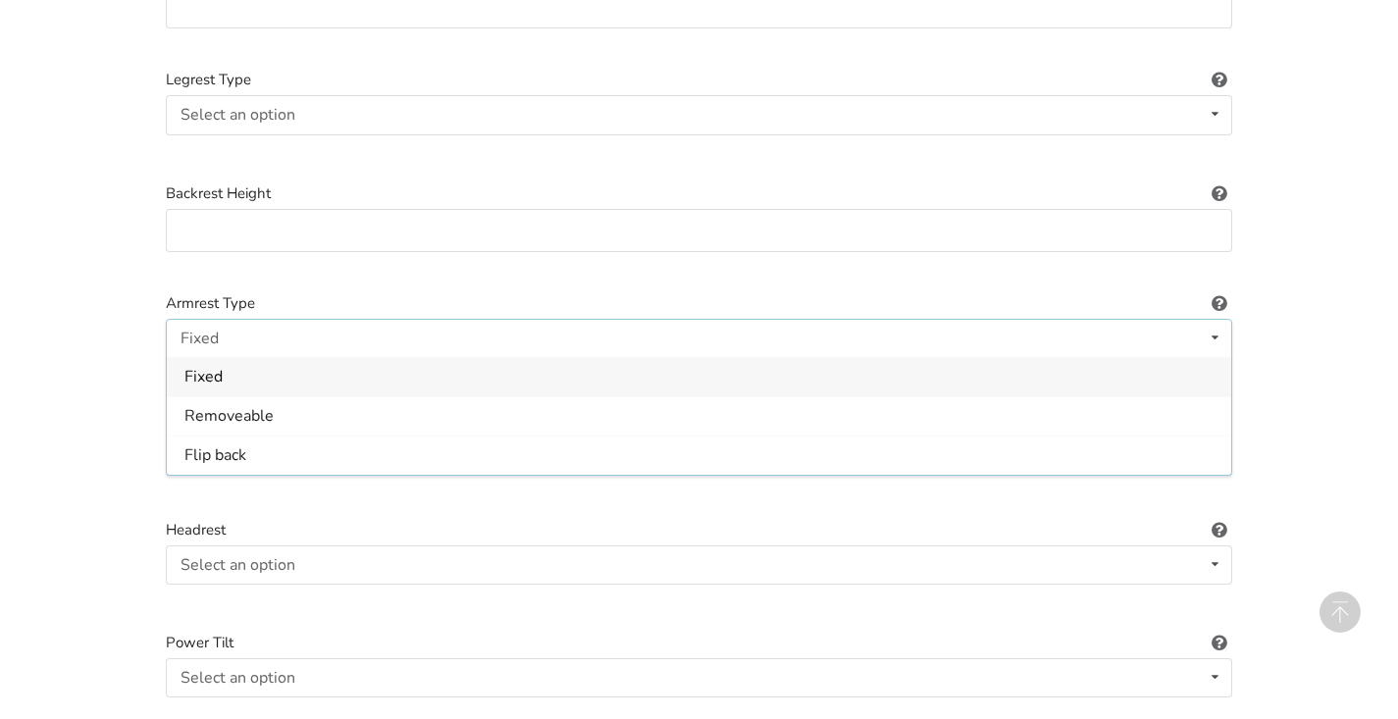
click at [211, 367] on span "Fixed" at bounding box center [203, 378] width 38 height 22
click at [241, 443] on div "Select an option" at bounding box center [237, 451] width 115 height 16
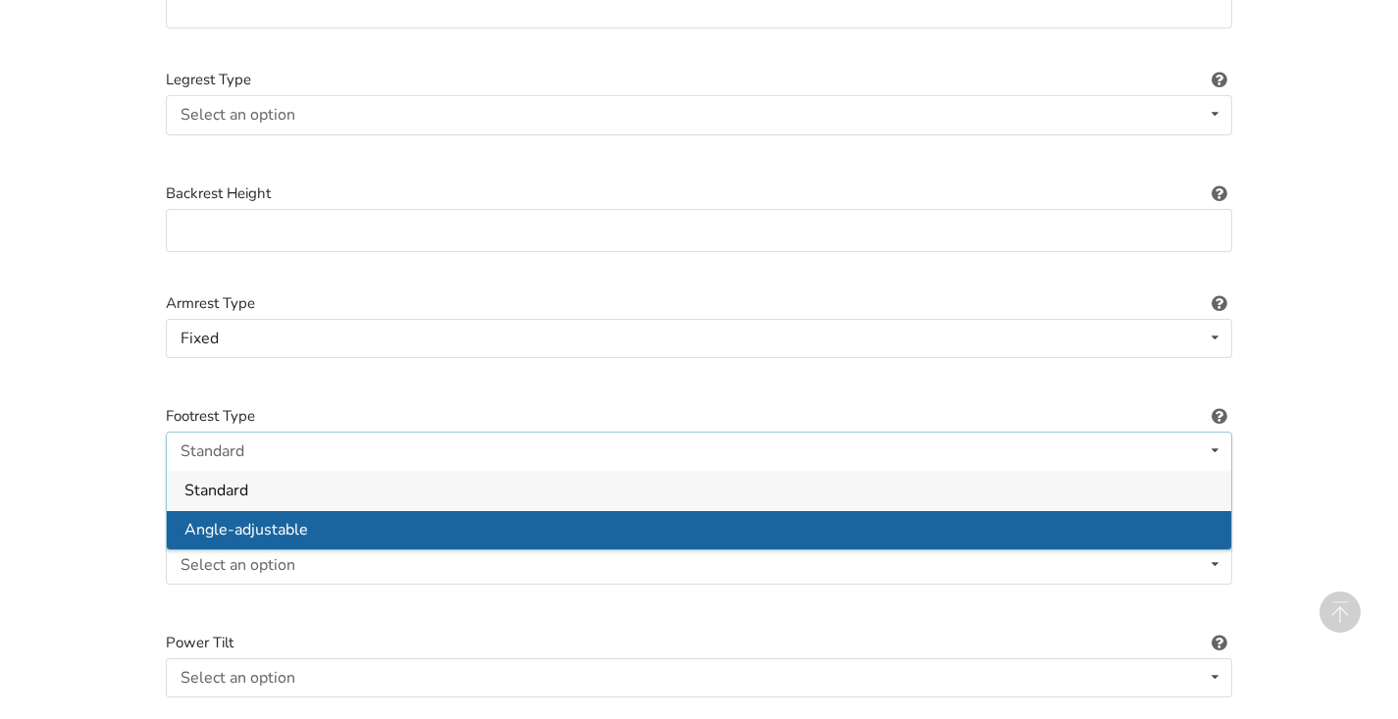
click at [230, 519] on span "Angle-adjustable" at bounding box center [246, 530] width 124 height 22
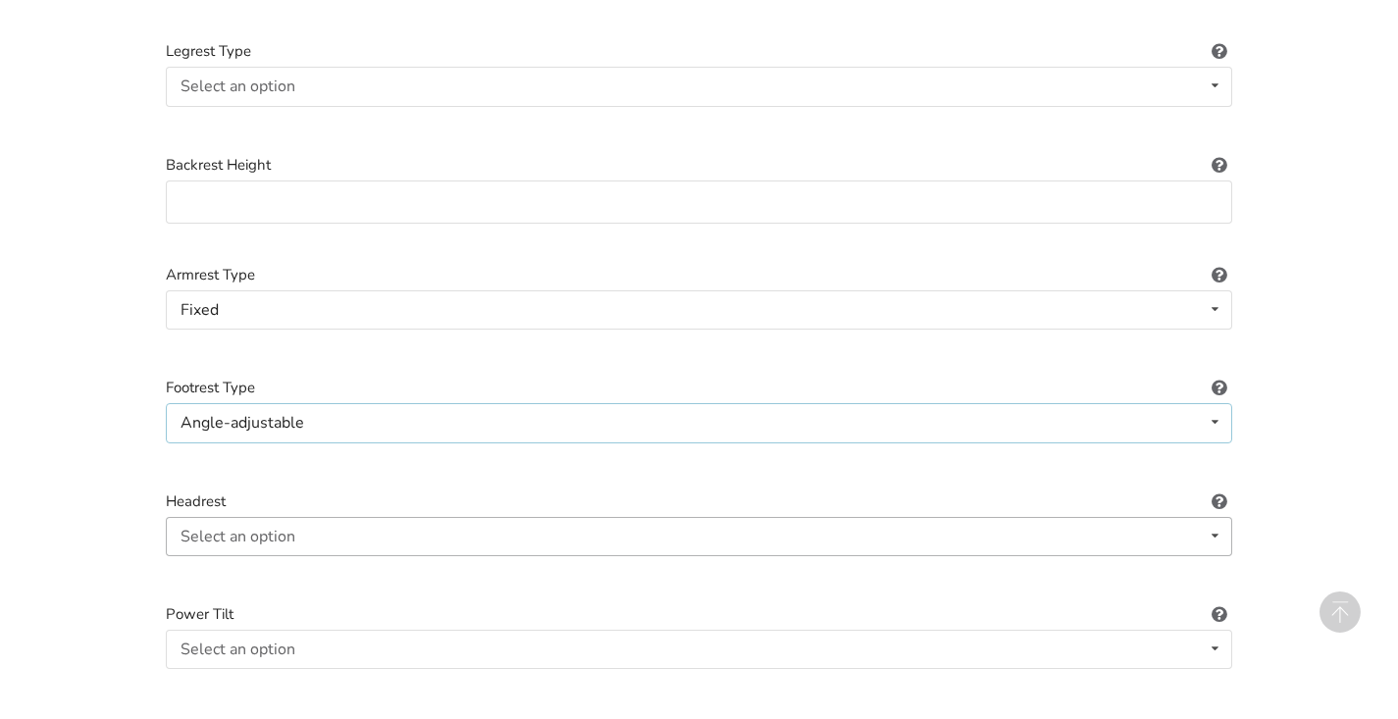
scroll to position [1760, 0]
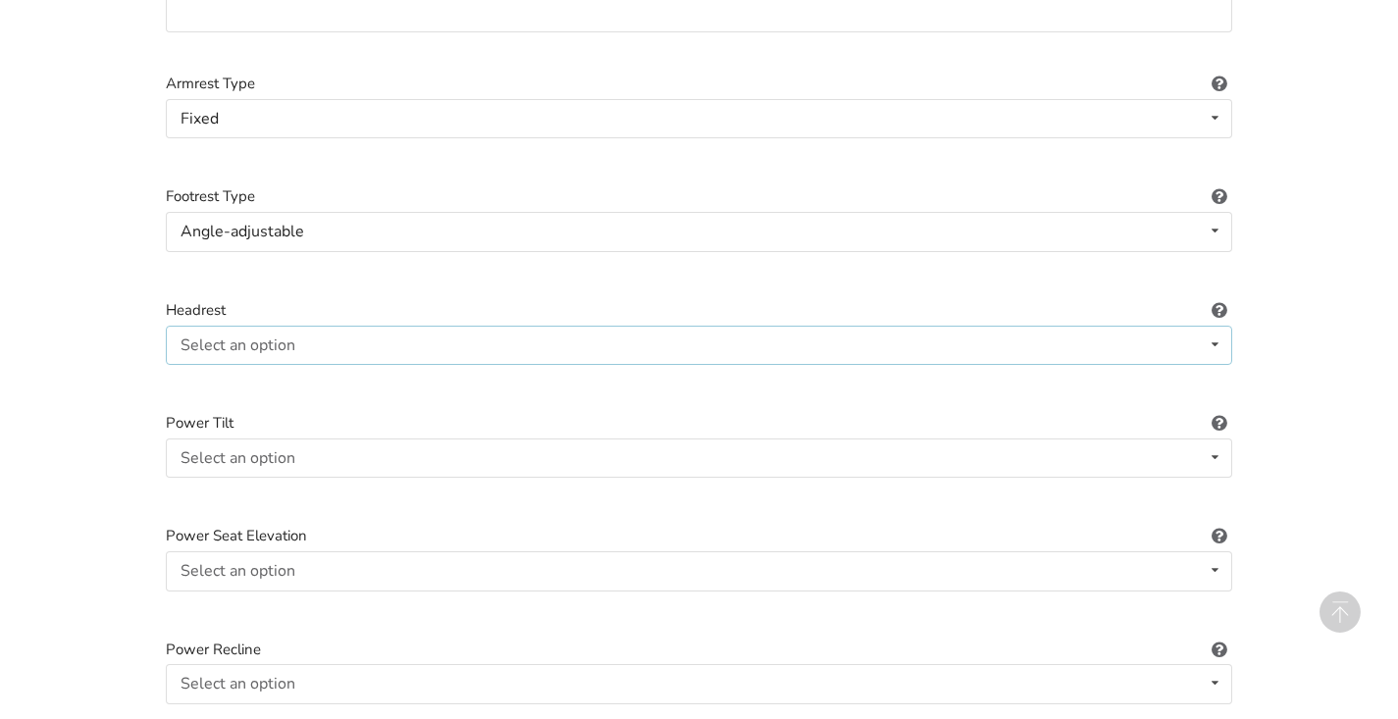
click at [736, 326] on div "Select an option Included Not included" at bounding box center [699, 345] width 1066 height 39
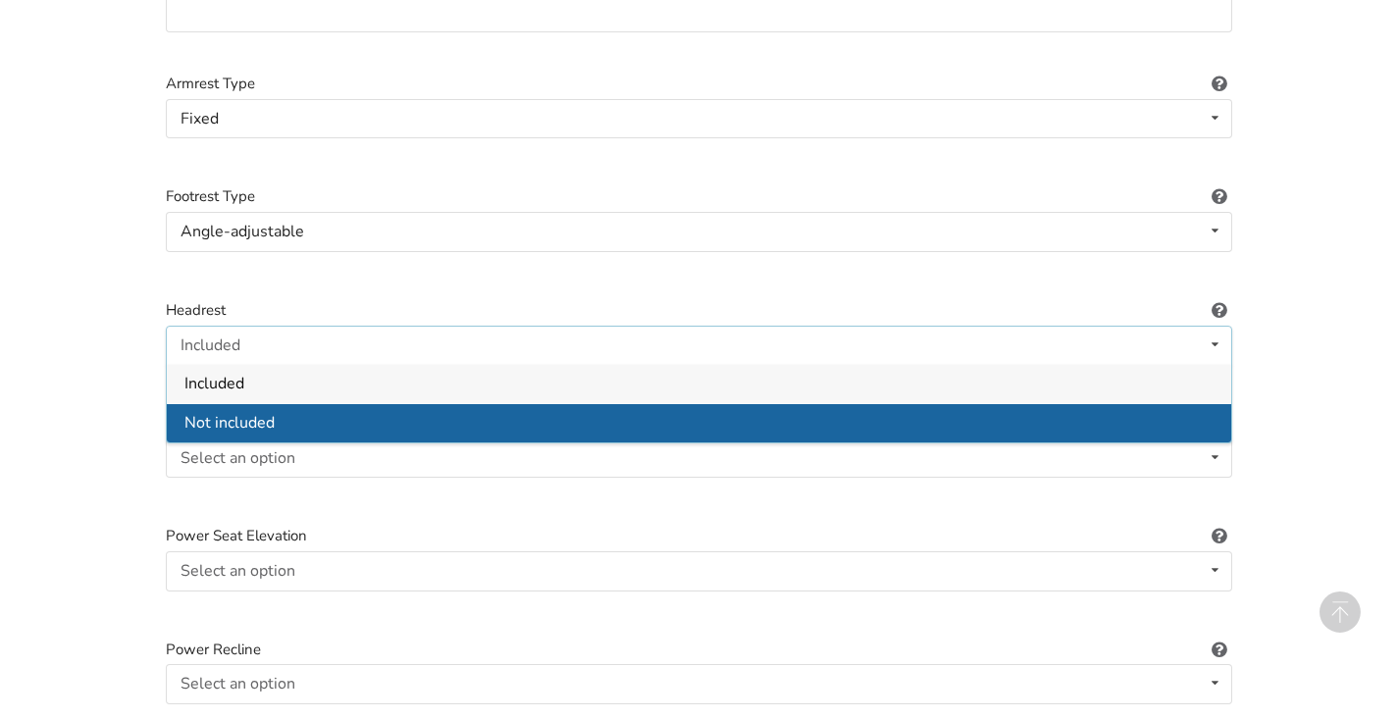
click at [250, 412] on span "Not included" at bounding box center [229, 423] width 90 height 22
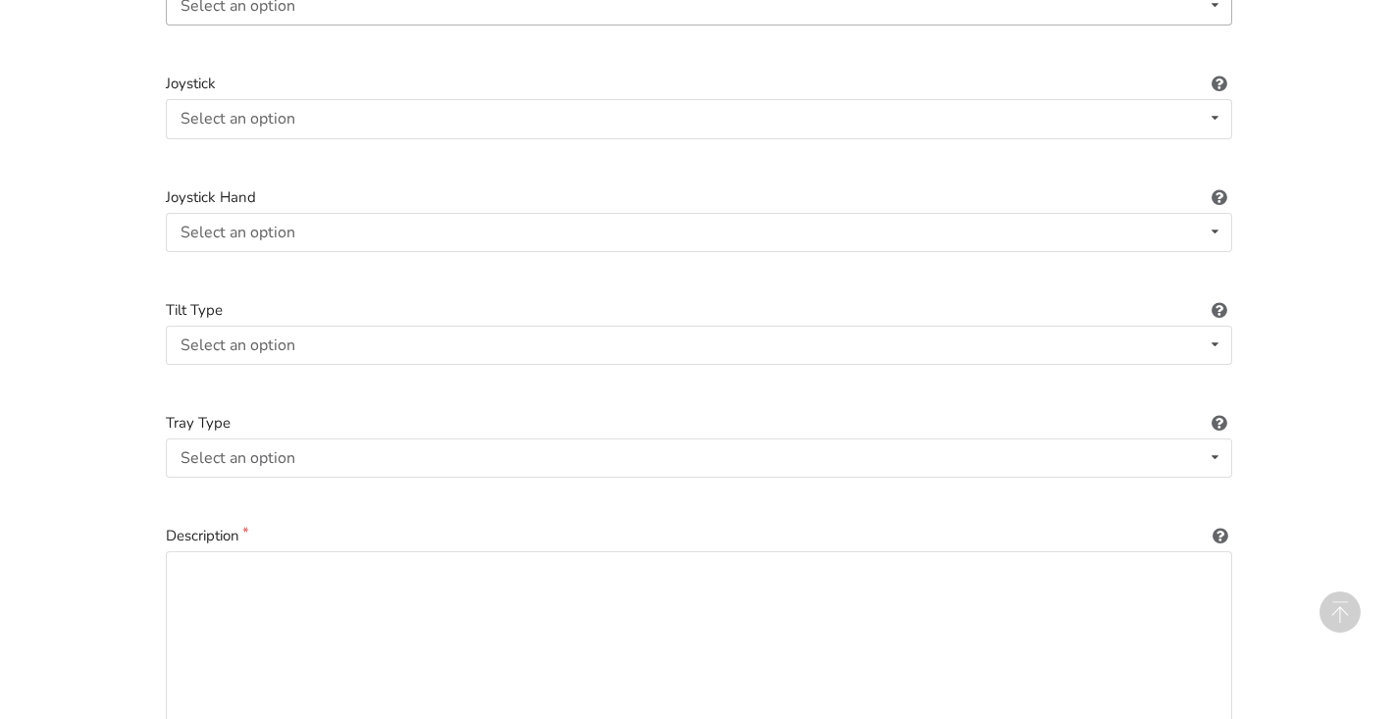
scroll to position [2828, 0]
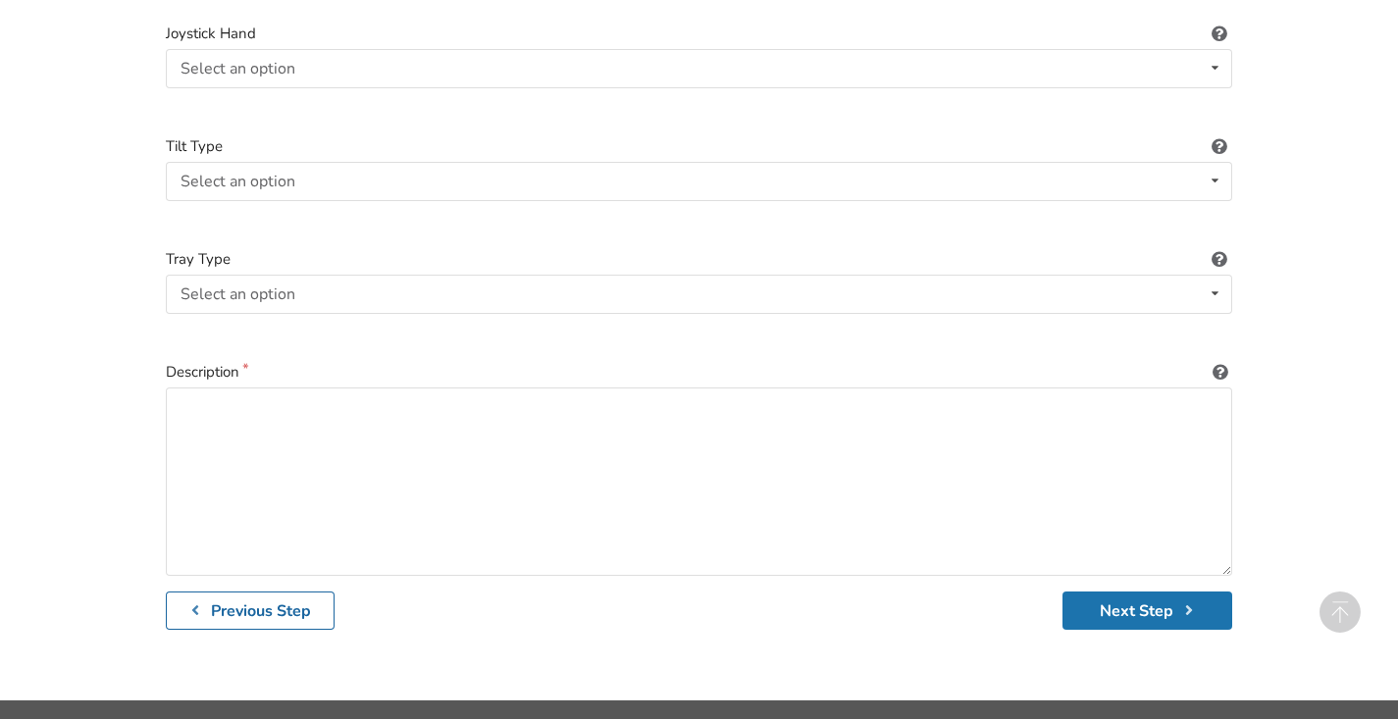
click at [1134, 591] on button "Next Step" at bounding box center [1147, 610] width 170 height 38
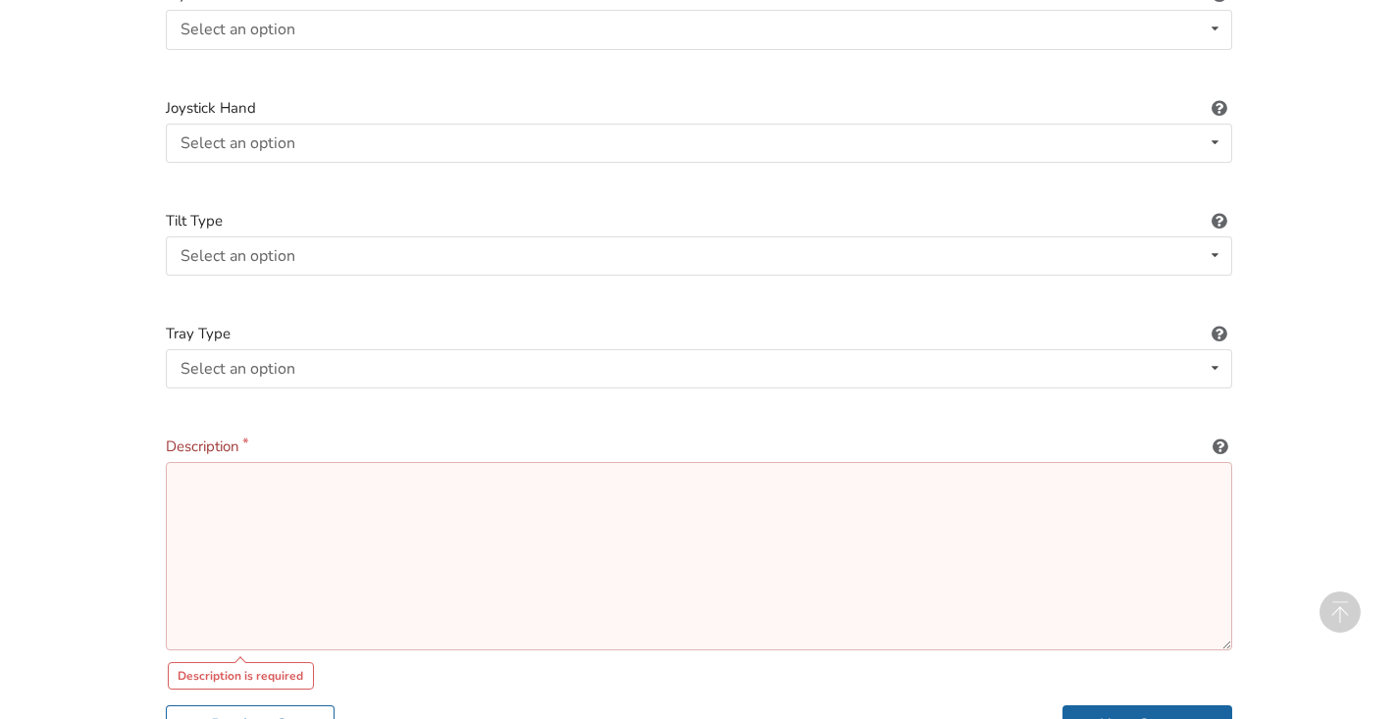
scroll to position [2868, 0]
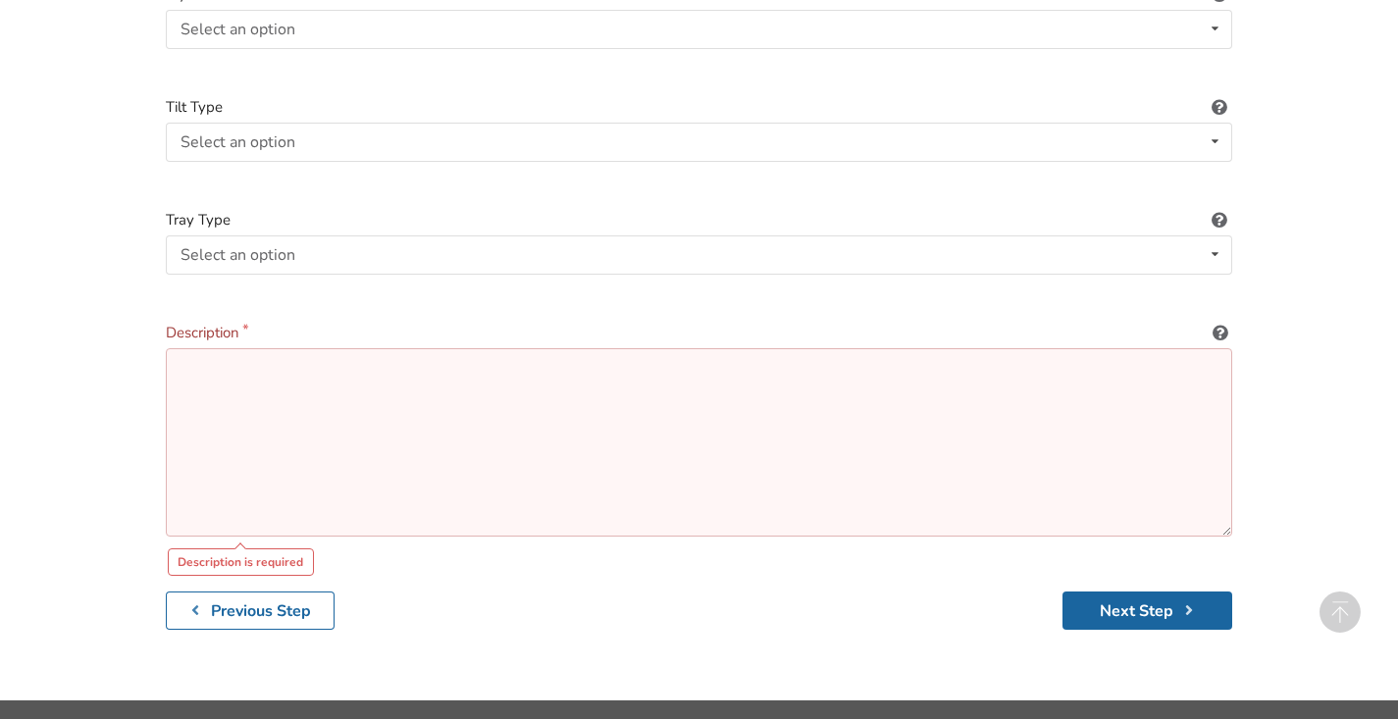
click at [194, 348] on textarea at bounding box center [699, 442] width 1066 height 188
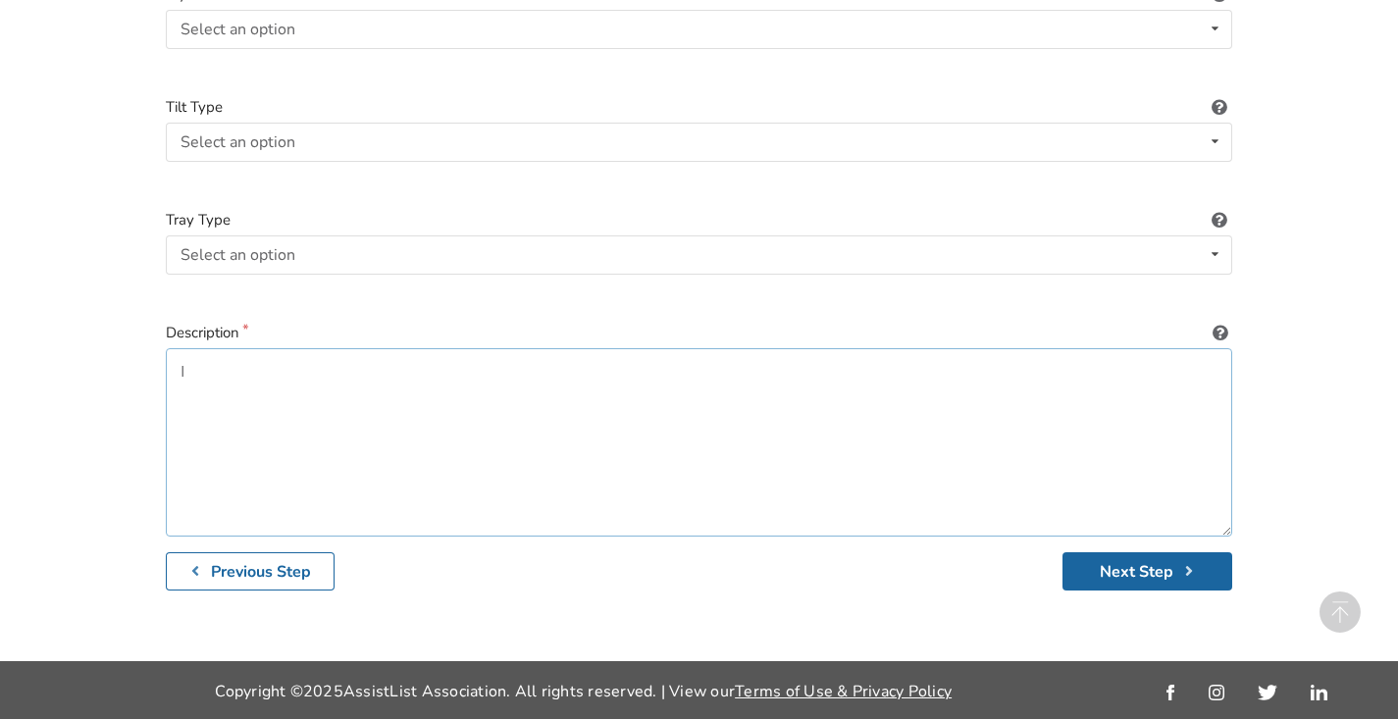
scroll to position [2828, 0]
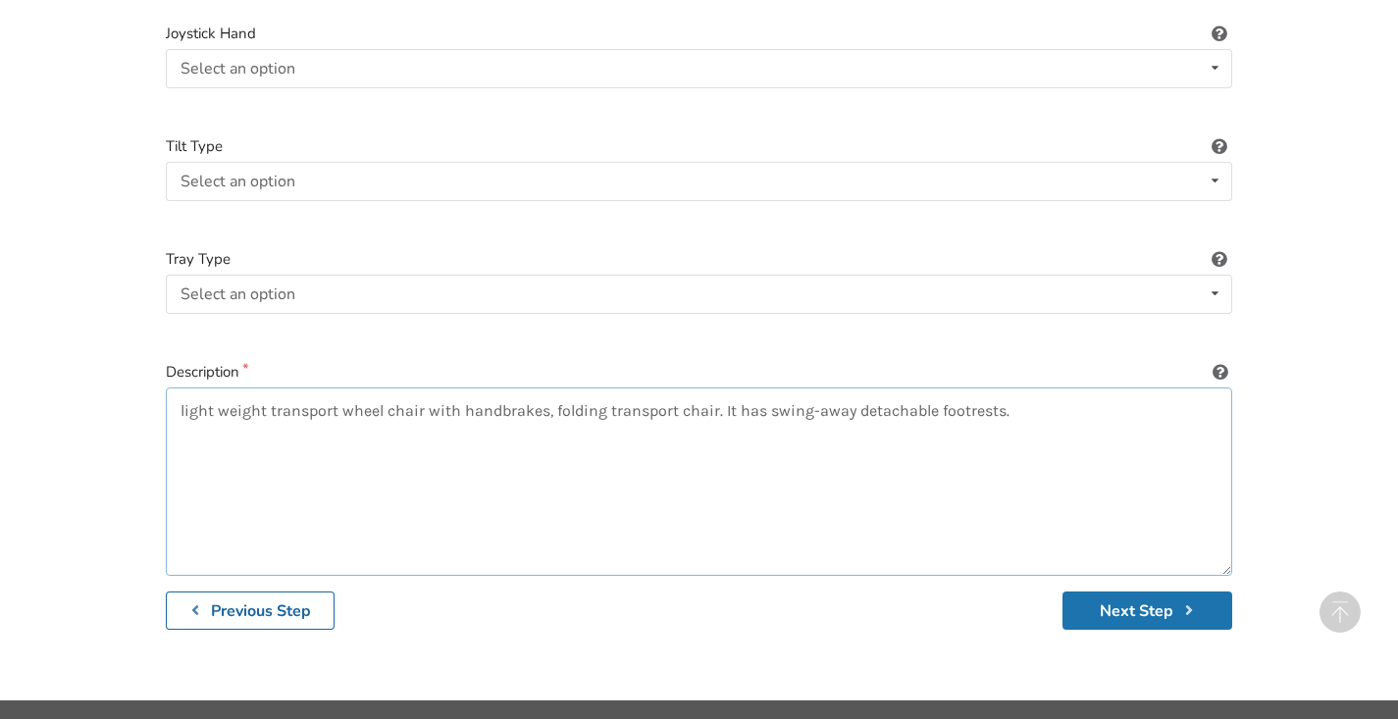
type textarea "light weight transport wheel chair with handbrakes, folding transport chair. It…"
click at [1145, 591] on button "Next Step" at bounding box center [1147, 610] width 170 height 38
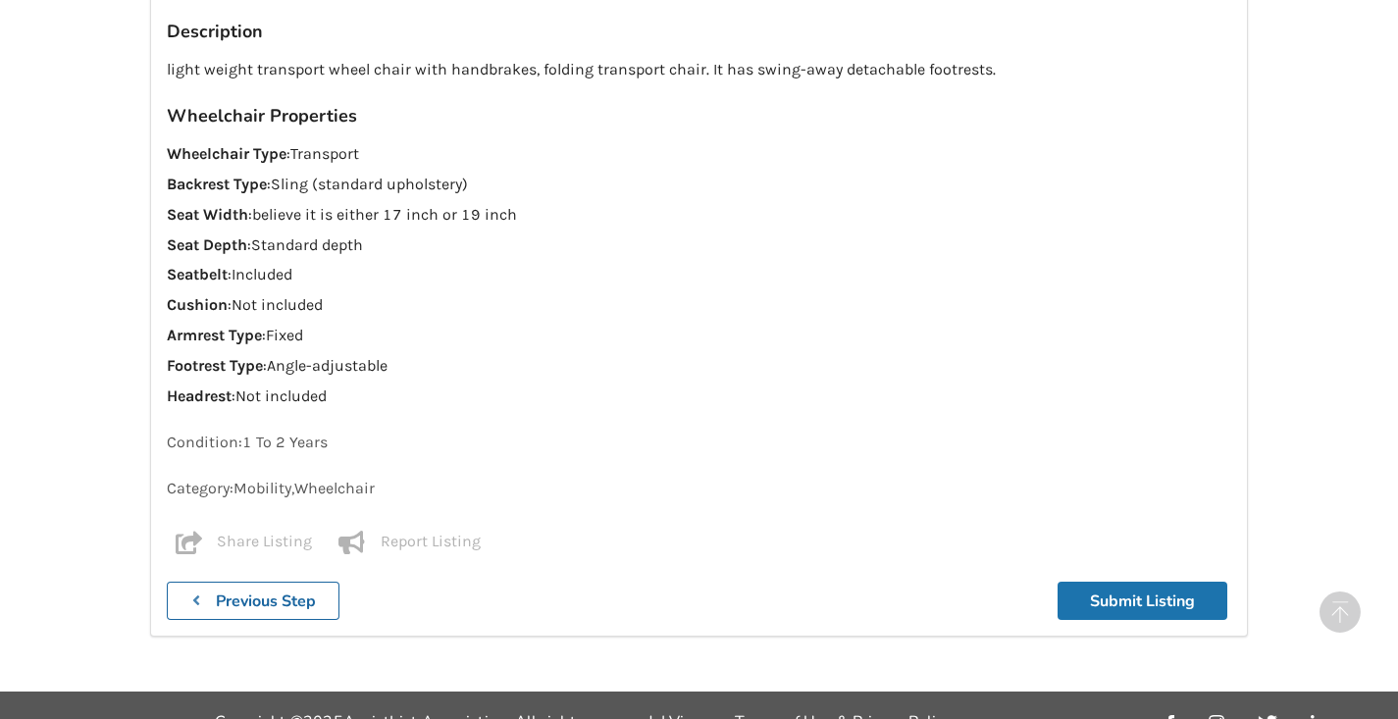
click at [1128, 582] on button "Submit Listing" at bounding box center [1142, 601] width 170 height 38
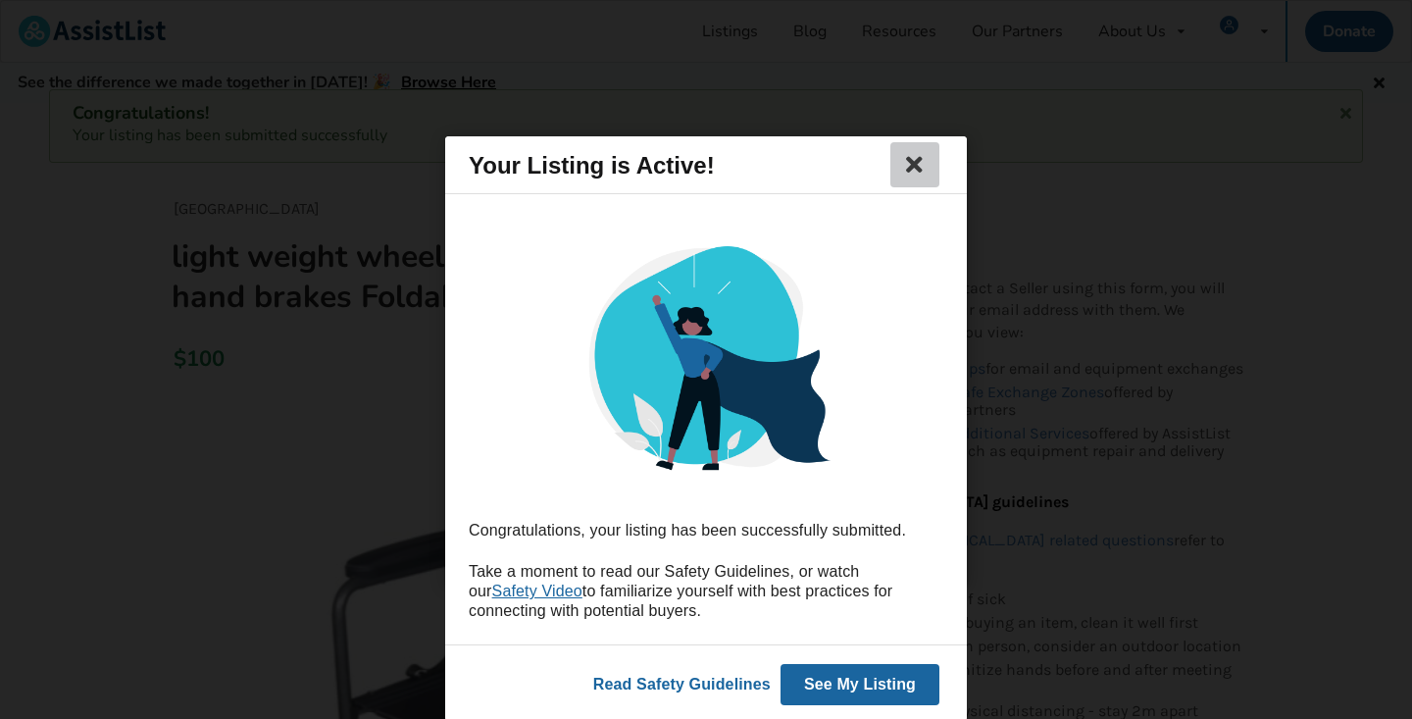
click at [911, 161] on icon at bounding box center [914, 165] width 27 height 24
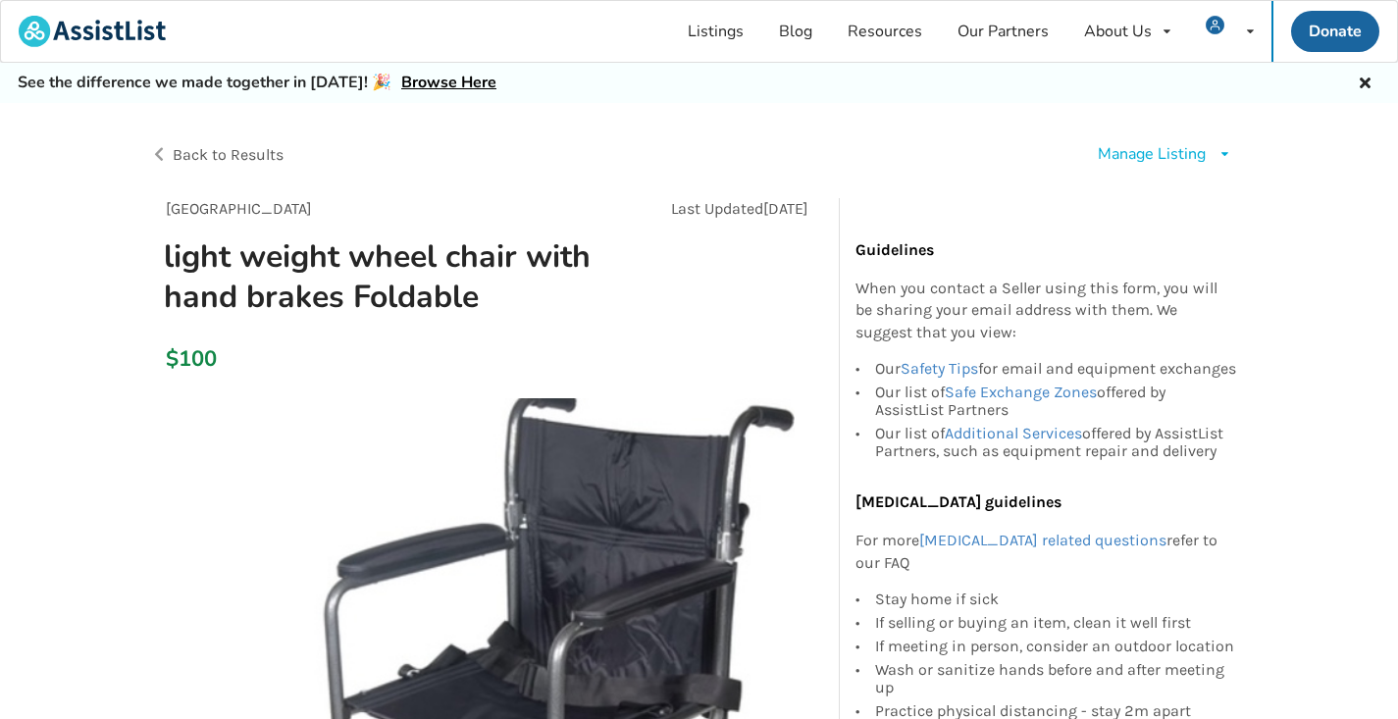
scroll to position [4, 0]
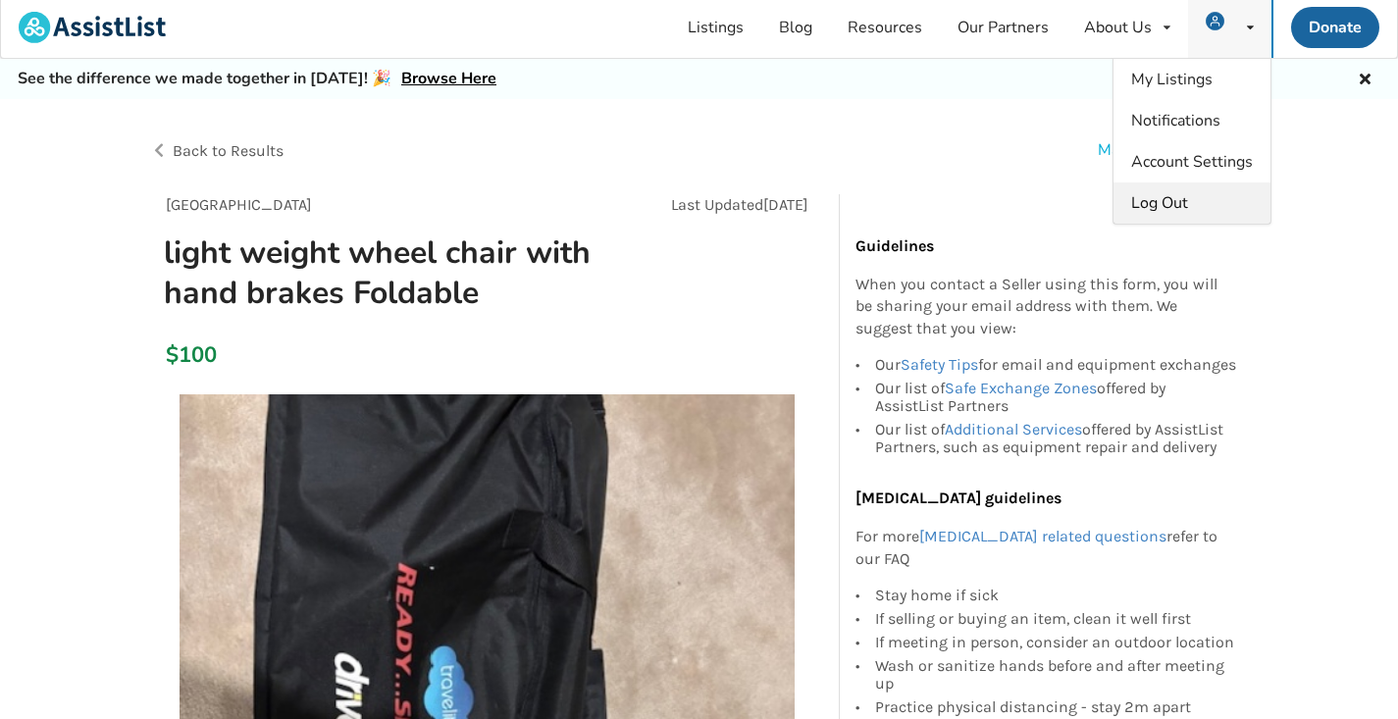
click at [1160, 201] on span "Log Out" at bounding box center [1159, 203] width 57 height 22
